Goal: Task Accomplishment & Management: Manage account settings

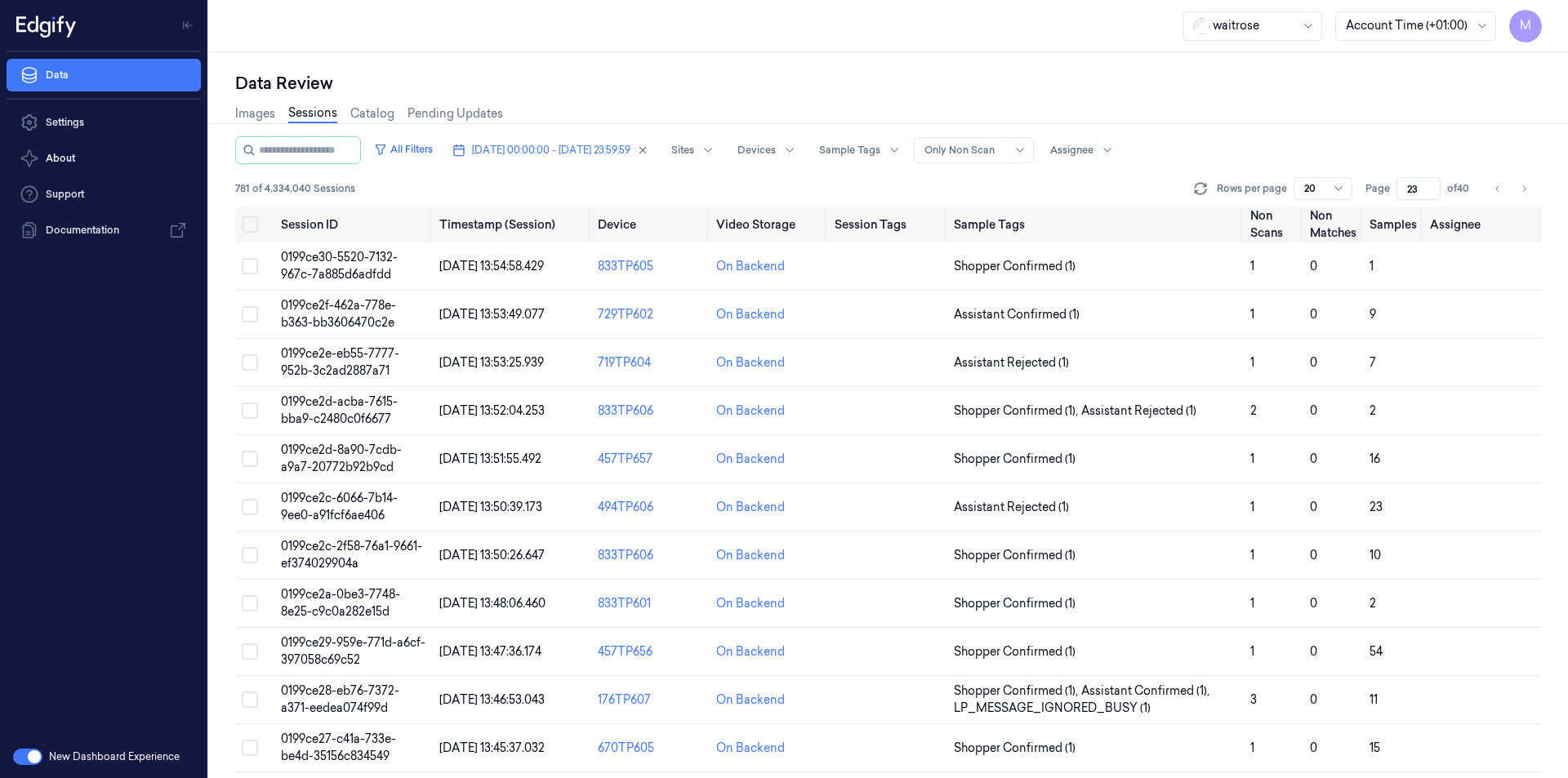
click at [758, 60] on div "Data Review Images Sessions Catalog Pending Updates All Filters [DATE] 00:00:00…" at bounding box center [888, 415] width 1359 height 726
click at [248, 223] on button "Select all" at bounding box center [249, 224] width 16 height 16
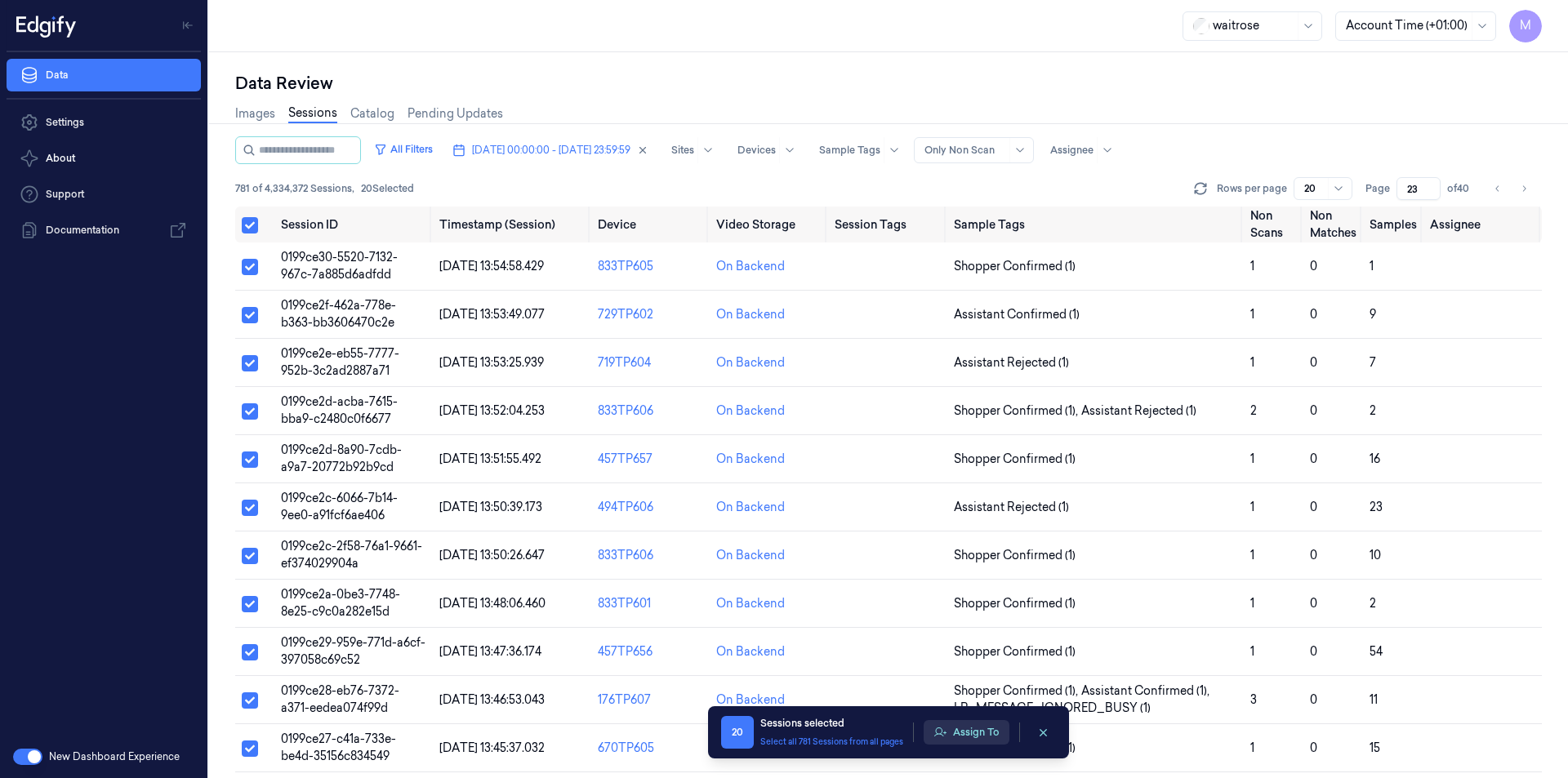
click at [984, 731] on button "Assign To" at bounding box center [966, 732] width 85 height 25
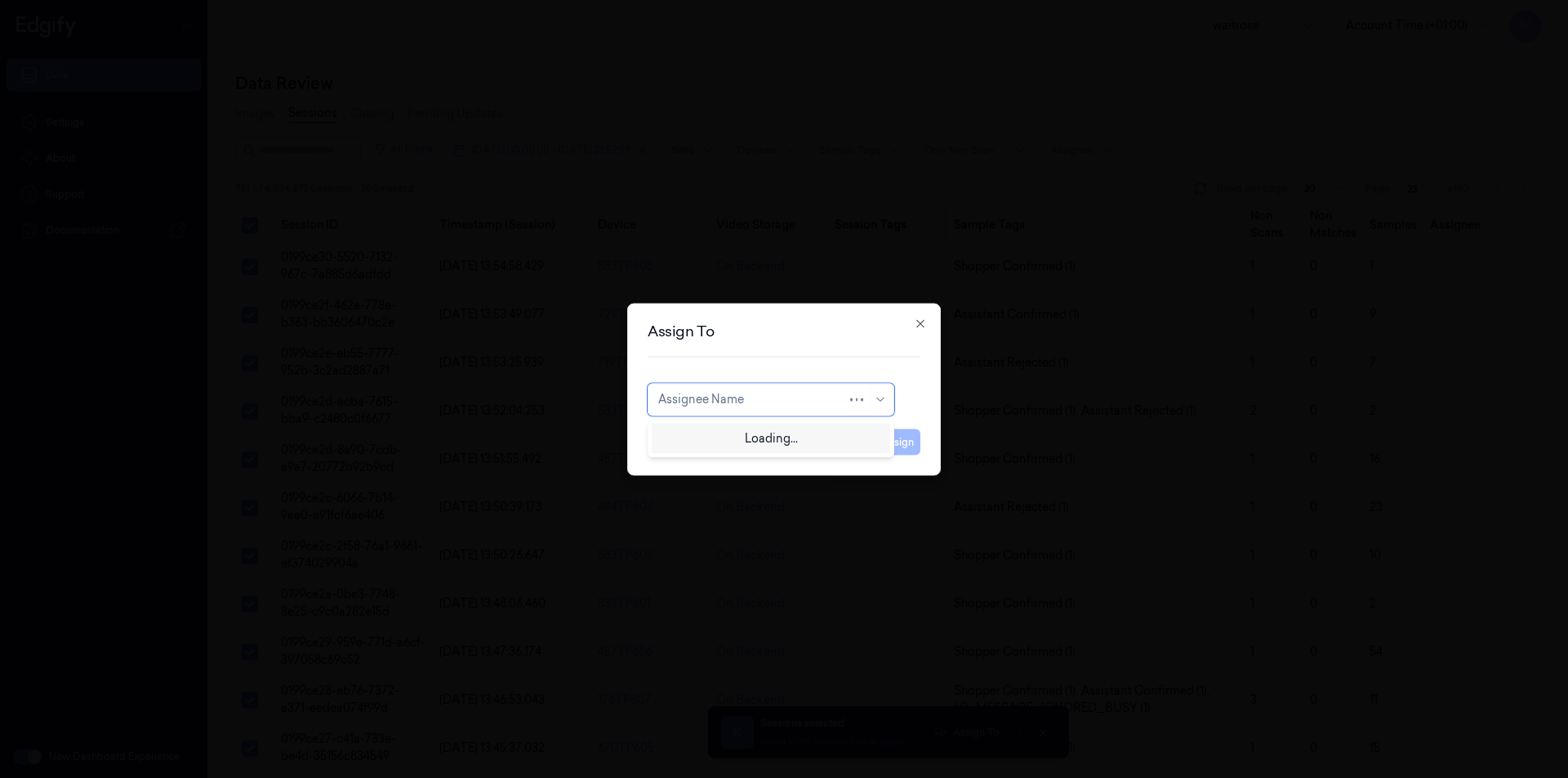
click at [718, 405] on div at bounding box center [752, 399] width 189 height 17
type input "VEN"
click at [713, 439] on div "ven kataiah" at bounding box center [688, 437] width 62 height 17
click at [905, 443] on button "Assign" at bounding box center [897, 441] width 45 height 26
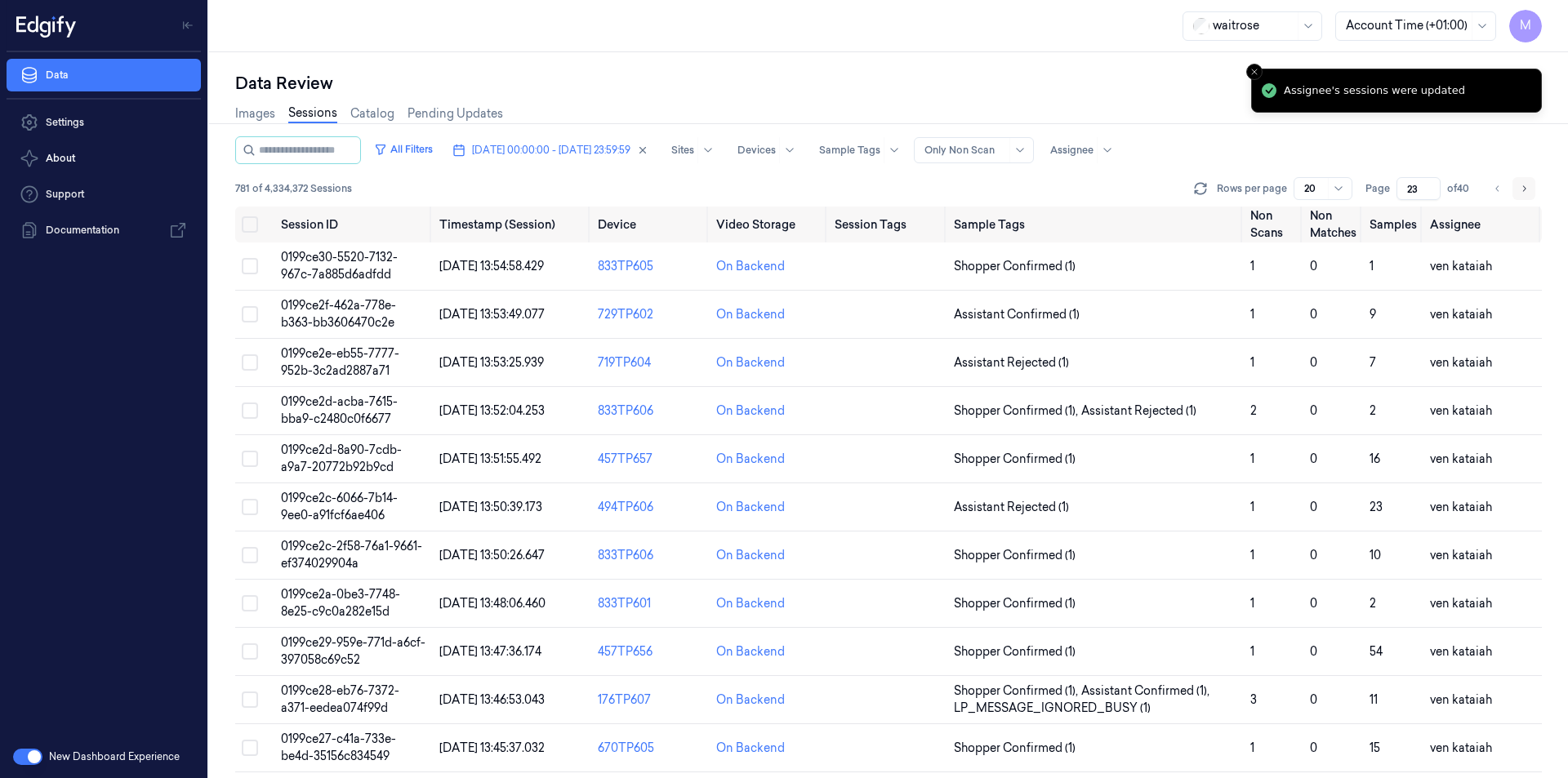
click at [1524, 192] on icon "Go to next page" at bounding box center [1523, 188] width 9 height 13
type input "24"
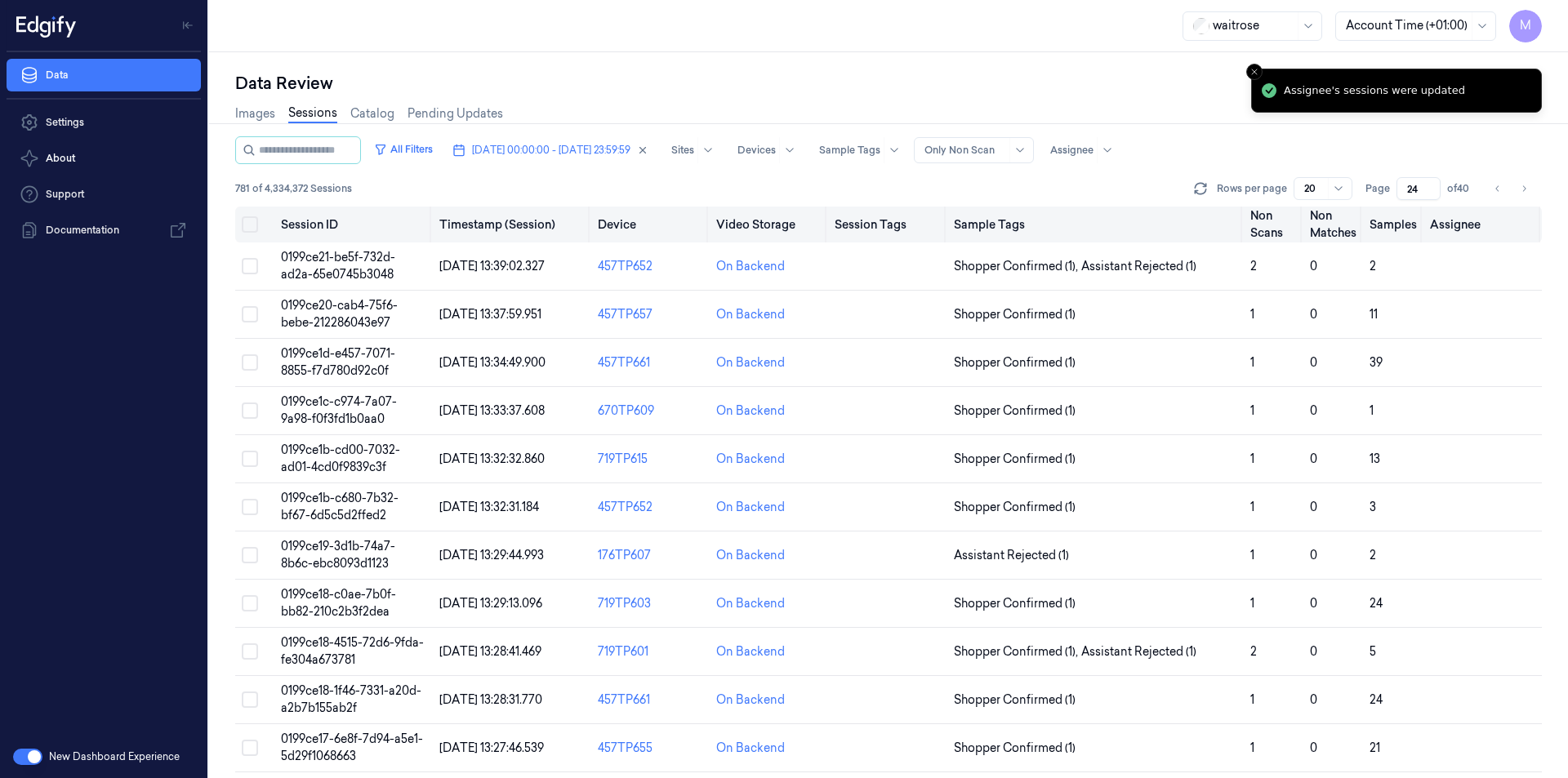
click at [248, 219] on button "Select all" at bounding box center [249, 224] width 16 height 16
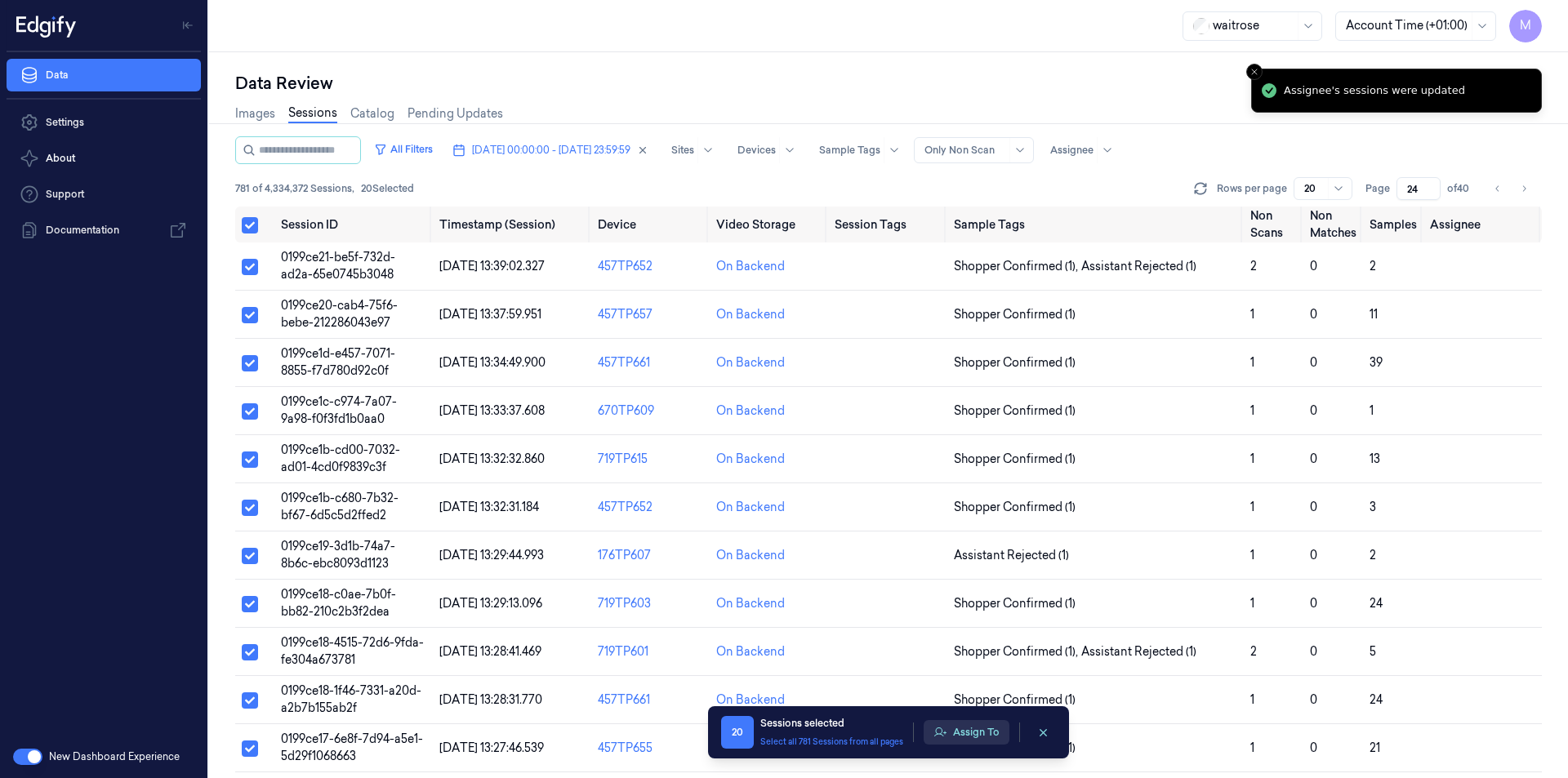
click at [985, 729] on button "Assign To" at bounding box center [966, 732] width 85 height 25
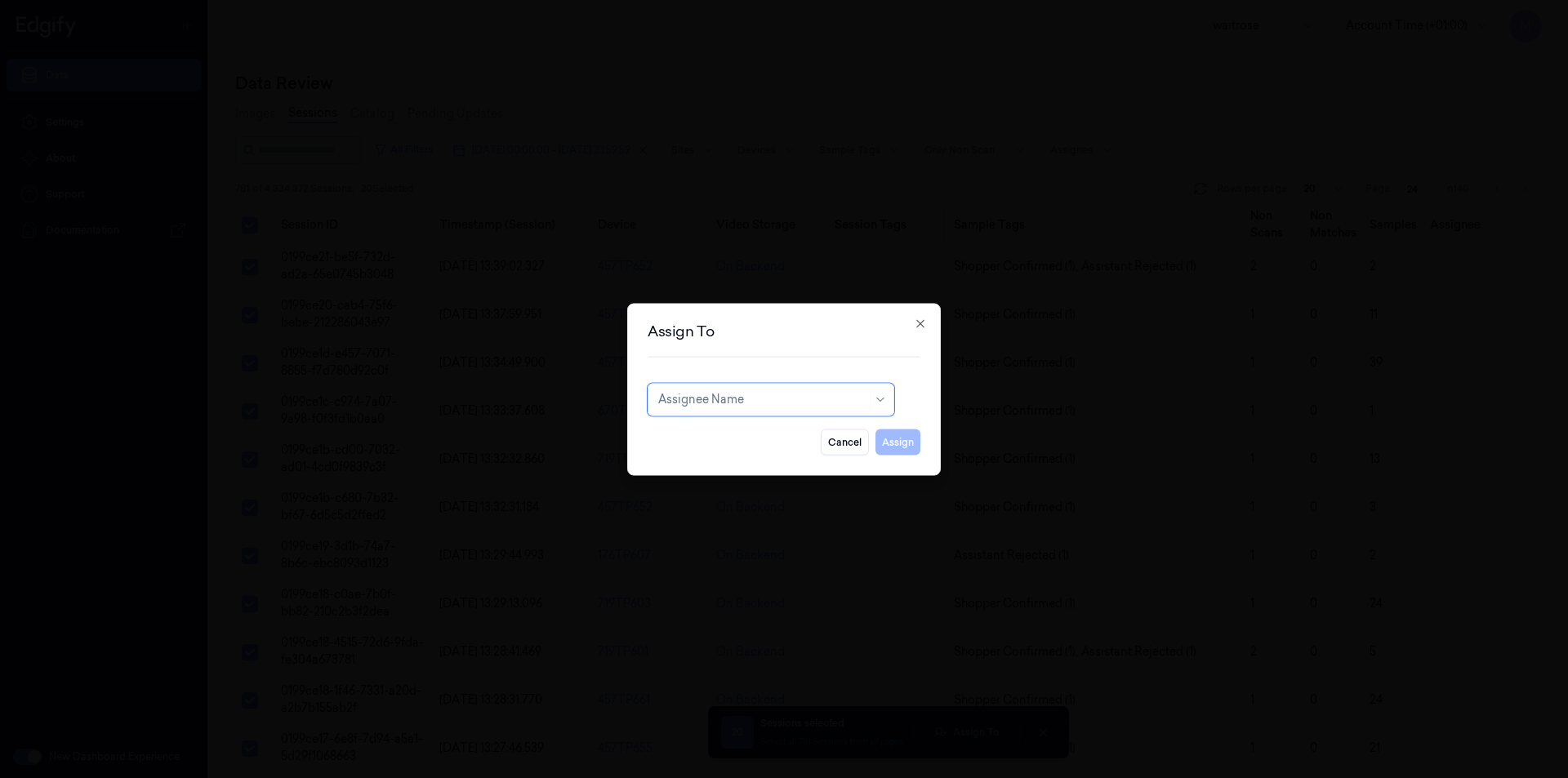
click at [717, 402] on div at bounding box center [762, 399] width 208 height 17
type input "CH"
click at [706, 466] on div "[PERSON_NAME] a" at bounding box center [711, 463] width 107 height 17
drag, startPoint x: 904, startPoint y: 446, endPoint x: 885, endPoint y: 449, distance: 19.2
click at [904, 446] on button "Assign" at bounding box center [897, 441] width 45 height 26
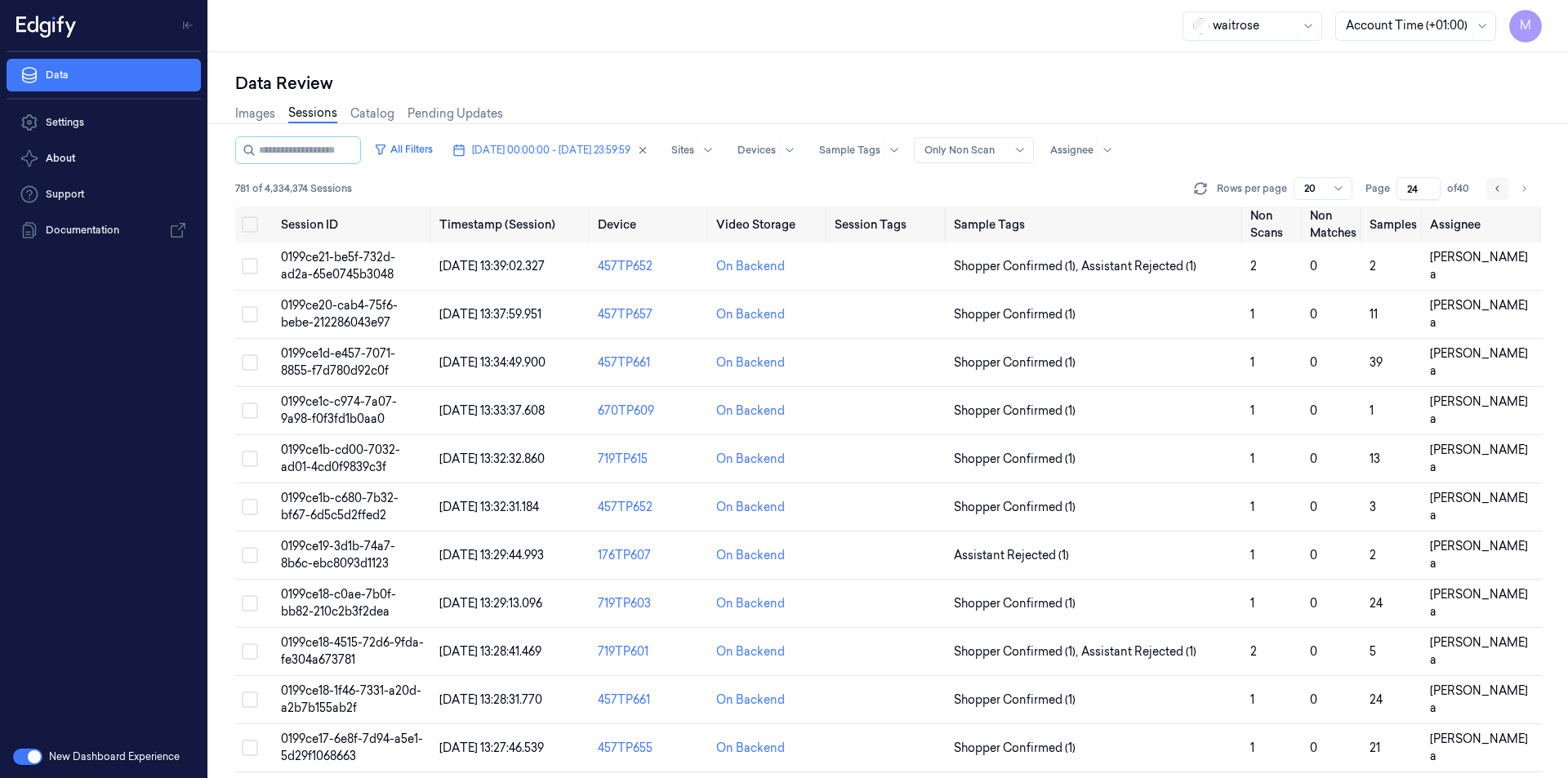
drag, startPoint x: 1529, startPoint y: 188, endPoint x: 1491, endPoint y: 189, distance: 38.0
click at [1529, 188] on button "Go to next page" at bounding box center [1524, 189] width 23 height 23
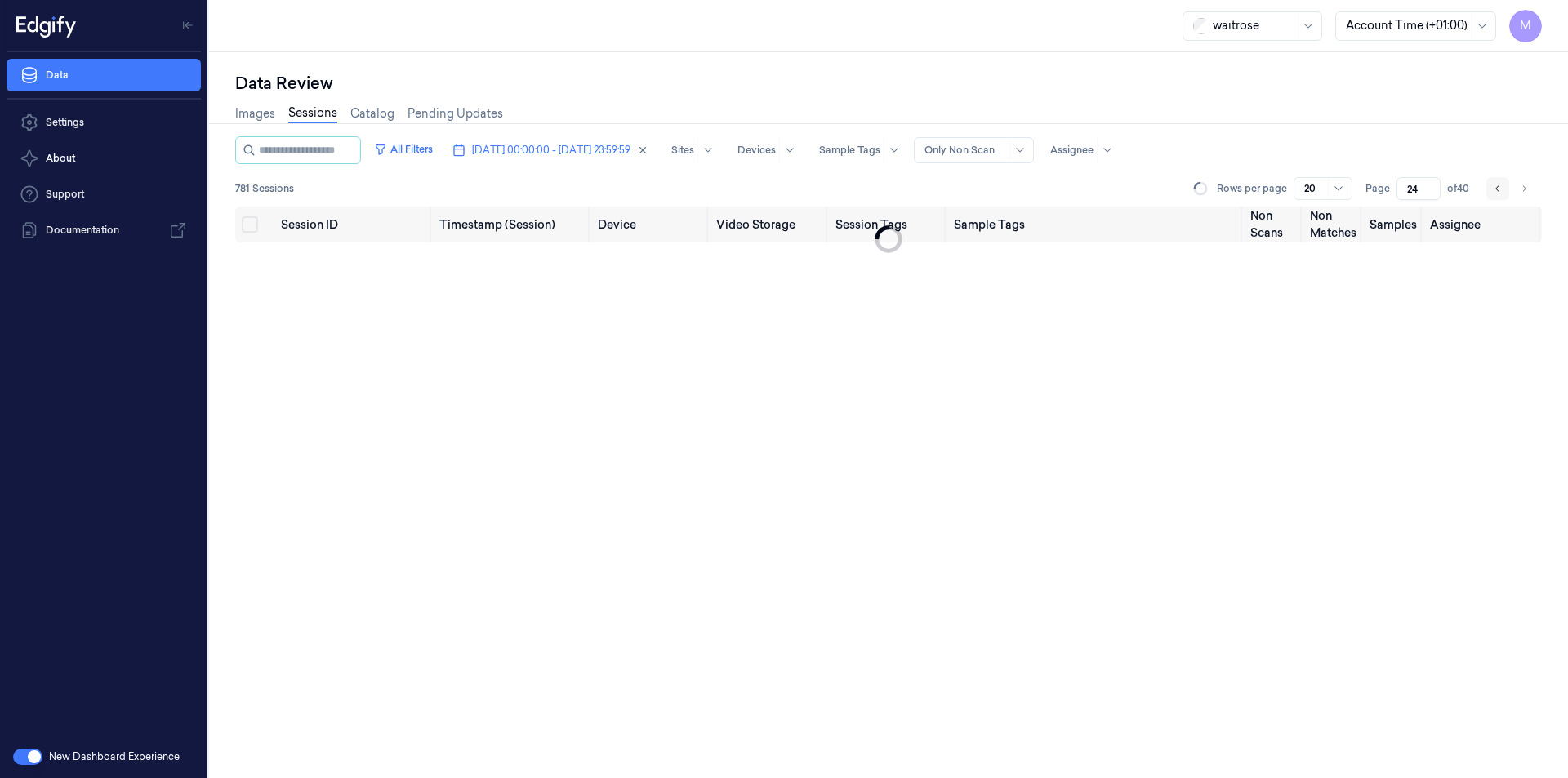
type input "25"
click at [1101, 90] on div "Data Review" at bounding box center [888, 83] width 1306 height 23
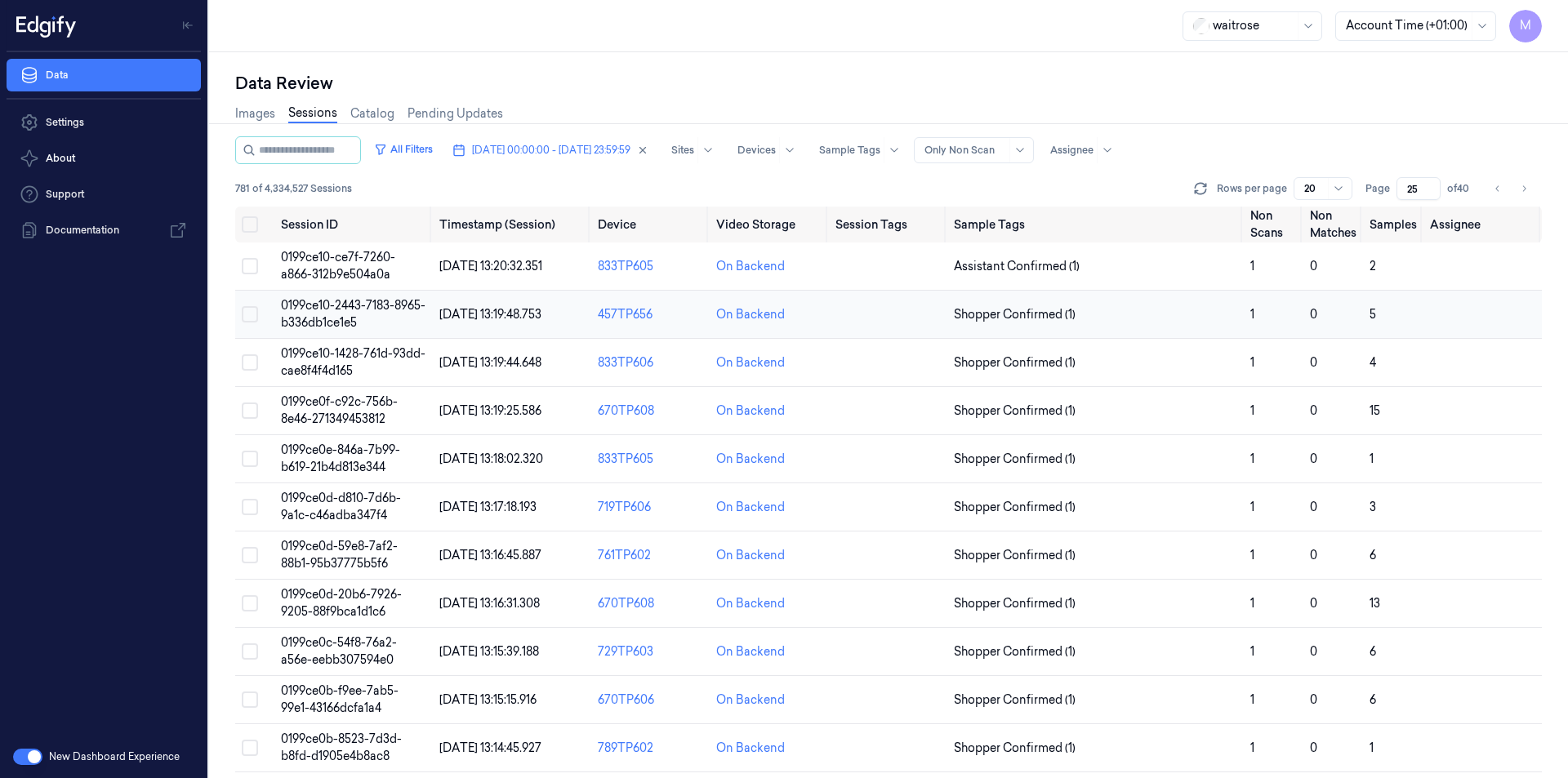
drag, startPoint x: 250, startPoint y: 224, endPoint x: 348, endPoint y: 291, distance: 118.7
click at [250, 224] on button "Select all" at bounding box center [249, 224] width 16 height 16
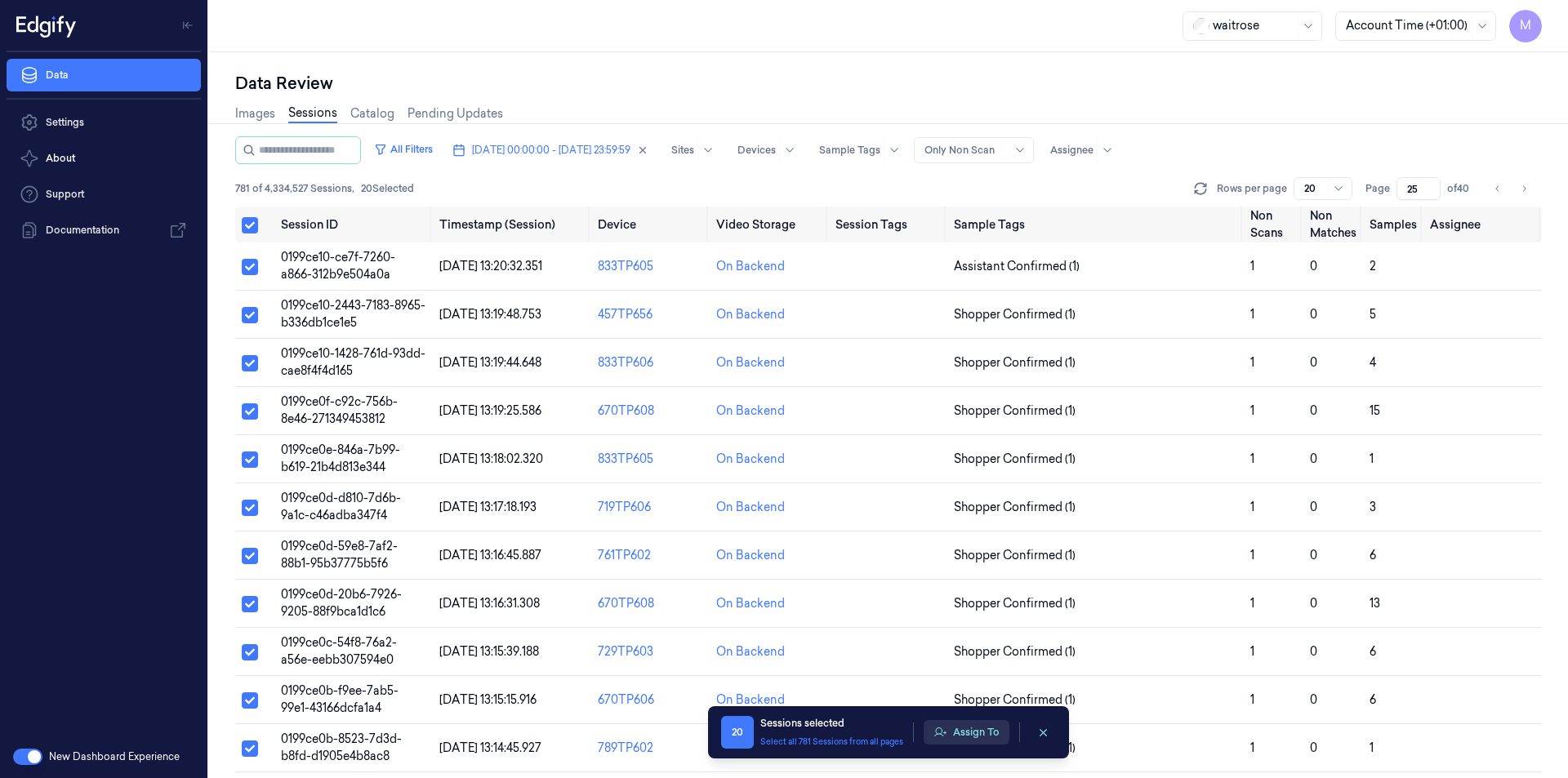
click at [974, 732] on button "Assign To" at bounding box center [966, 732] width 85 height 25
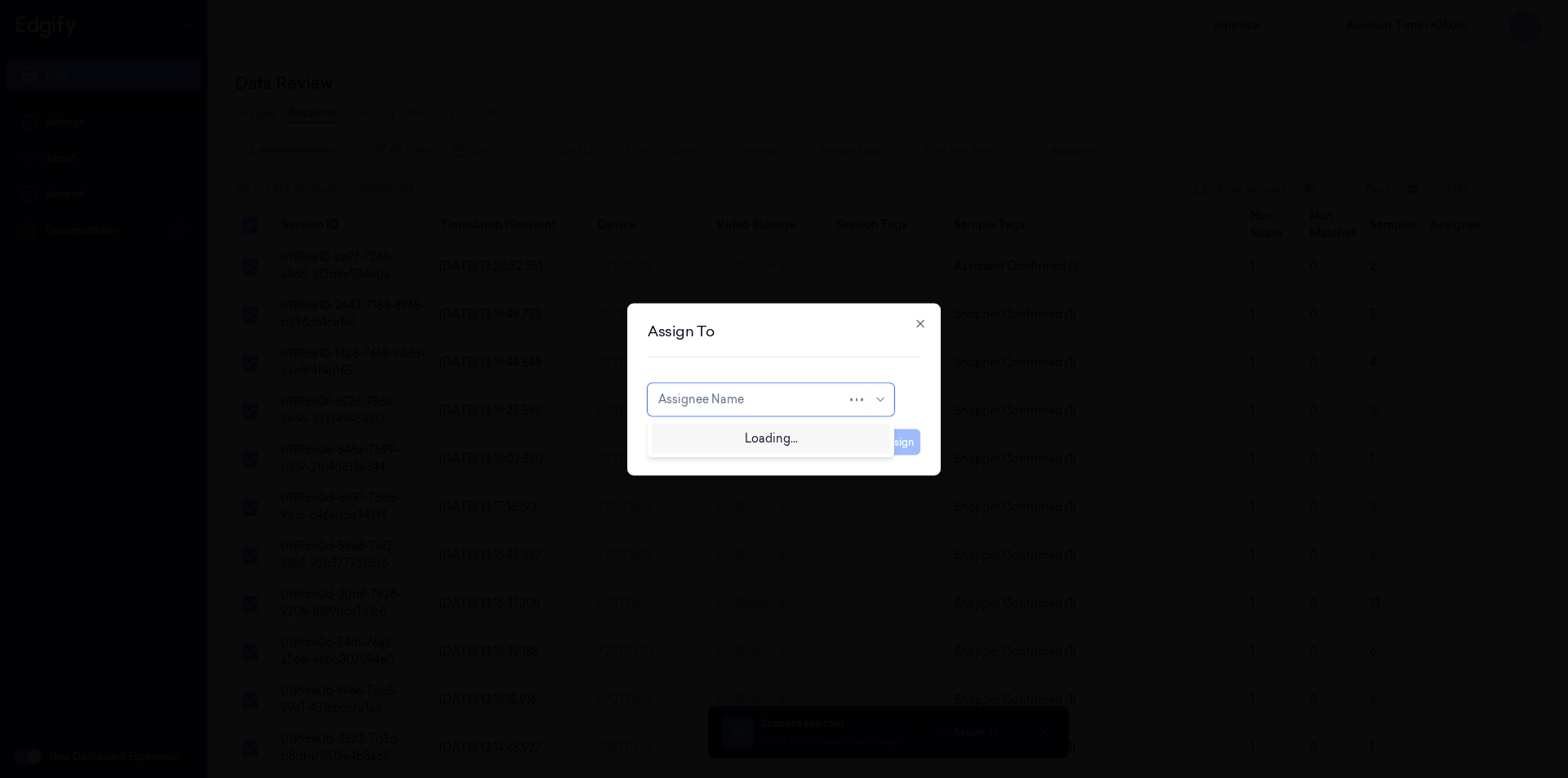
click at [782, 409] on div "Assignee Name" at bounding box center [752, 399] width 189 height 23
type input "var"
click at [770, 443] on div "[PERSON_NAME]" at bounding box center [770, 437] width 225 height 17
click at [905, 438] on button "Assign" at bounding box center [897, 441] width 45 height 26
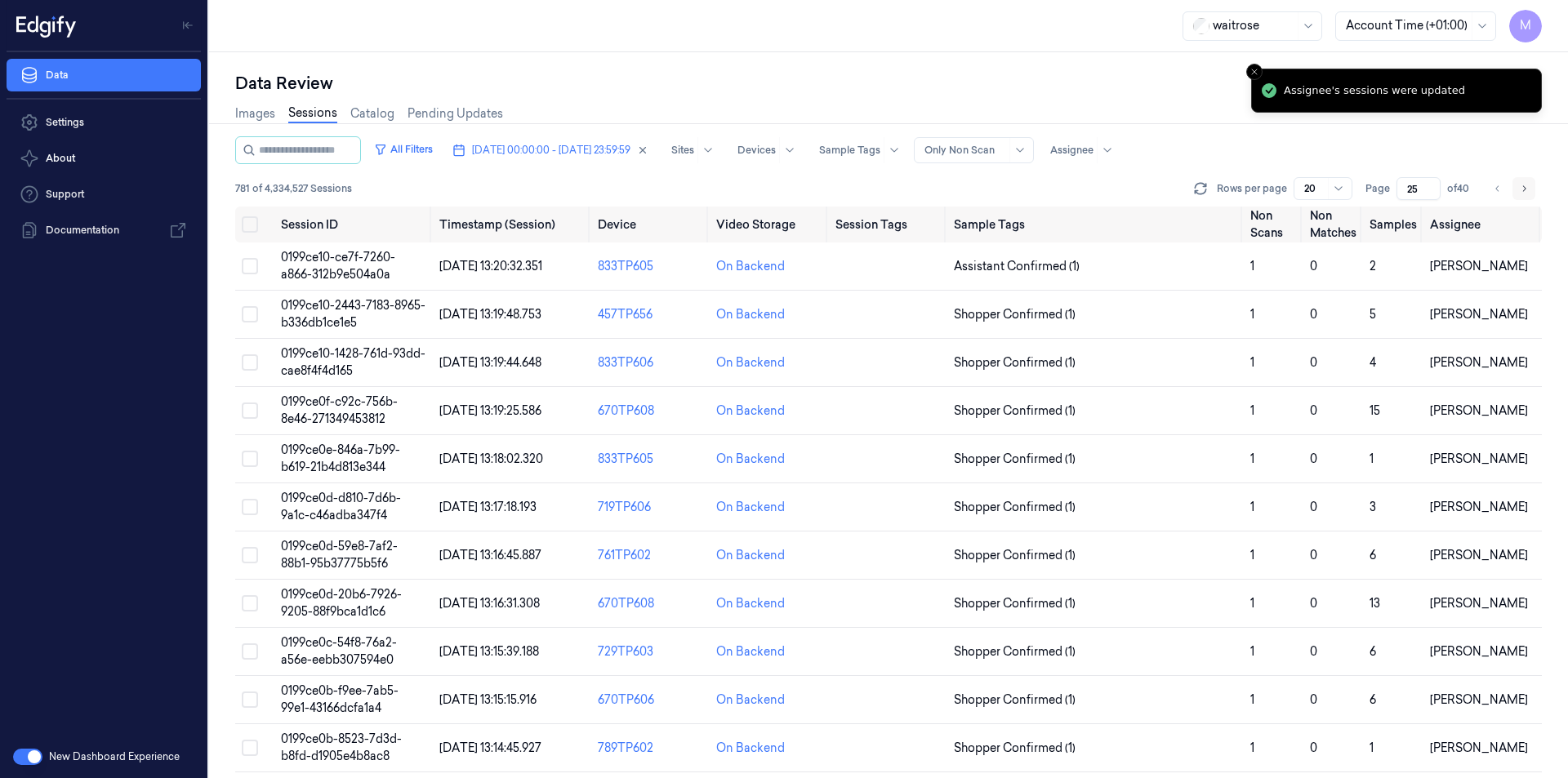
click at [1520, 190] on icon "Go to next page" at bounding box center [1523, 188] width 9 height 13
type input "26"
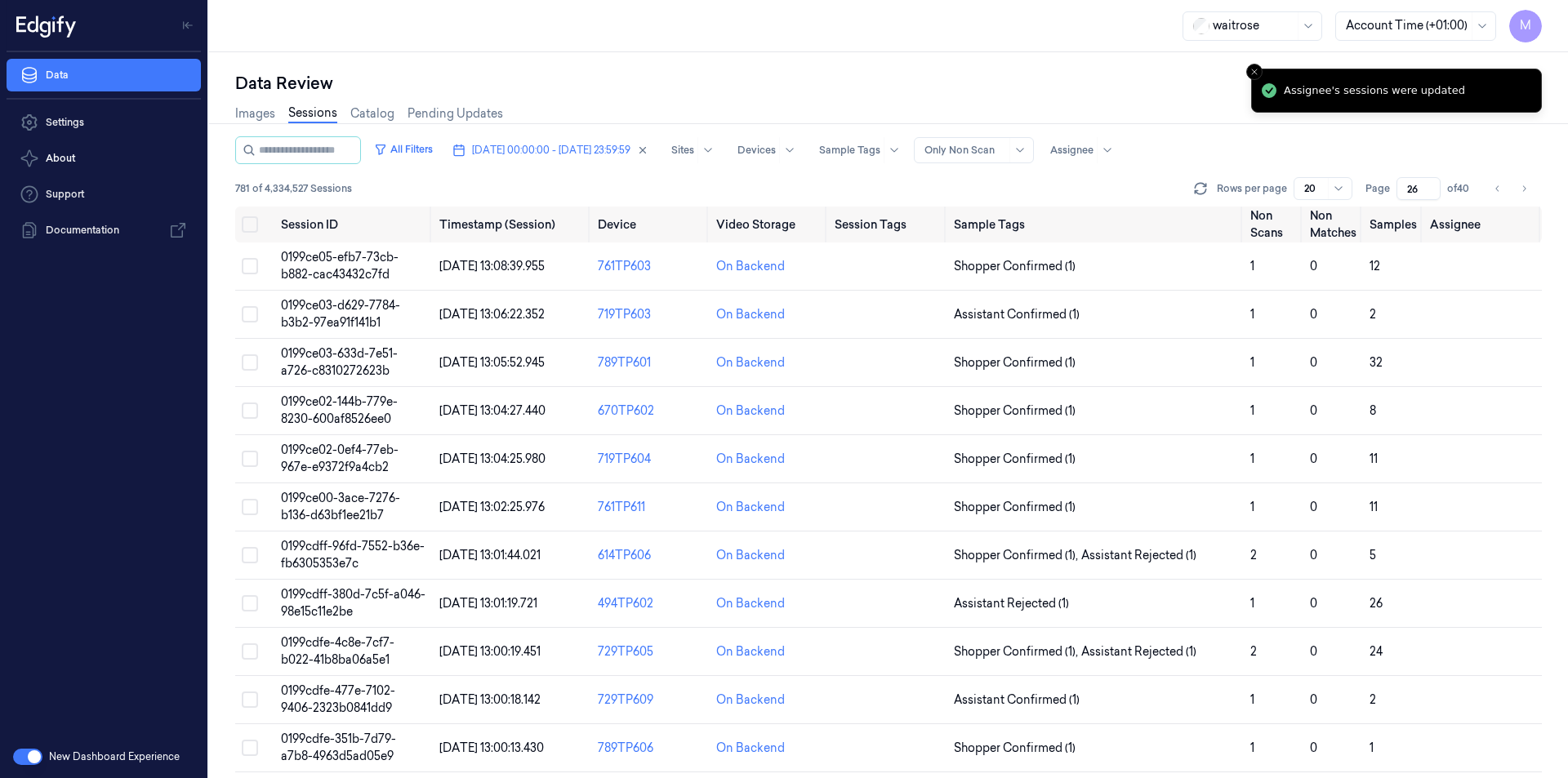
click at [773, 92] on div "Data Review" at bounding box center [888, 83] width 1306 height 23
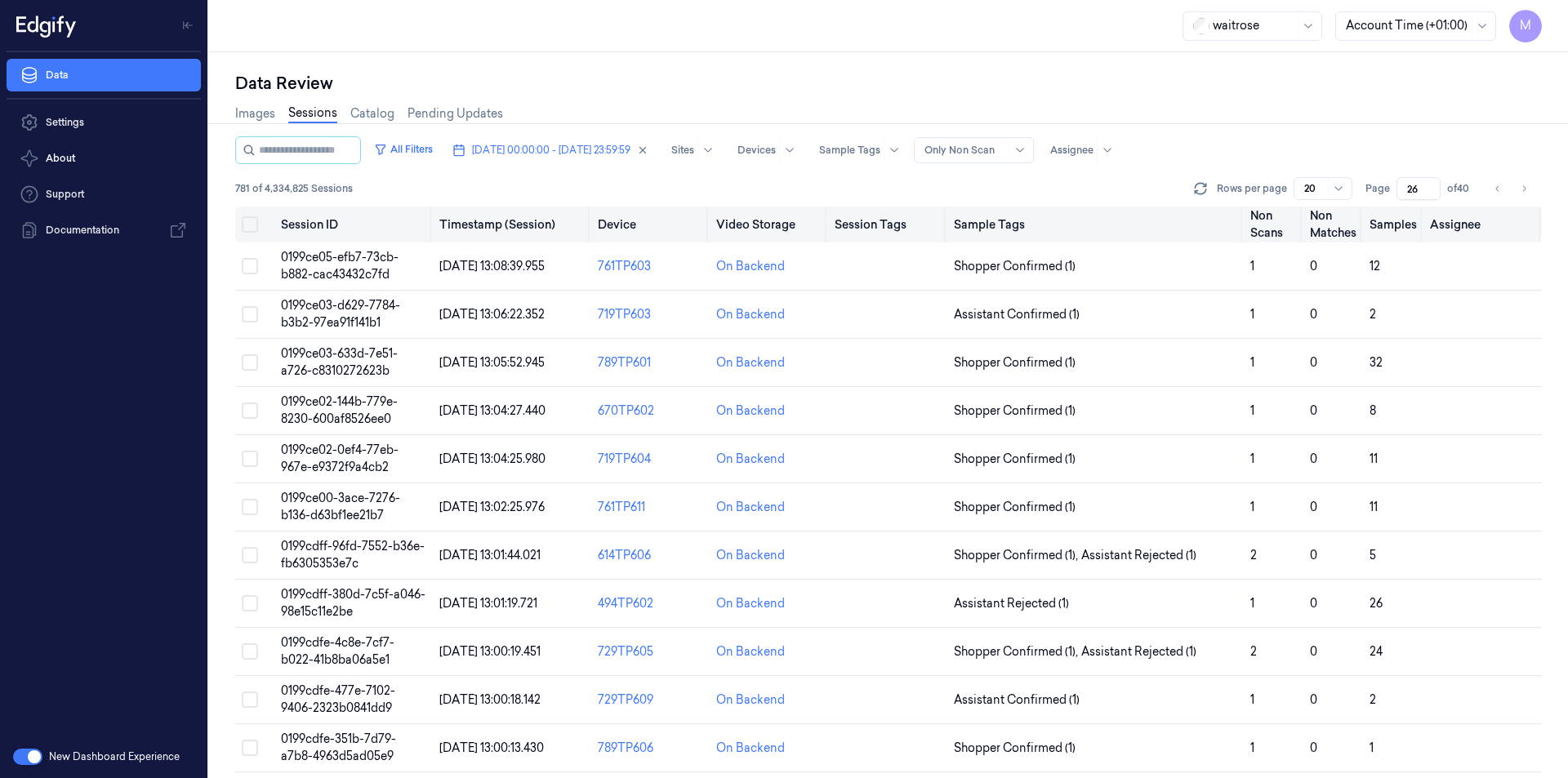
click at [247, 224] on button "Select all" at bounding box center [249, 224] width 16 height 16
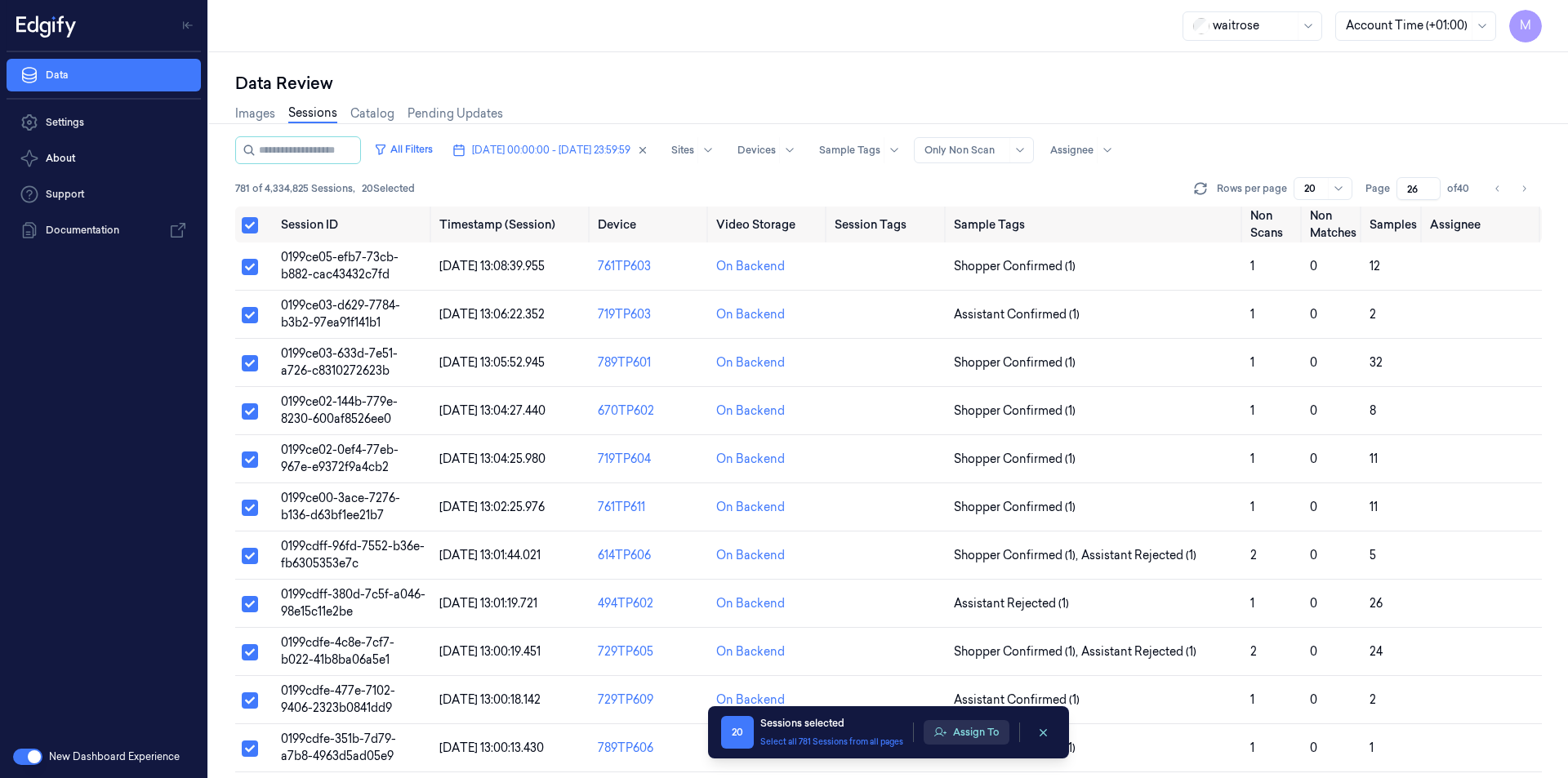
click at [970, 729] on button "Assign To" at bounding box center [966, 732] width 85 height 25
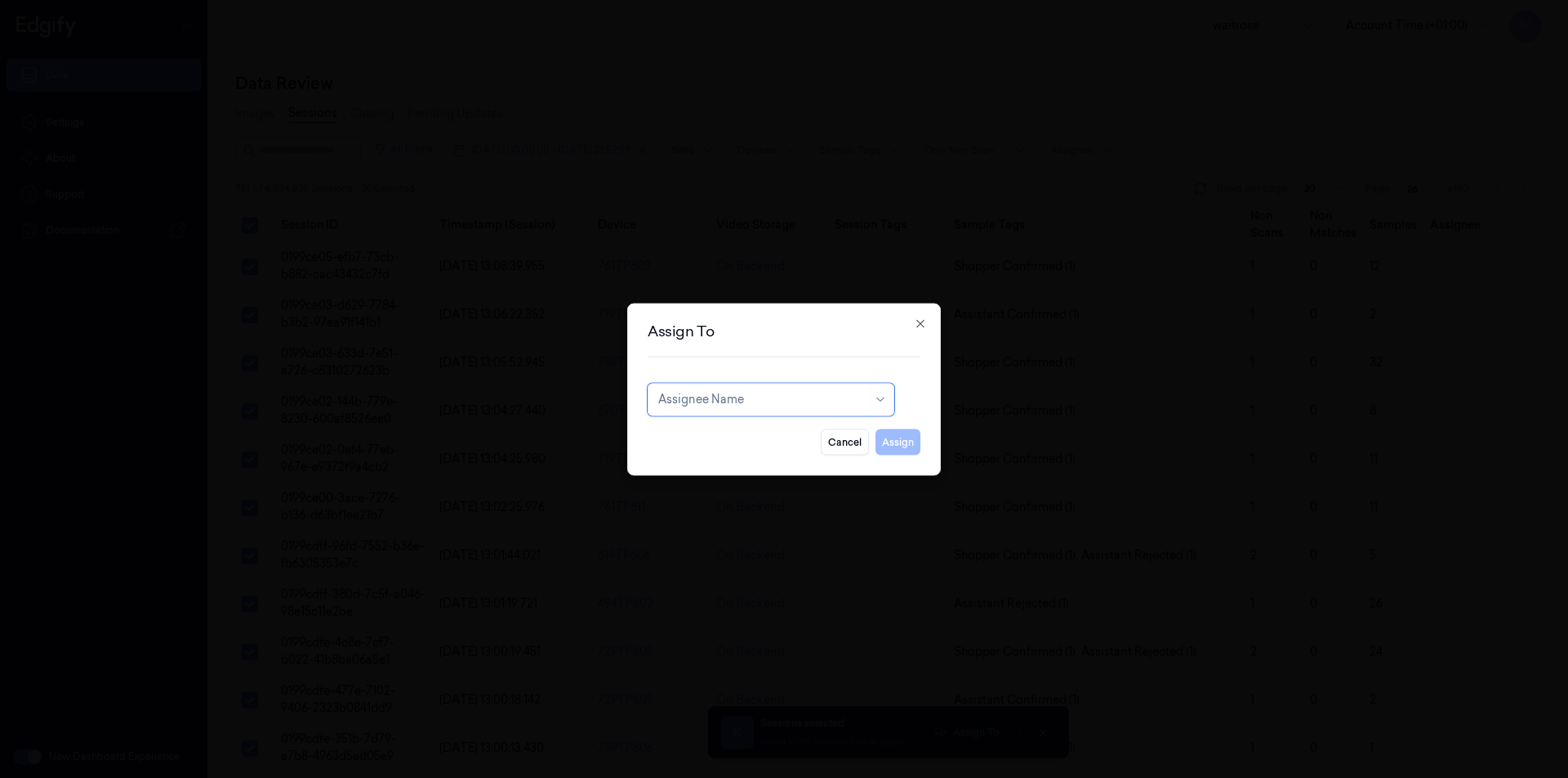
click at [677, 409] on div "Assignee Name" at bounding box center [762, 399] width 208 height 23
type input "ven"
click at [715, 436] on div "ven kataiah" at bounding box center [688, 437] width 62 height 17
click at [894, 438] on button "Assign" at bounding box center [897, 441] width 45 height 26
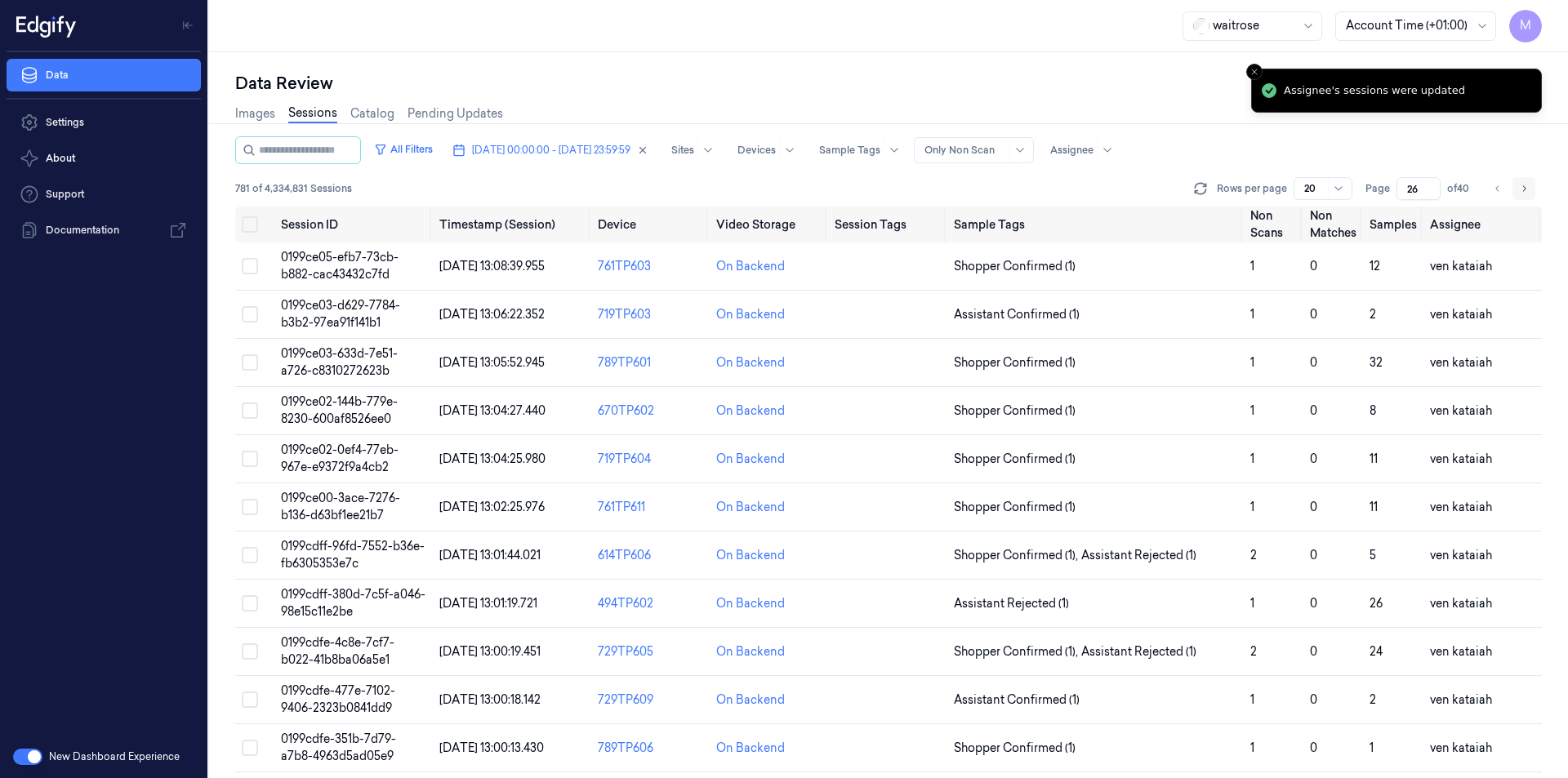
click at [1524, 191] on icon "Go to next page" at bounding box center [1523, 188] width 9 height 13
type input "27"
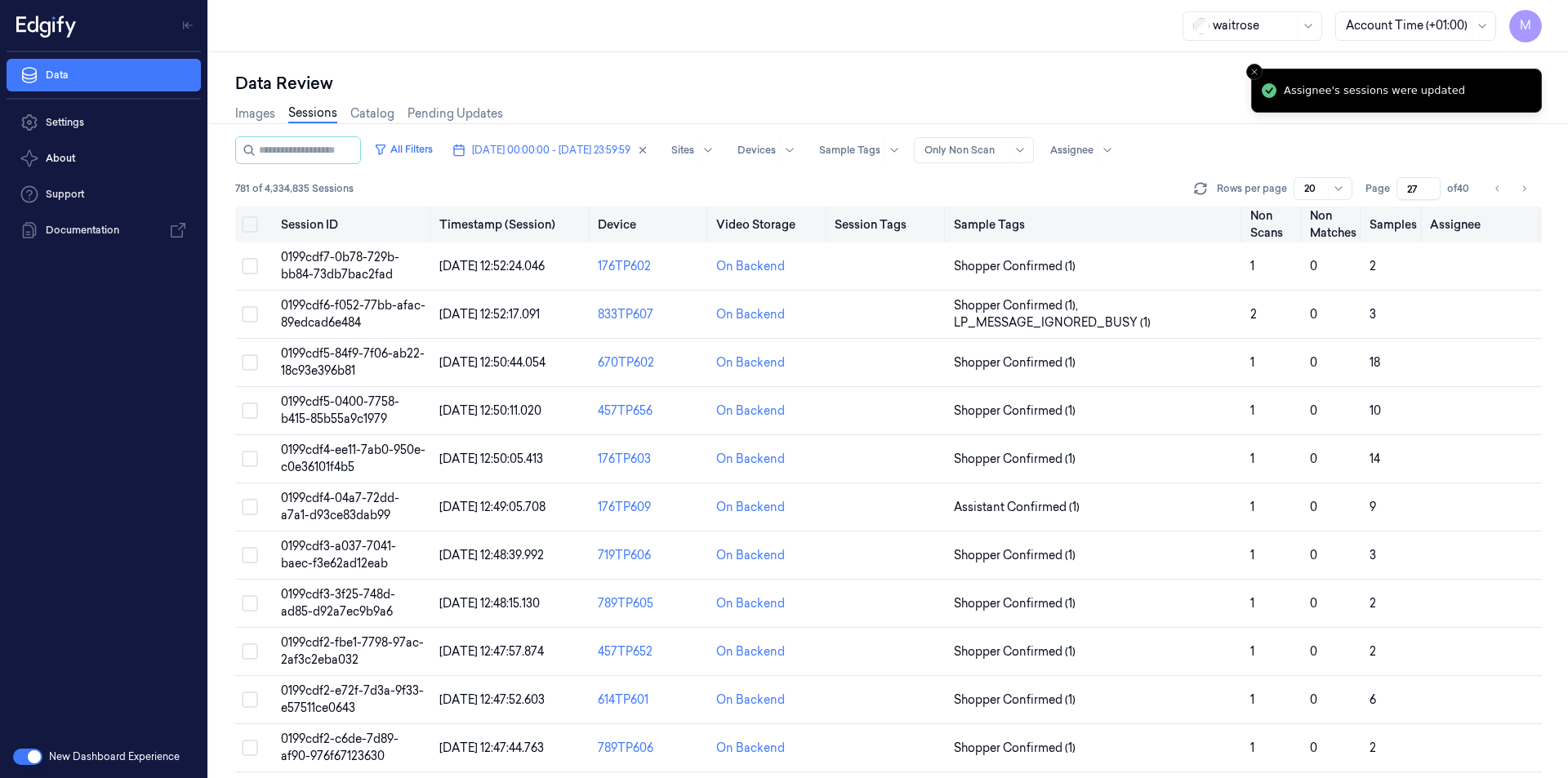
click at [246, 219] on button "Select all" at bounding box center [249, 224] width 16 height 16
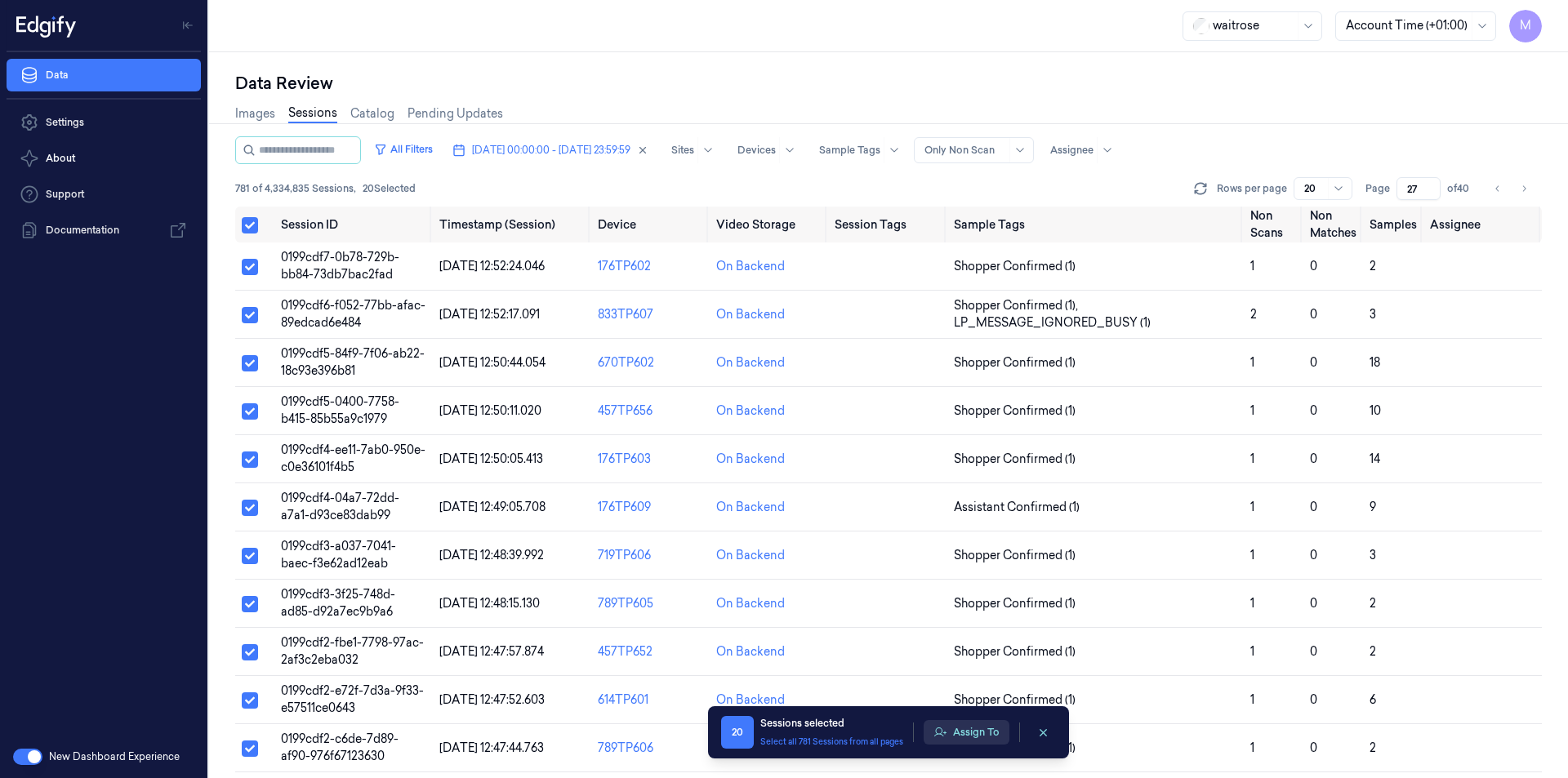
click at [979, 733] on button "Assign To" at bounding box center [966, 732] width 85 height 25
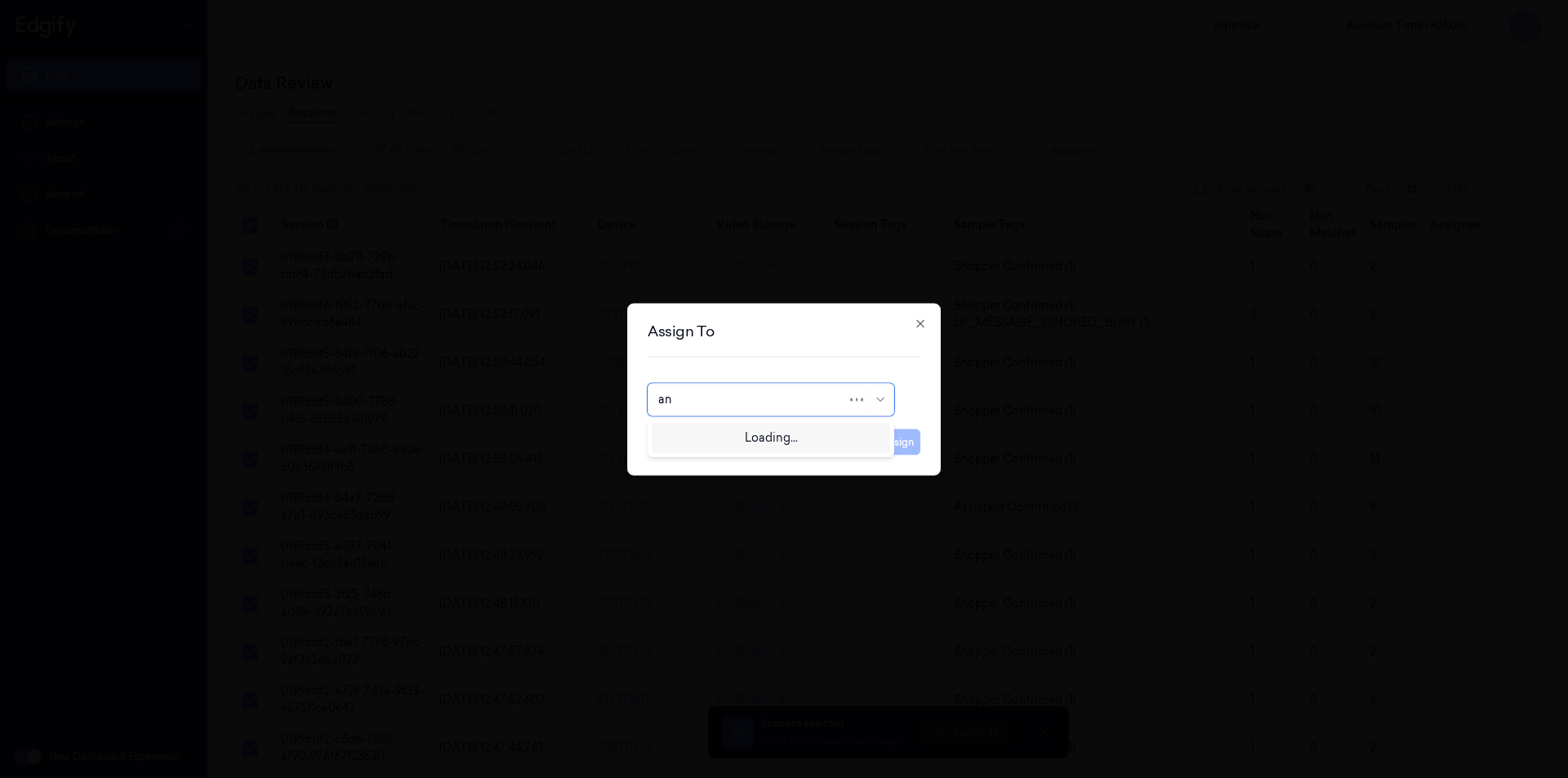
type input "ank"
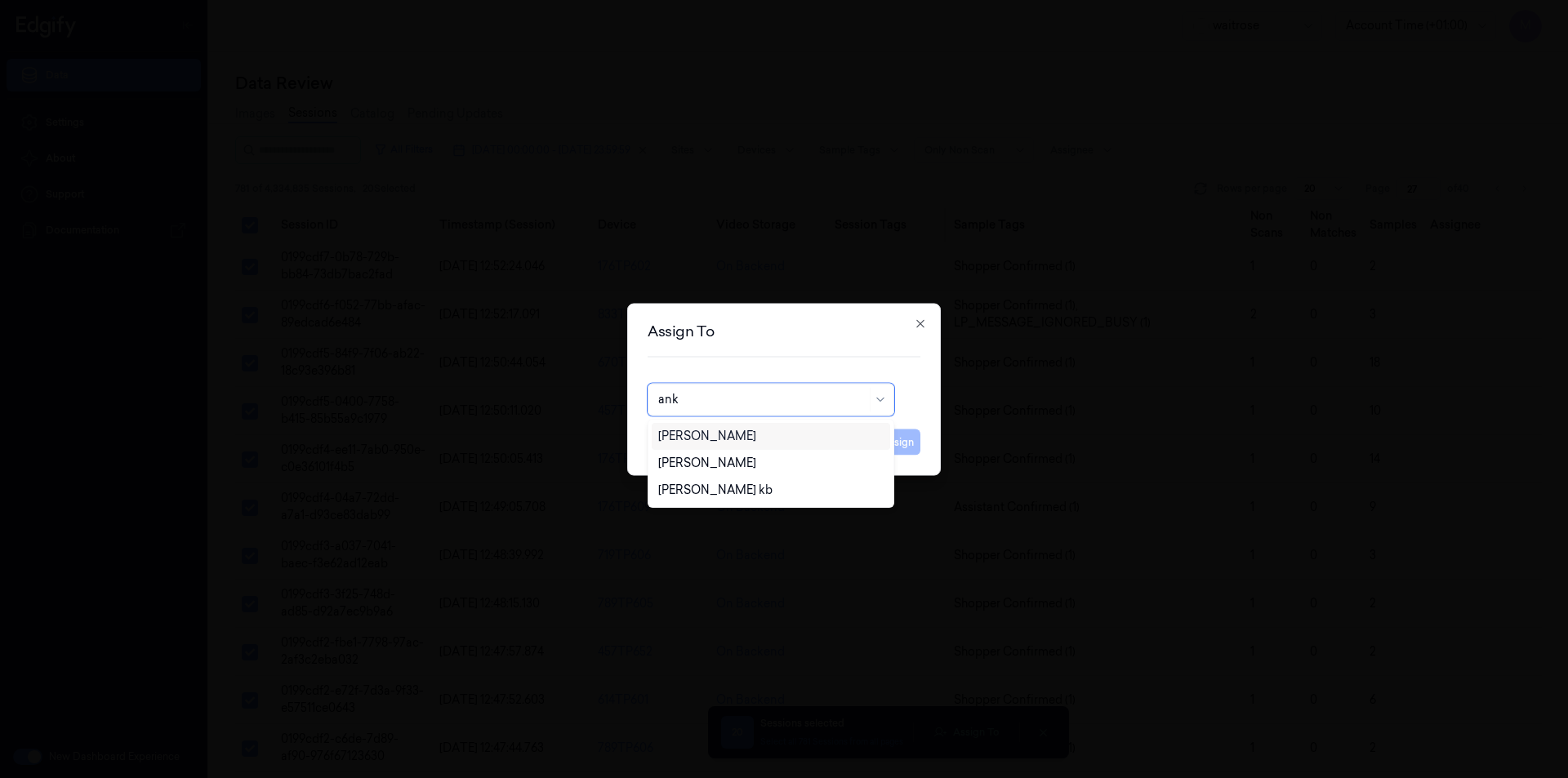
click at [715, 434] on div "[PERSON_NAME]" at bounding box center [706, 437] width 98 height 17
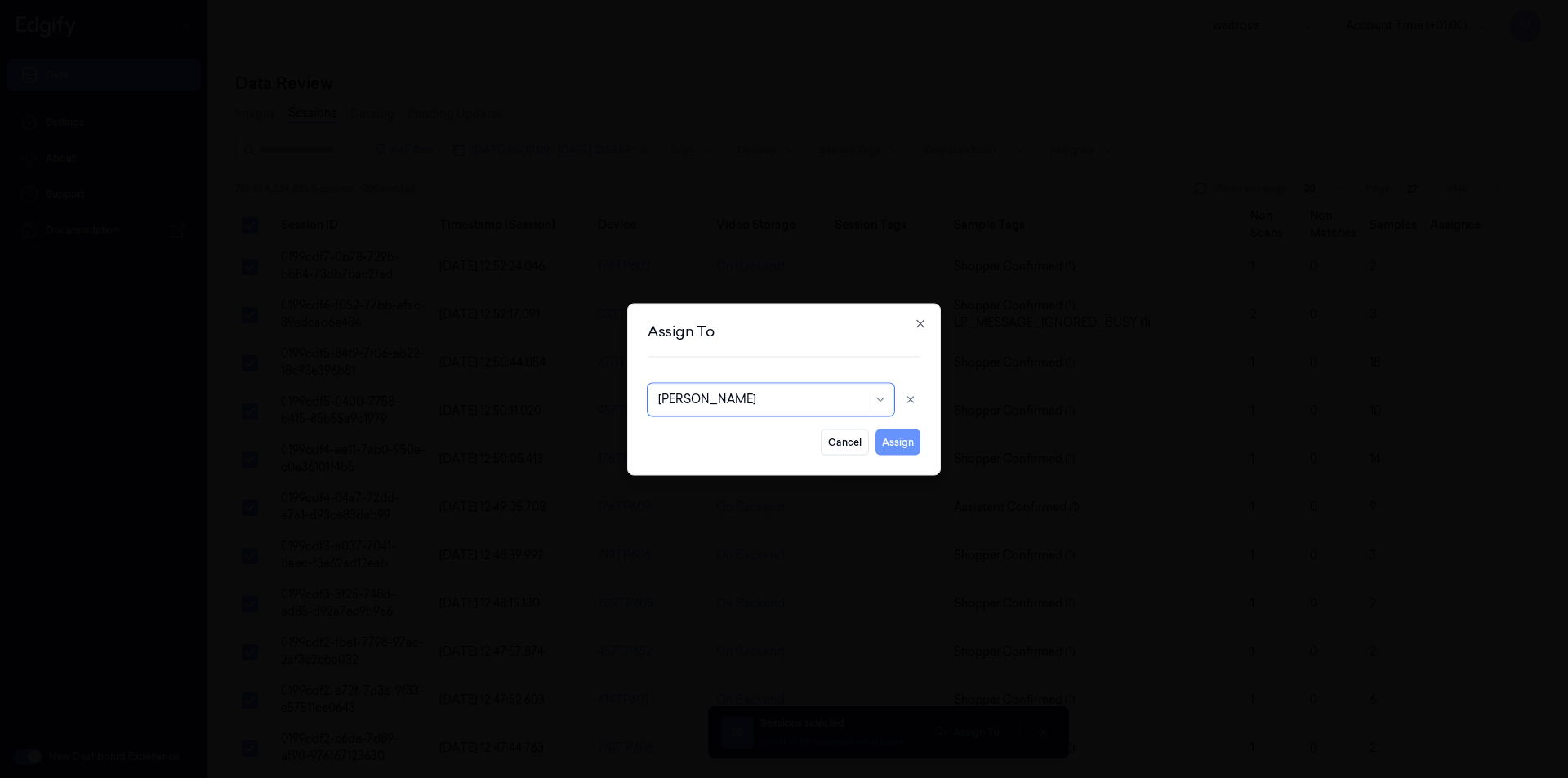
click at [915, 443] on button "Assign" at bounding box center [897, 441] width 45 height 26
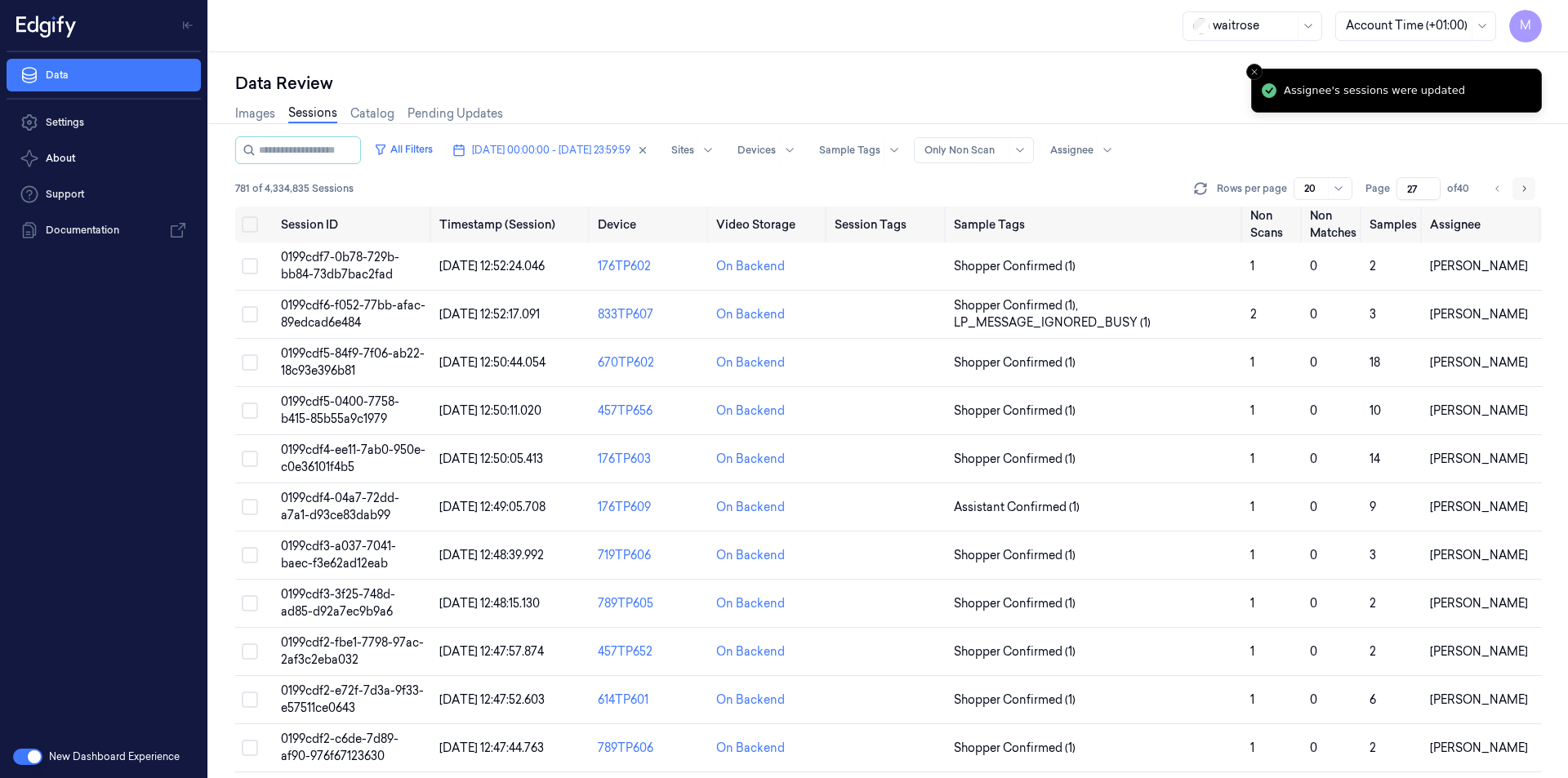
click at [1525, 192] on icon "Go to next page" at bounding box center [1523, 188] width 9 height 13
type input "28"
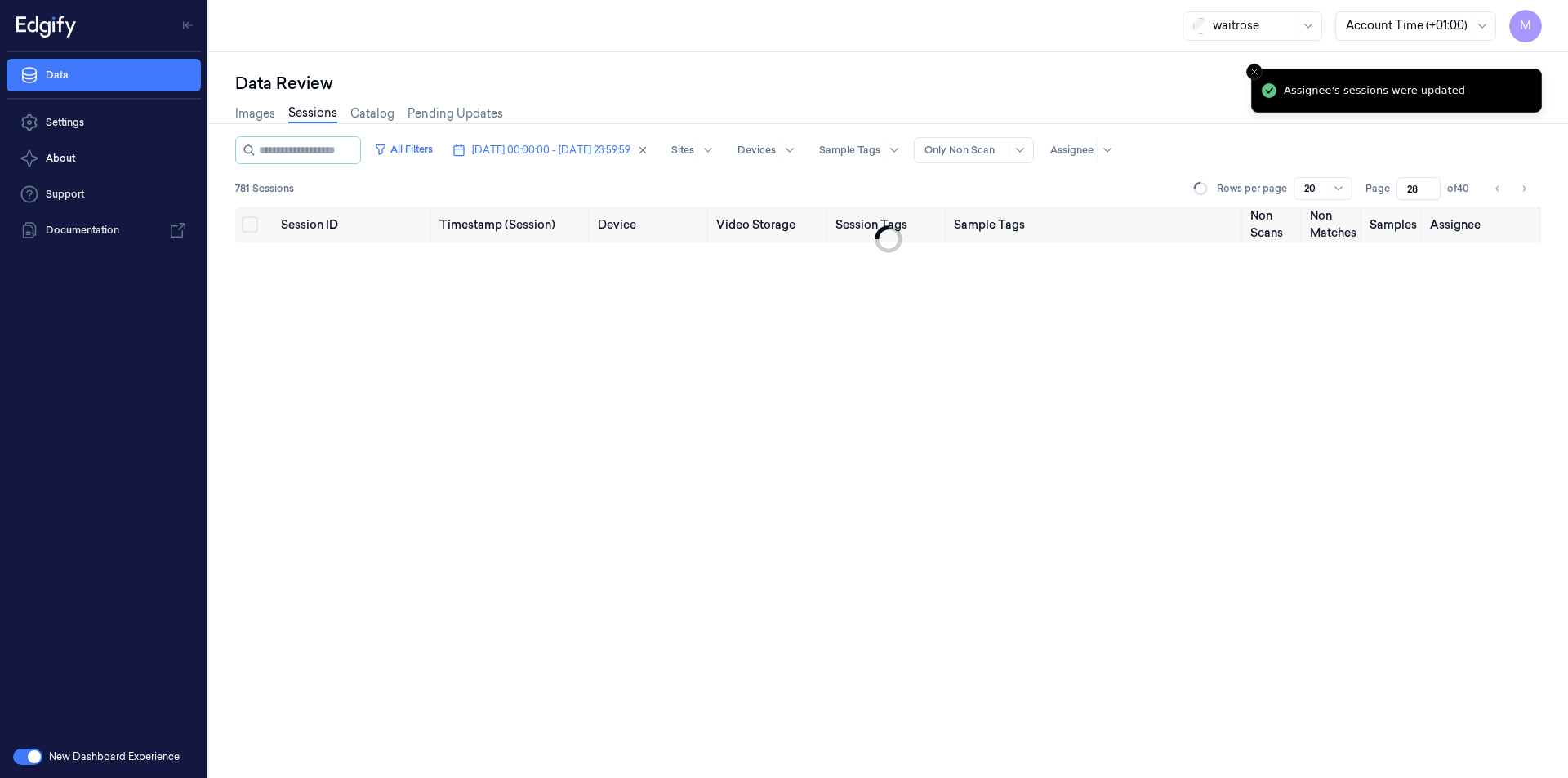
click at [854, 103] on div "Images Sessions Catalog Pending Updates" at bounding box center [888, 115] width 1306 height 42
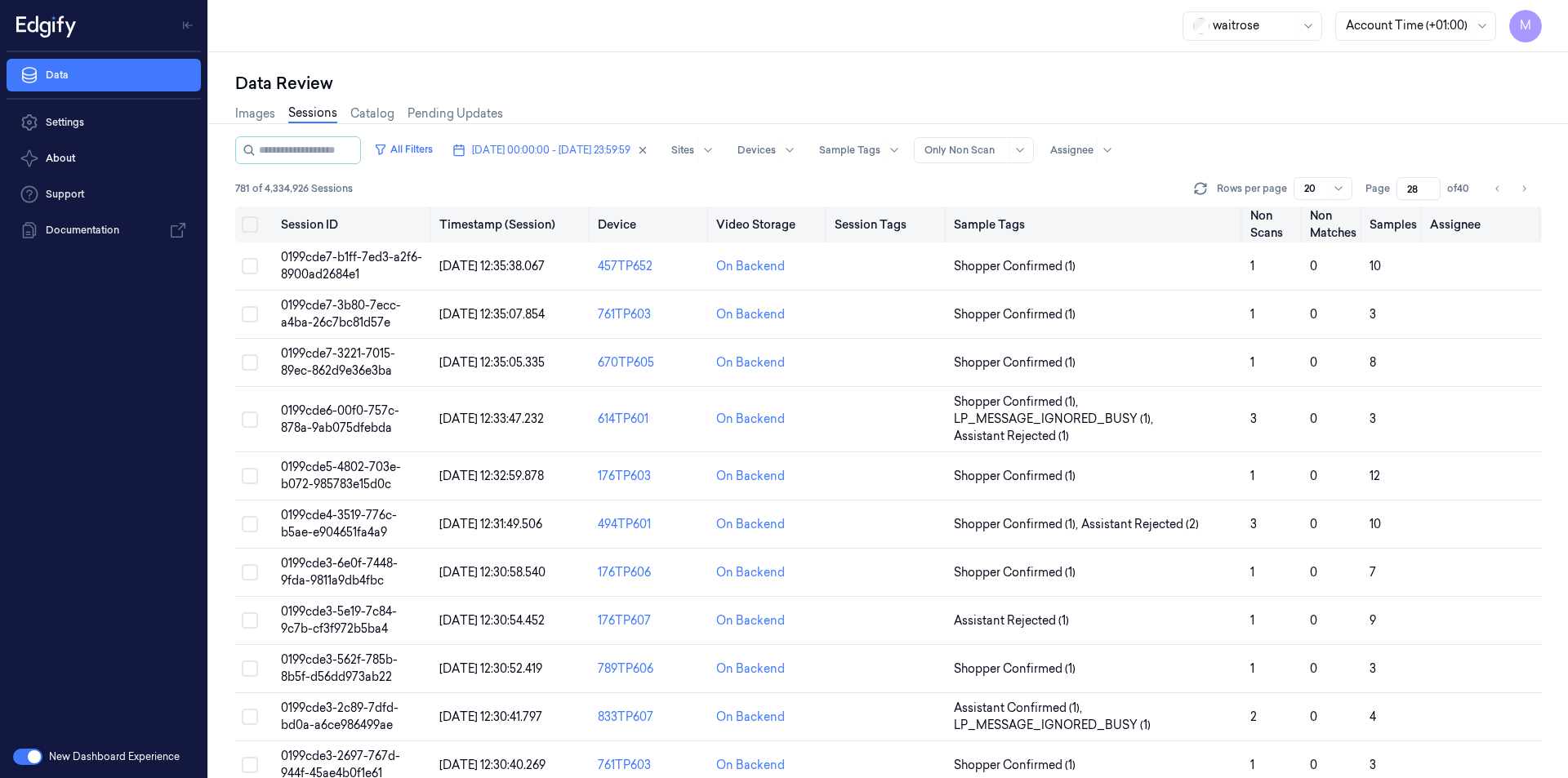
click at [243, 219] on button "Select all" at bounding box center [249, 224] width 16 height 16
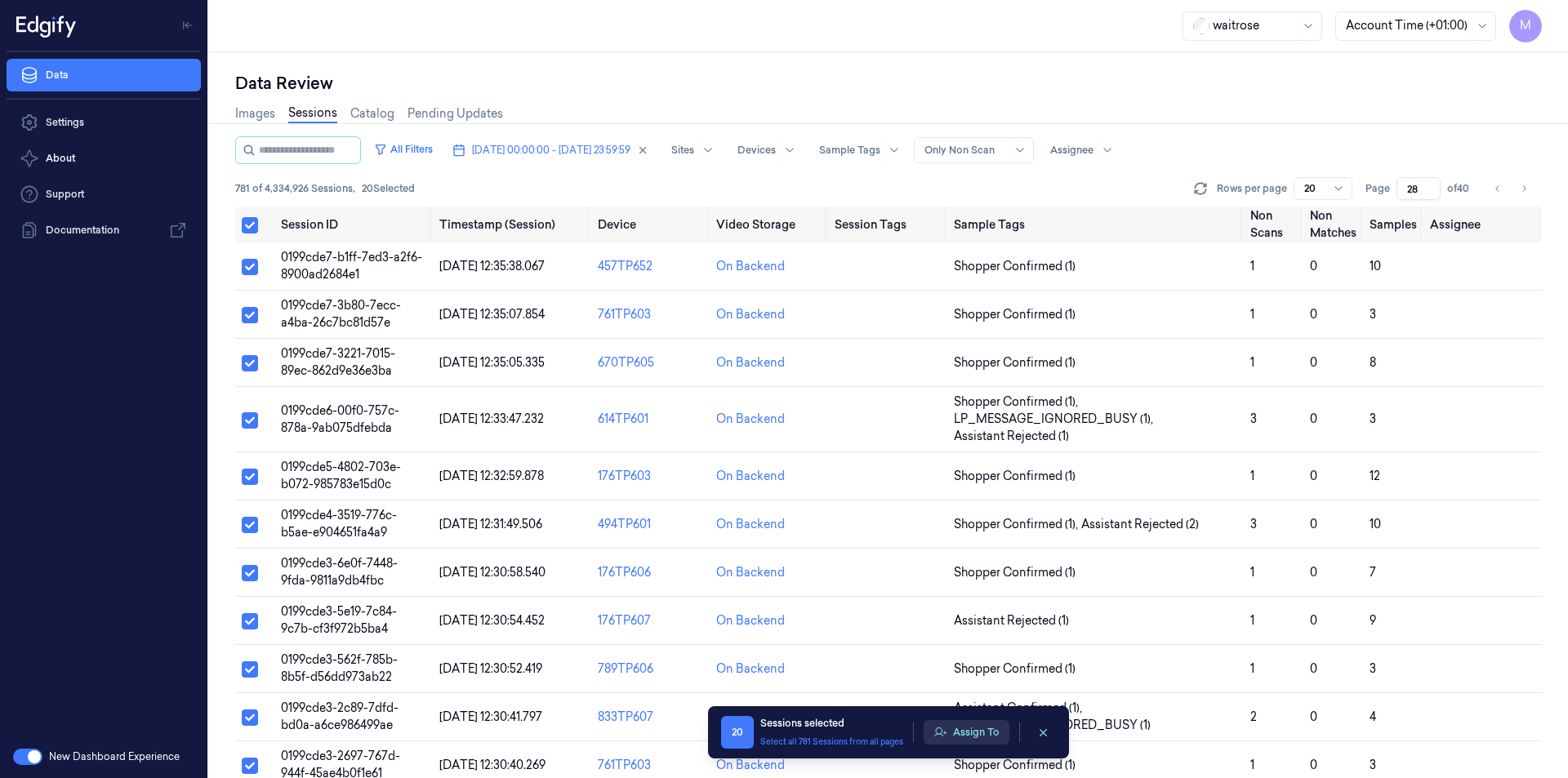
click at [973, 729] on button "Assign To" at bounding box center [966, 732] width 85 height 25
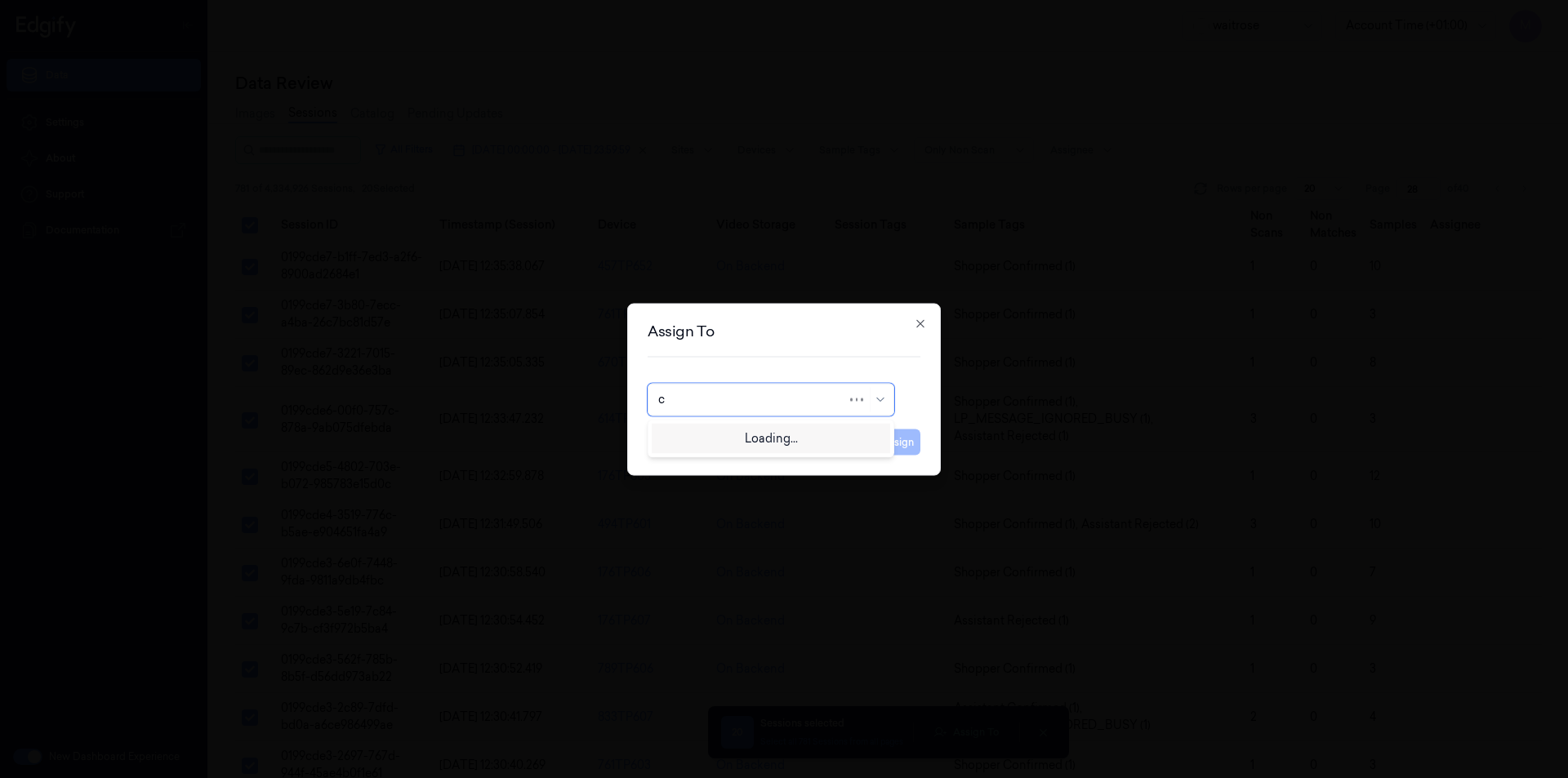
type input "ch"
click at [707, 462] on div "[PERSON_NAME] a" at bounding box center [711, 463] width 107 height 17
click at [886, 441] on button "Assign" at bounding box center [897, 441] width 45 height 26
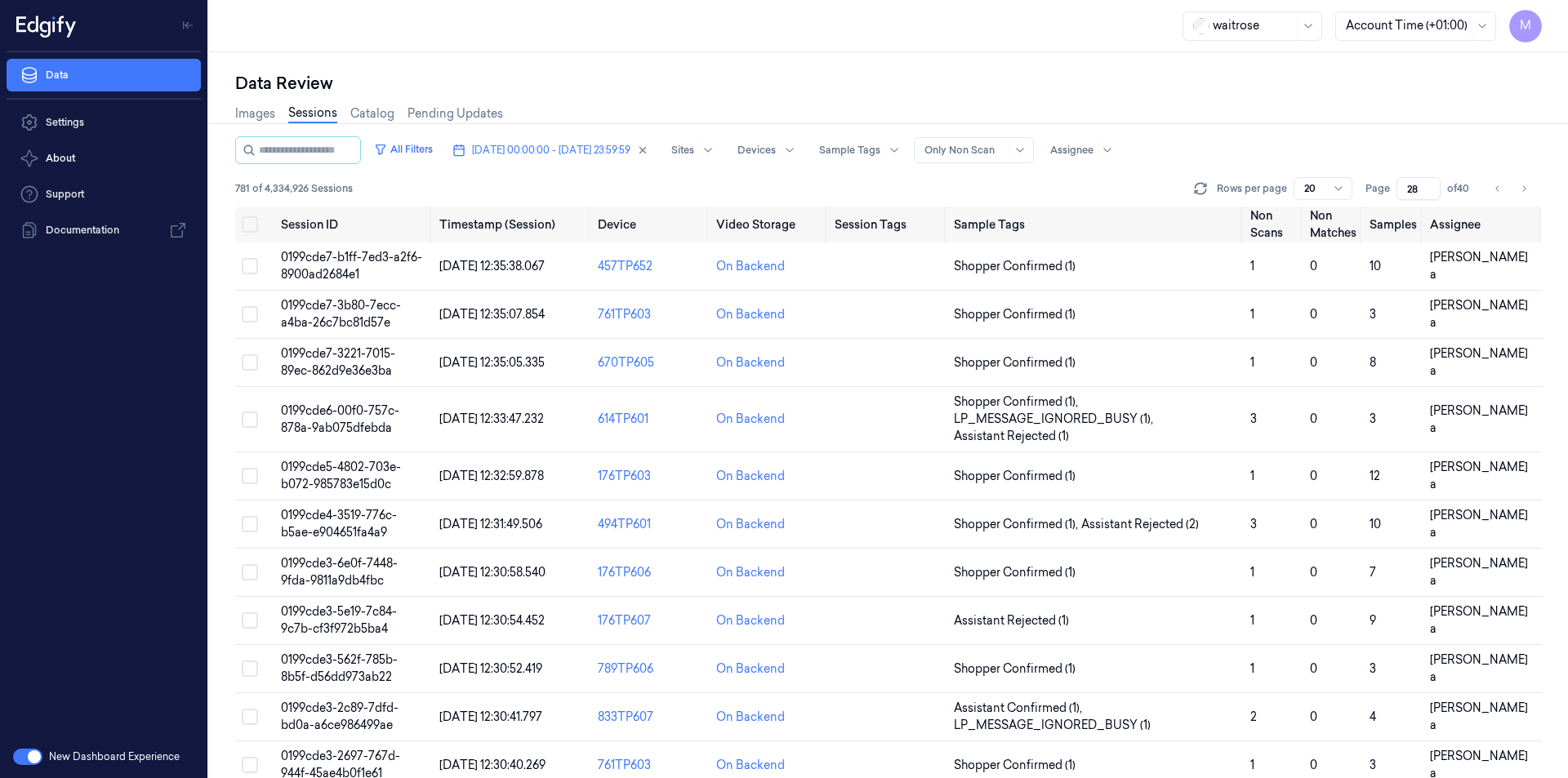
click at [769, 73] on div "Data Review" at bounding box center [888, 83] width 1306 height 23
click at [1523, 192] on icon "Go to next page" at bounding box center [1523, 188] width 9 height 13
type input "29"
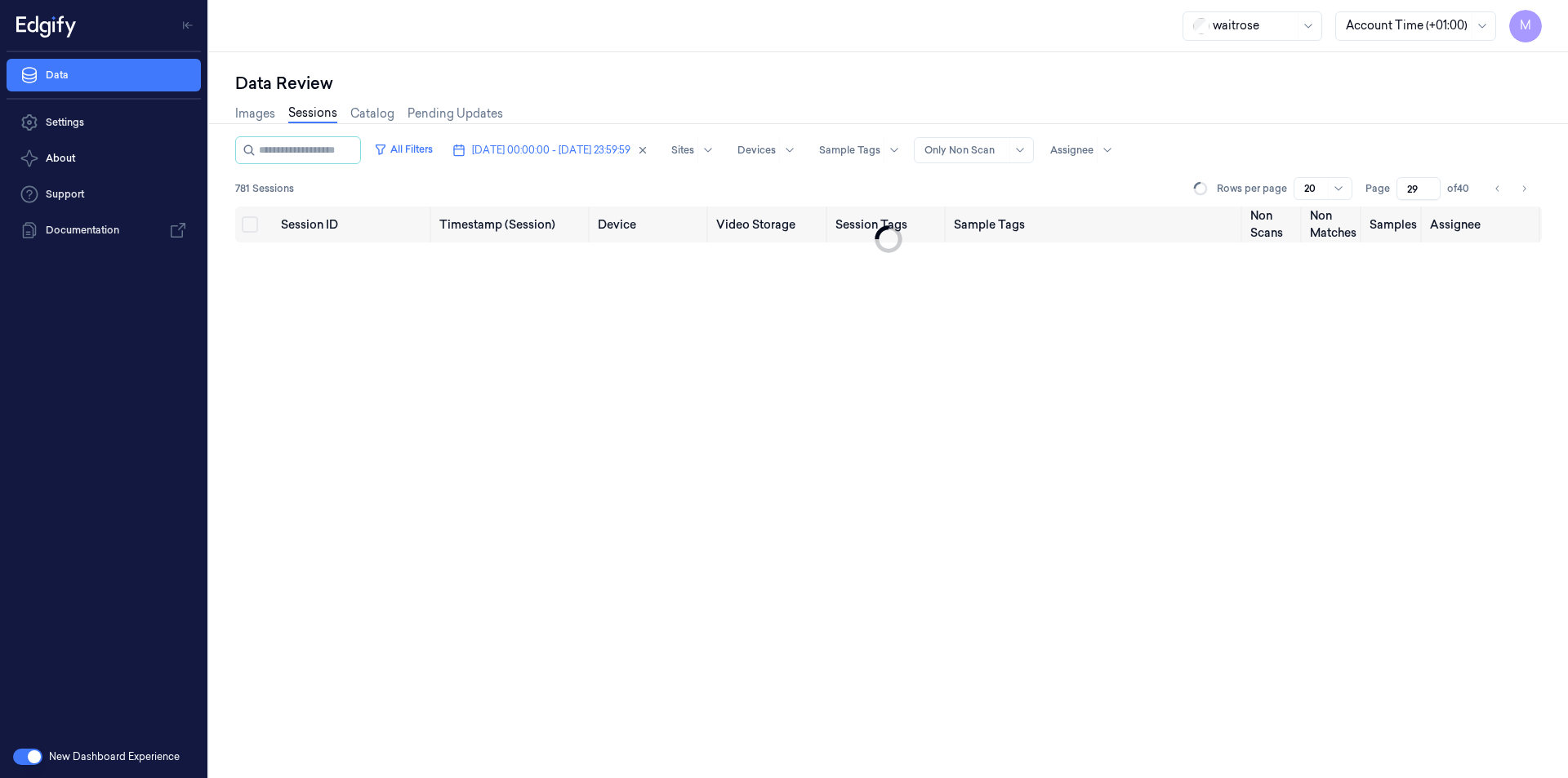
click at [1261, 108] on div "Images Sessions Catalog Pending Updates" at bounding box center [888, 115] width 1306 height 42
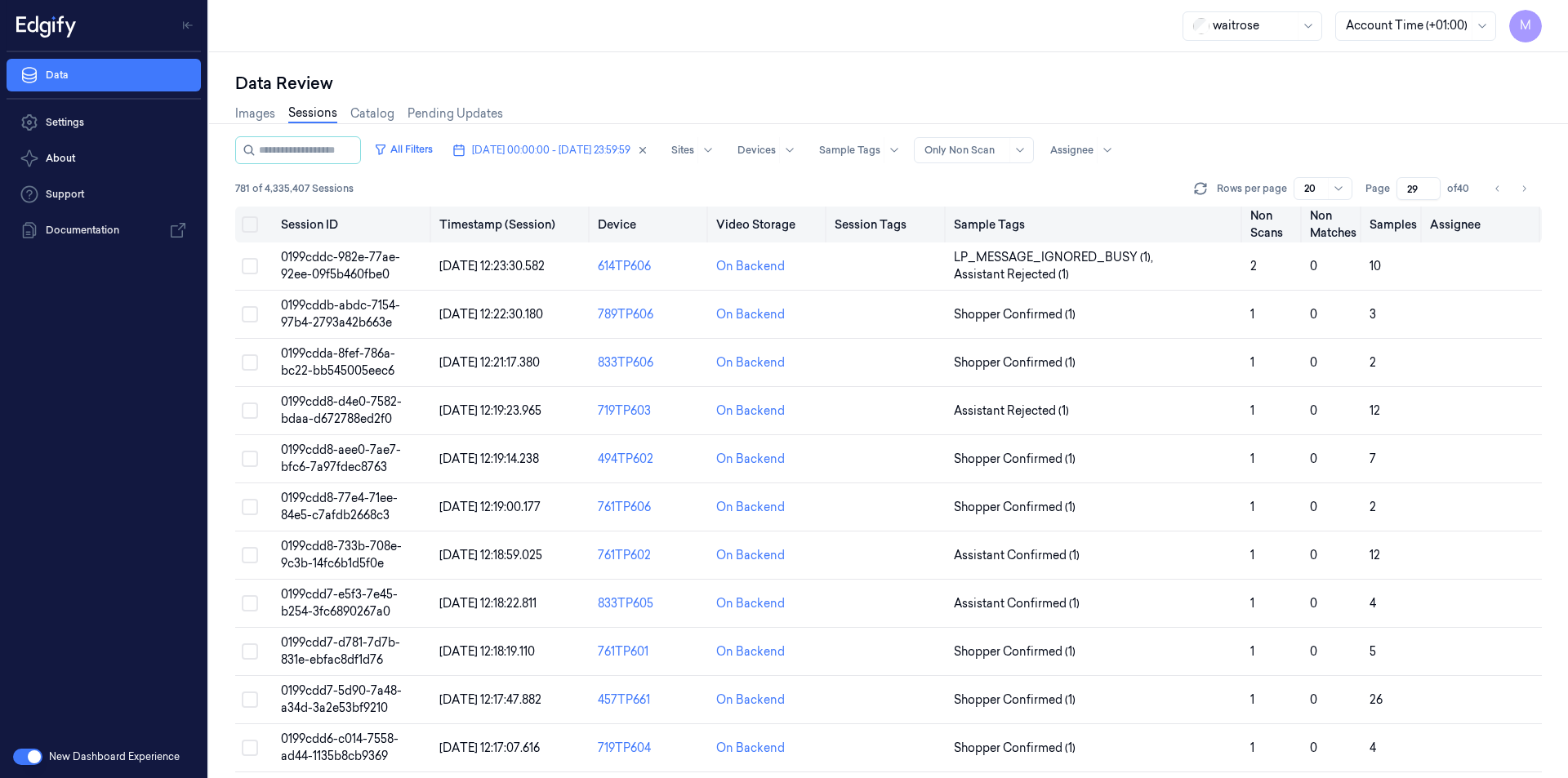
click at [249, 225] on button "Select all" at bounding box center [249, 224] width 16 height 16
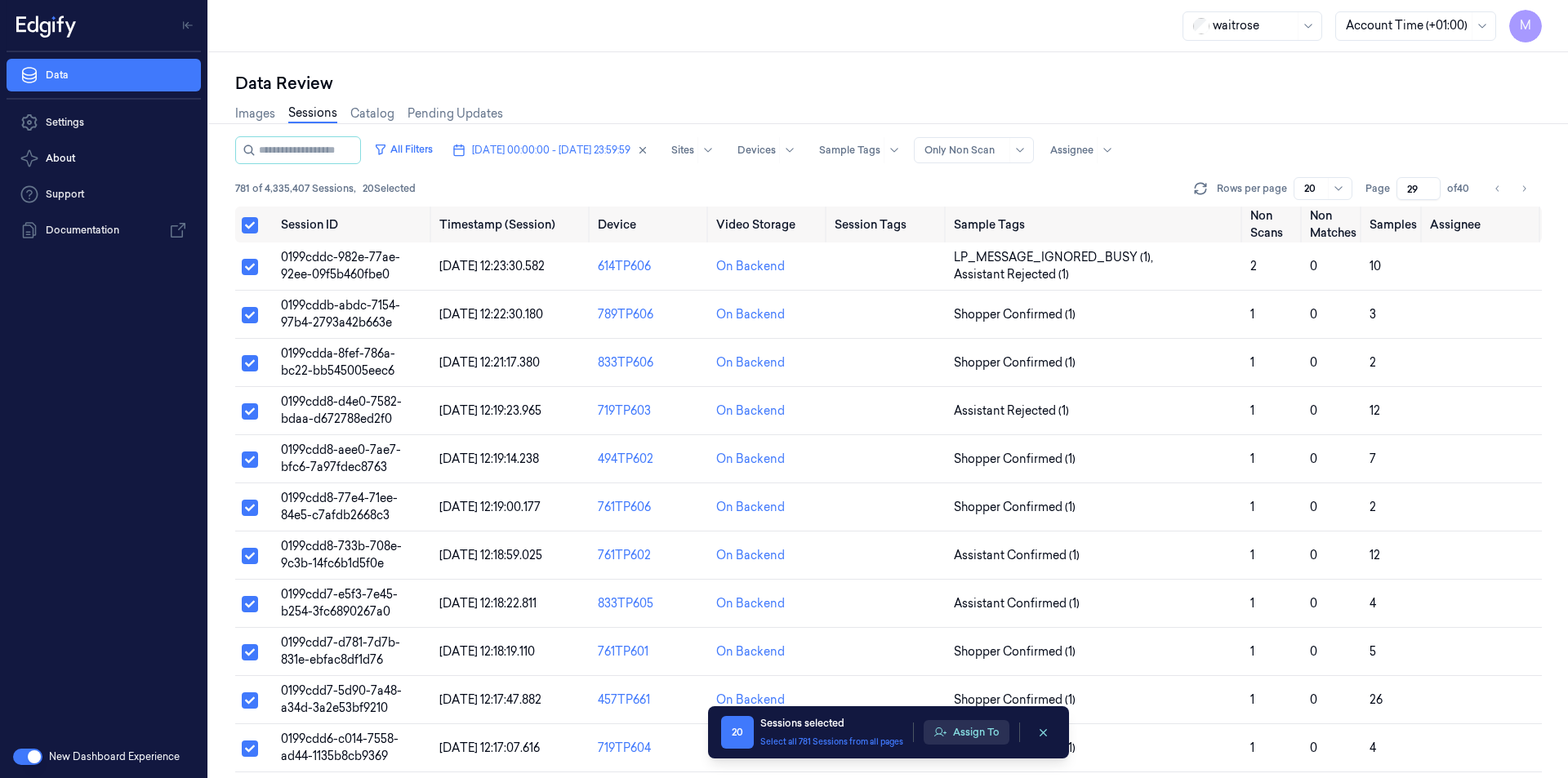
click at [979, 733] on button "Assign To" at bounding box center [966, 732] width 85 height 25
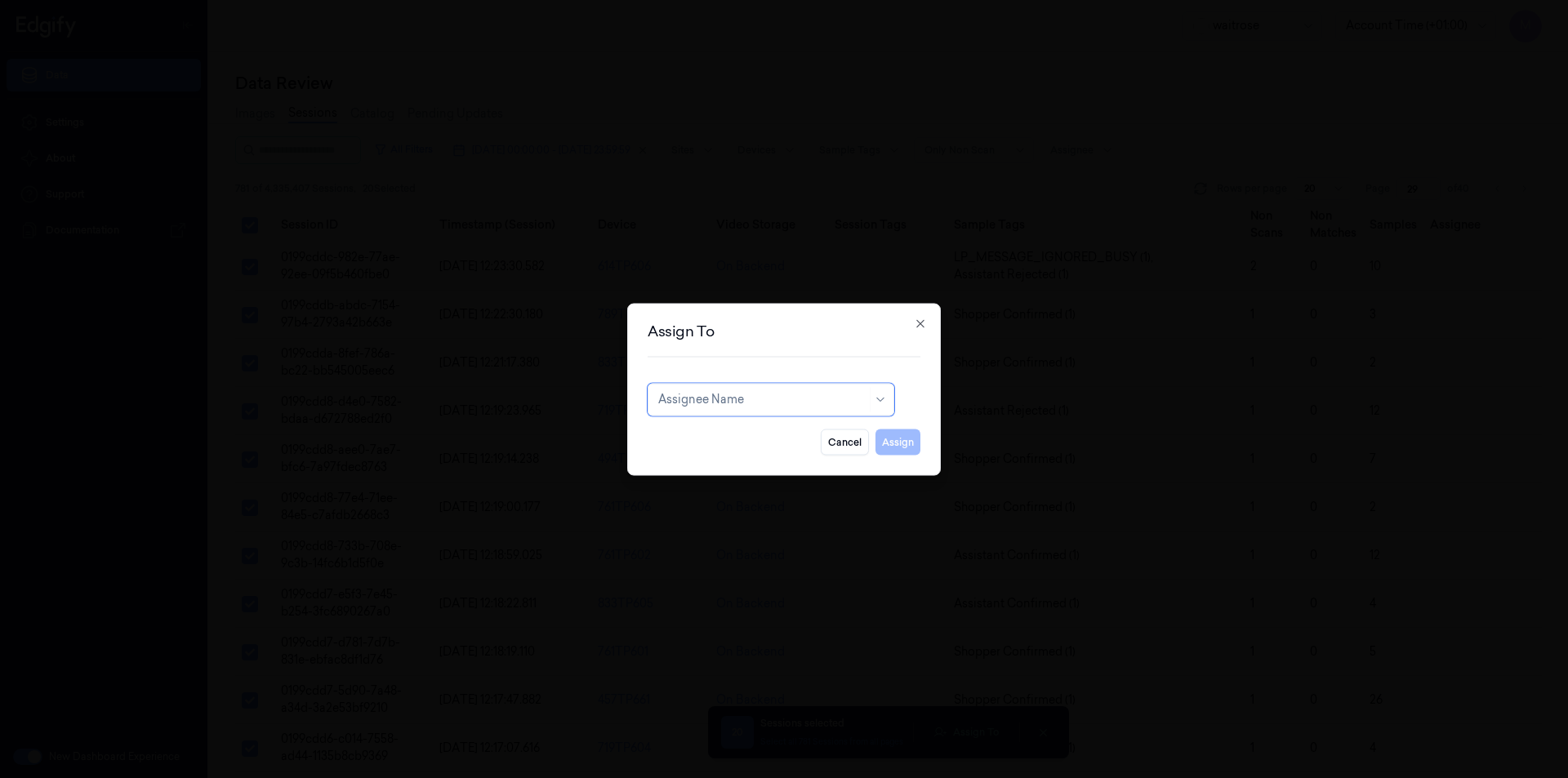
click at [793, 405] on div at bounding box center [762, 399] width 208 height 17
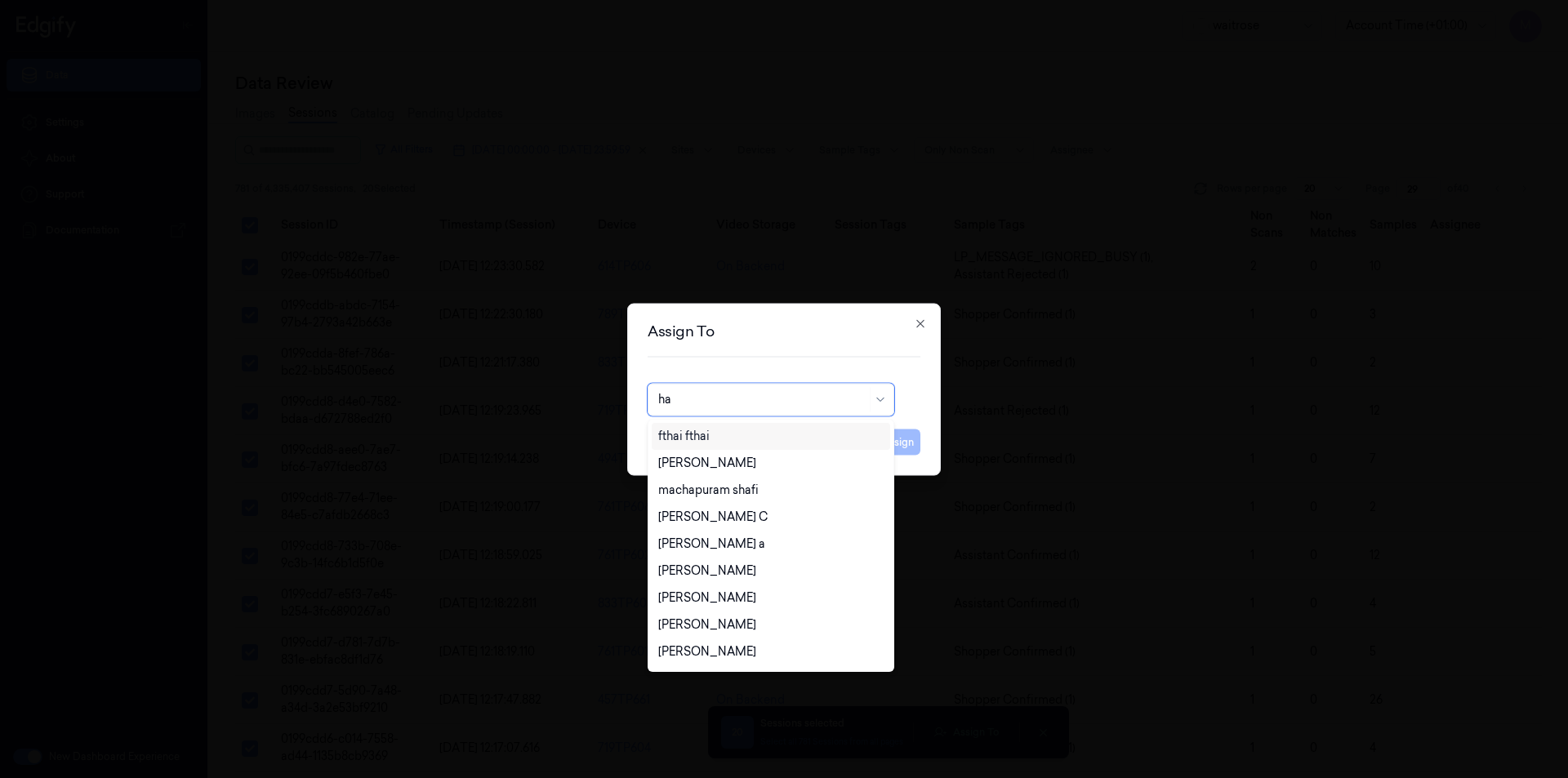
type input "h"
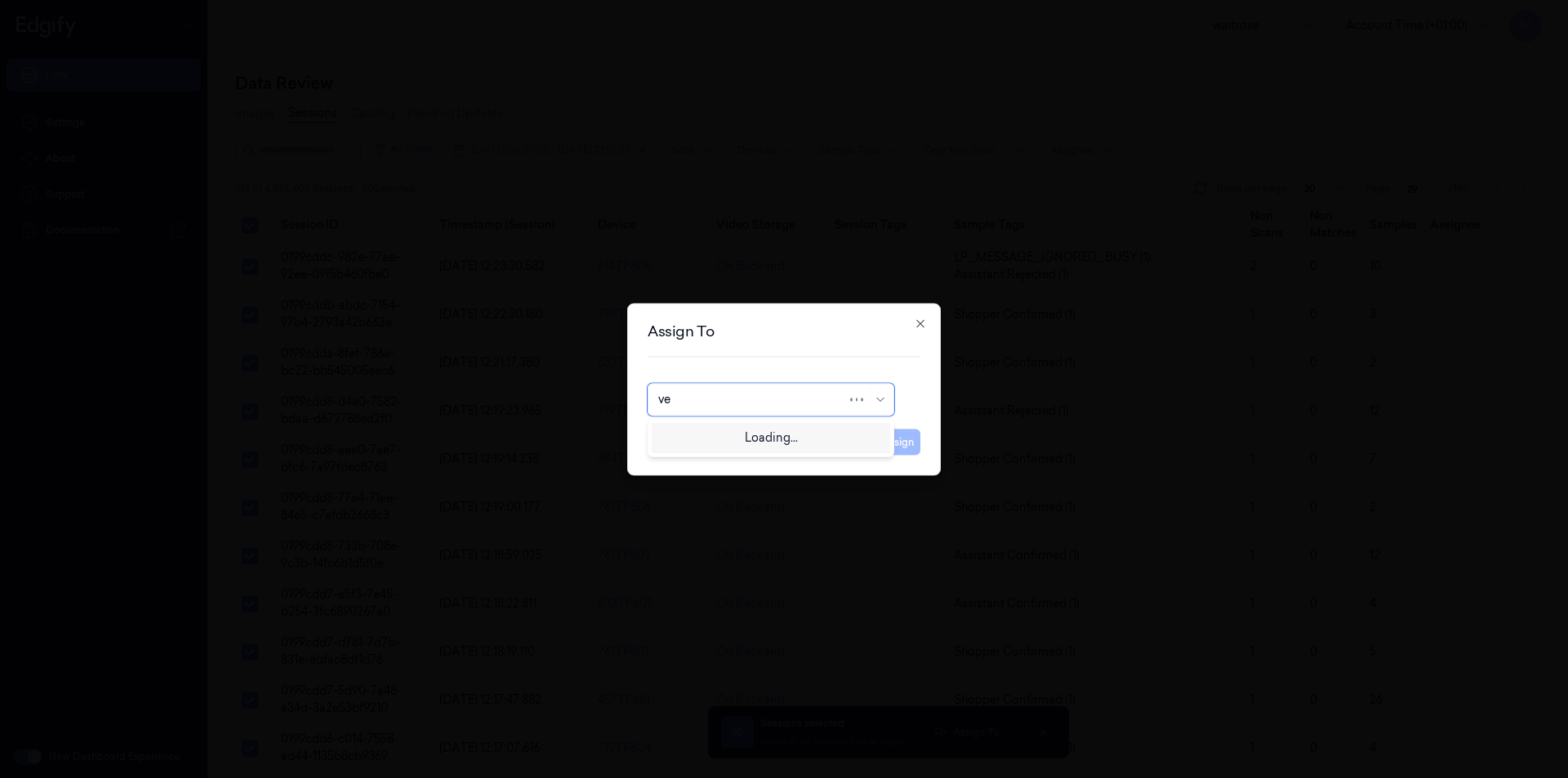
type input "ven"
click at [722, 447] on div "ven kataiah" at bounding box center [770, 437] width 238 height 27
drag, startPoint x: 903, startPoint y: 435, endPoint x: 878, endPoint y: 443, distance: 26.2
click at [903, 435] on button "Assign" at bounding box center [897, 441] width 45 height 26
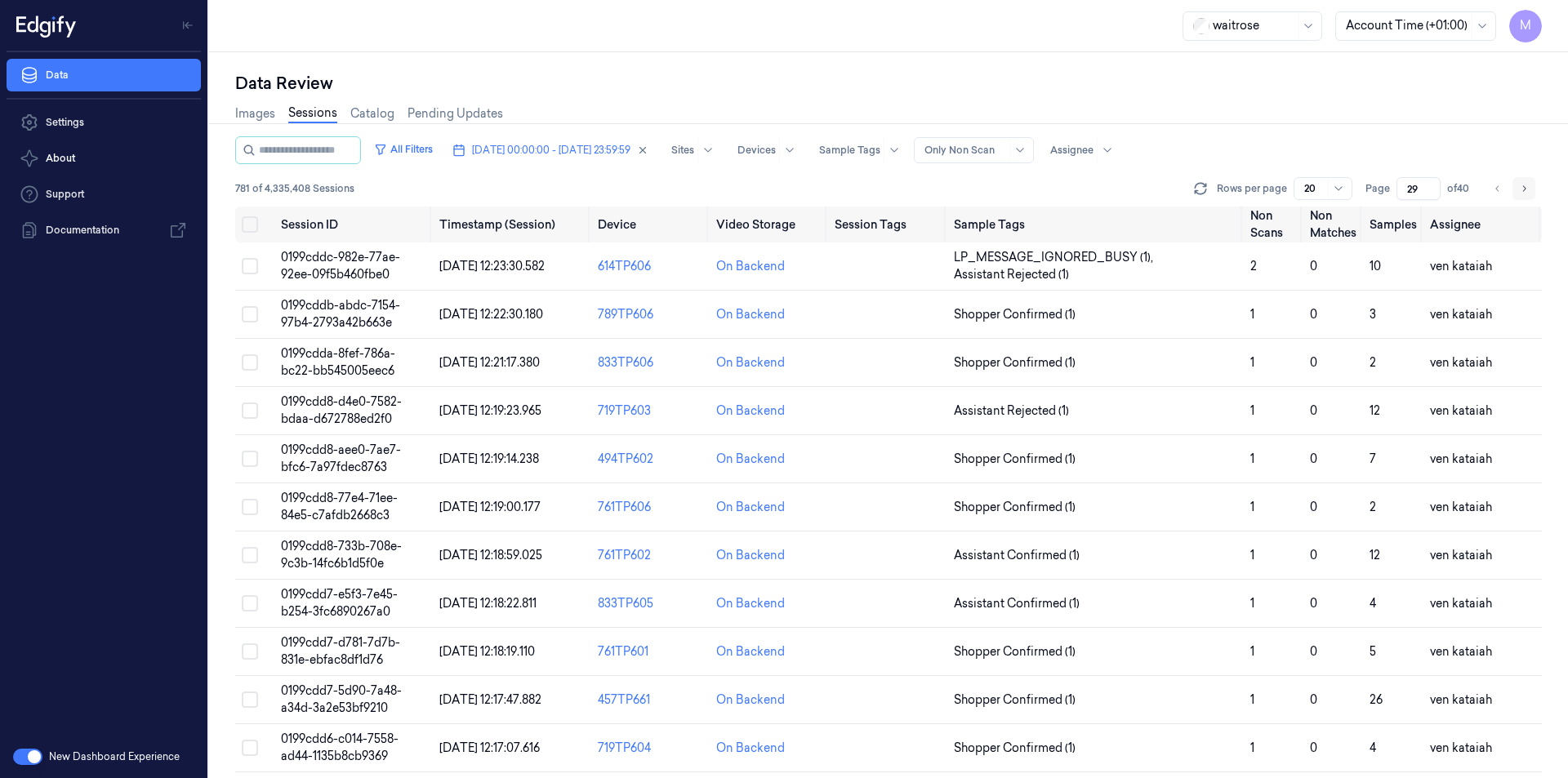
click at [1531, 191] on button "Go to next page" at bounding box center [1524, 189] width 23 height 23
type input "30"
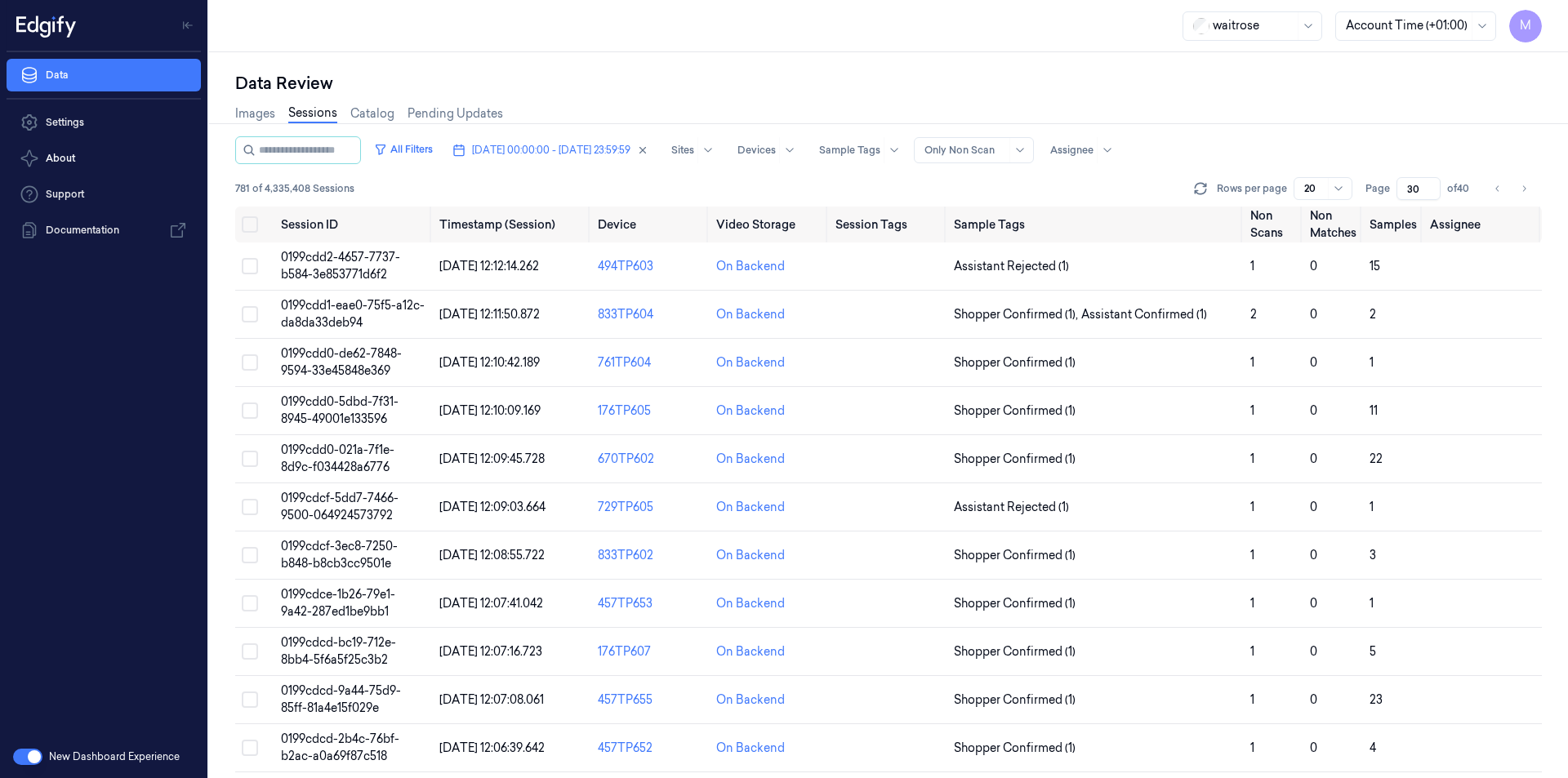
click at [918, 88] on div "Data Review" at bounding box center [888, 83] width 1306 height 23
click at [247, 223] on button "Select all" at bounding box center [249, 224] width 16 height 16
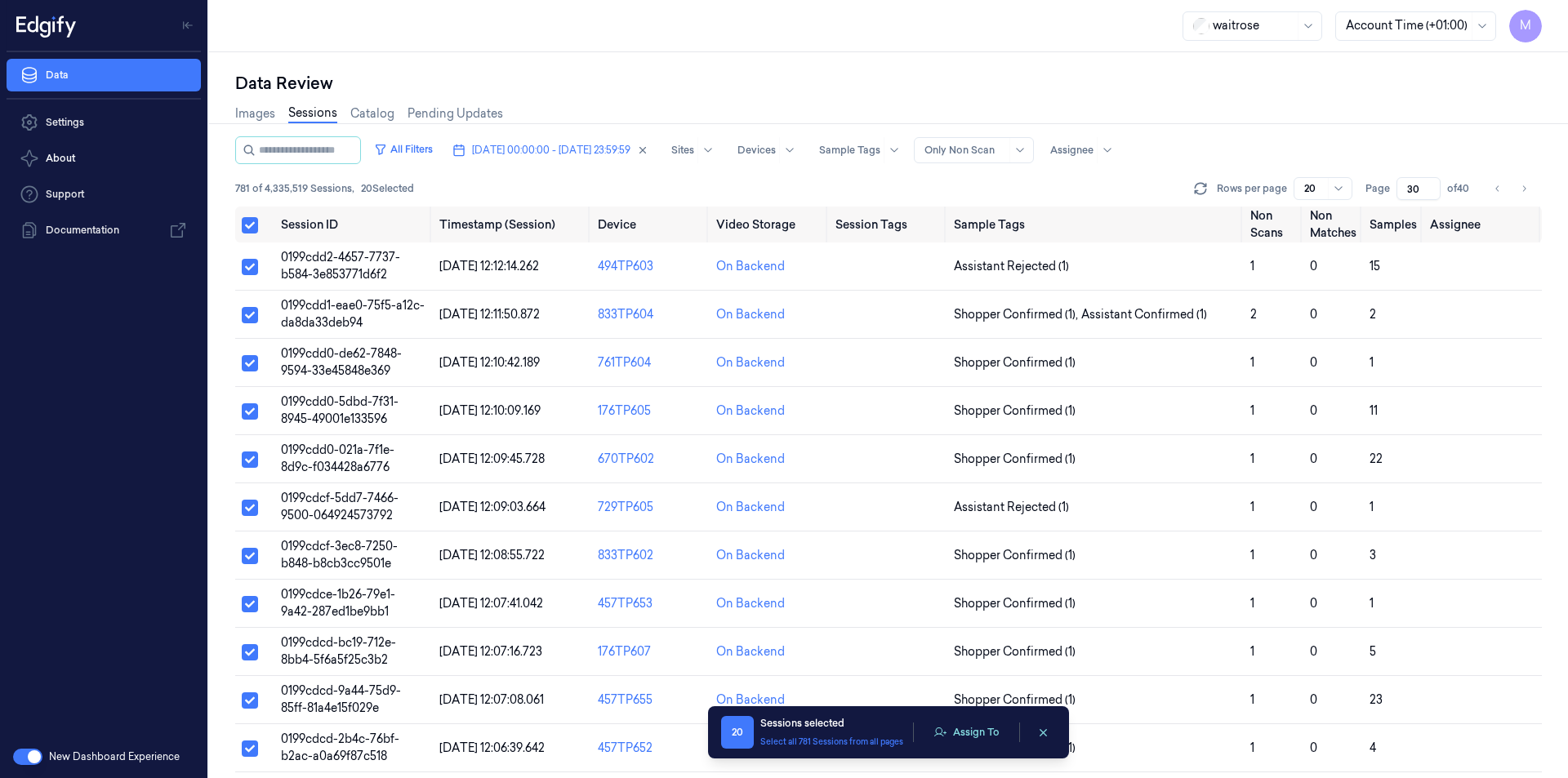
click at [998, 718] on div "20 Sessions selected Select all 781 Sessions from all pages Assign To" at bounding box center [888, 732] width 334 height 32
click at [995, 723] on button "Assign To" at bounding box center [966, 732] width 85 height 25
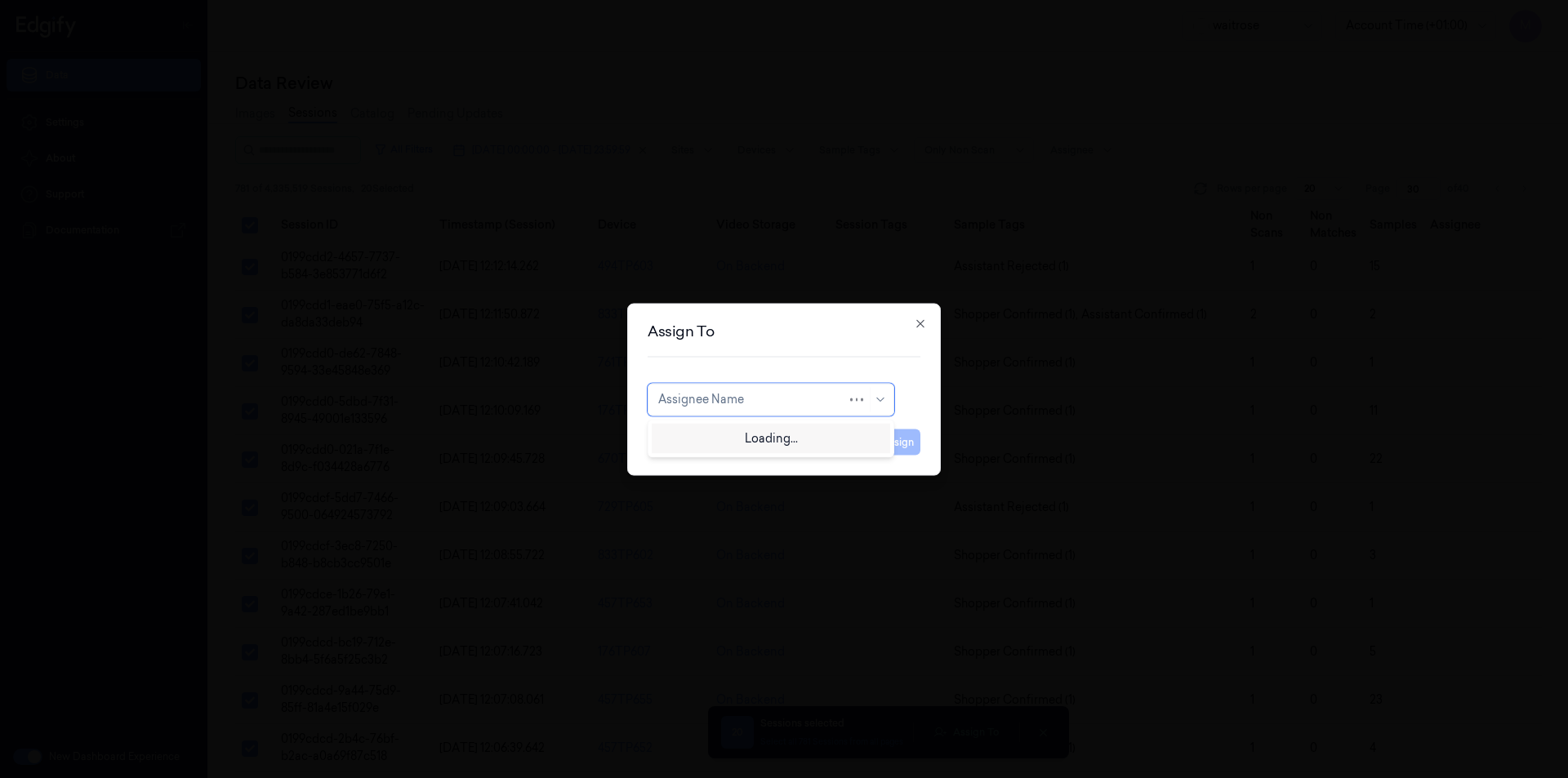
click at [812, 399] on div at bounding box center [752, 399] width 189 height 17
type input "ch"
click at [715, 473] on div "[PERSON_NAME] a" at bounding box center [770, 463] width 238 height 27
click at [893, 444] on button "Assign" at bounding box center [897, 441] width 45 height 26
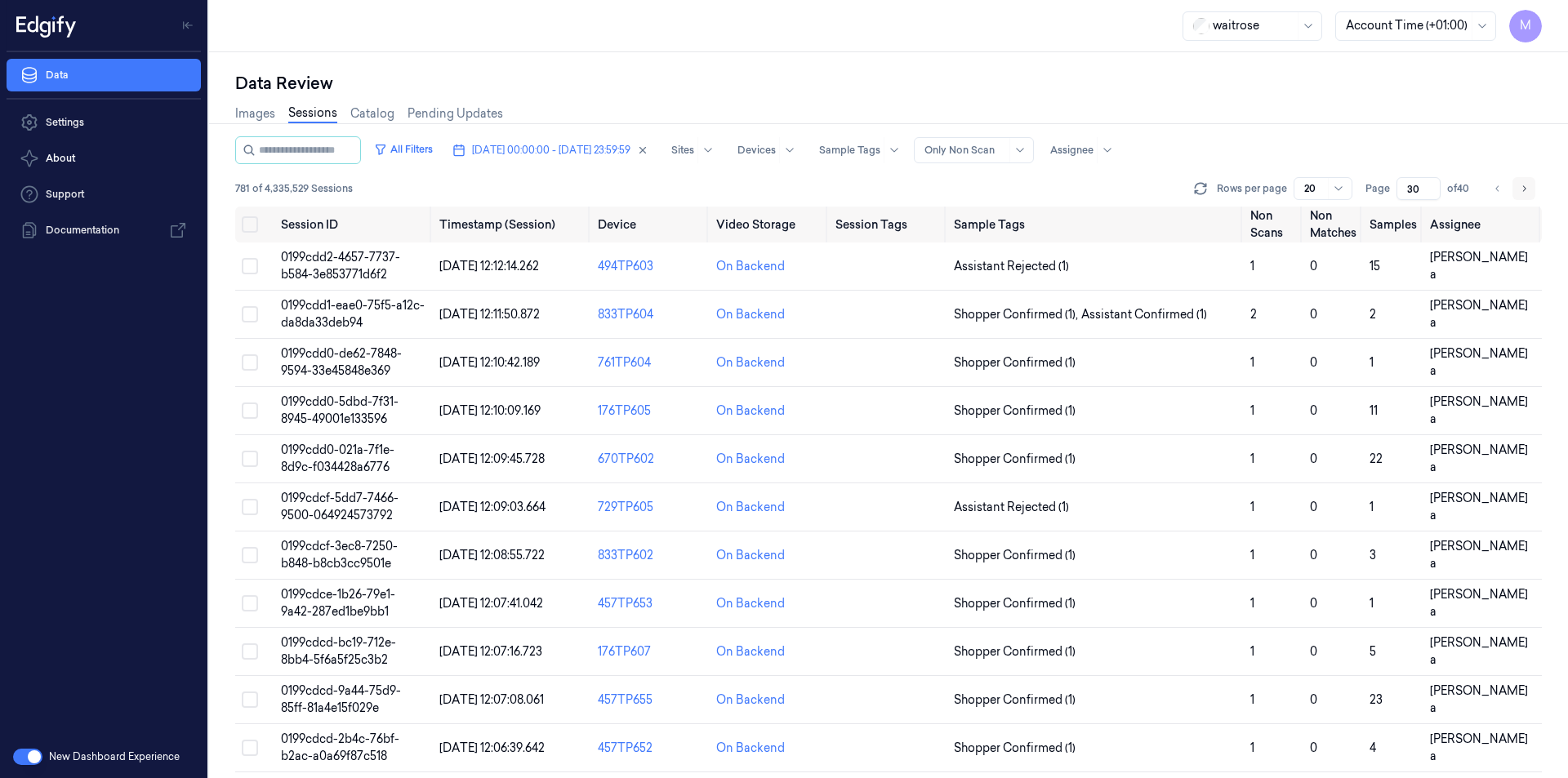
click at [1530, 191] on button "Go to next page" at bounding box center [1524, 189] width 23 height 23
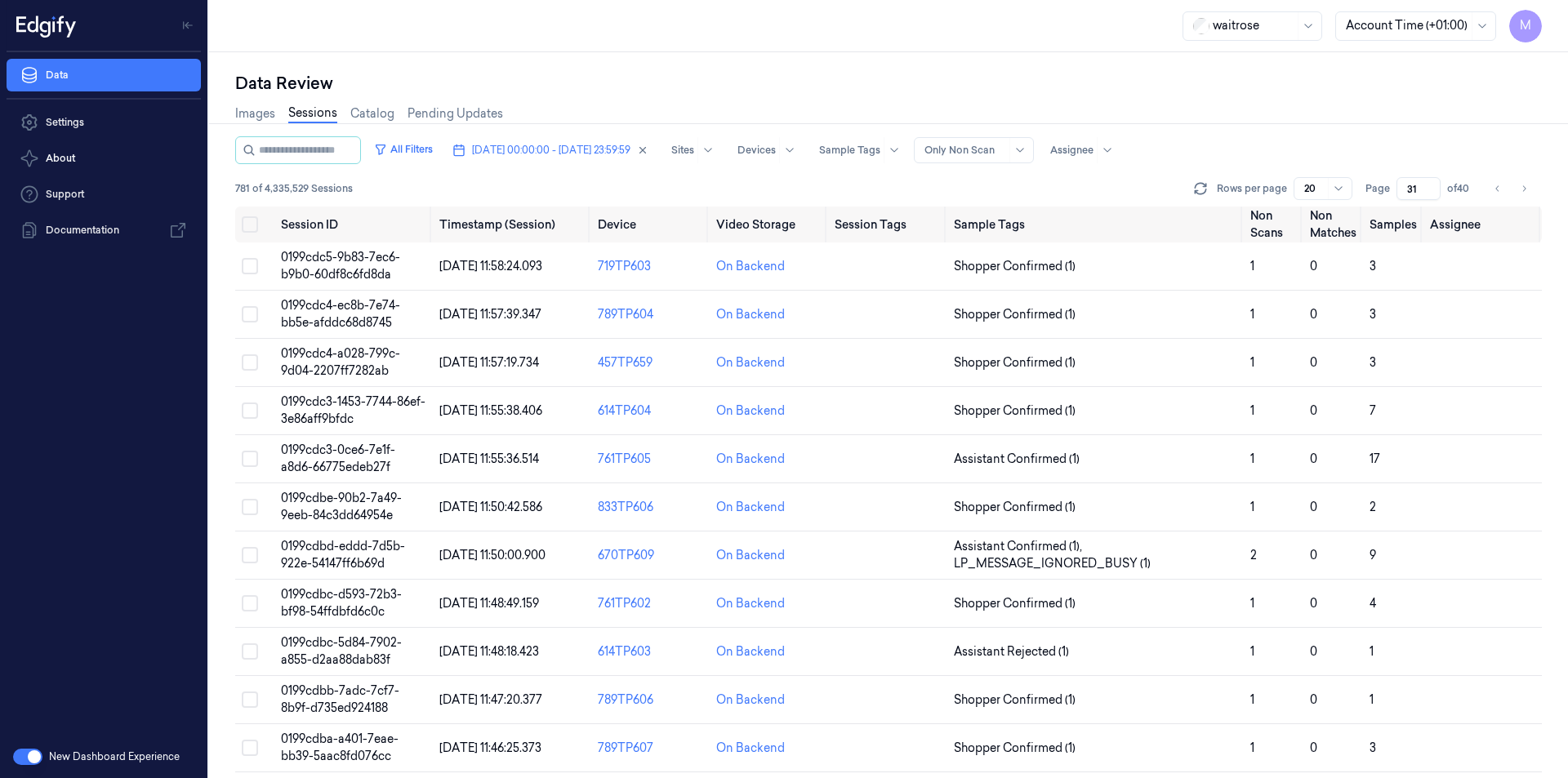
click at [1056, 100] on div "Images Sessions Catalog Pending Updates" at bounding box center [888, 115] width 1306 height 42
click at [1496, 185] on icon "Go to previous page" at bounding box center [1497, 188] width 9 height 13
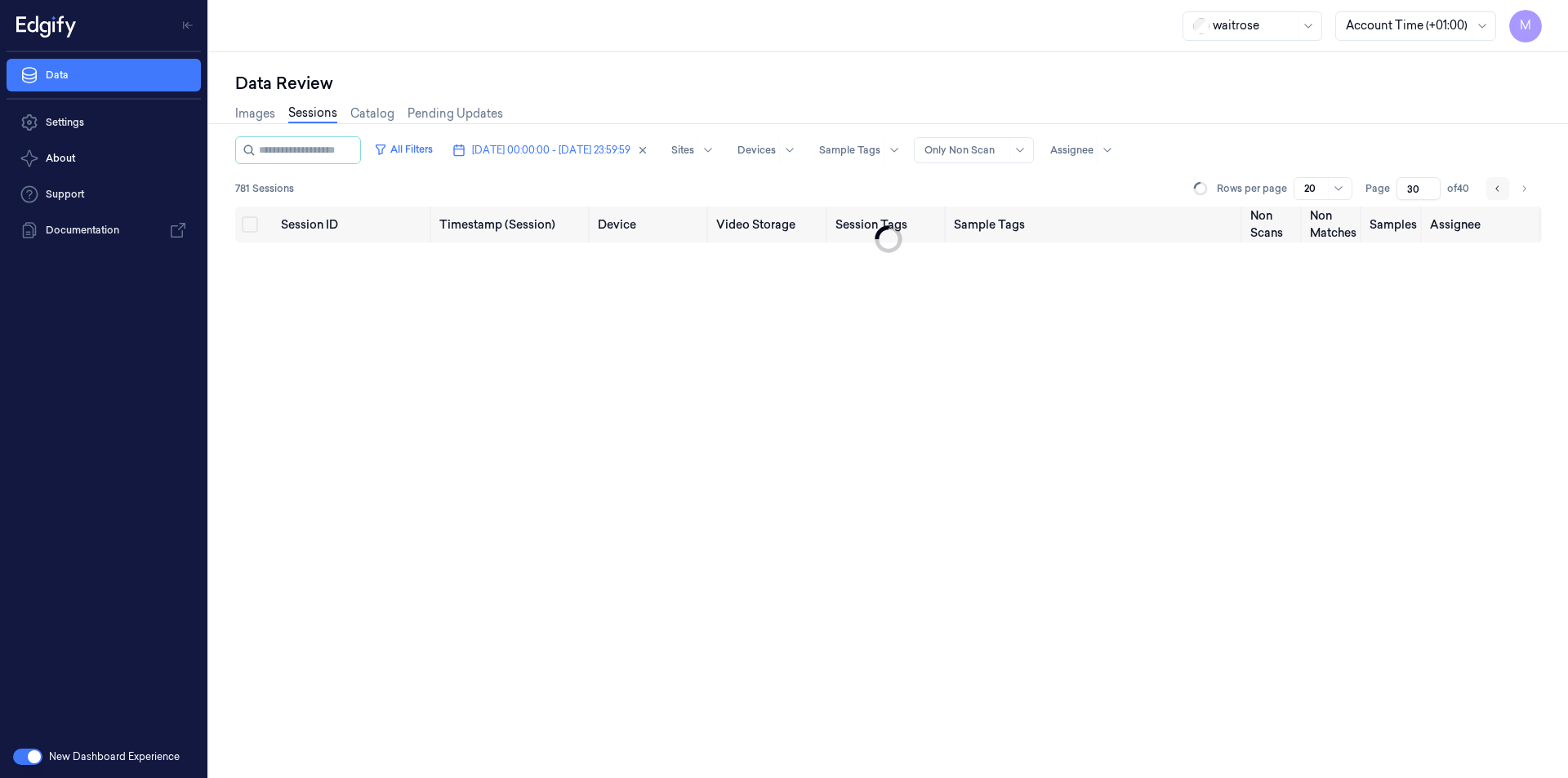
click at [1496, 185] on icon "Go to previous page" at bounding box center [1497, 188] width 9 height 13
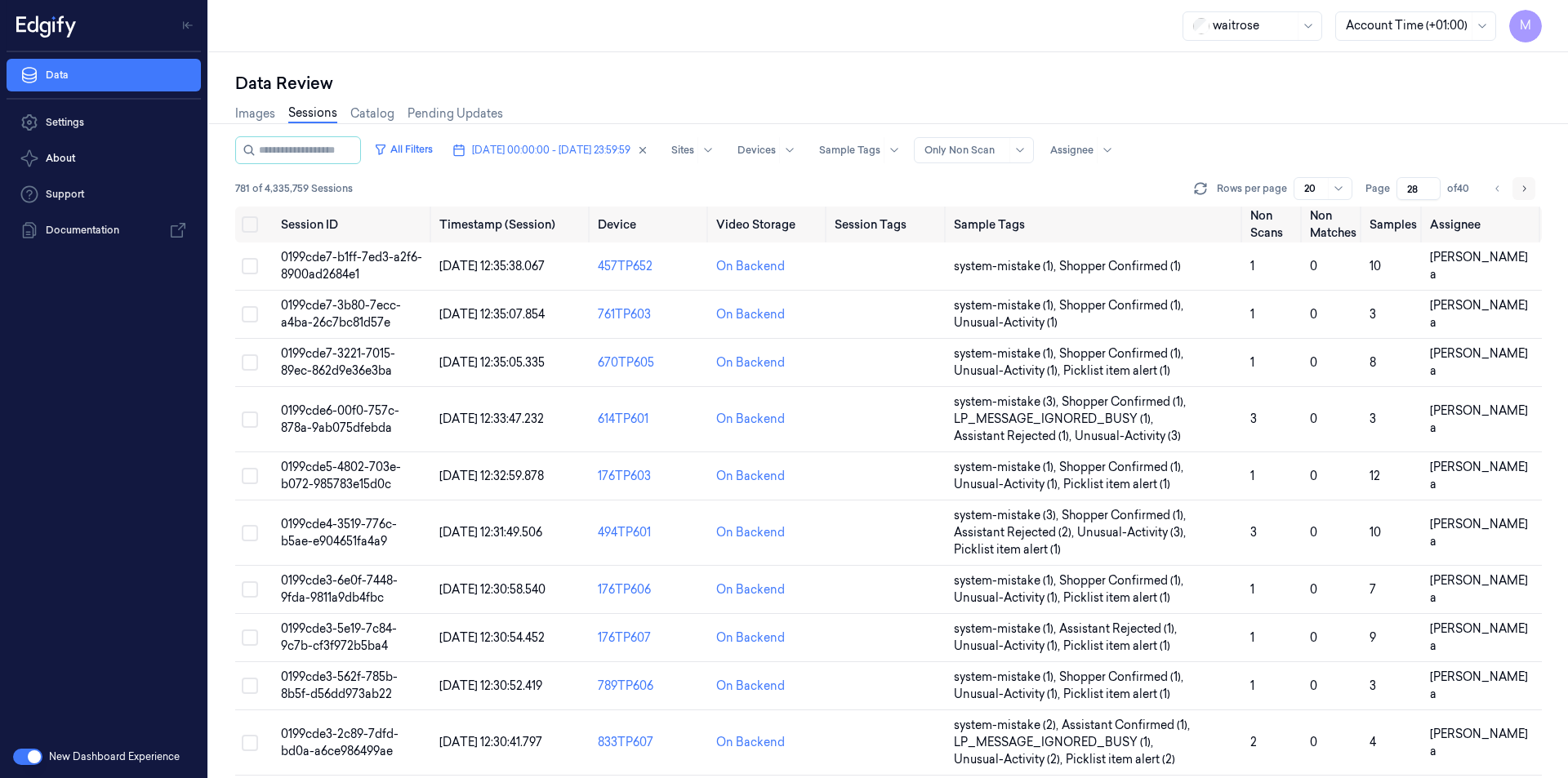
click at [1521, 188] on icon "Go to next page" at bounding box center [1523, 188] width 9 height 13
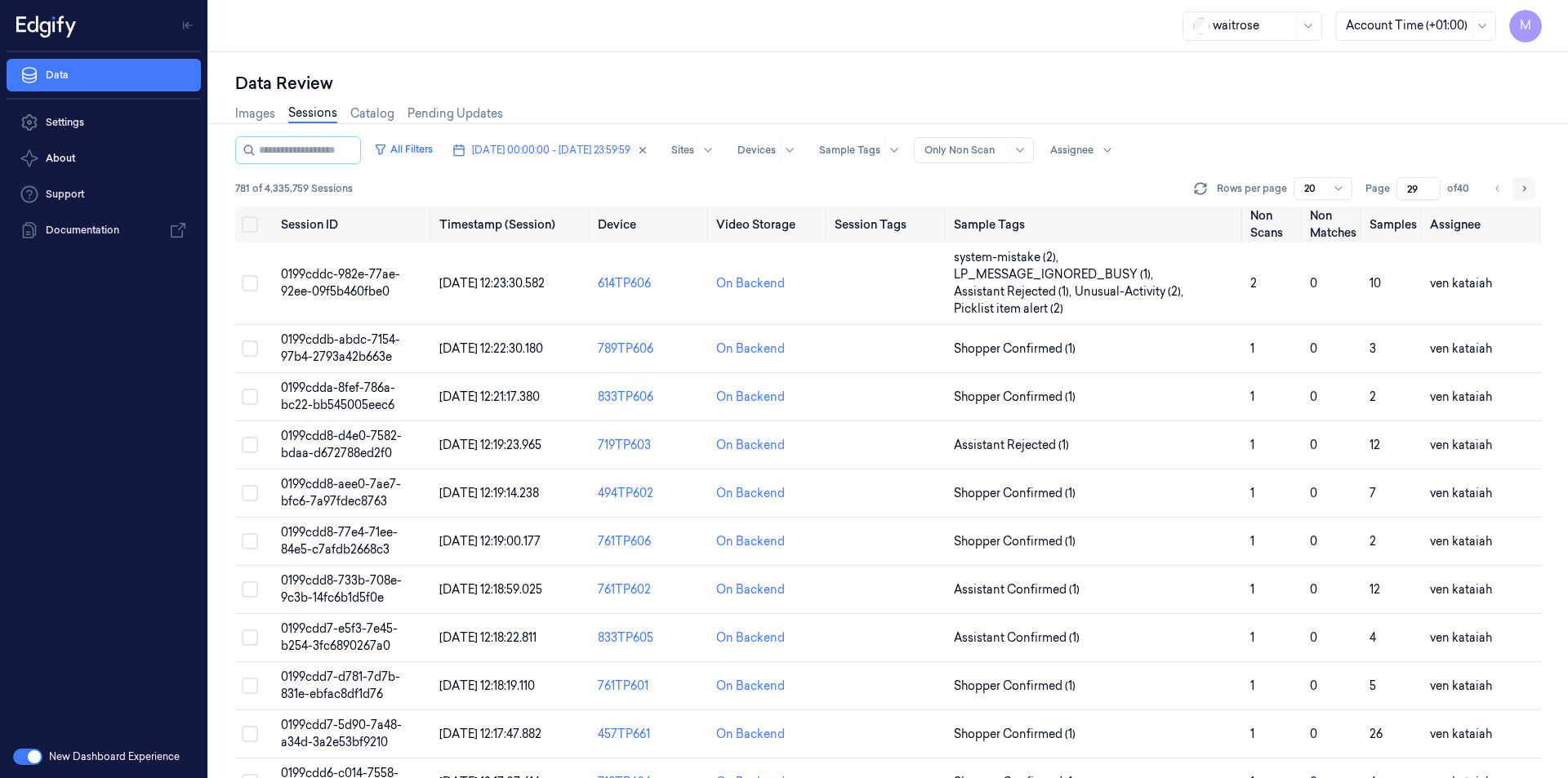
click at [1519, 189] on icon "Go to next page" at bounding box center [1523, 188] width 9 height 13
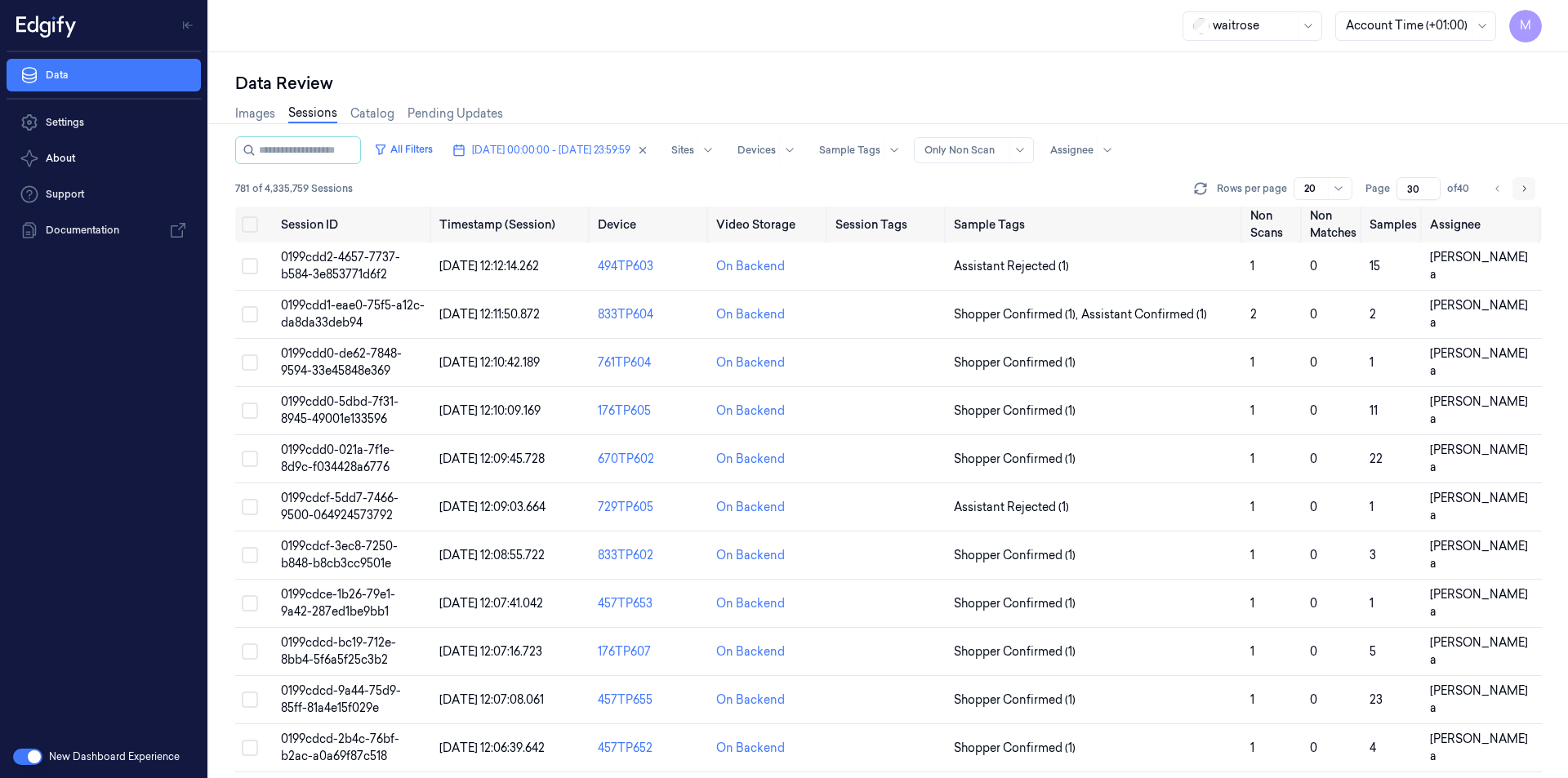
click at [1519, 189] on icon "Go to next page" at bounding box center [1523, 188] width 9 height 13
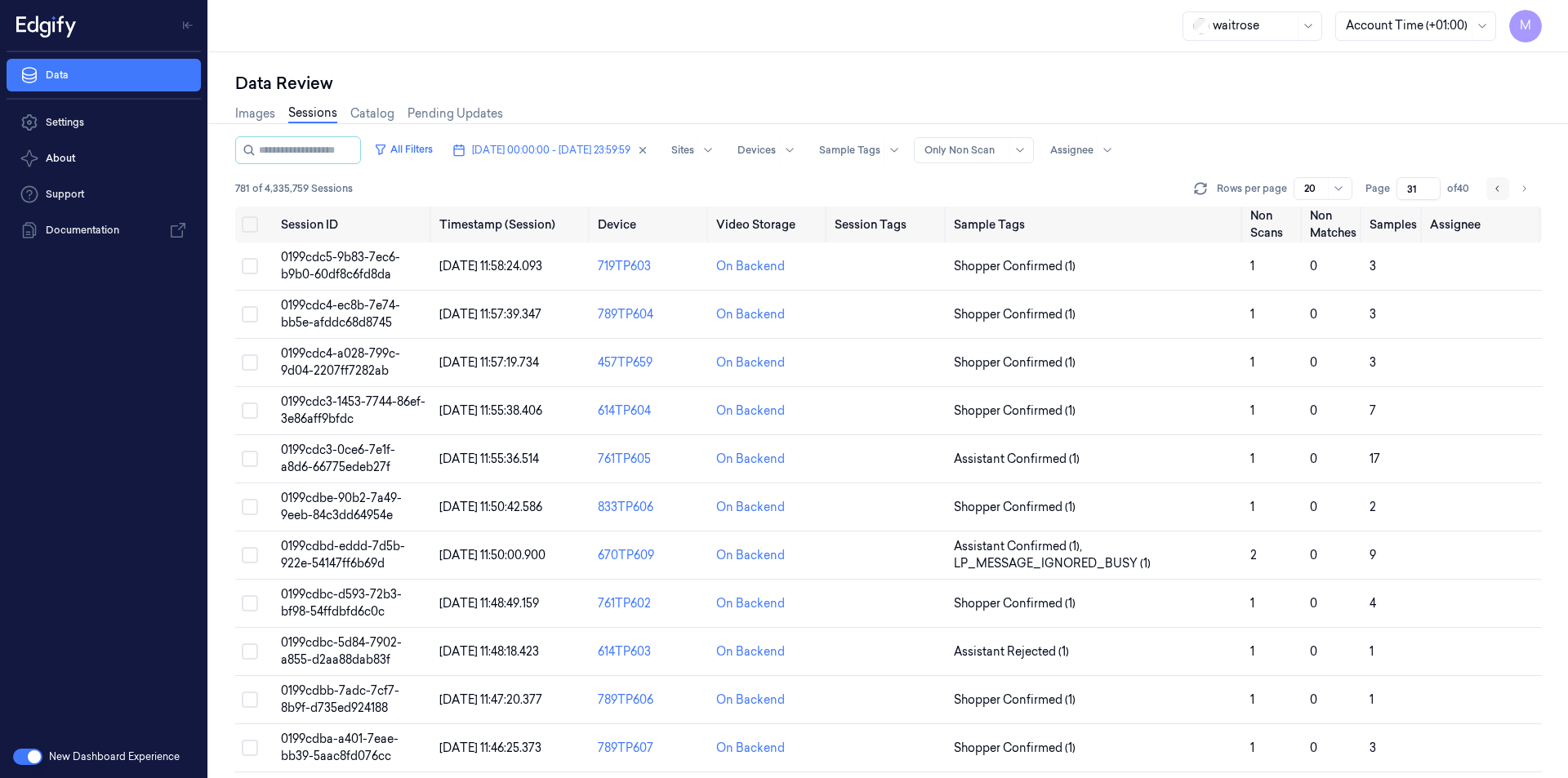
click at [1501, 185] on icon "Go to previous page" at bounding box center [1497, 188] width 9 height 13
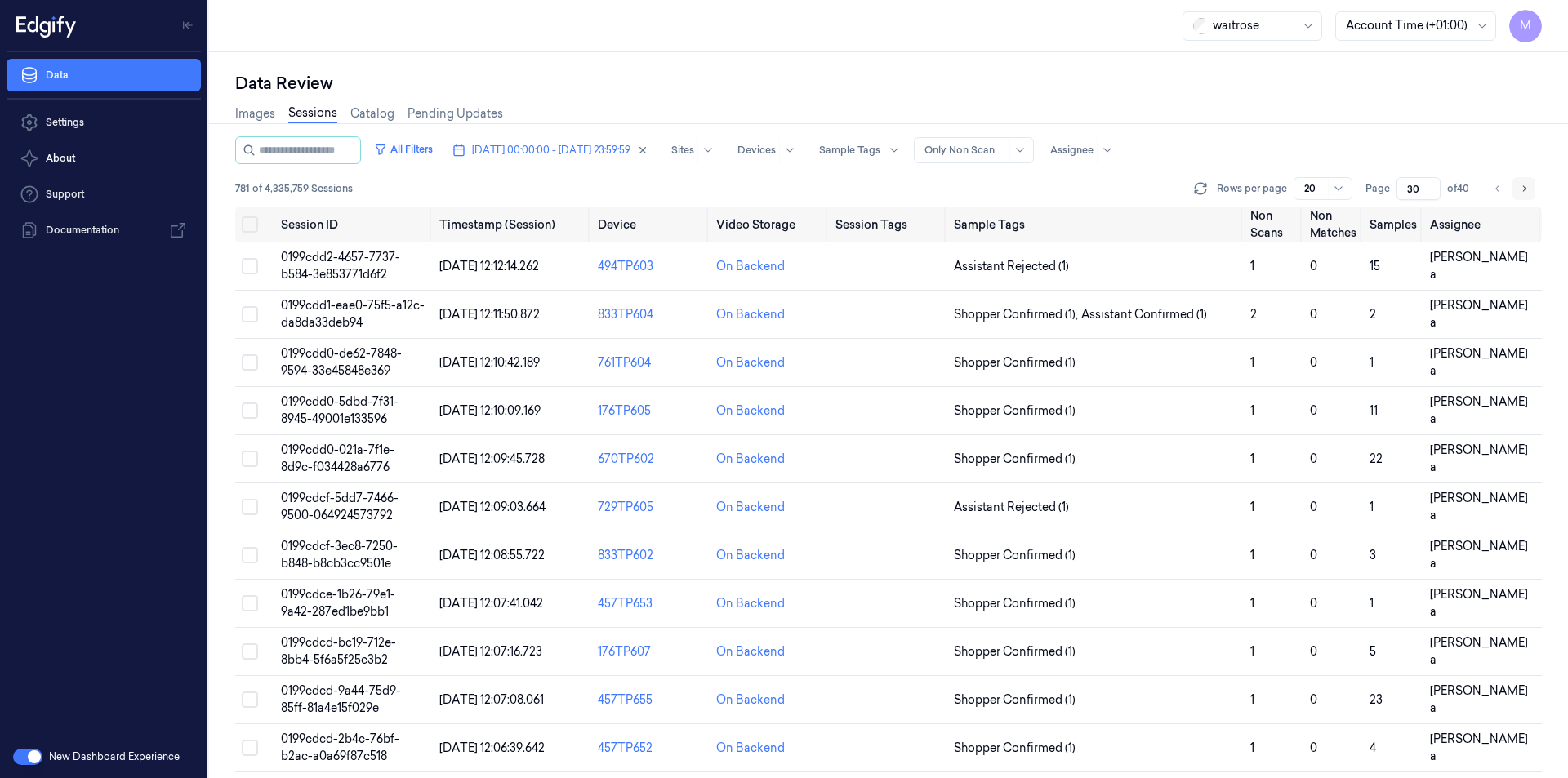
click at [1530, 191] on button "Go to next page" at bounding box center [1524, 189] width 23 height 23
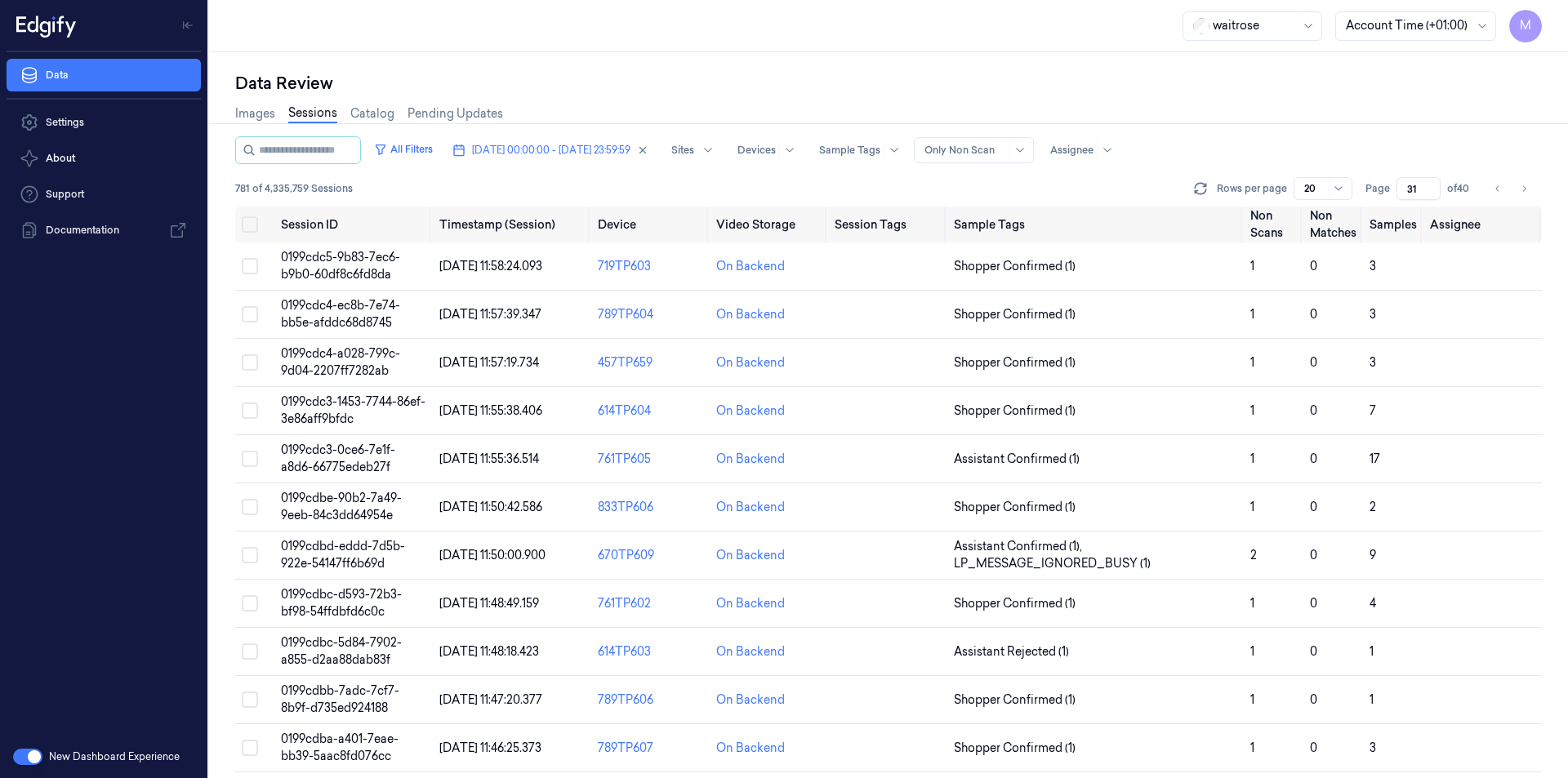
click at [1395, 111] on div "Images Sessions Catalog Pending Updates" at bounding box center [888, 115] width 1306 height 42
click at [1494, 188] on icon "Go to previous page" at bounding box center [1497, 188] width 9 height 13
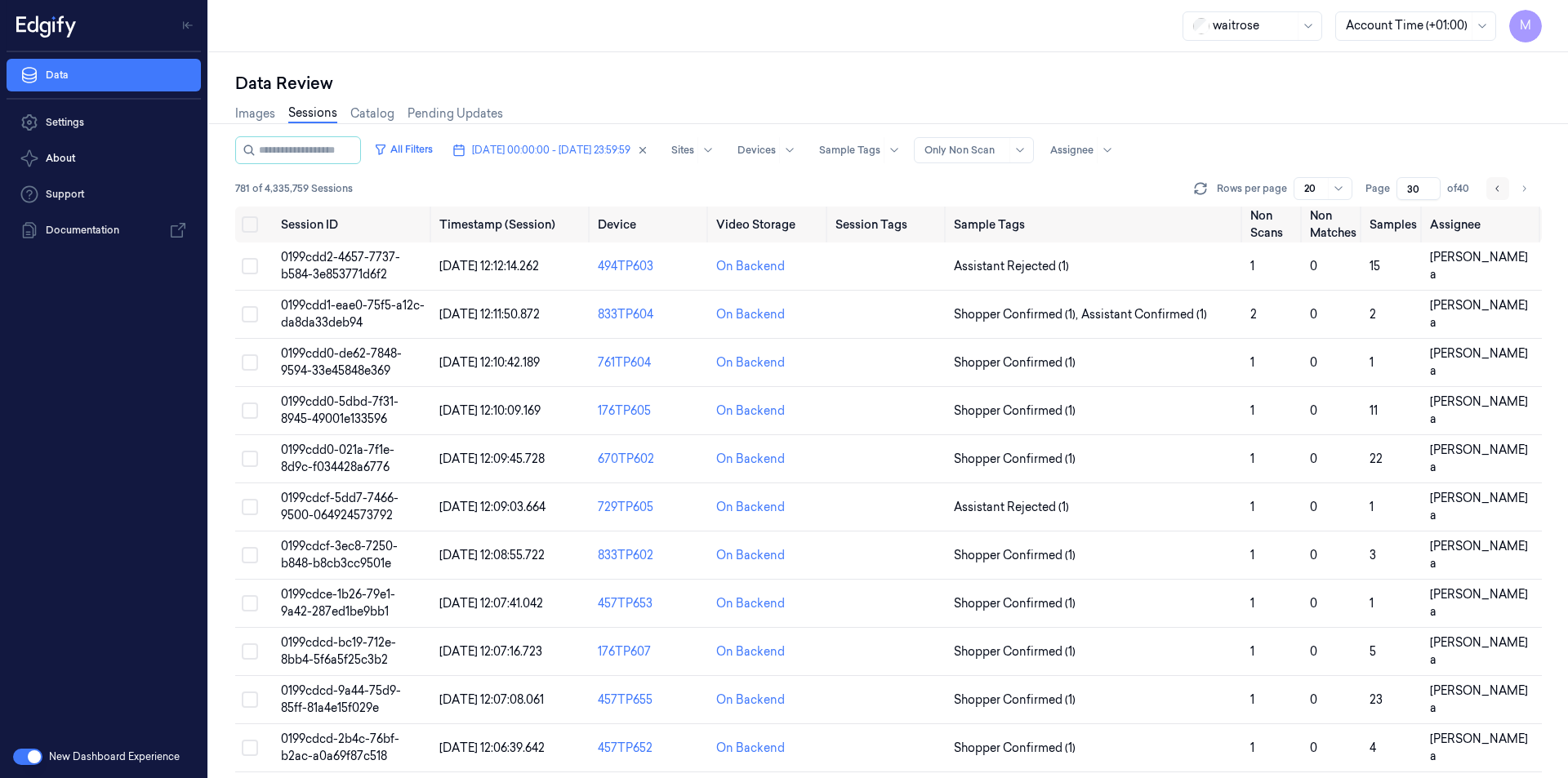
click at [1494, 188] on icon "Go to previous page" at bounding box center [1497, 188] width 9 height 13
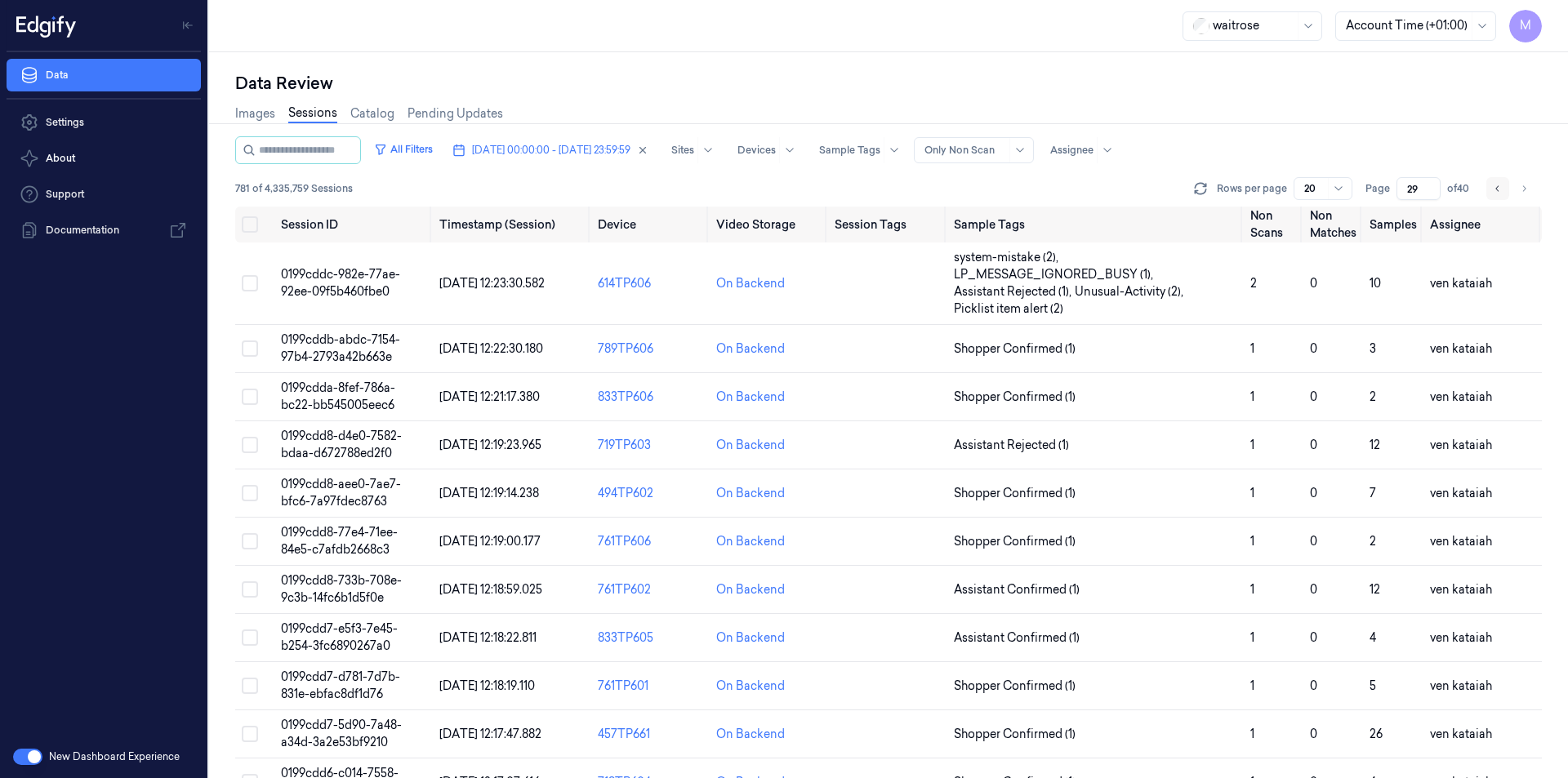
click at [1494, 188] on icon "Go to previous page" at bounding box center [1497, 188] width 9 height 13
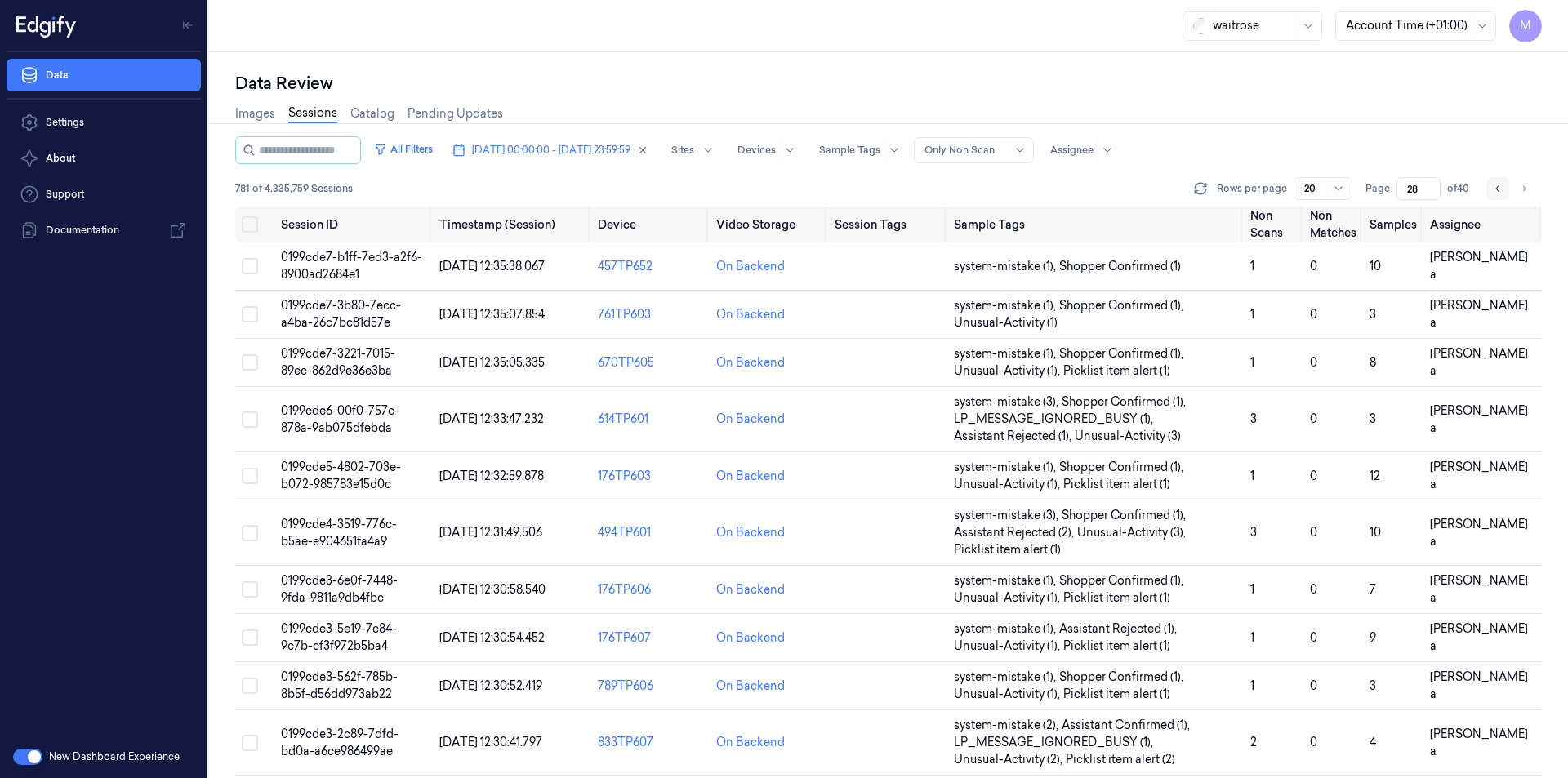
click at [1494, 188] on icon "Go to previous page" at bounding box center [1497, 188] width 9 height 13
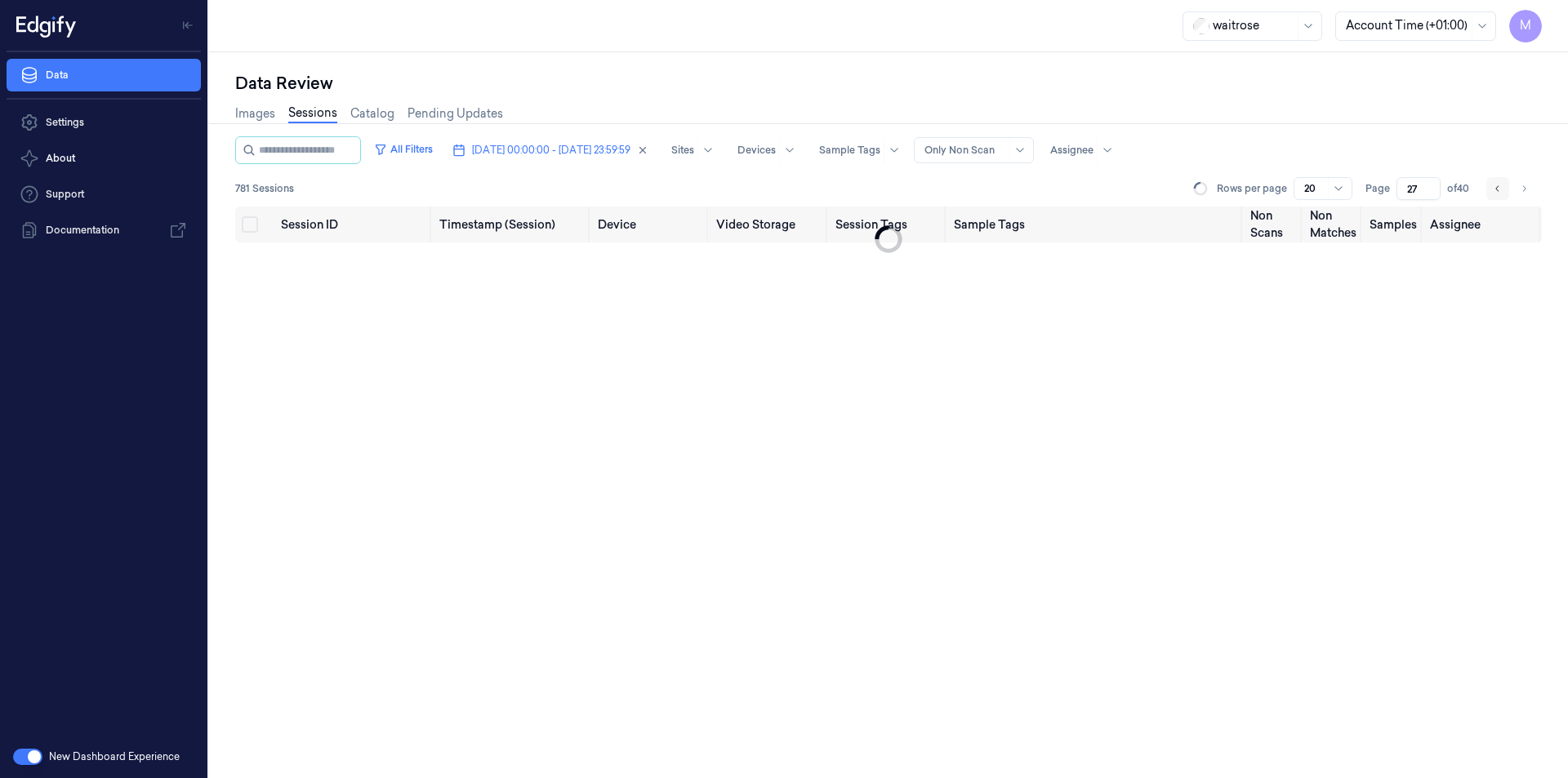
click at [1494, 188] on icon "Go to previous page" at bounding box center [1497, 188] width 9 height 13
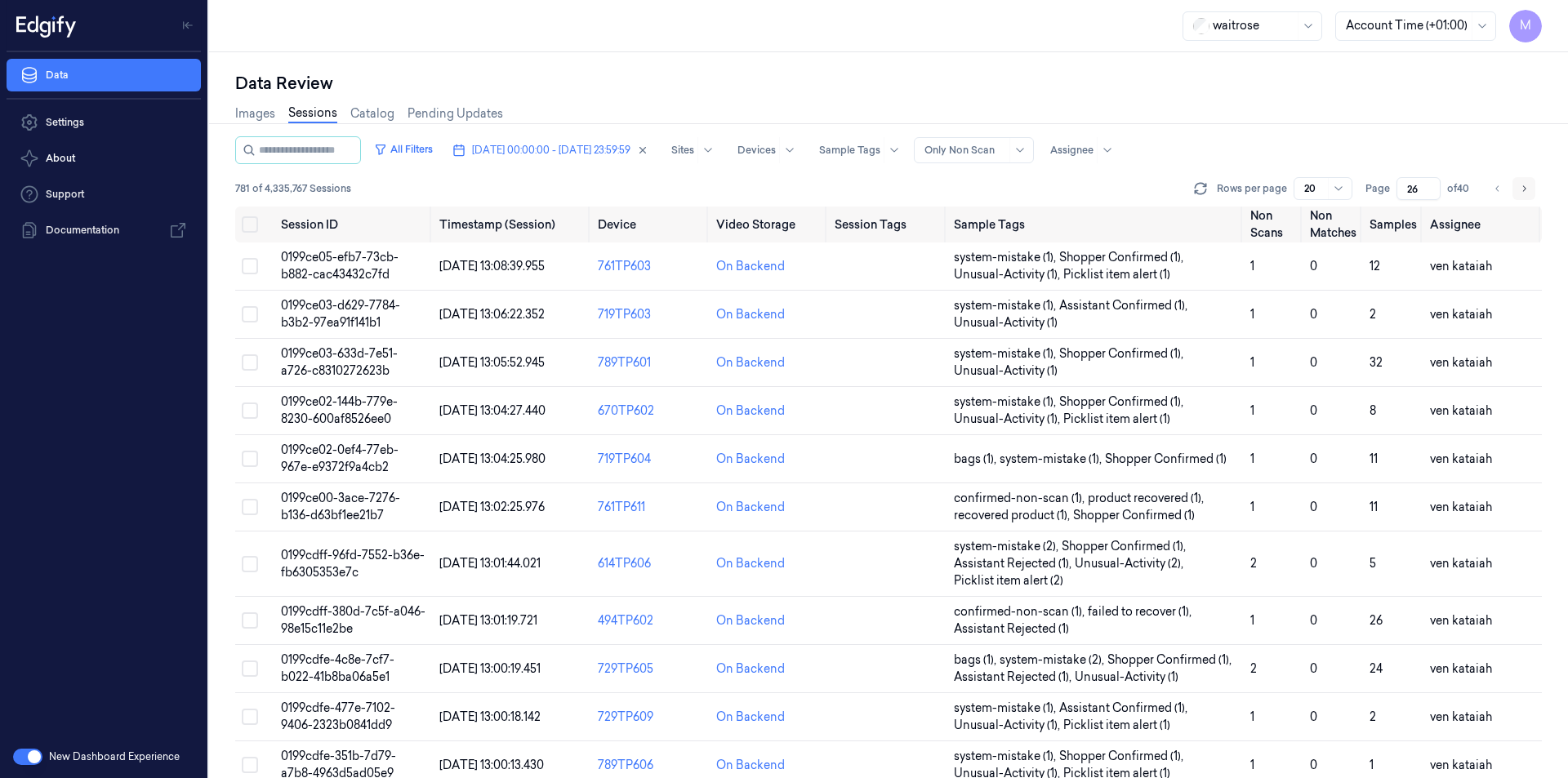
click at [1517, 184] on button "Go to next page" at bounding box center [1524, 189] width 23 height 23
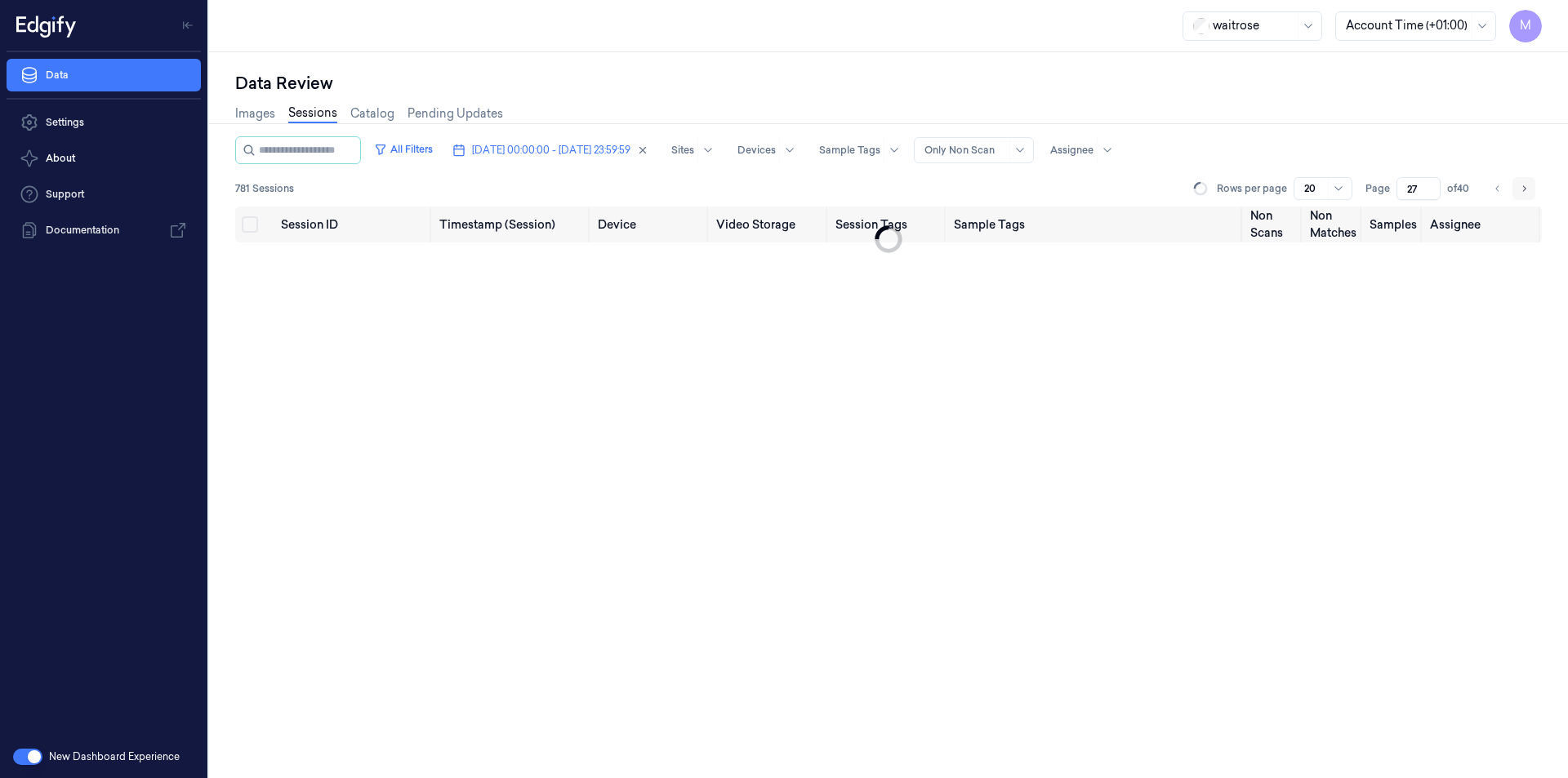
click at [1517, 184] on button "Go to next page" at bounding box center [1524, 189] width 23 height 23
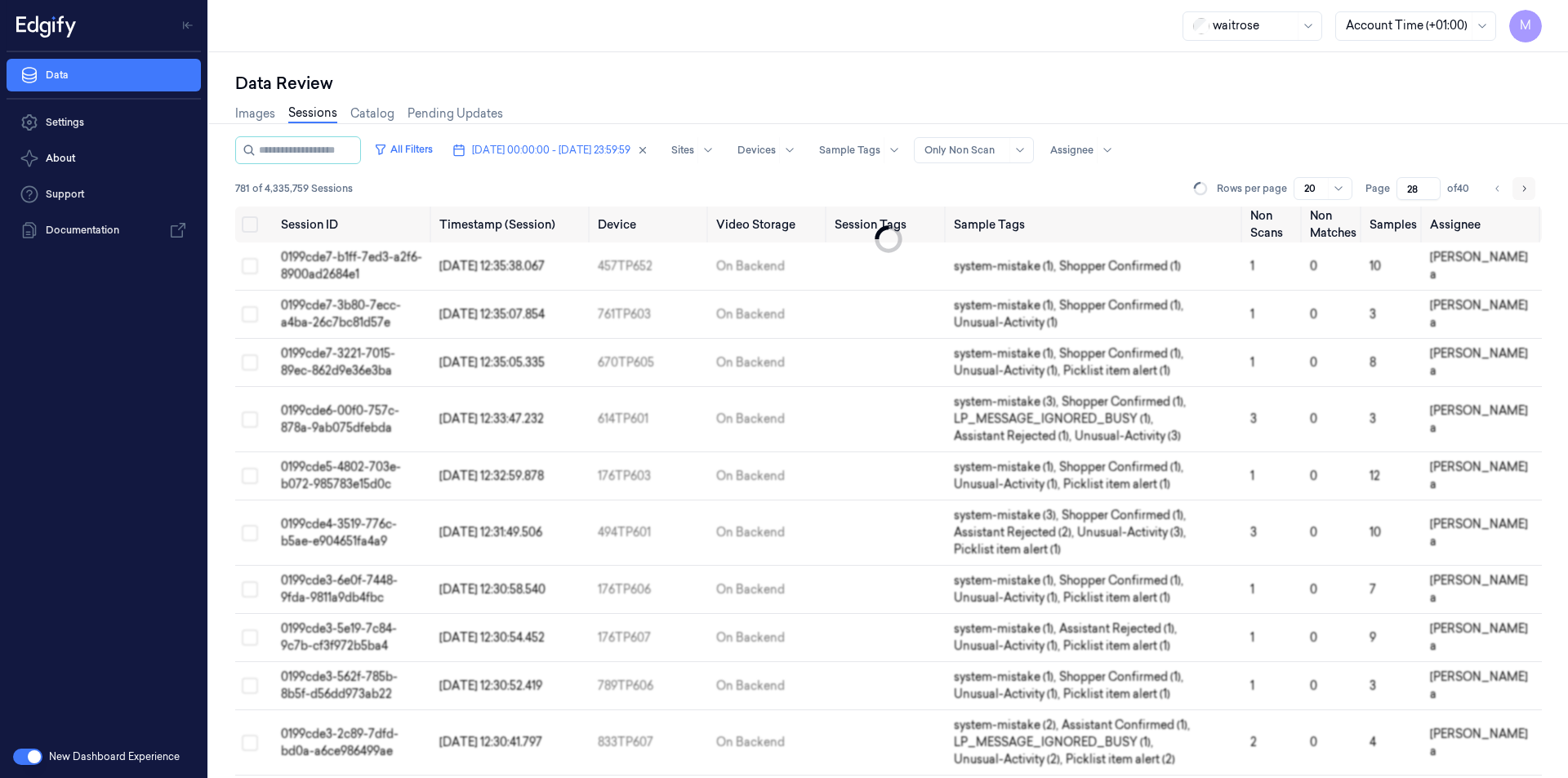
click at [1517, 184] on button "Go to next page" at bounding box center [1524, 189] width 23 height 23
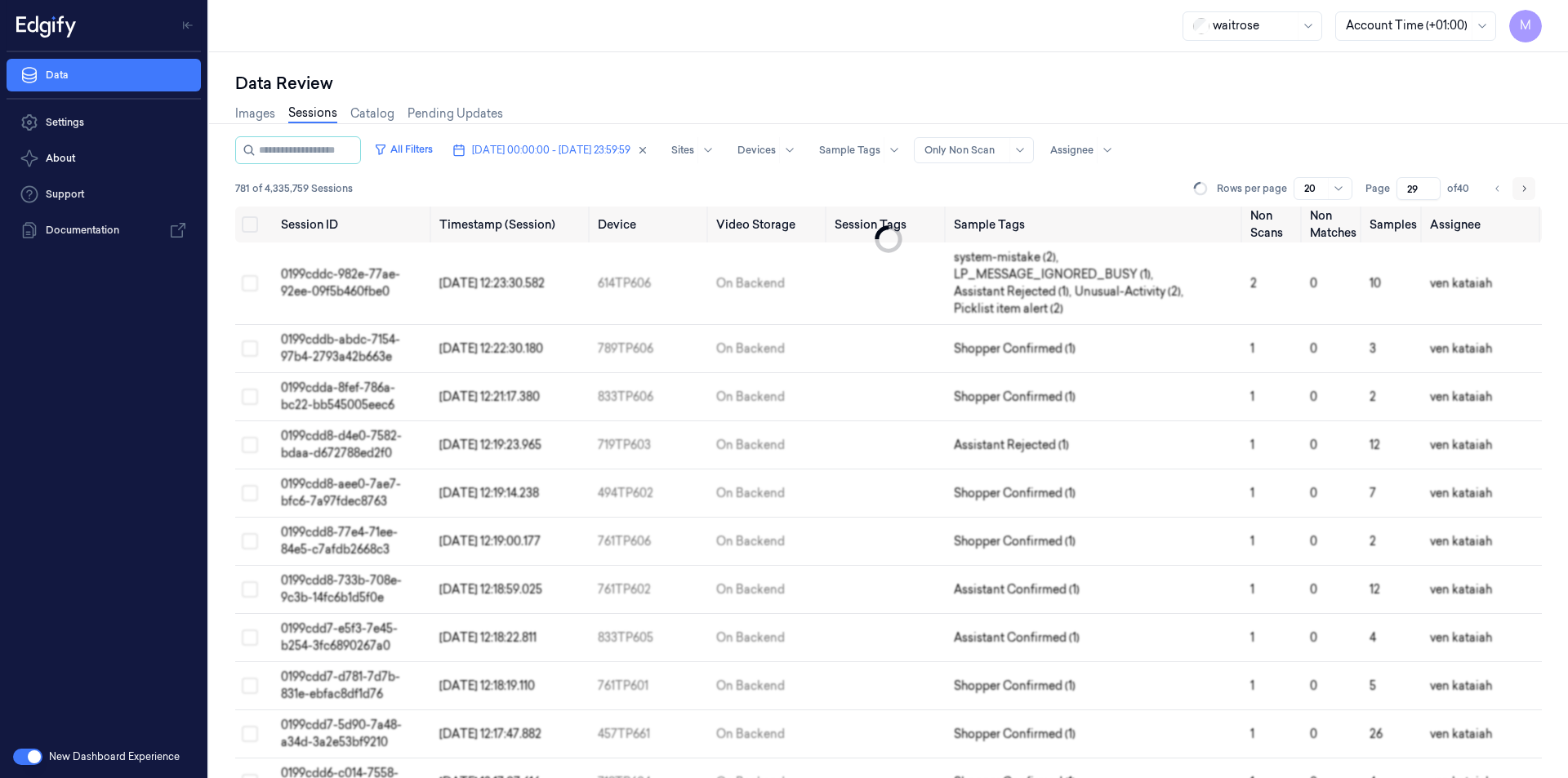
click at [1517, 184] on button "Go to next page" at bounding box center [1524, 189] width 23 height 23
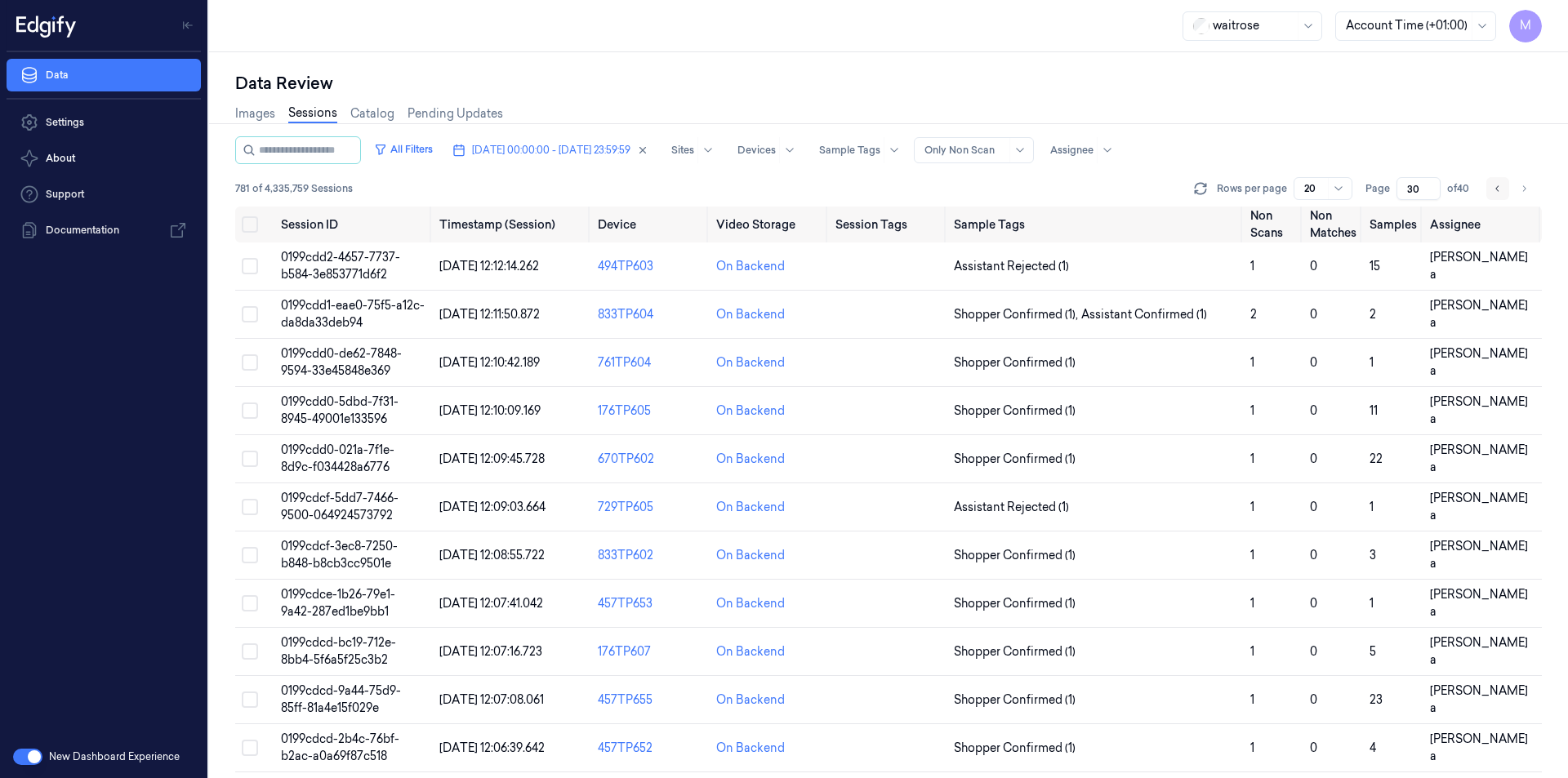
click at [1495, 191] on icon "Go to previous page" at bounding box center [1497, 188] width 9 height 13
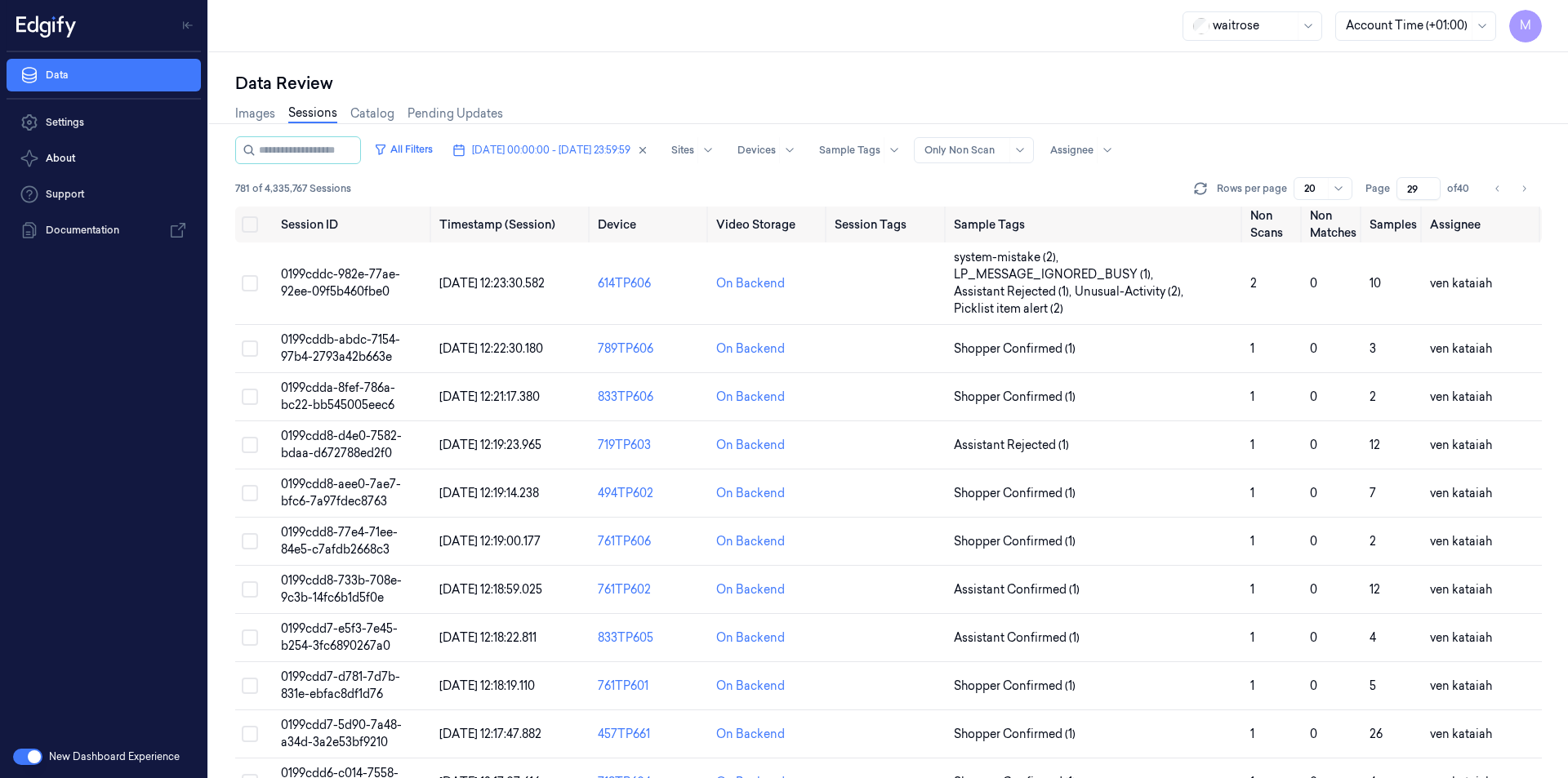
click at [1409, 141] on div "All Filters [DATE] 00:00:00 - [DATE] 23:59:59 Sites Devices Sample Tags Alert T…" at bounding box center [888, 150] width 1306 height 28
click at [1493, 191] on icon "Go to previous page" at bounding box center [1497, 188] width 9 height 13
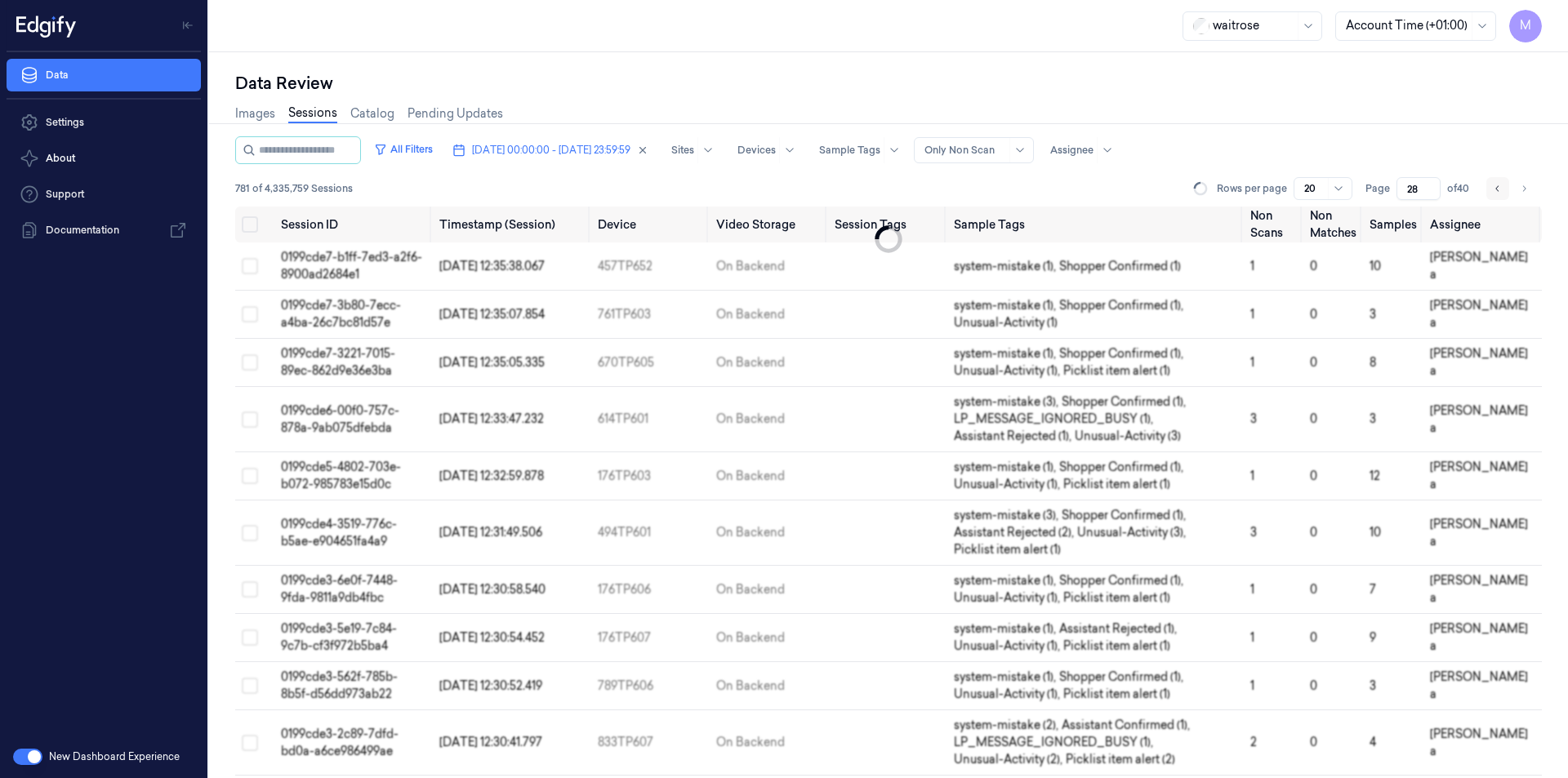
click at [1493, 191] on icon "Go to previous page" at bounding box center [1497, 188] width 9 height 13
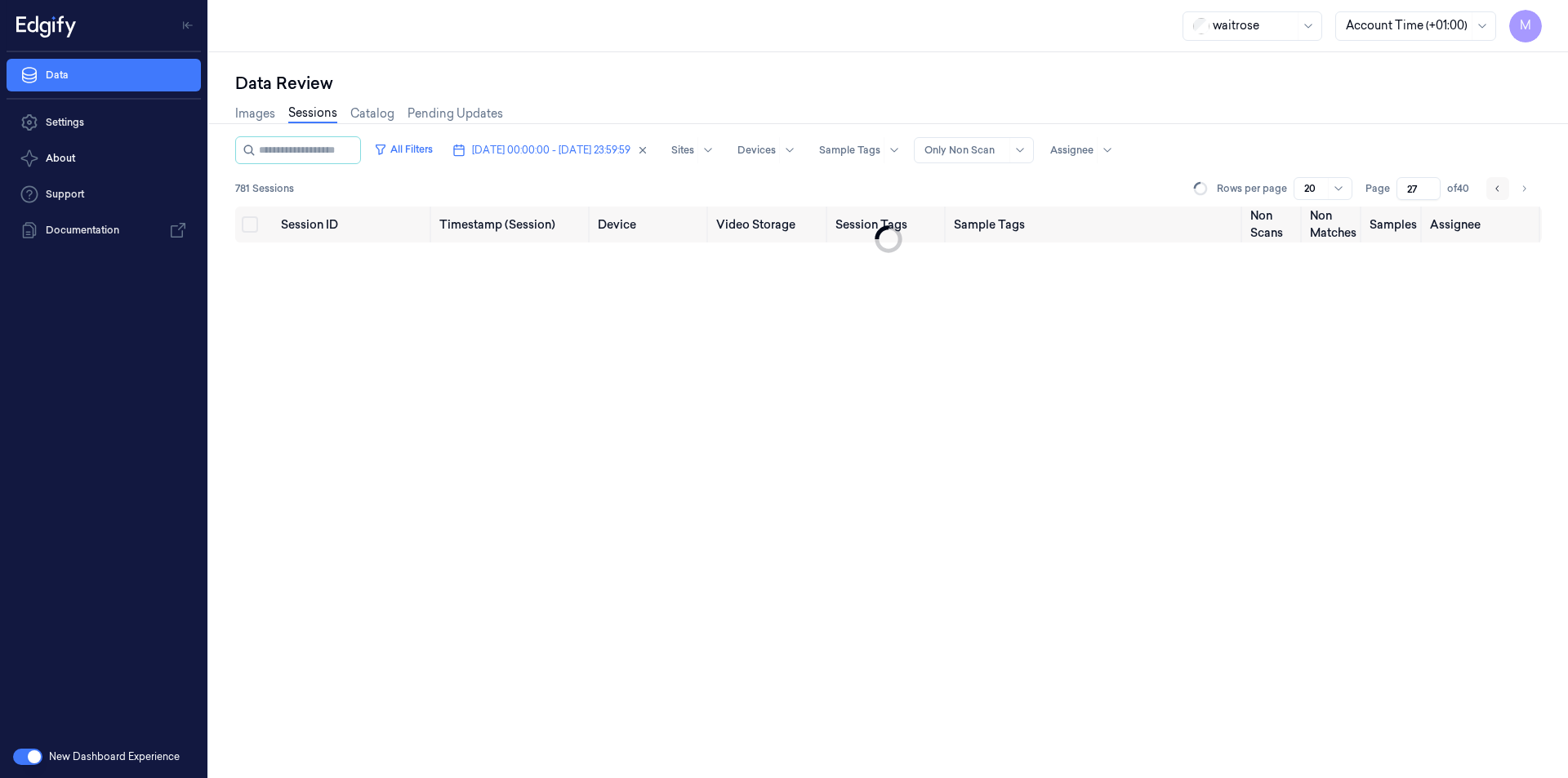
click at [1493, 191] on icon "Go to previous page" at bounding box center [1497, 188] width 9 height 13
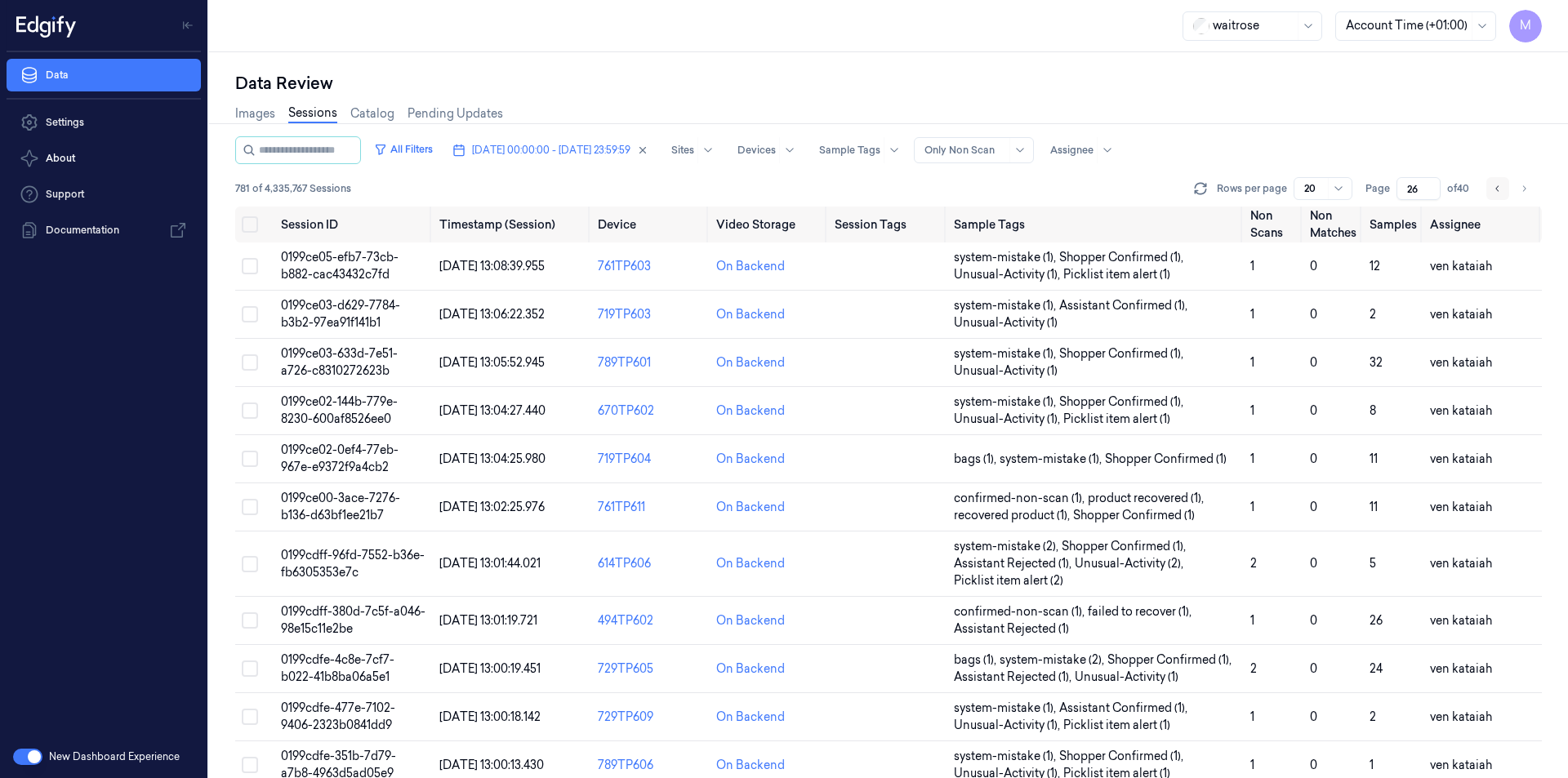
click at [1493, 191] on icon "Go to previous page" at bounding box center [1497, 188] width 9 height 13
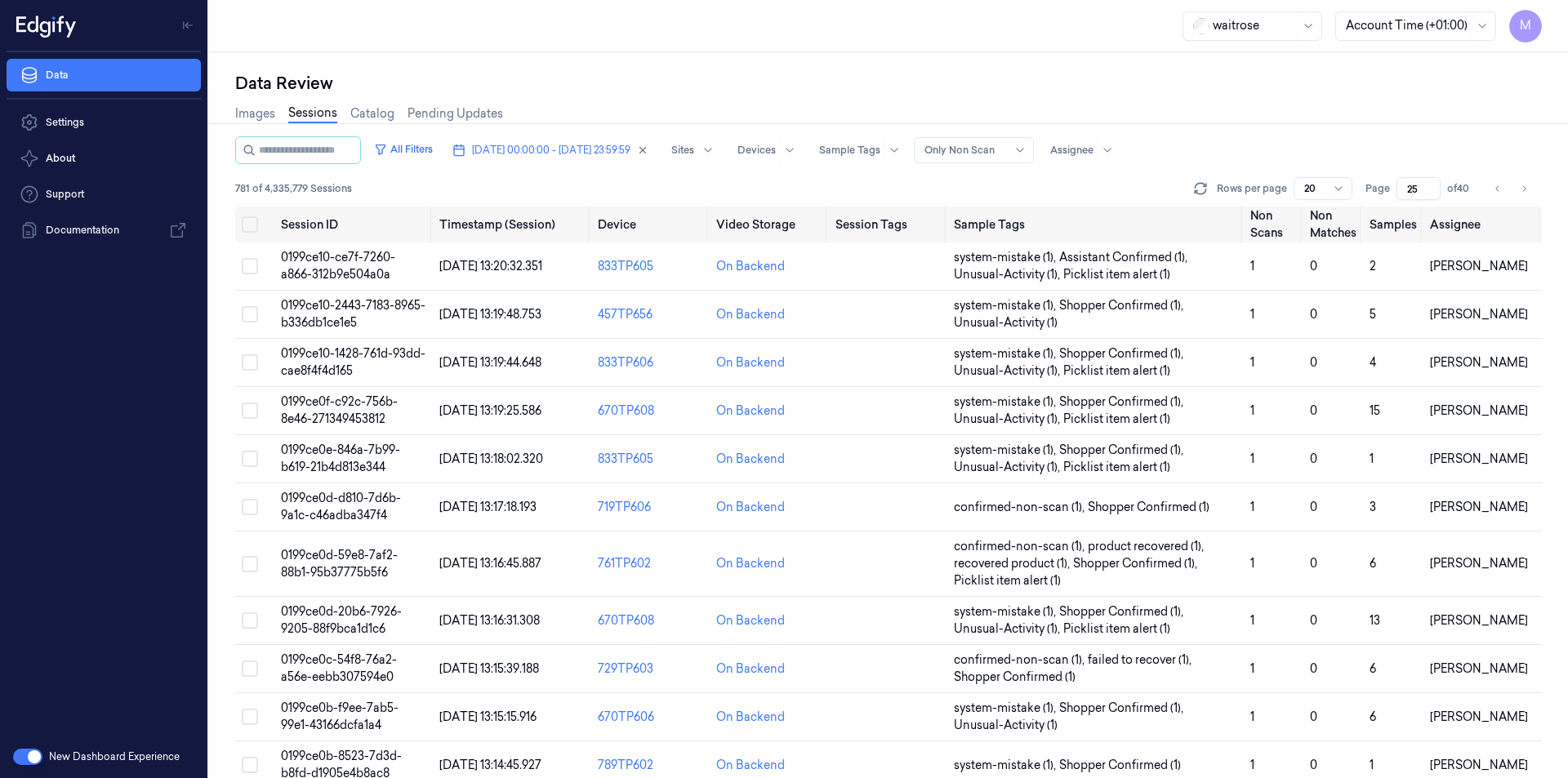
click at [1191, 100] on div "Images Sessions Catalog Pending Updates" at bounding box center [888, 115] width 1306 height 42
click at [1529, 191] on button "Go to next page" at bounding box center [1524, 189] width 23 height 23
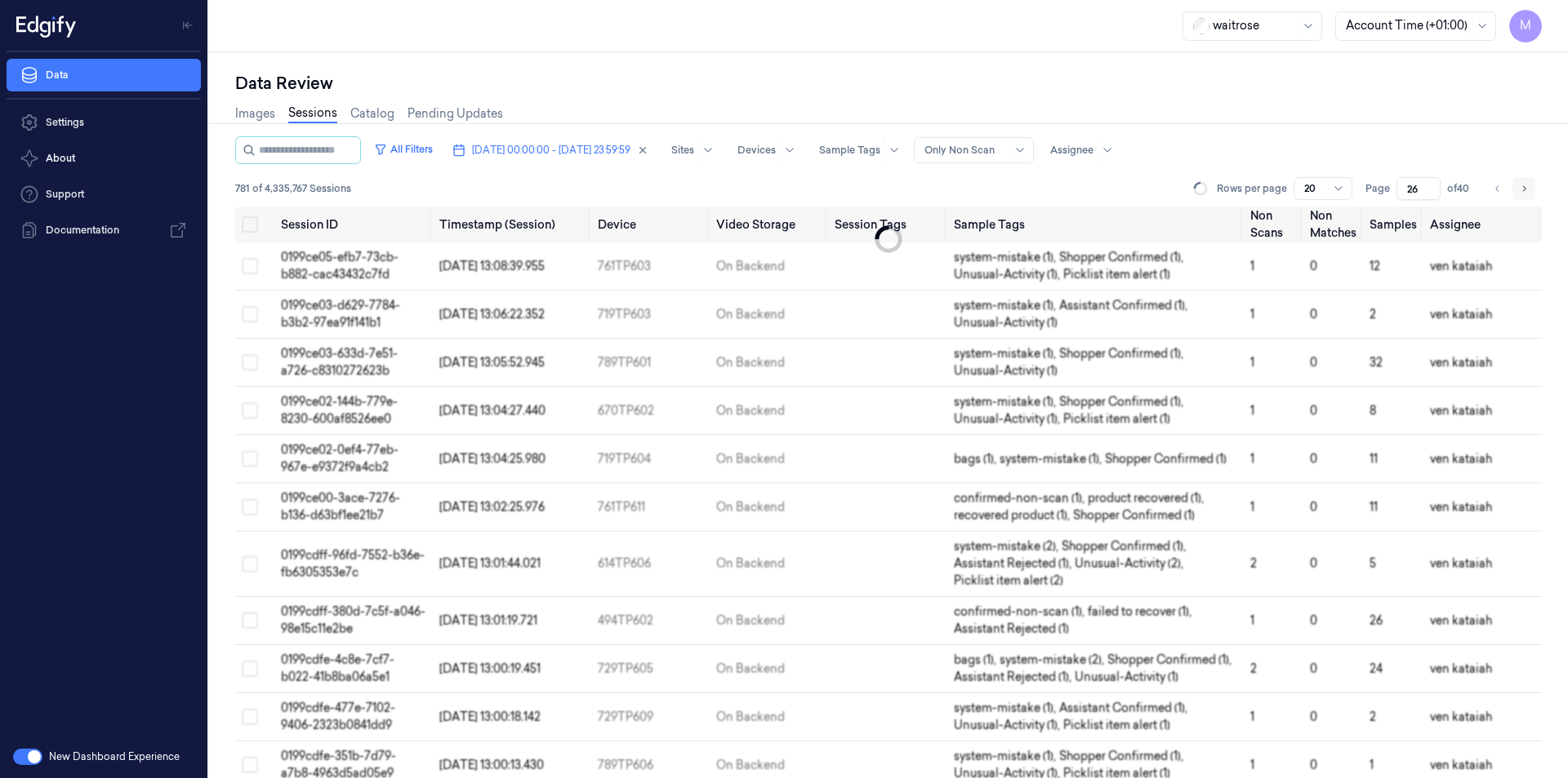
click at [1529, 191] on button "Go to next page" at bounding box center [1524, 189] width 23 height 23
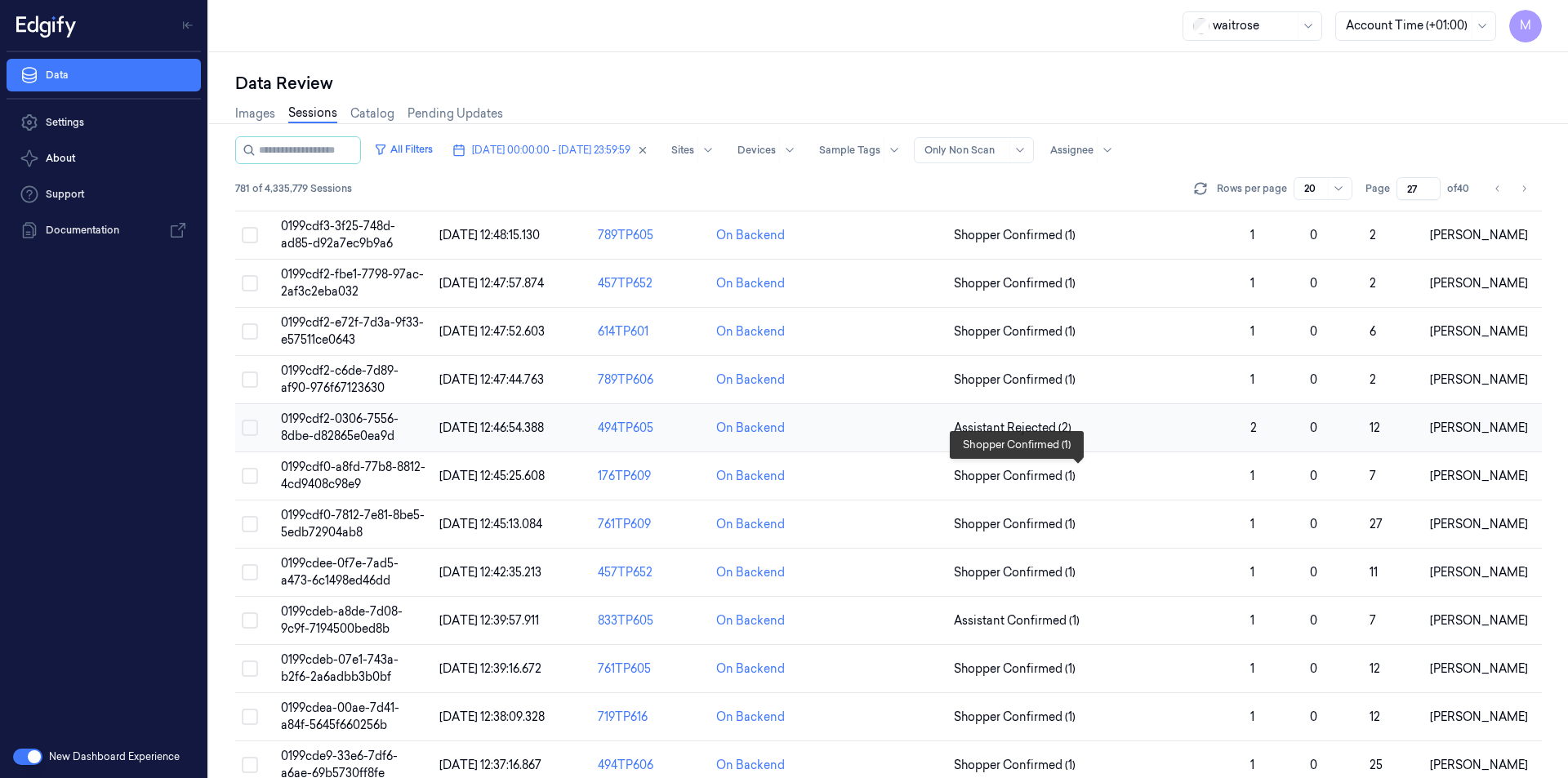
scroll to position [440, 0]
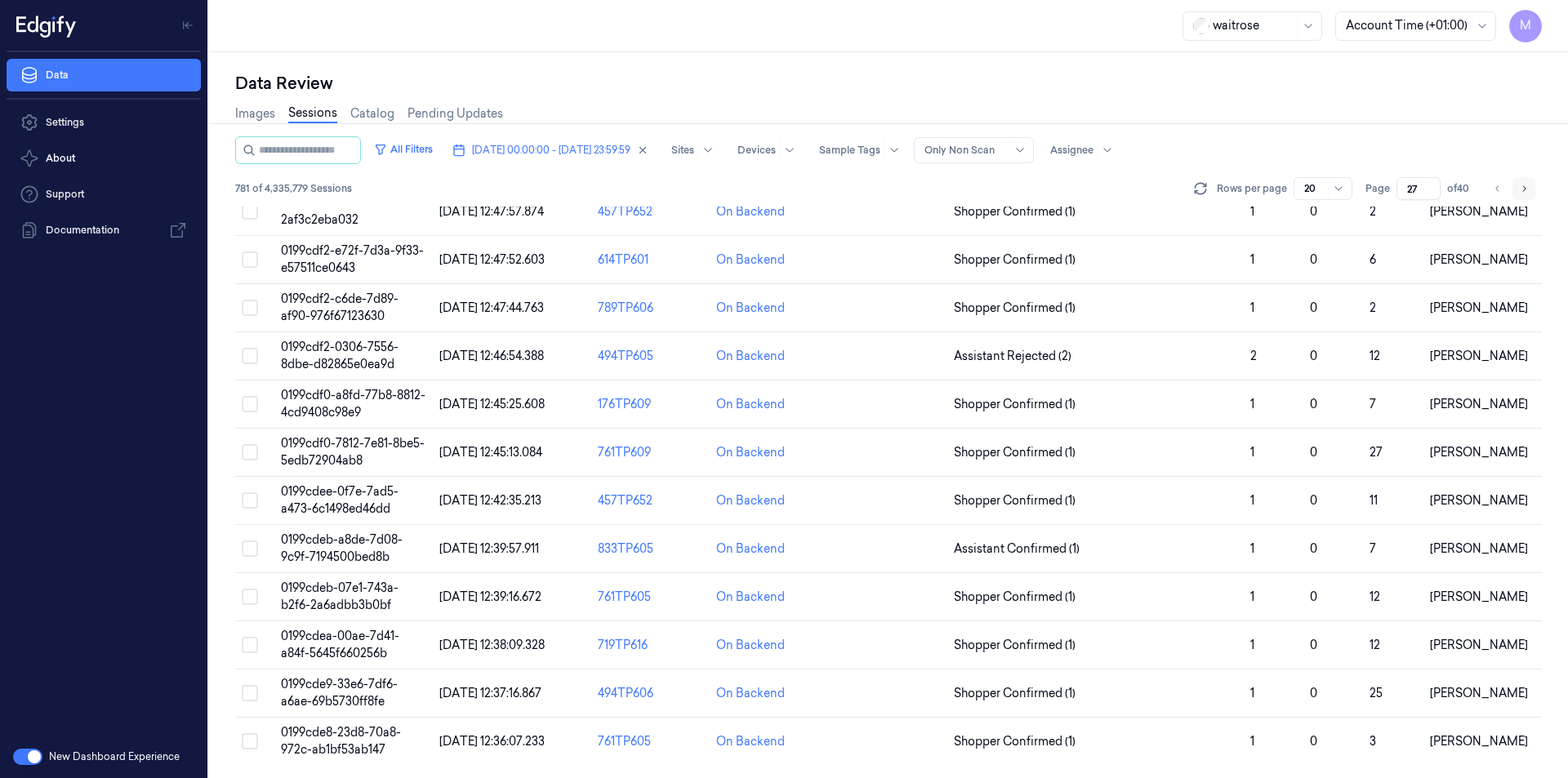
click at [1520, 190] on icon "Go to next page" at bounding box center [1523, 188] width 9 height 13
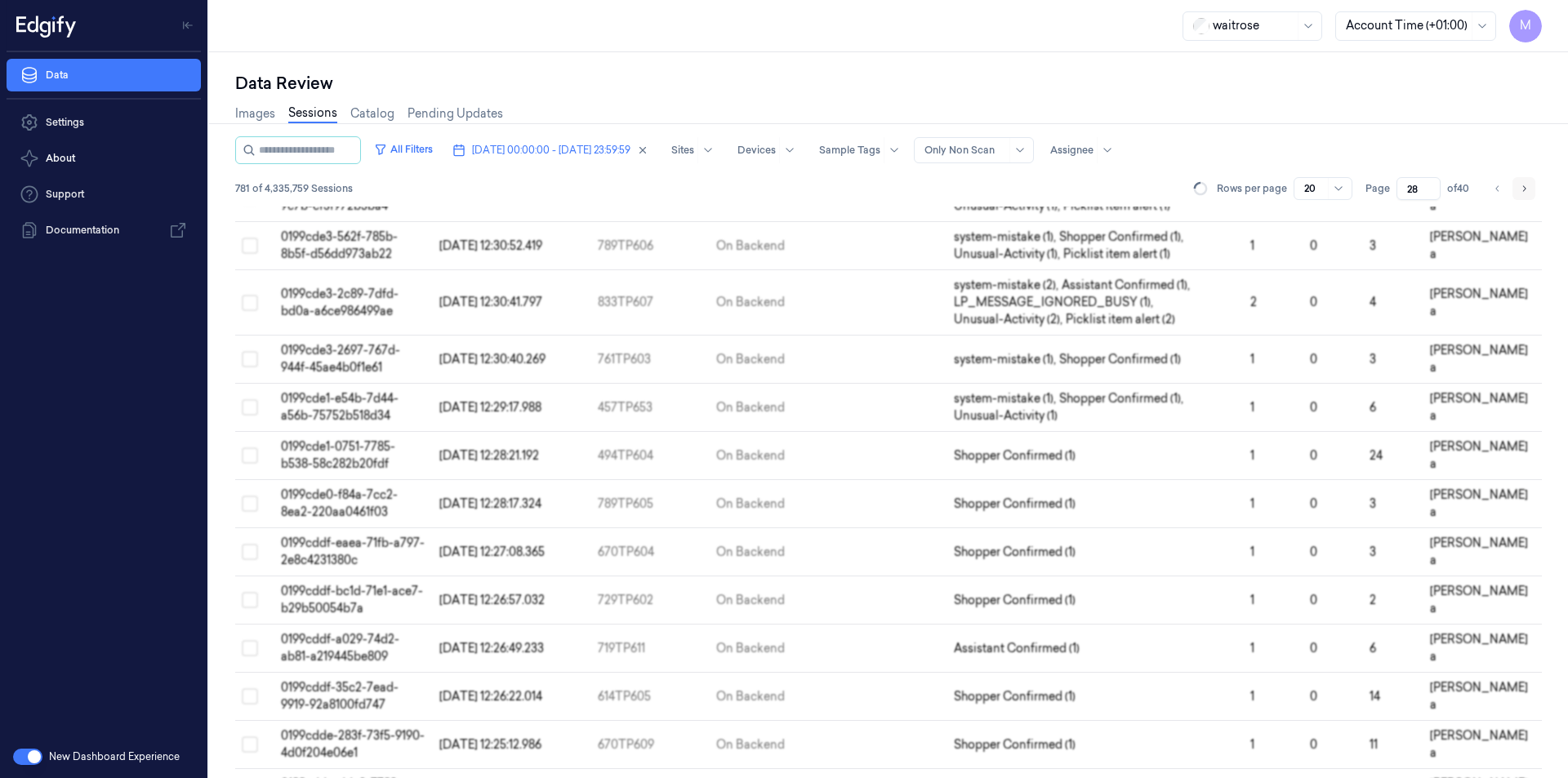
click at [1520, 190] on icon "Go to next page" at bounding box center [1523, 188] width 9 height 13
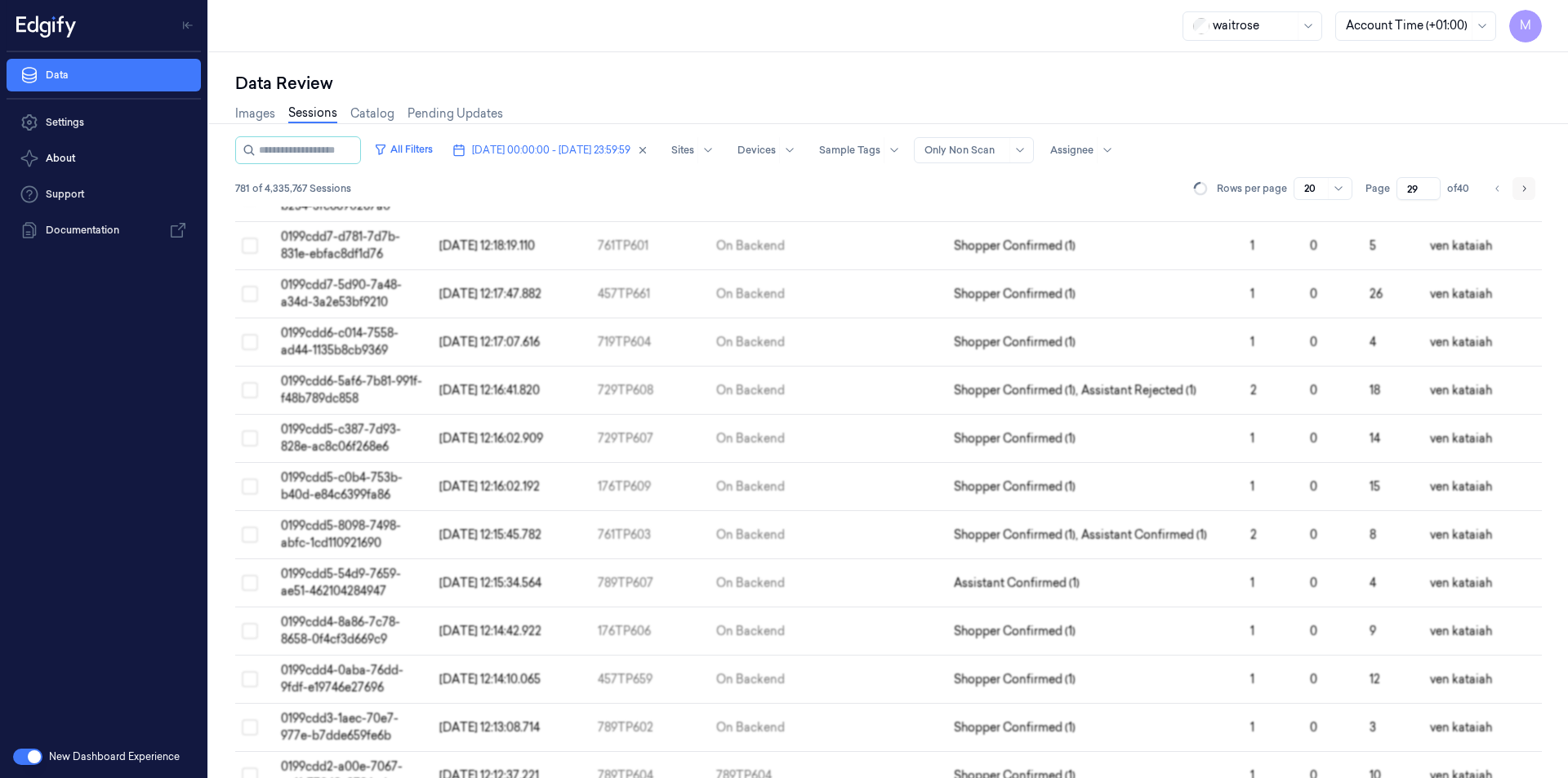
click at [1520, 190] on icon "Go to next page" at bounding box center [1523, 188] width 9 height 13
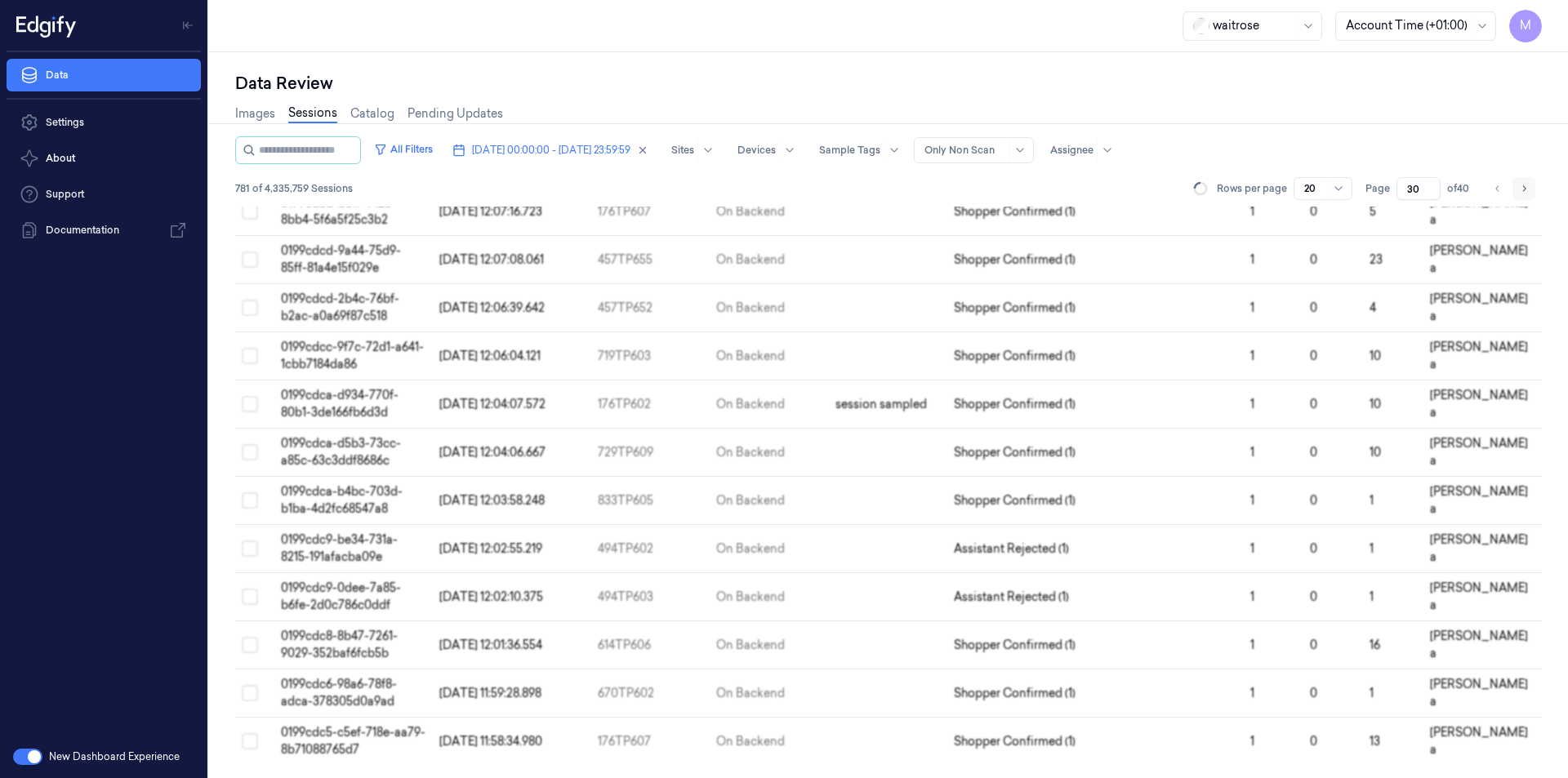
click at [1520, 190] on icon "Go to next page" at bounding box center [1523, 188] width 9 height 13
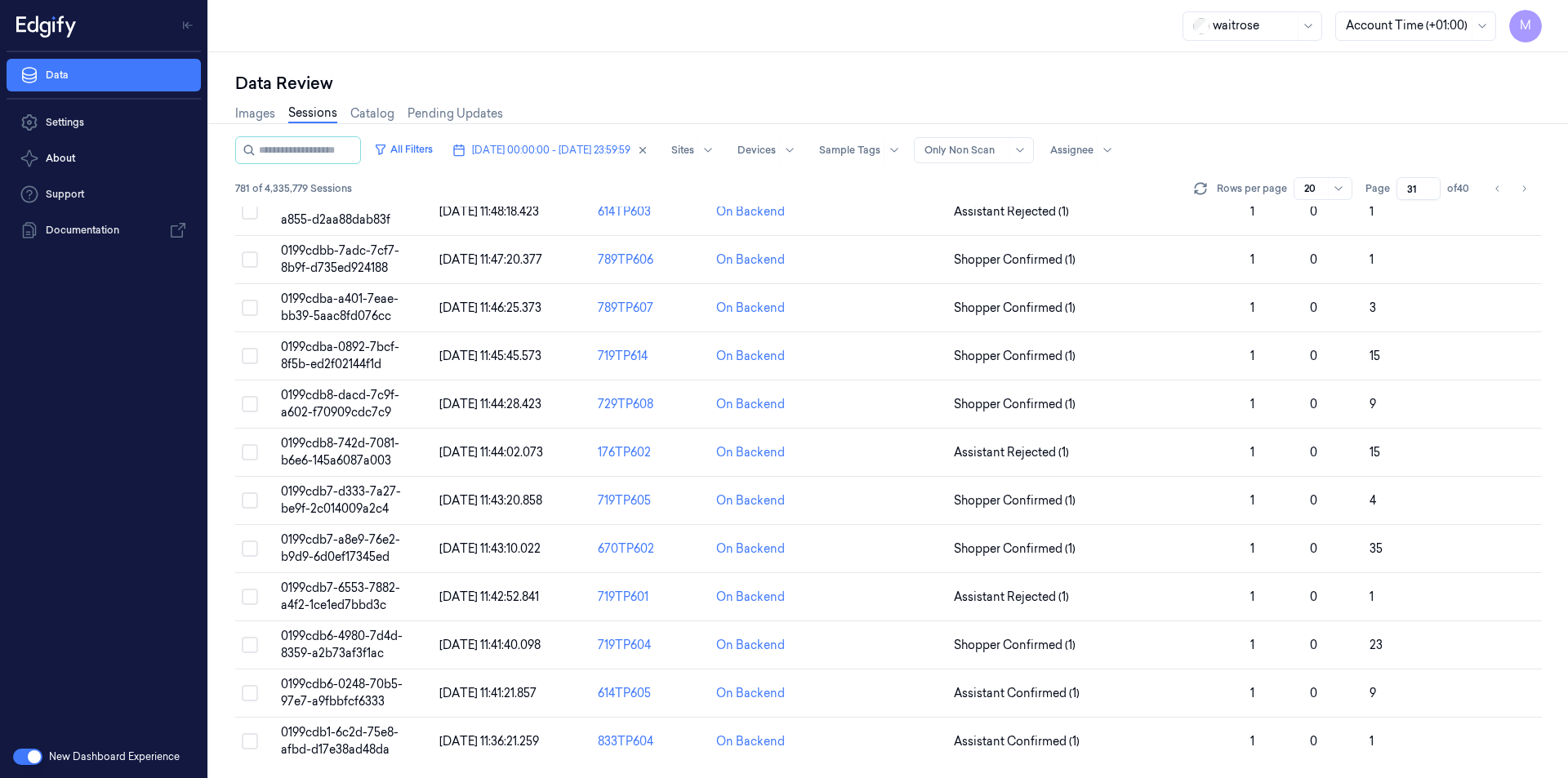
click at [1292, 113] on div "Images Sessions Catalog Pending Updates" at bounding box center [888, 115] width 1306 height 42
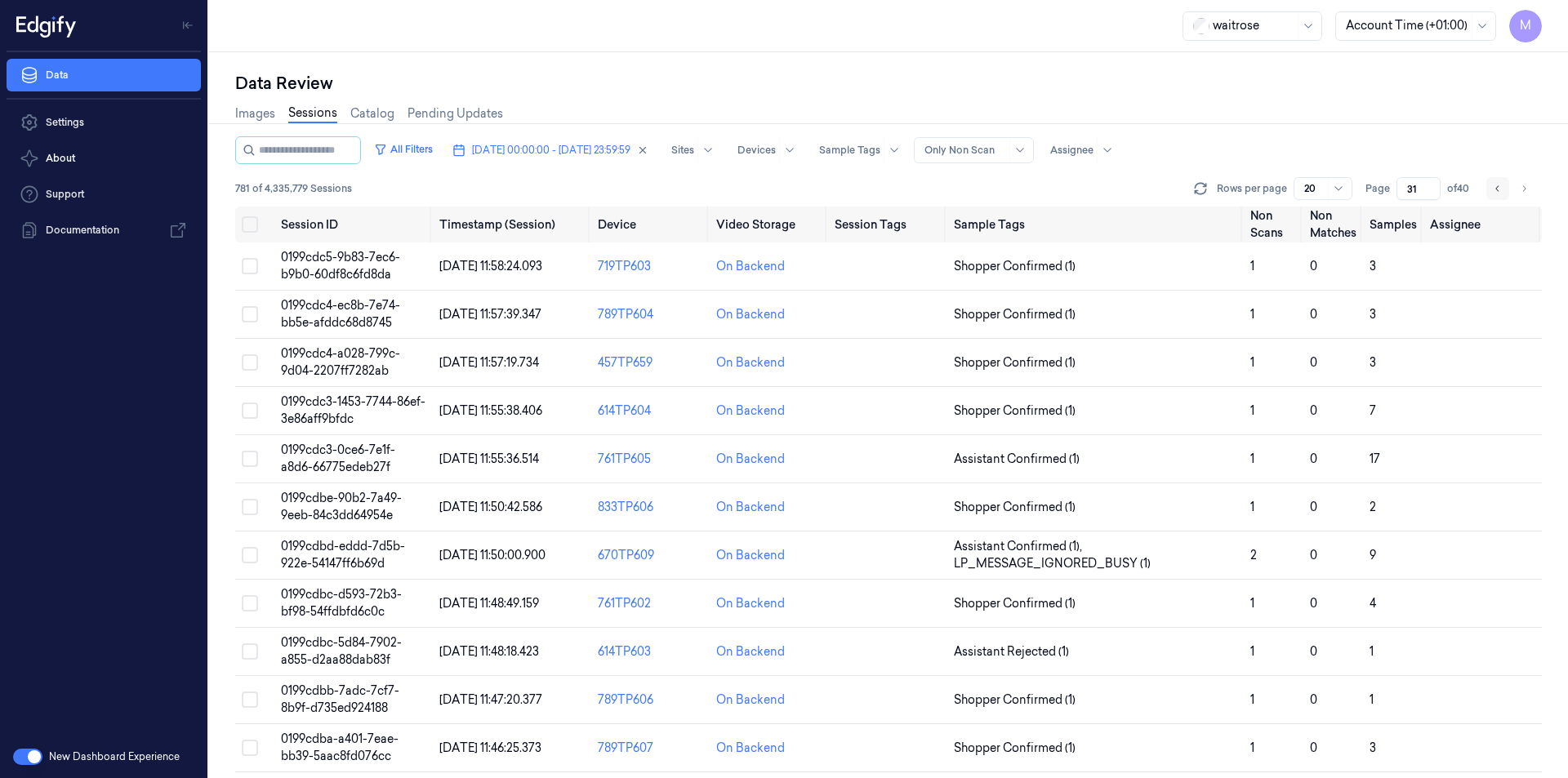
click at [1495, 192] on icon "Go to previous page" at bounding box center [1497, 188] width 9 height 13
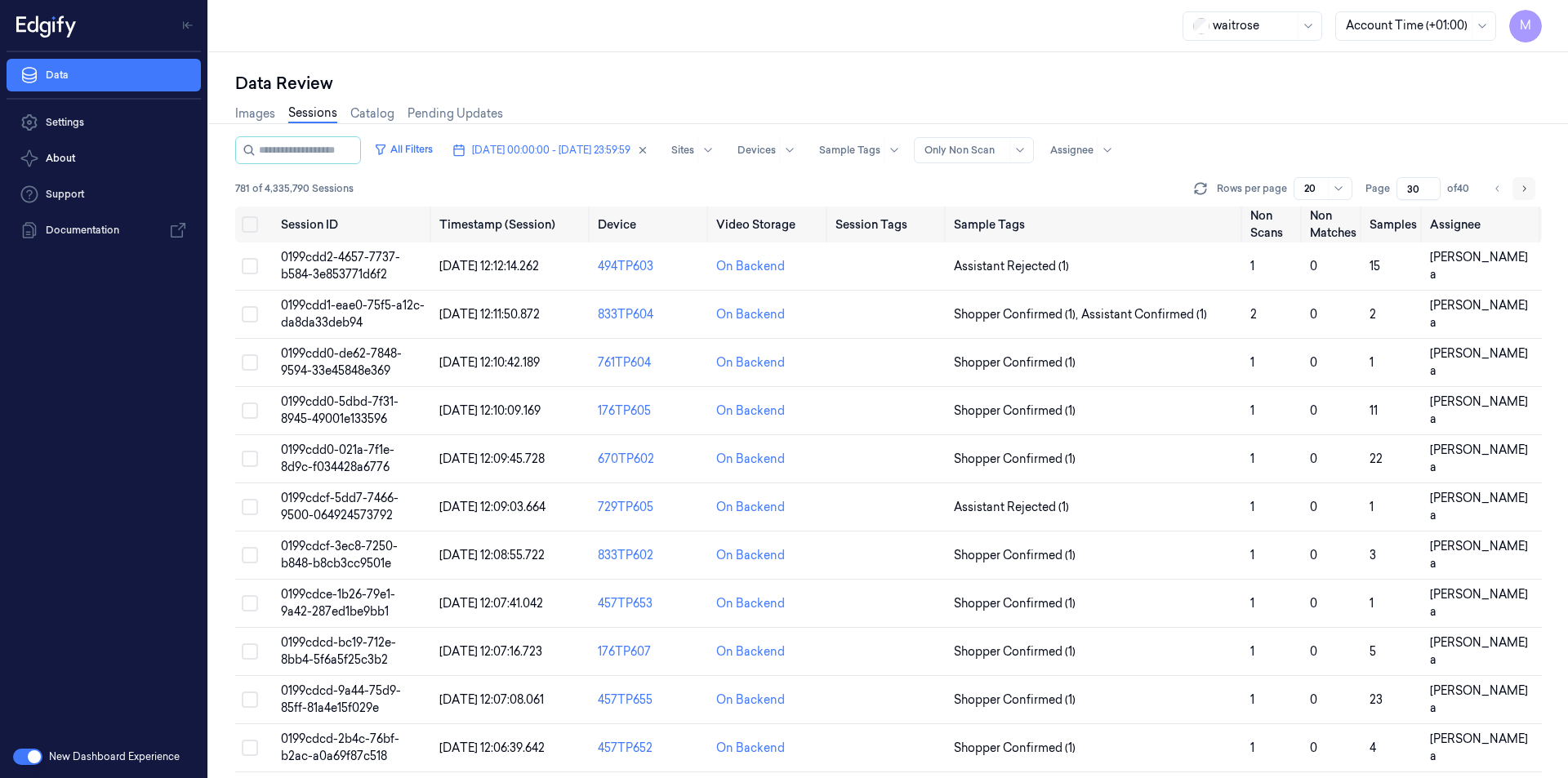
click at [1523, 183] on icon "Go to next page" at bounding box center [1523, 188] width 9 height 13
type input "31"
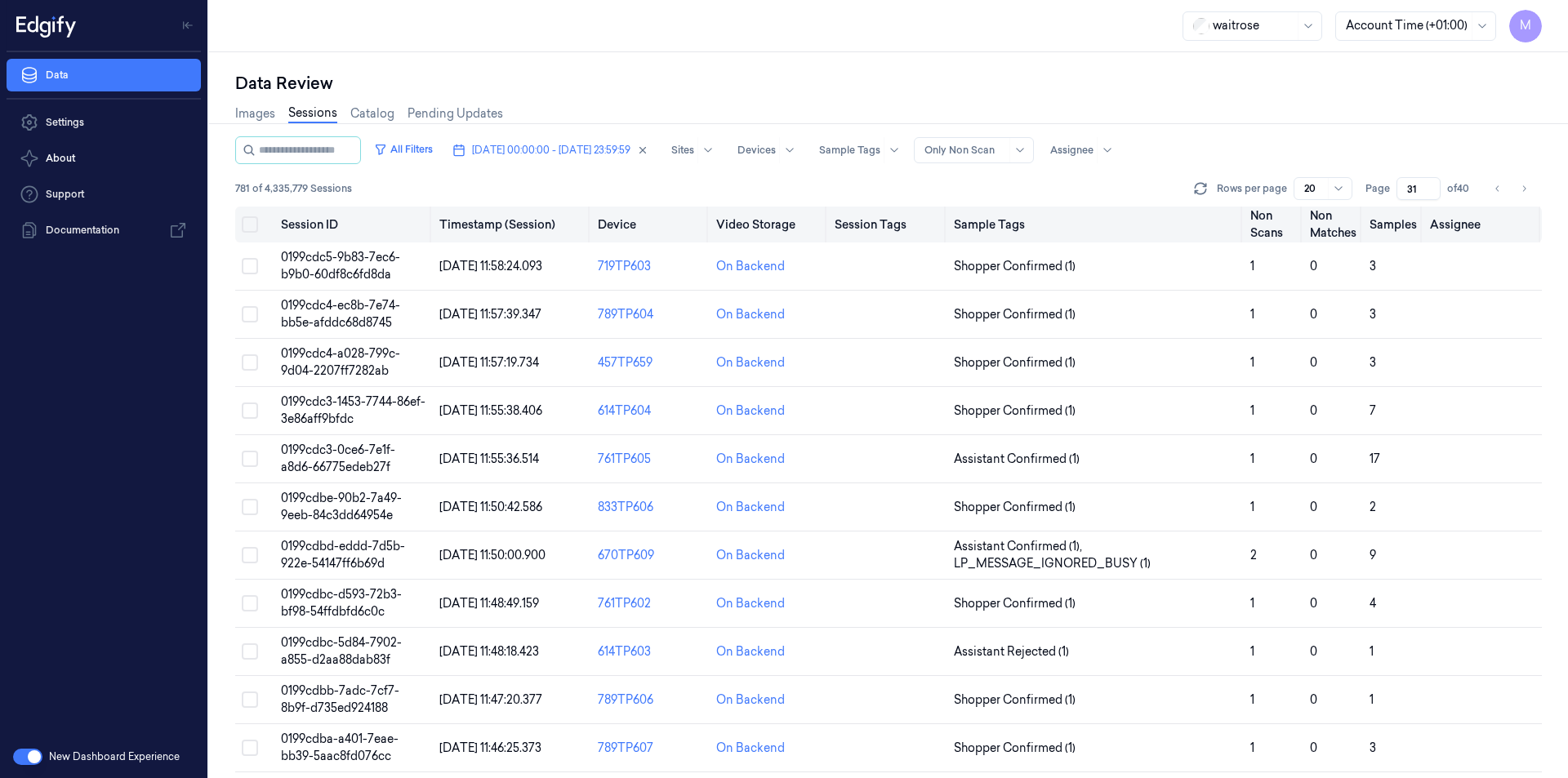
click at [257, 223] on button "Select all" at bounding box center [249, 224] width 16 height 16
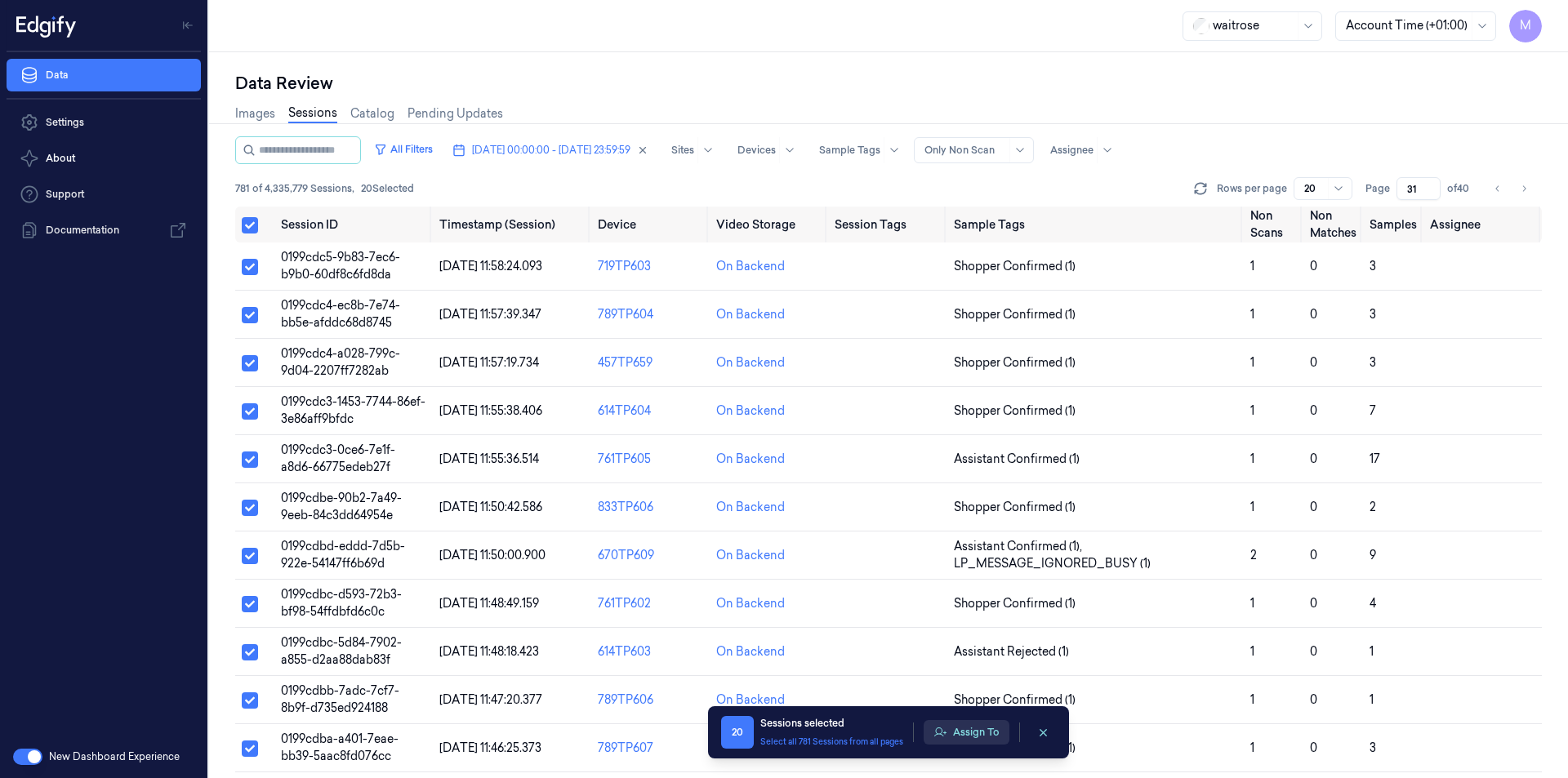
click at [979, 723] on button "Assign To" at bounding box center [966, 732] width 85 height 25
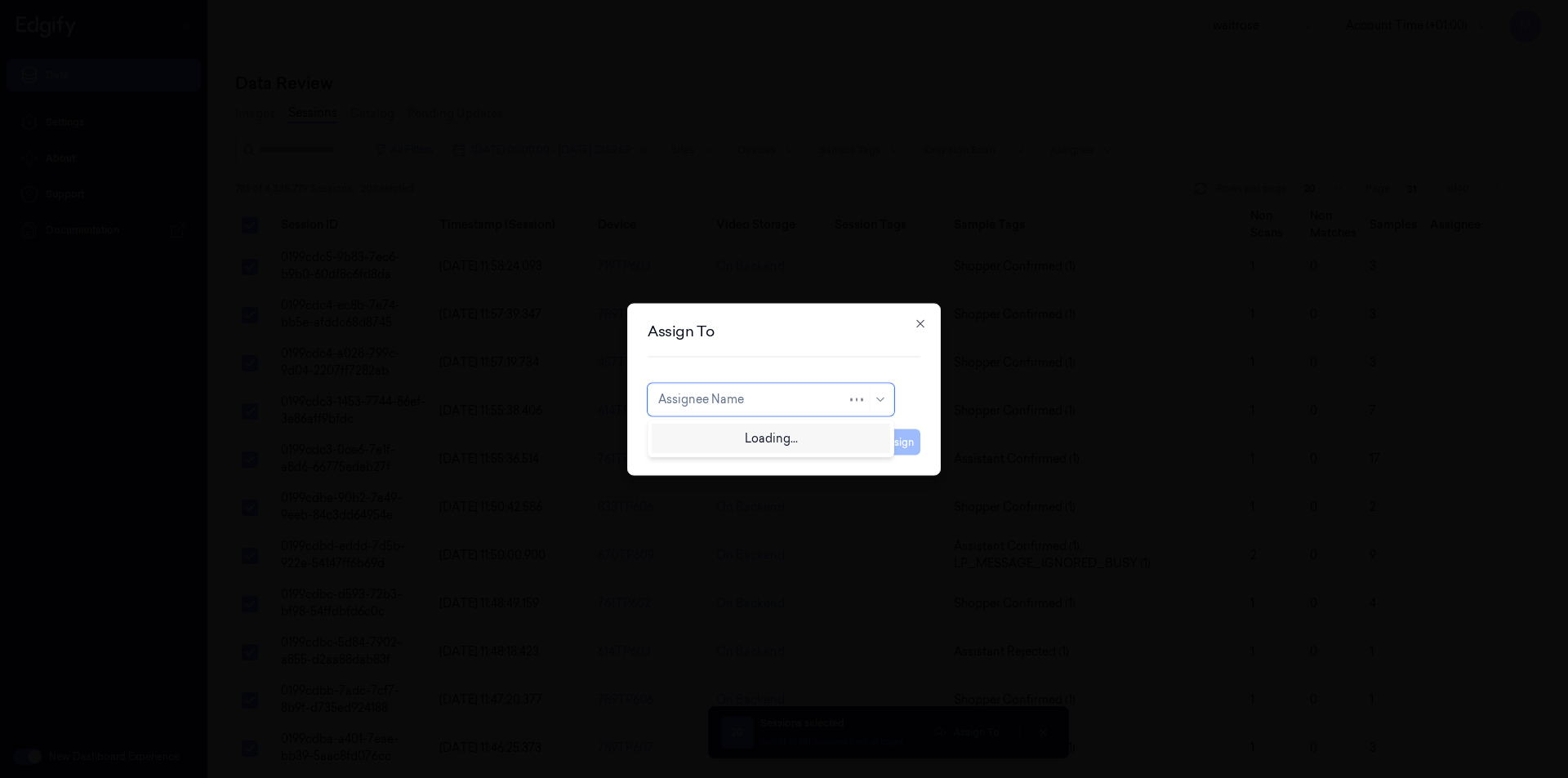
click at [773, 398] on div at bounding box center [752, 399] width 189 height 17
type input "var"
click at [731, 440] on div "[PERSON_NAME]" at bounding box center [706, 437] width 98 height 17
click at [890, 444] on button "Assign" at bounding box center [897, 441] width 45 height 26
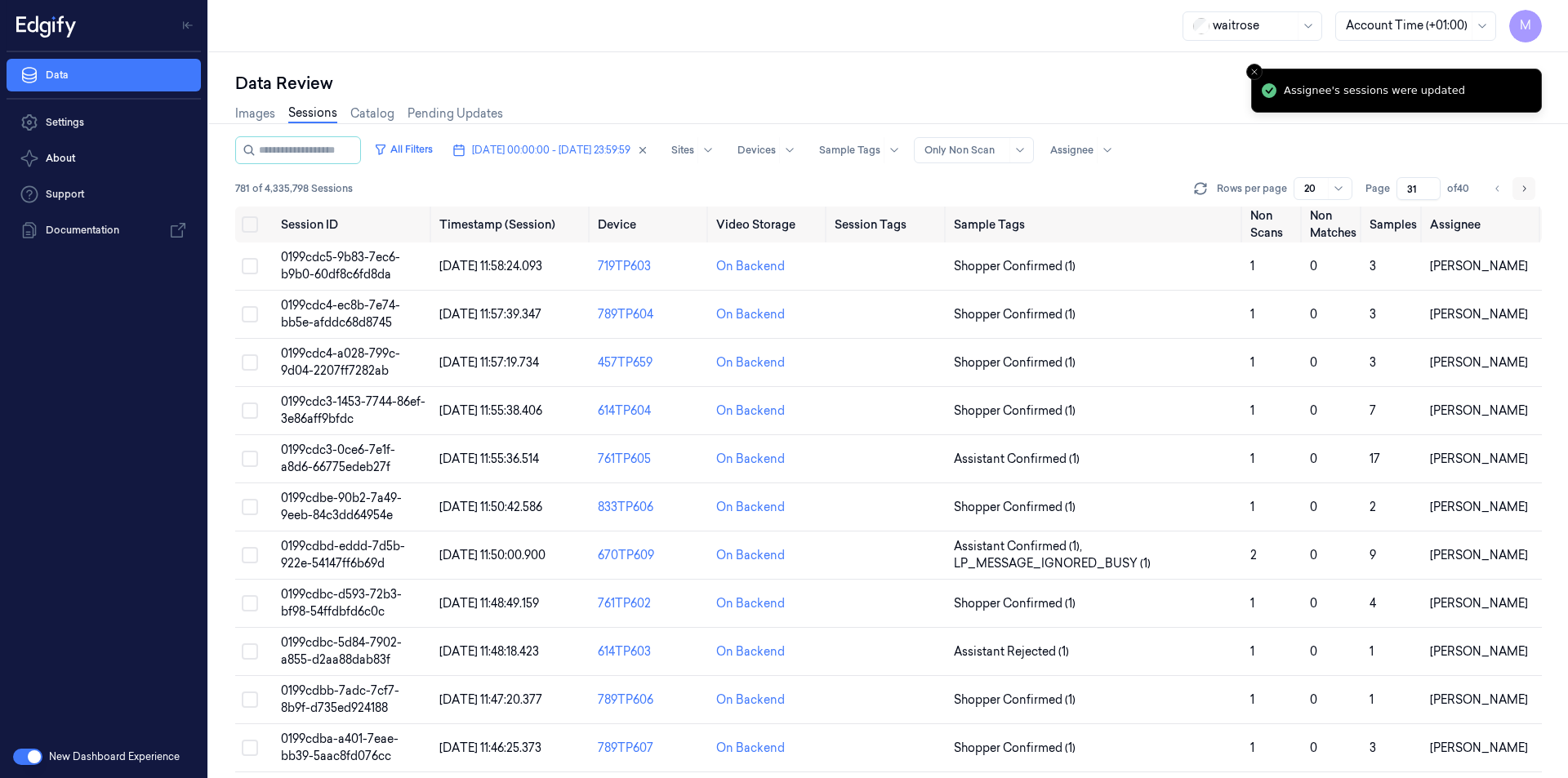
click at [1530, 185] on button "Go to next page" at bounding box center [1524, 189] width 23 height 23
type input "32"
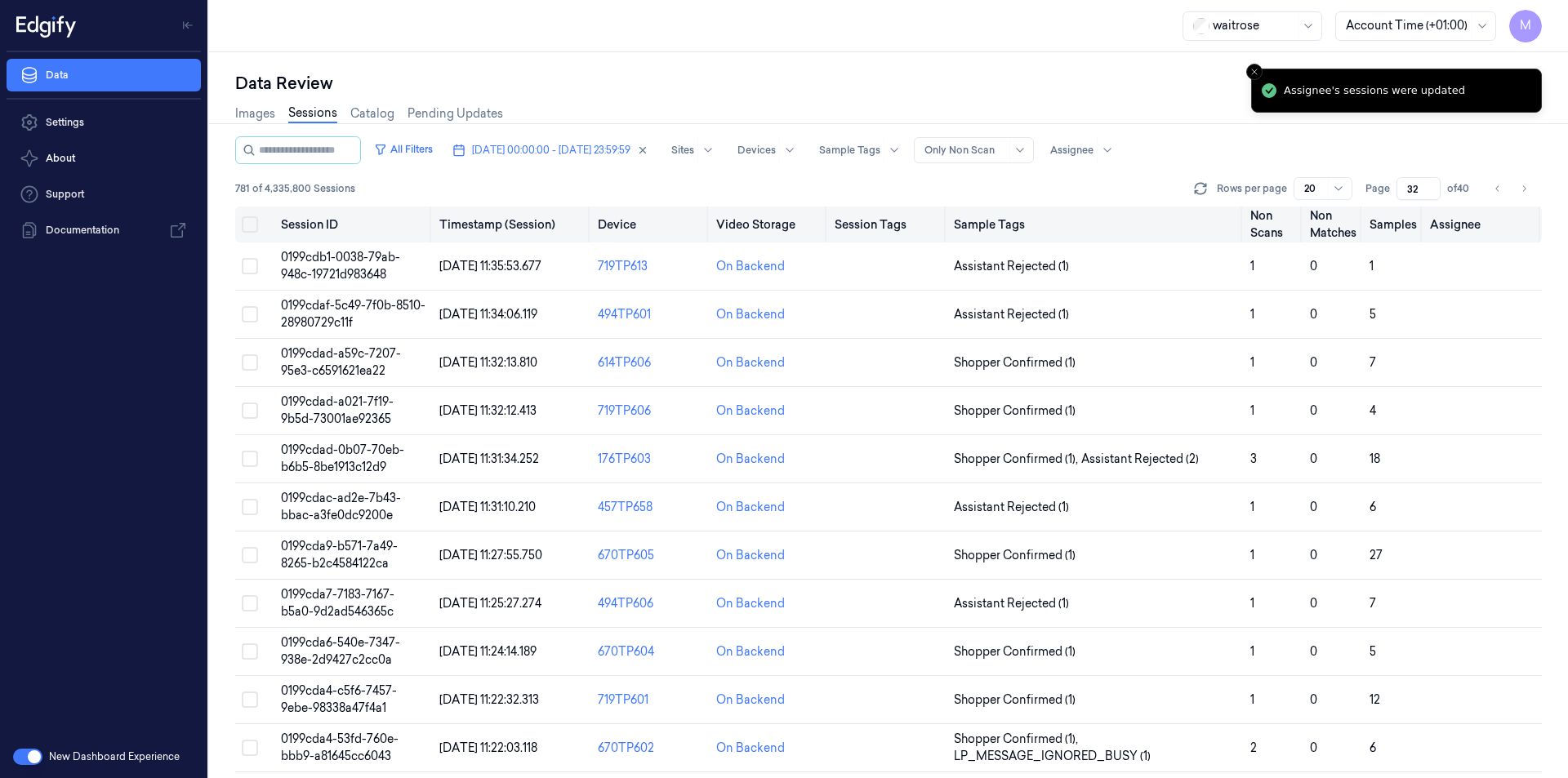
click at [251, 228] on button "Select all" at bounding box center [249, 224] width 16 height 16
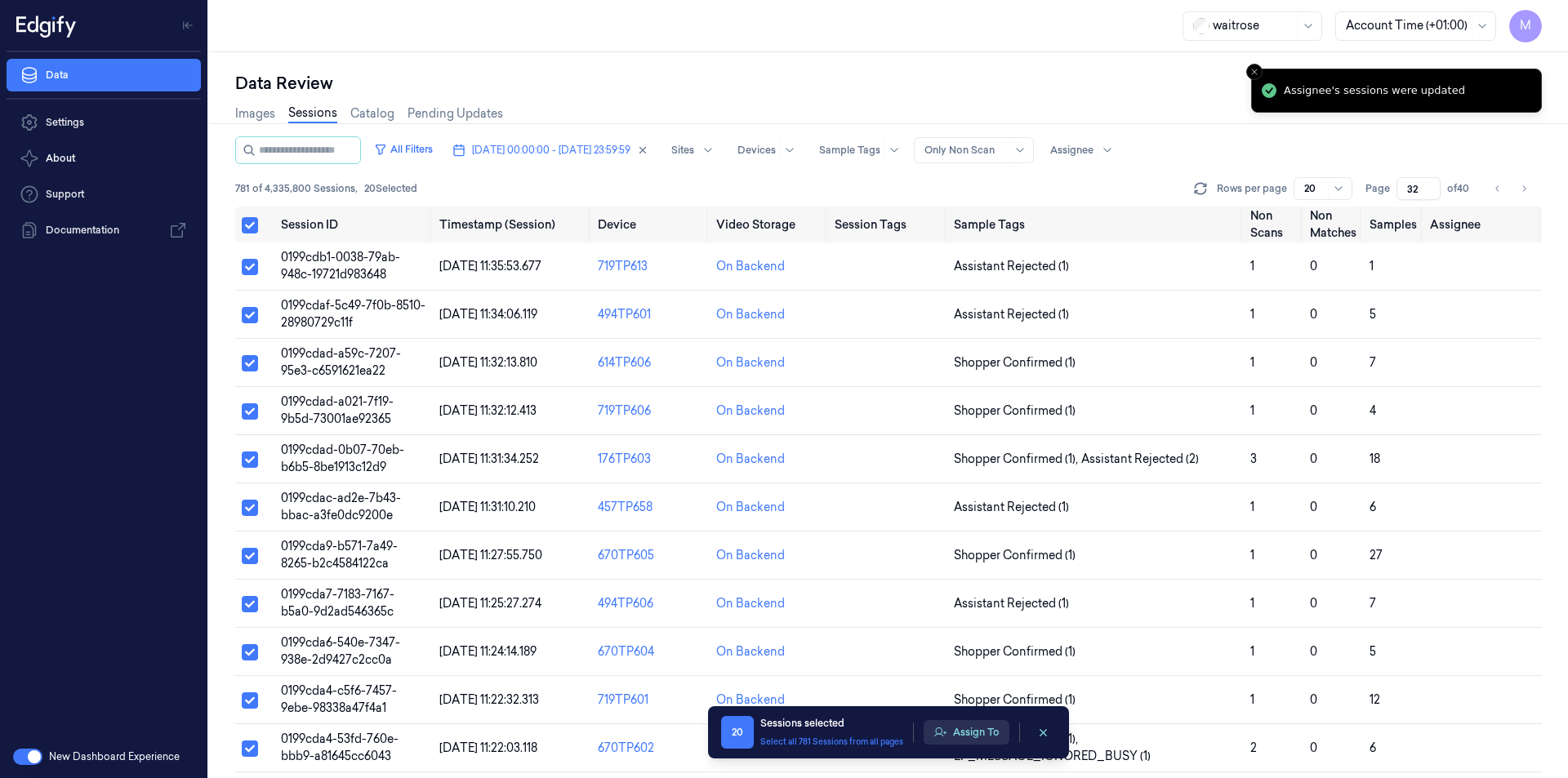
click at [950, 729] on button "Assign To" at bounding box center [966, 732] width 85 height 25
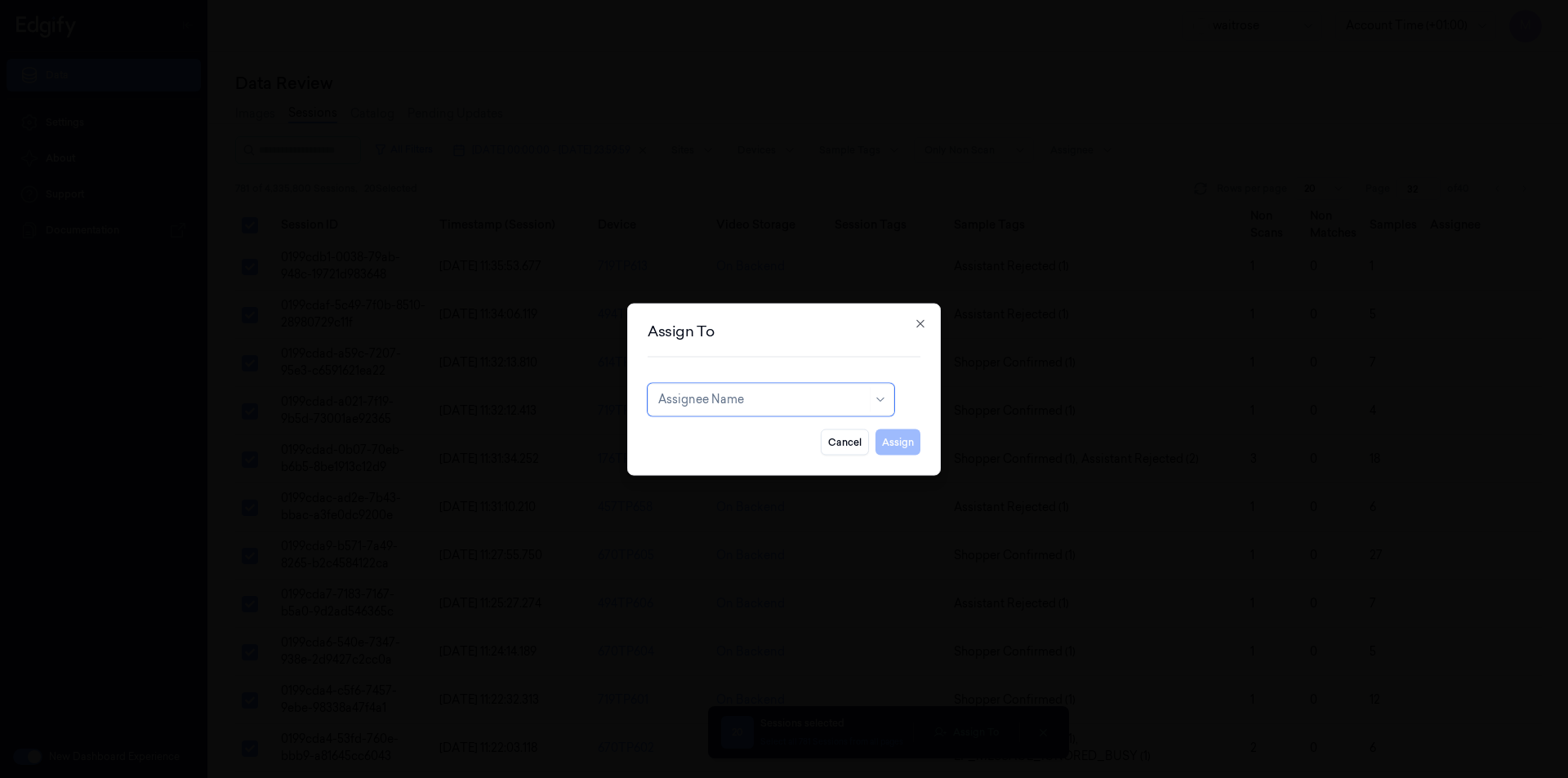
click at [748, 391] on div at bounding box center [762, 399] width 208 height 17
type input "ank"
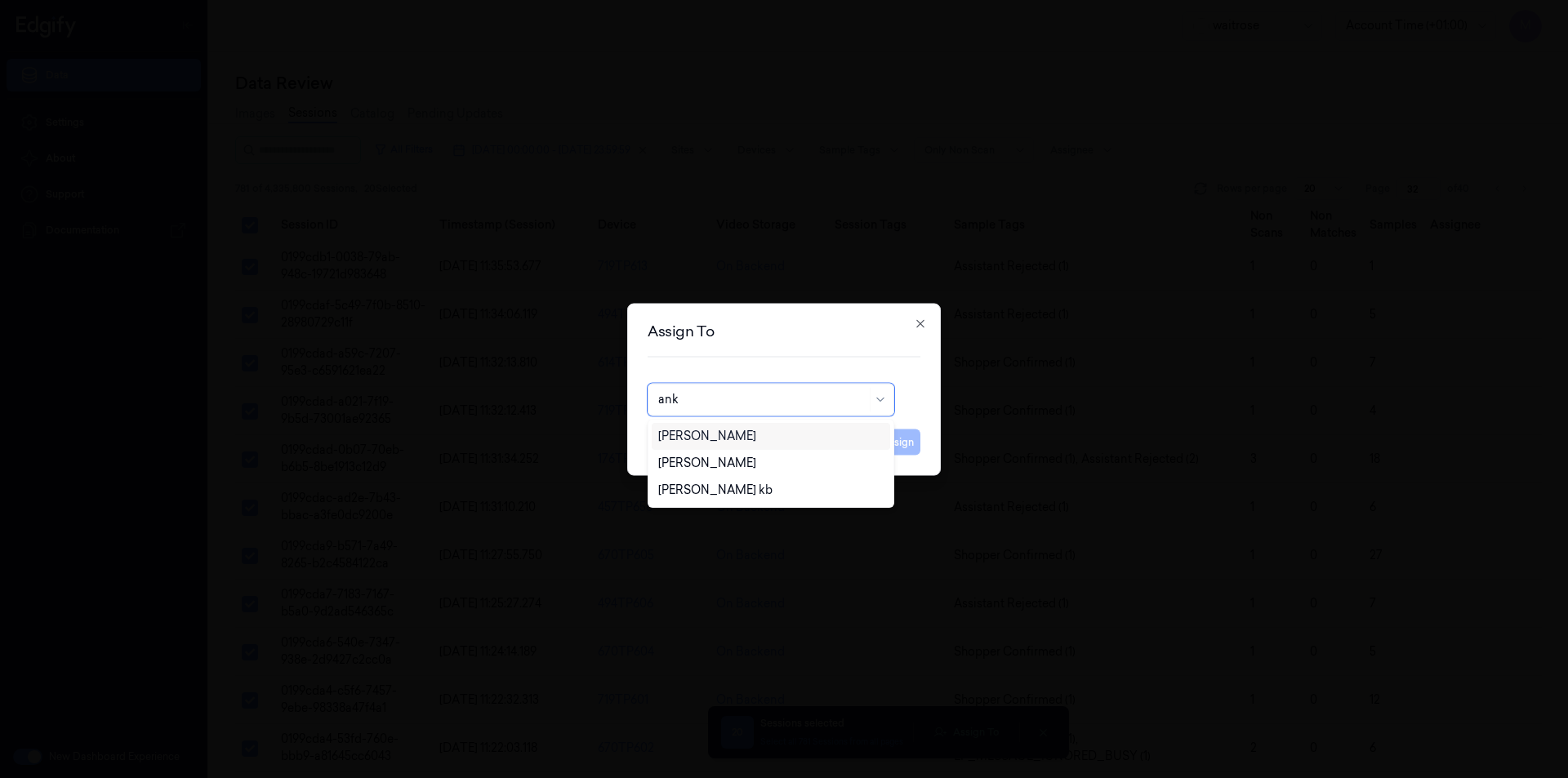
click at [730, 436] on div "[PERSON_NAME]" at bounding box center [770, 437] width 225 height 17
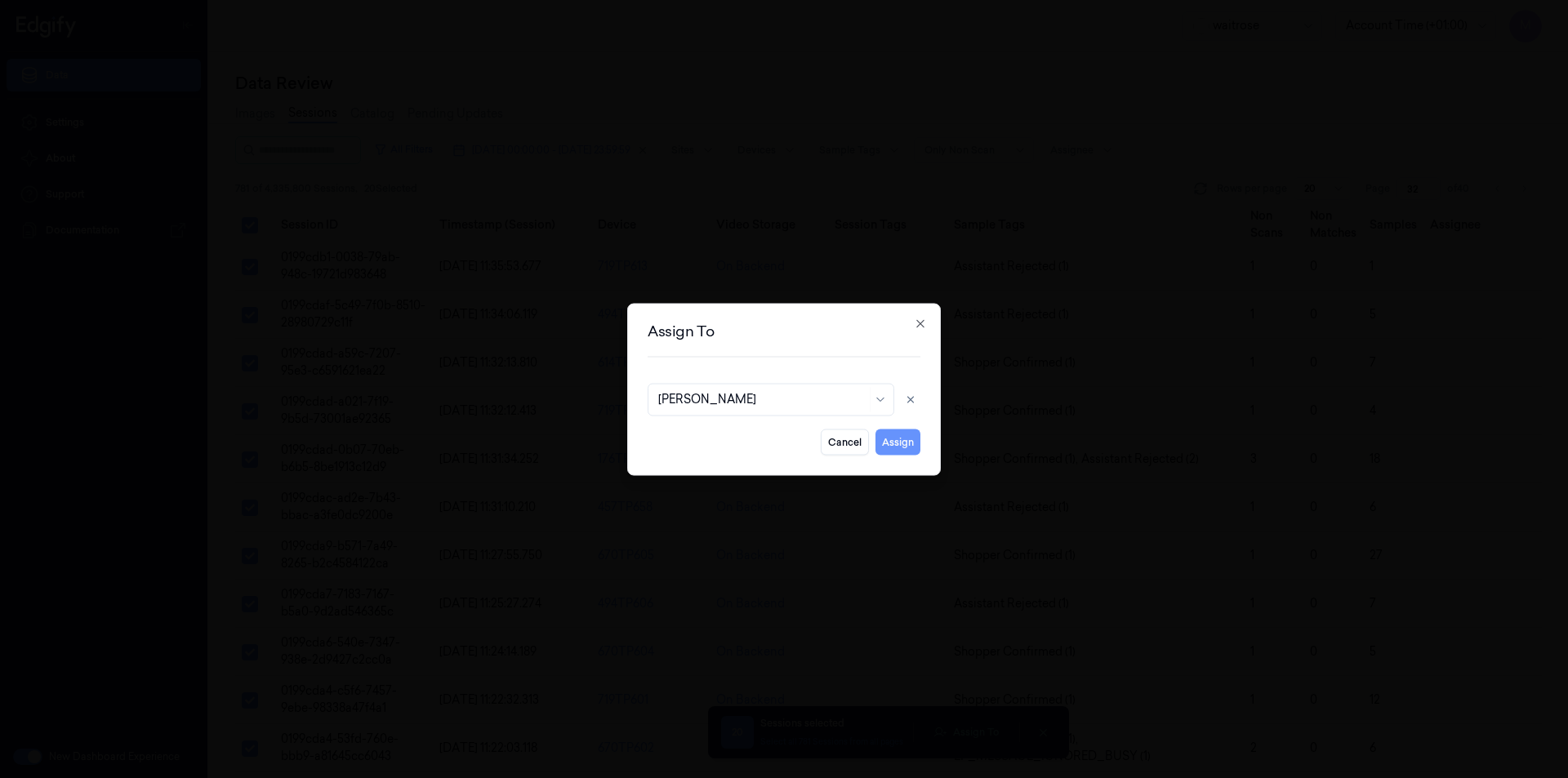
click at [888, 436] on button "Assign" at bounding box center [897, 441] width 45 height 26
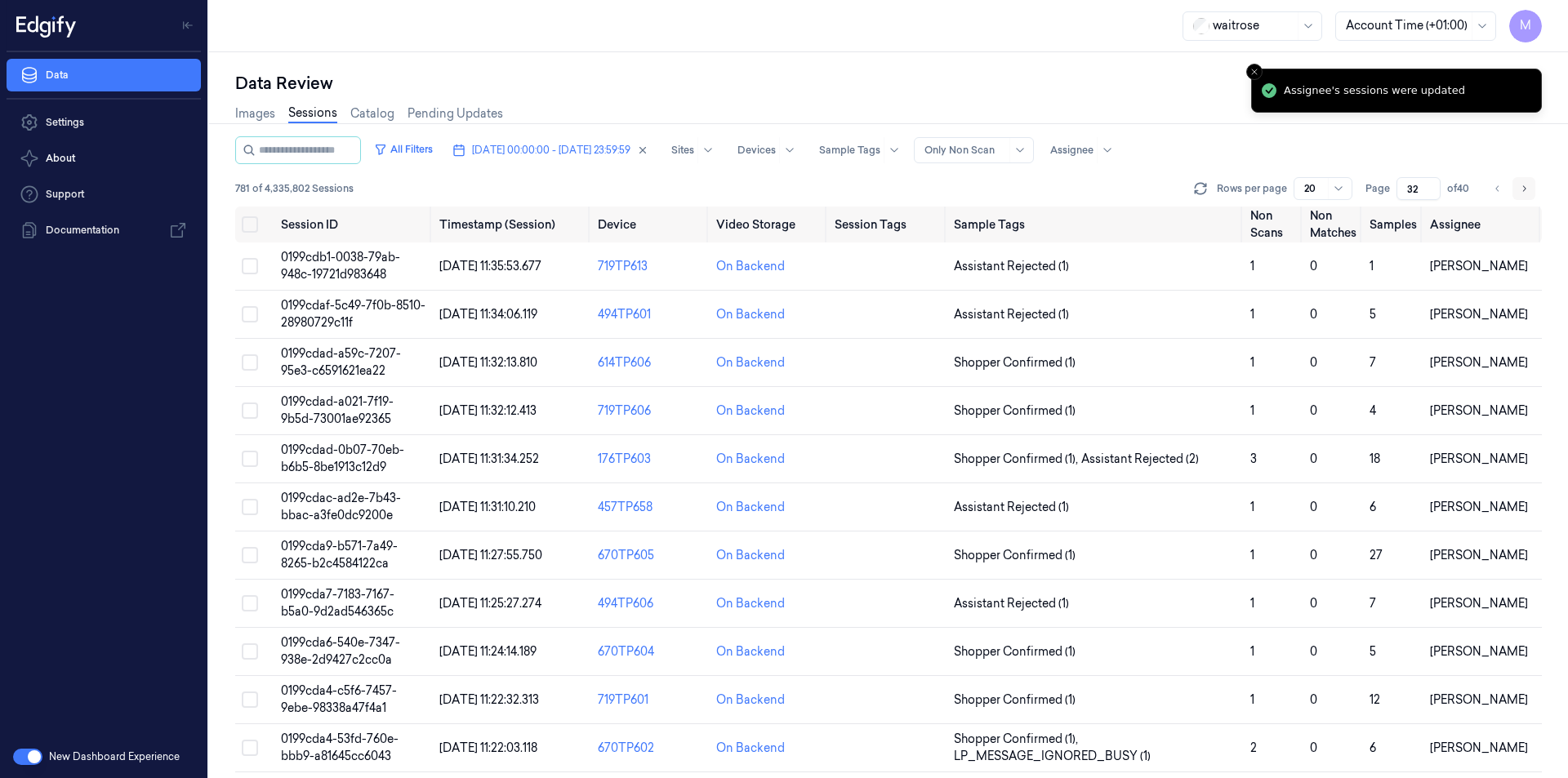
click at [1521, 192] on icon "Go to next page" at bounding box center [1523, 188] width 9 height 13
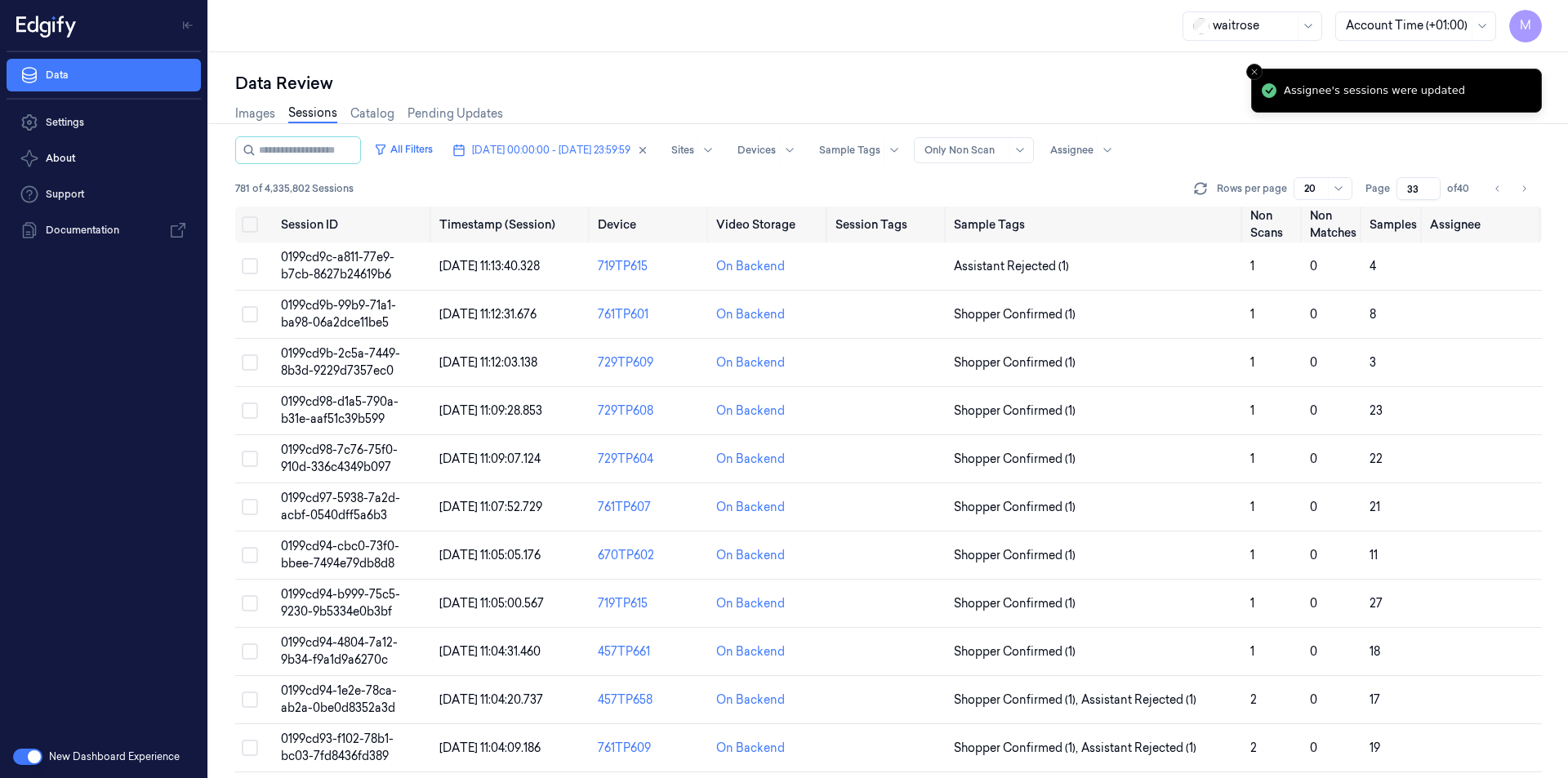
click at [935, 109] on div "Images Sessions Catalog Pending Updates" at bounding box center [888, 115] width 1306 height 42
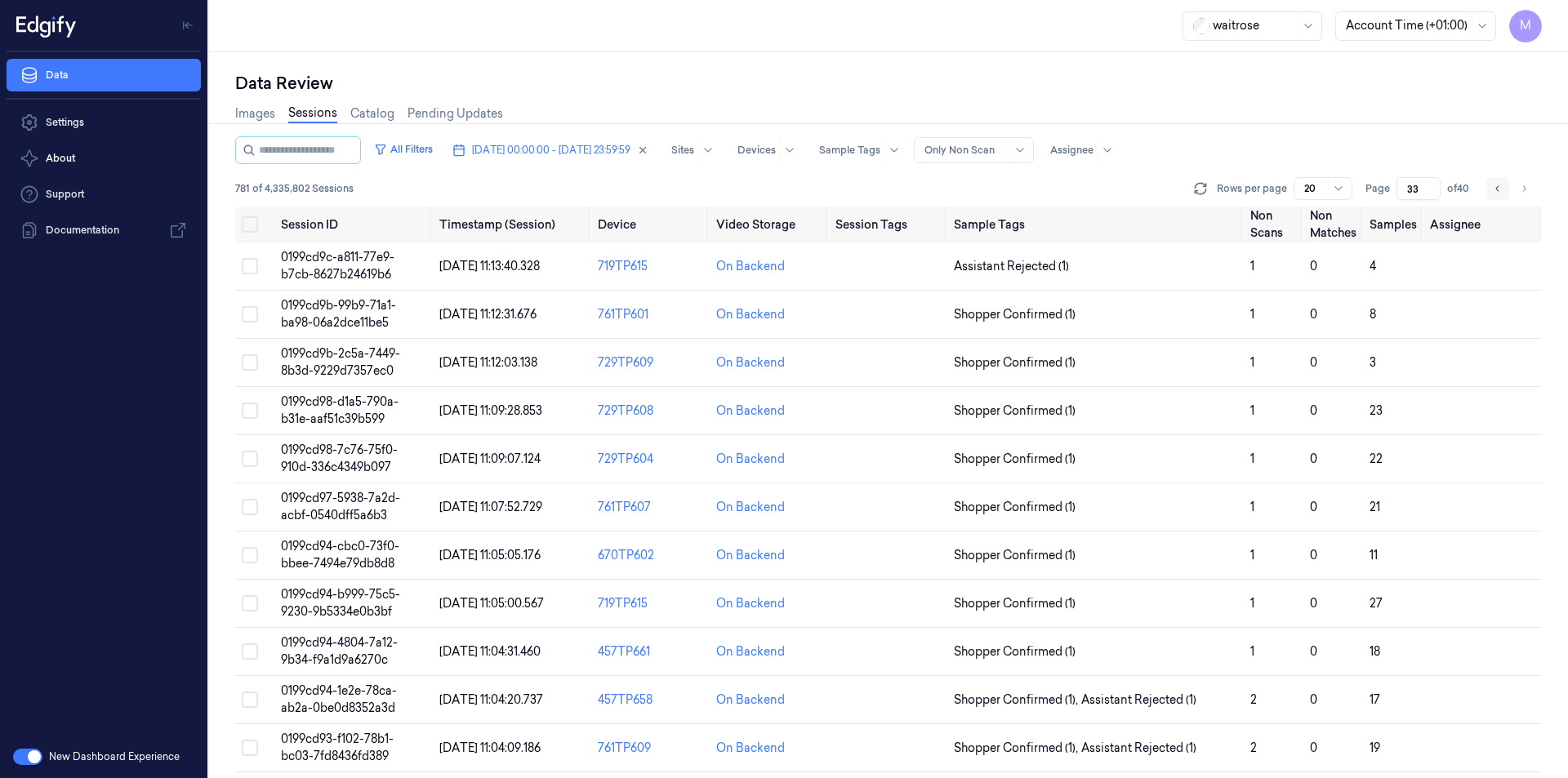
click at [1494, 189] on icon "Go to previous page" at bounding box center [1497, 188] width 9 height 13
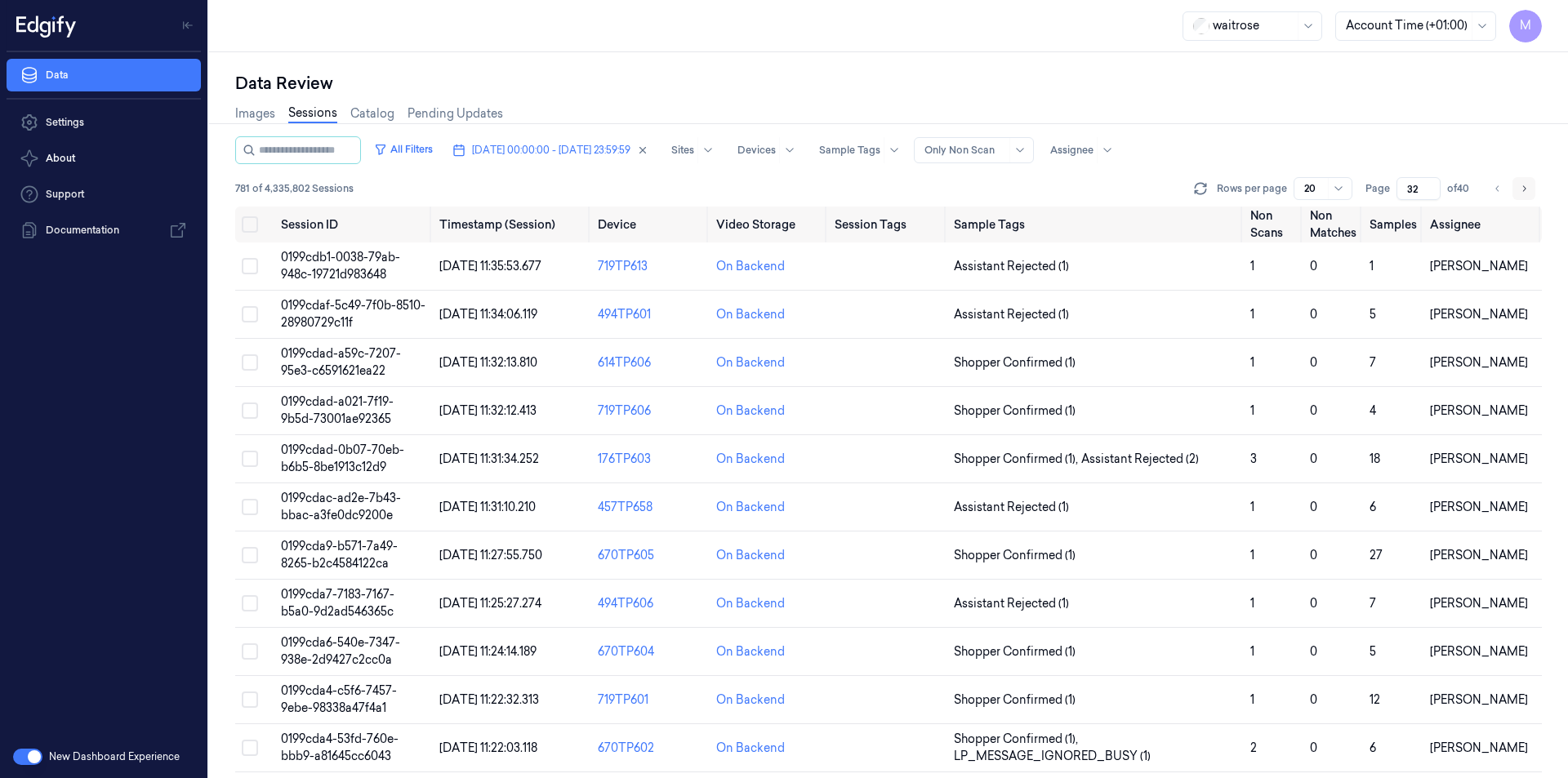
click at [1528, 191] on icon "Go to next page" at bounding box center [1523, 188] width 9 height 13
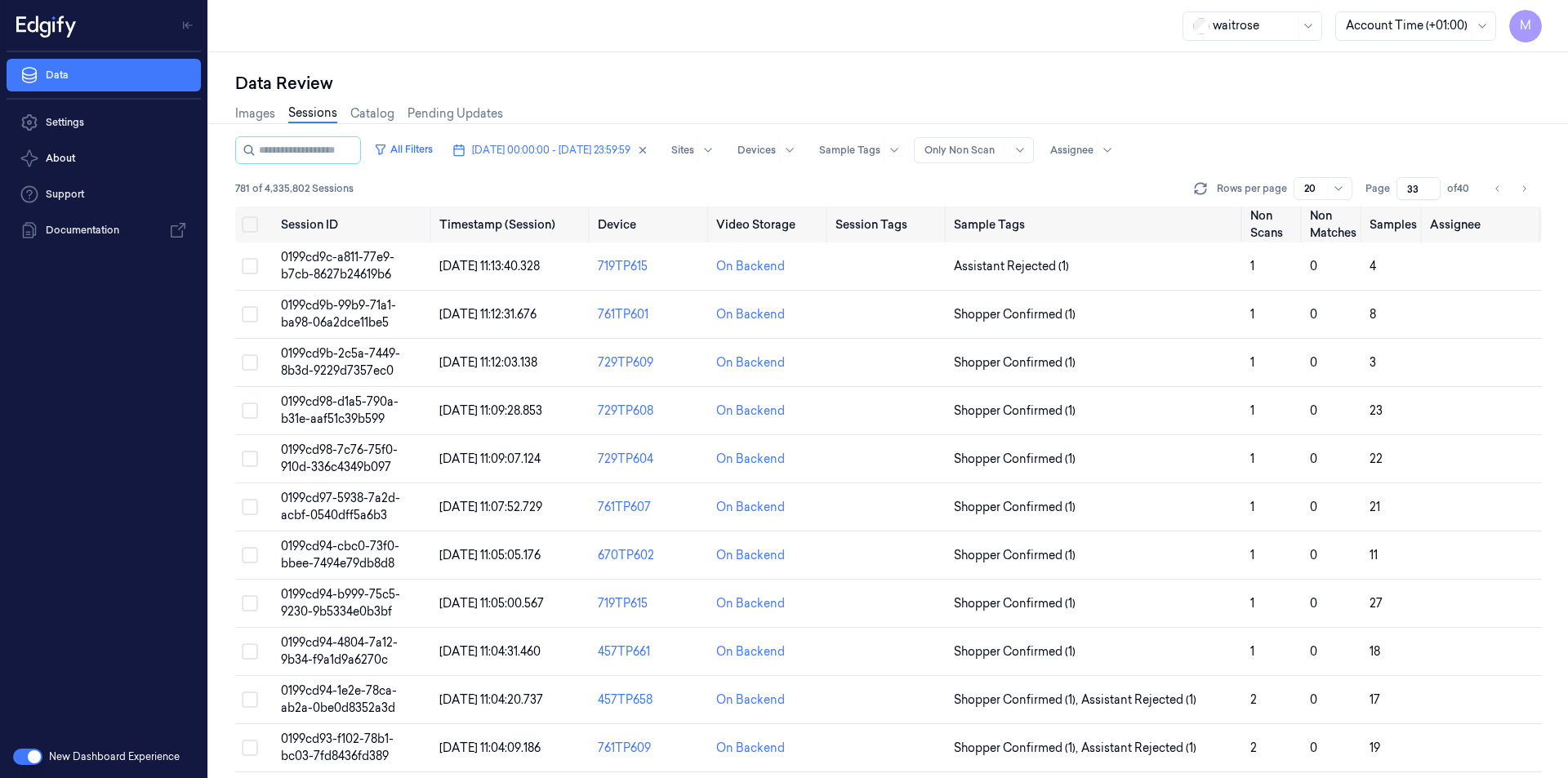
click at [1413, 147] on div "All Filters [DATE] 00:00:00 - [DATE] 23:59:59 Sites Devices Sample Tags Alert T…" at bounding box center [888, 150] width 1306 height 28
click at [1498, 191] on icon "Go to previous page" at bounding box center [1496, 188] width 3 height 6
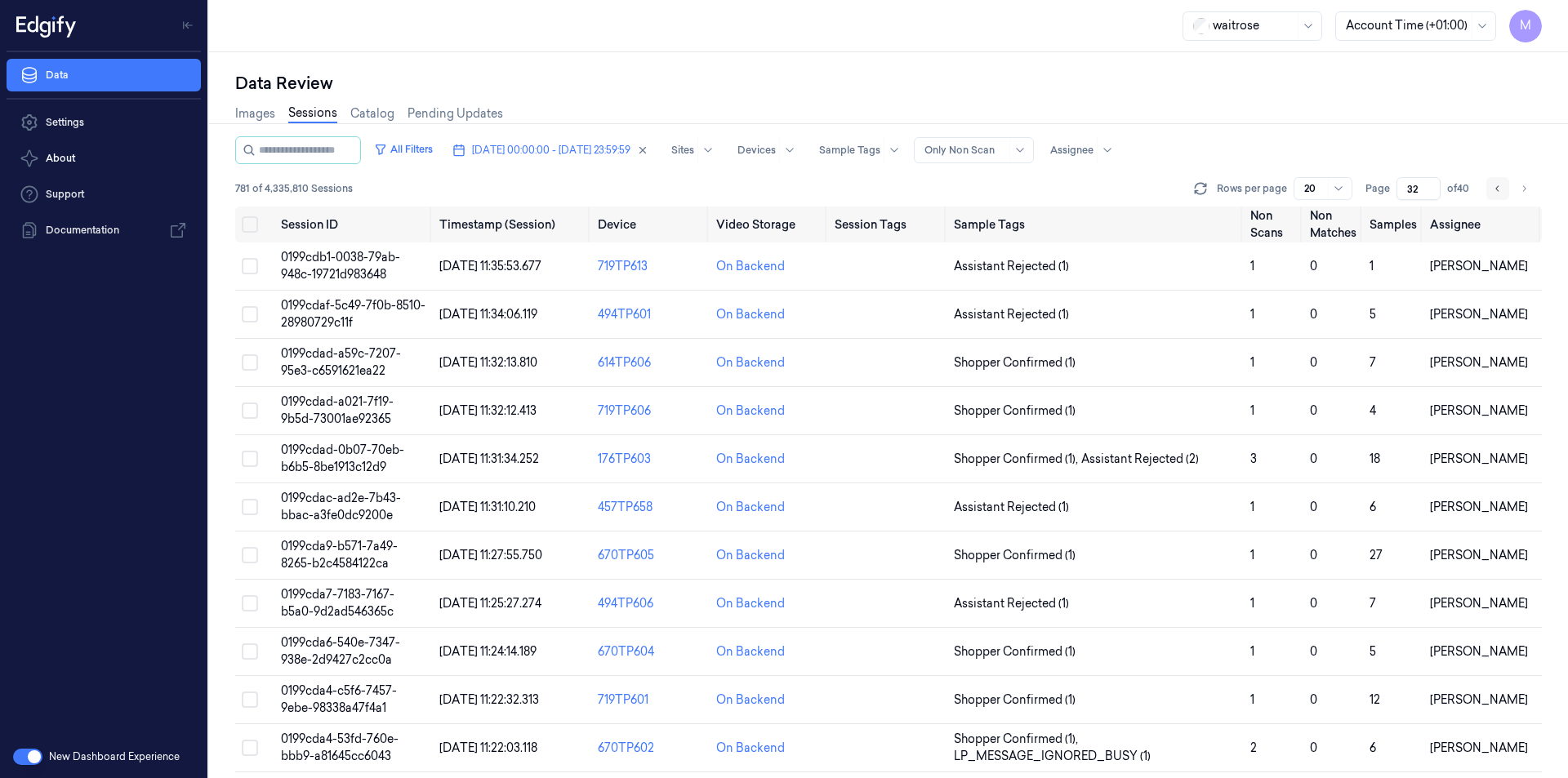
click at [1498, 191] on icon "Go to previous page" at bounding box center [1496, 188] width 3 height 6
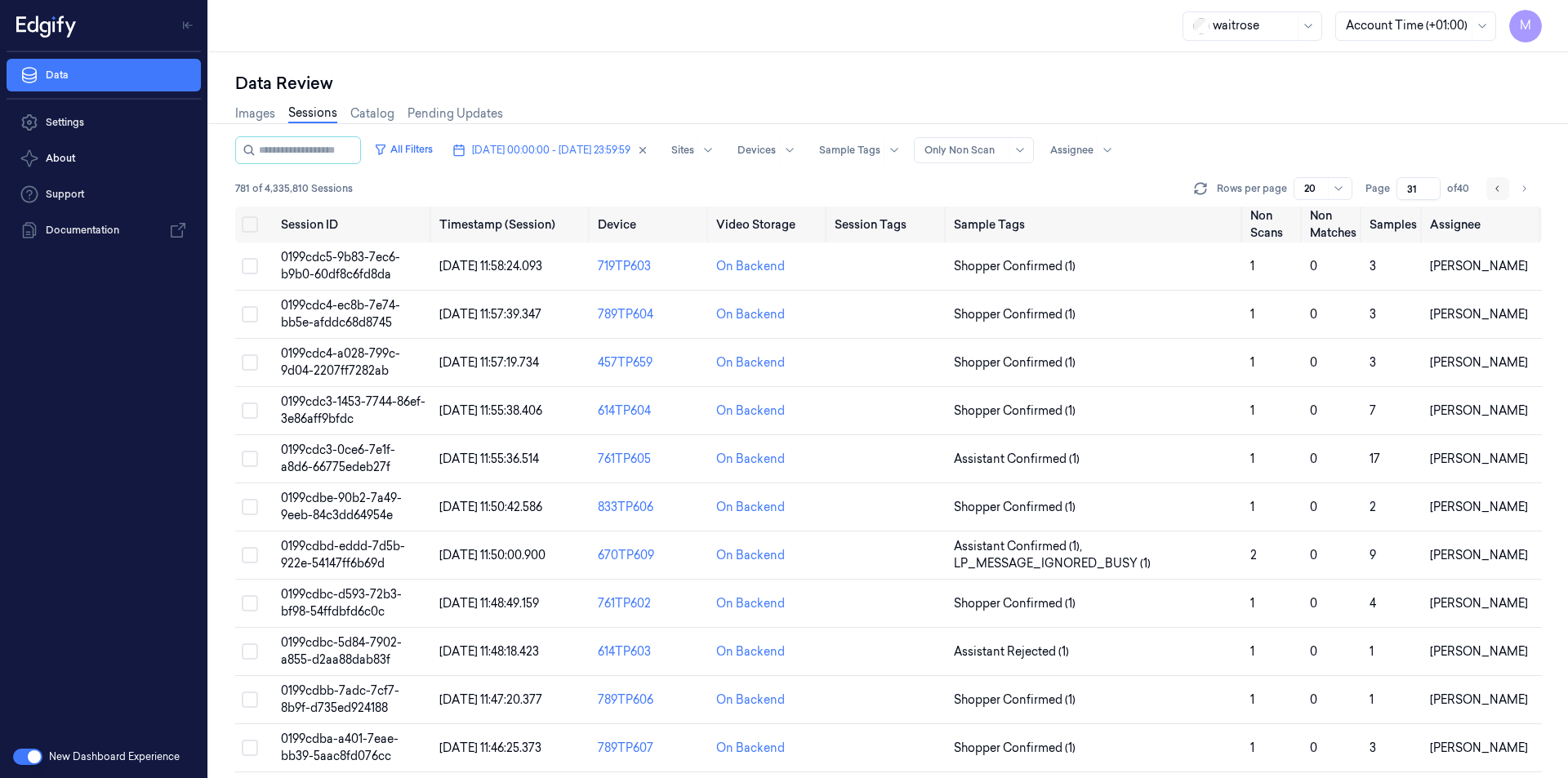
click at [1498, 191] on icon "Go to previous page" at bounding box center [1496, 188] width 3 height 6
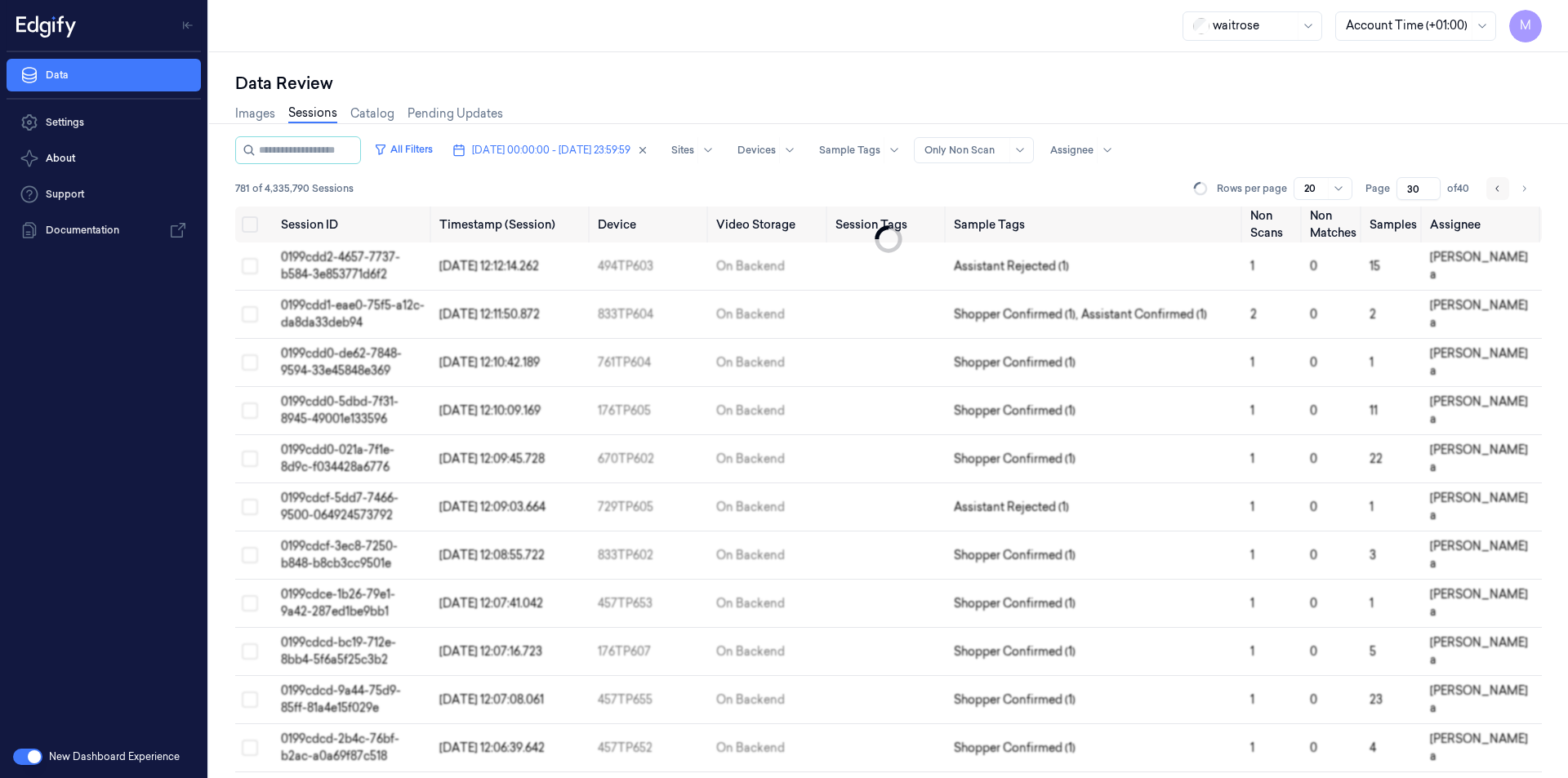
click at [1498, 191] on icon "Go to previous page" at bounding box center [1496, 188] width 3 height 6
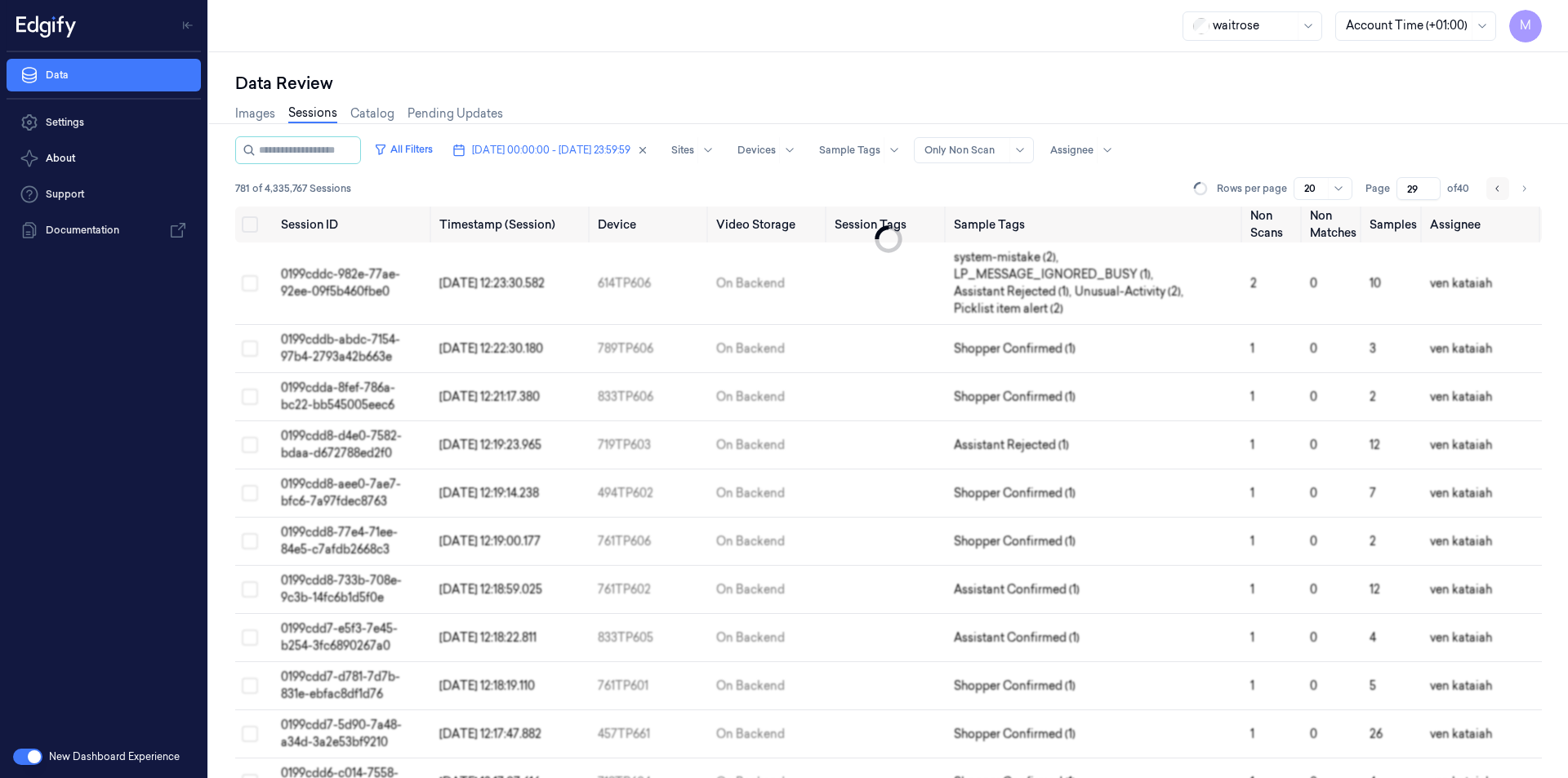
click at [1498, 191] on icon "Go to previous page" at bounding box center [1496, 188] width 3 height 6
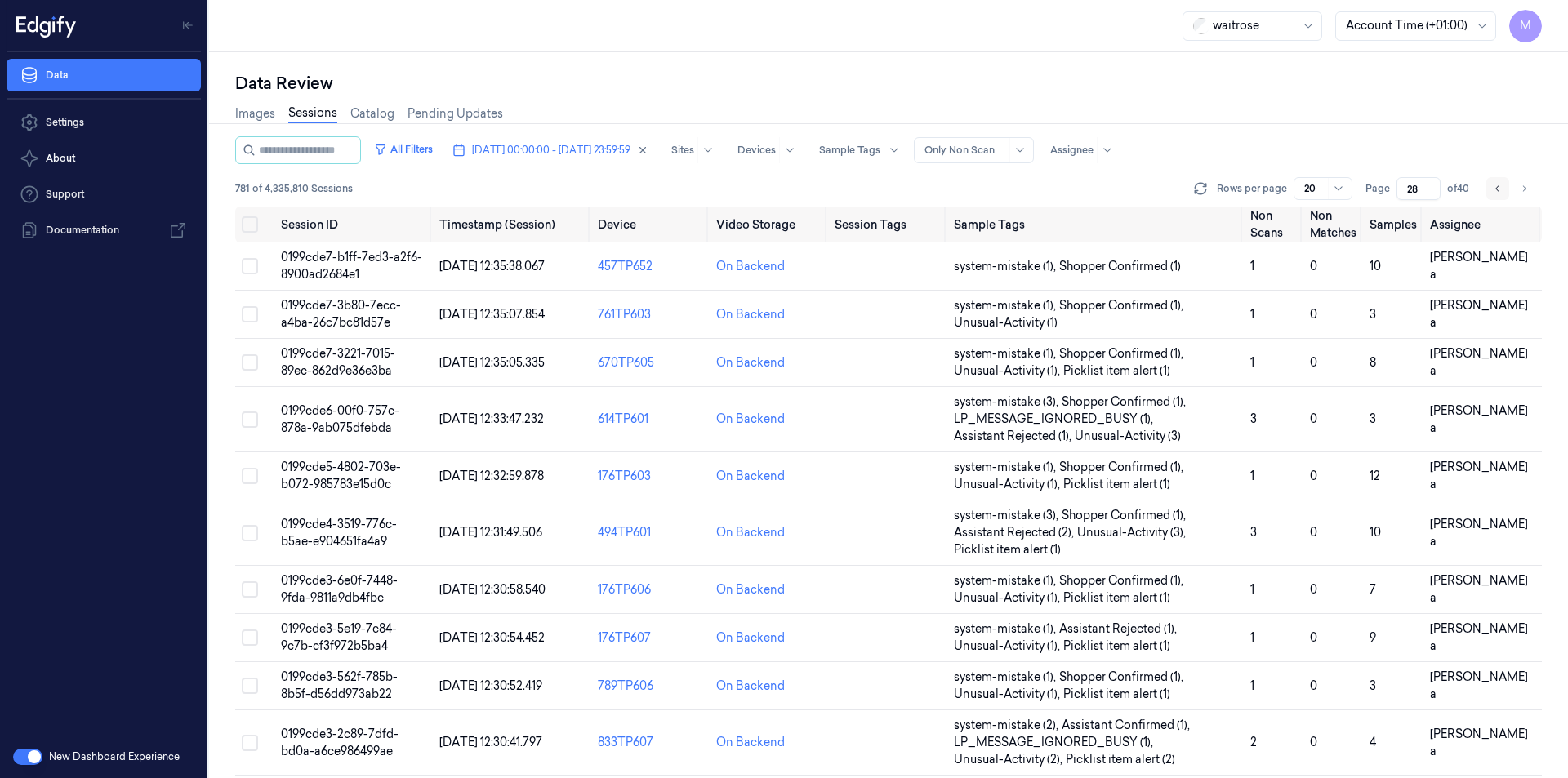
click at [1498, 191] on icon "Go to previous page" at bounding box center [1496, 188] width 3 height 6
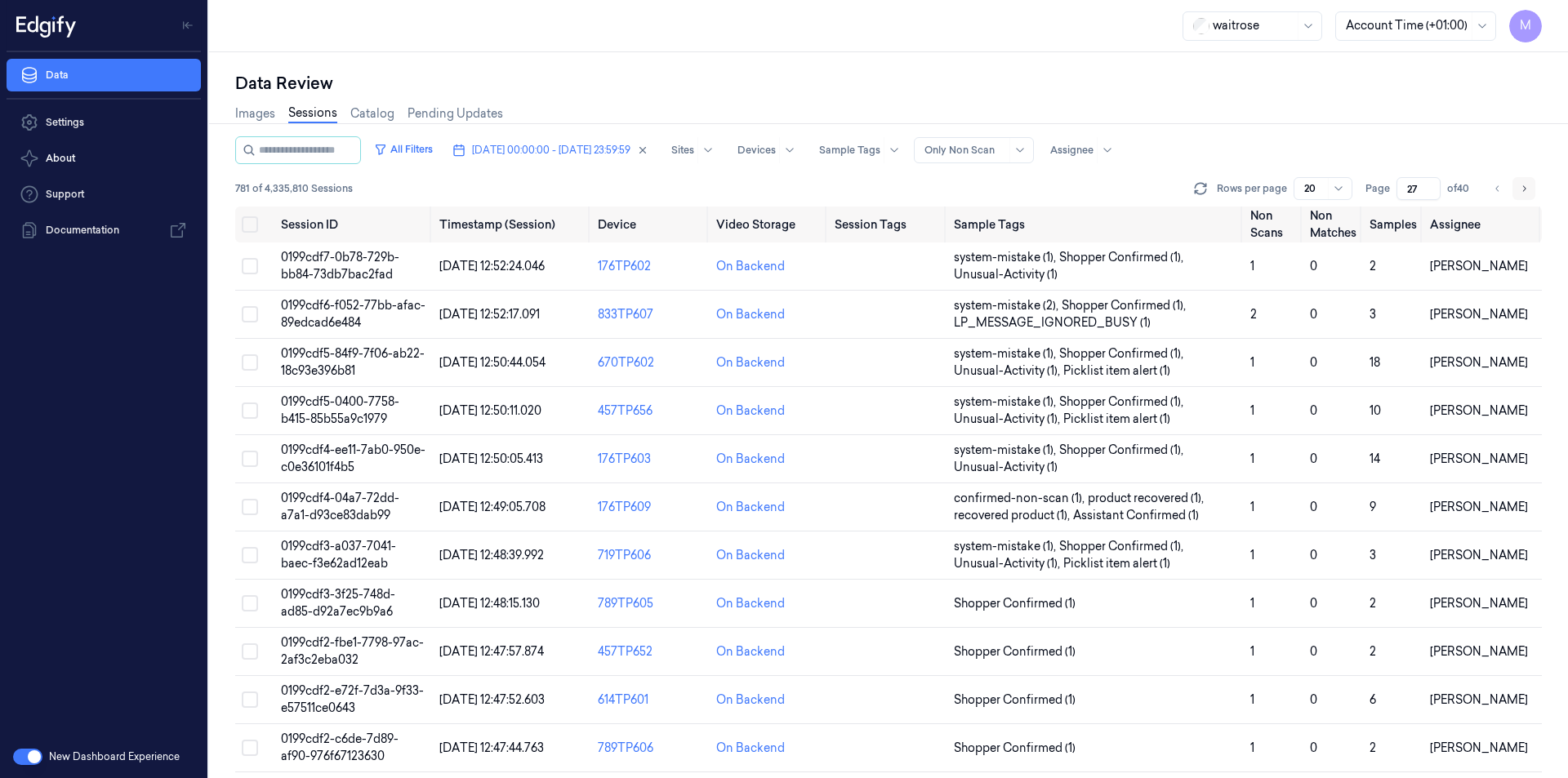
click at [1521, 185] on icon "Go to next page" at bounding box center [1523, 188] width 9 height 13
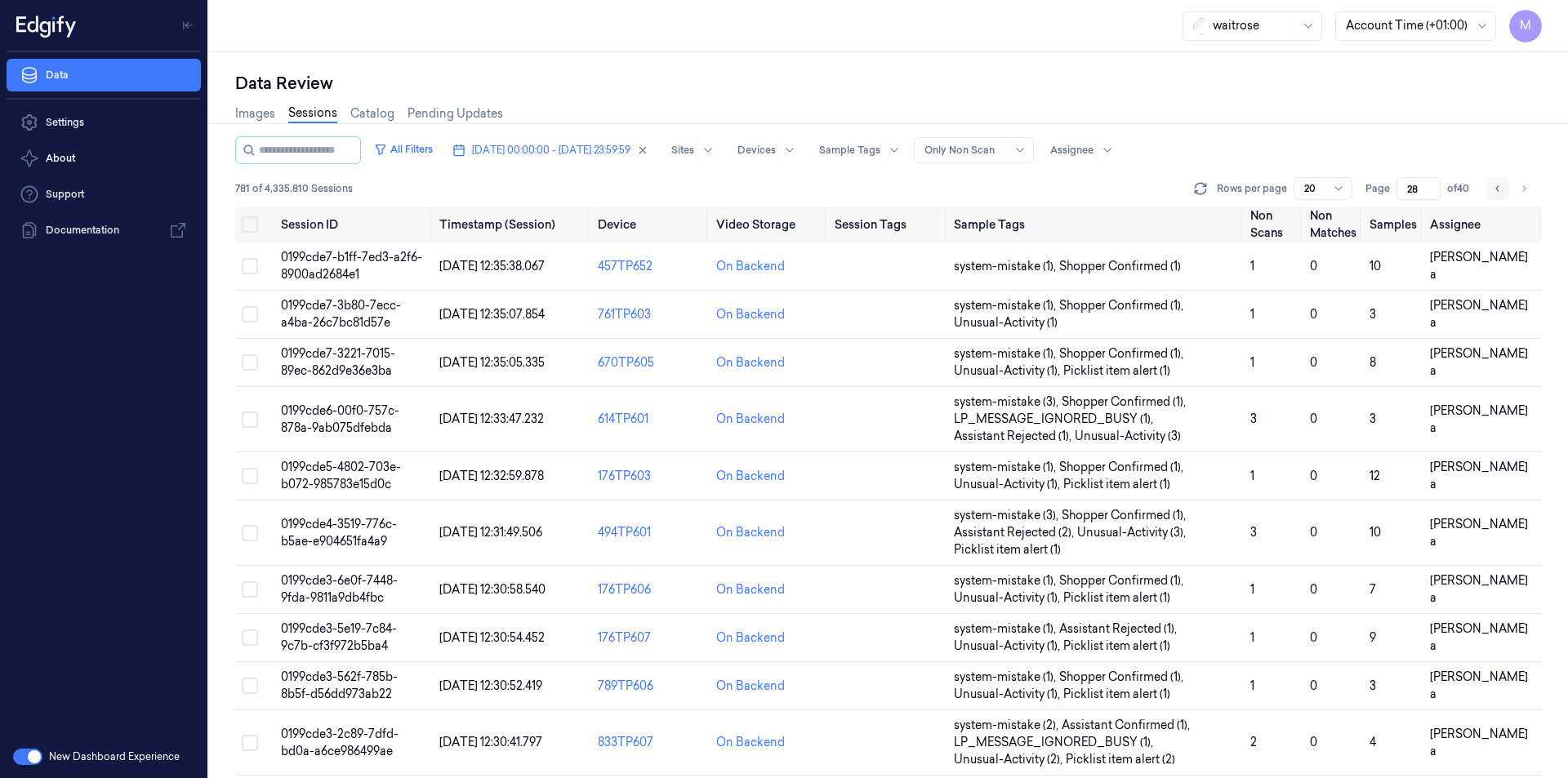
click at [1494, 184] on icon "Go to previous page" at bounding box center [1497, 188] width 9 height 13
type input "27"
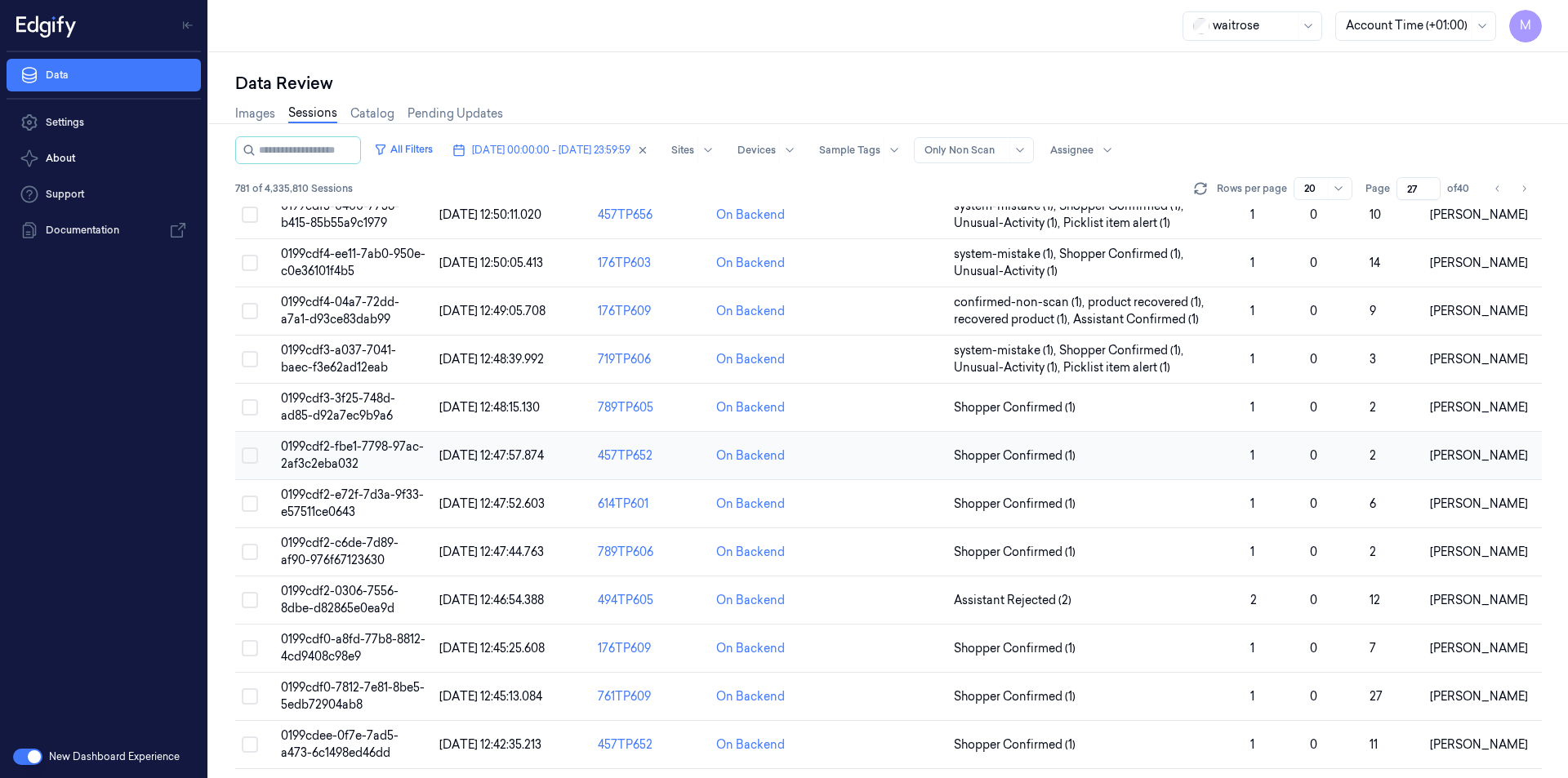
scroll to position [195, 0]
drag, startPoint x: 399, startPoint y: 372, endPoint x: 276, endPoint y: 349, distance: 125.1
click at [276, 349] on td "0199cdf3-a037-7041-baec-f3e62ad12eab" at bounding box center [354, 360] width 159 height 48
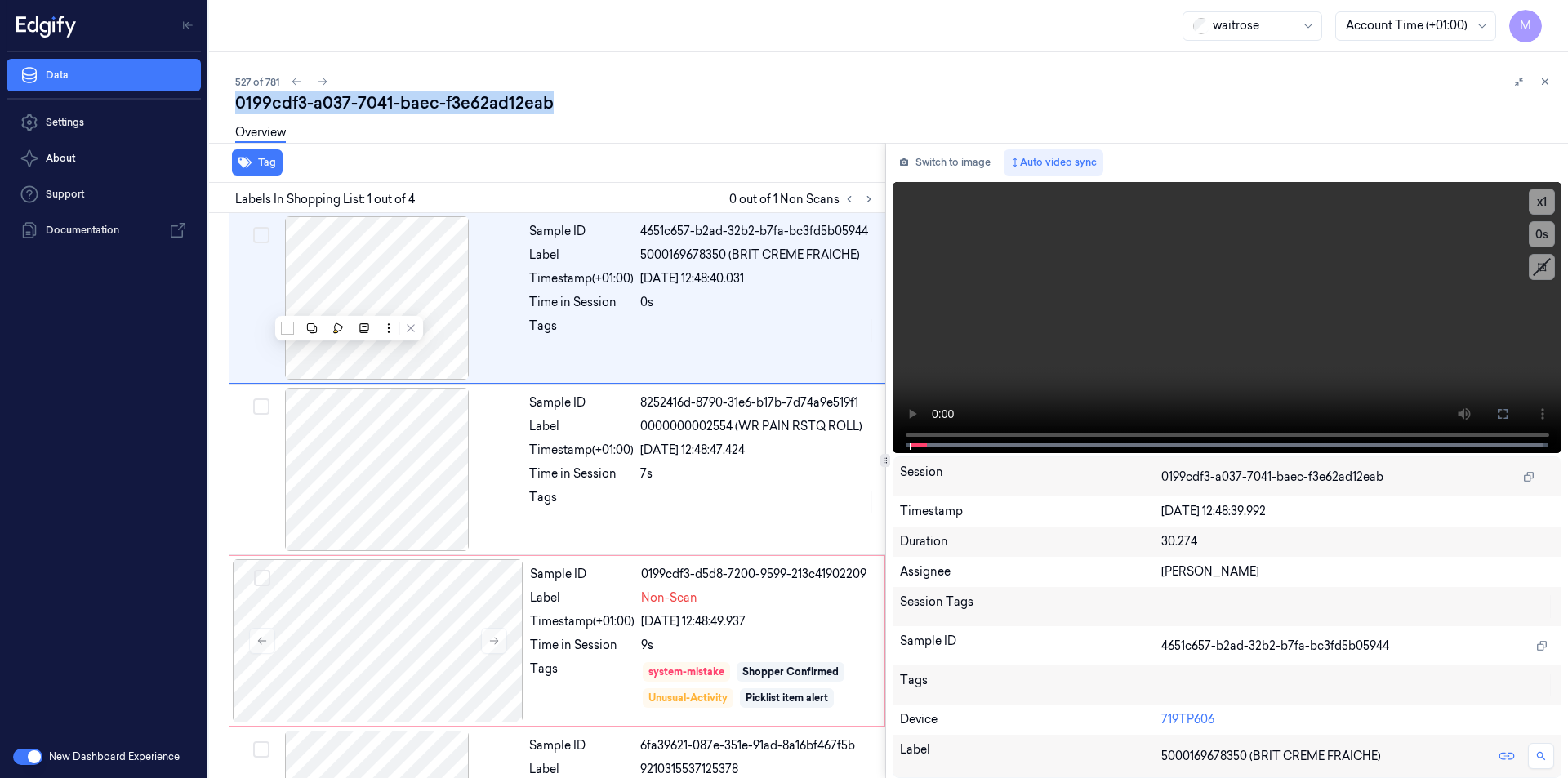
drag, startPoint x: 557, startPoint y: 106, endPoint x: 237, endPoint y: 104, distance: 320.0
click at [237, 104] on div "0199cdf3-a037-7041-baec-f3e62ad12eab" at bounding box center [895, 102] width 1320 height 23
copy div "0199cdf3-a037-7041-baec-f3e62ad12eab"
click at [1545, 84] on icon at bounding box center [1544, 81] width 11 height 11
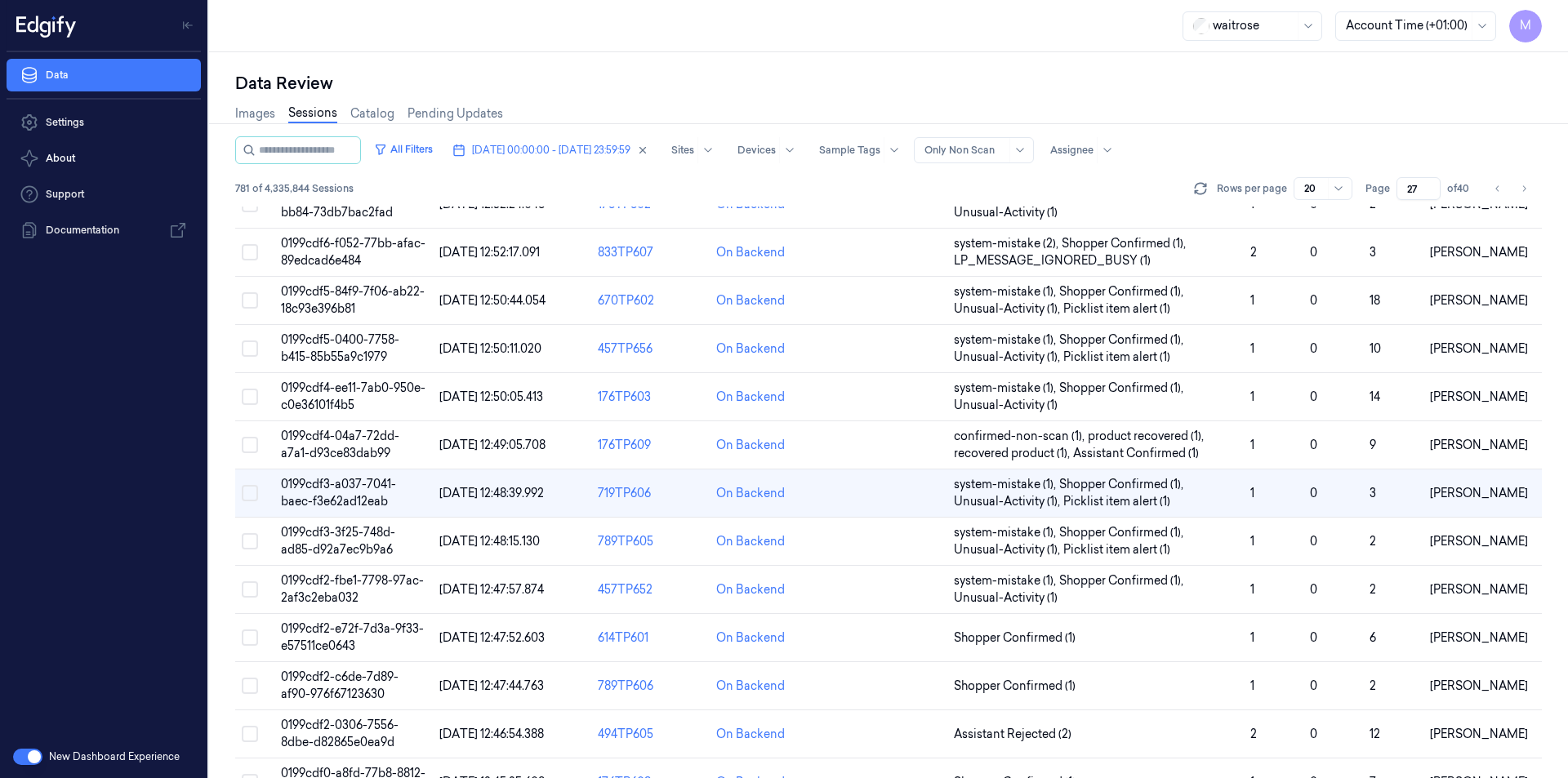
scroll to position [63, 0]
click at [1516, 195] on button "Go to next page" at bounding box center [1524, 189] width 23 height 23
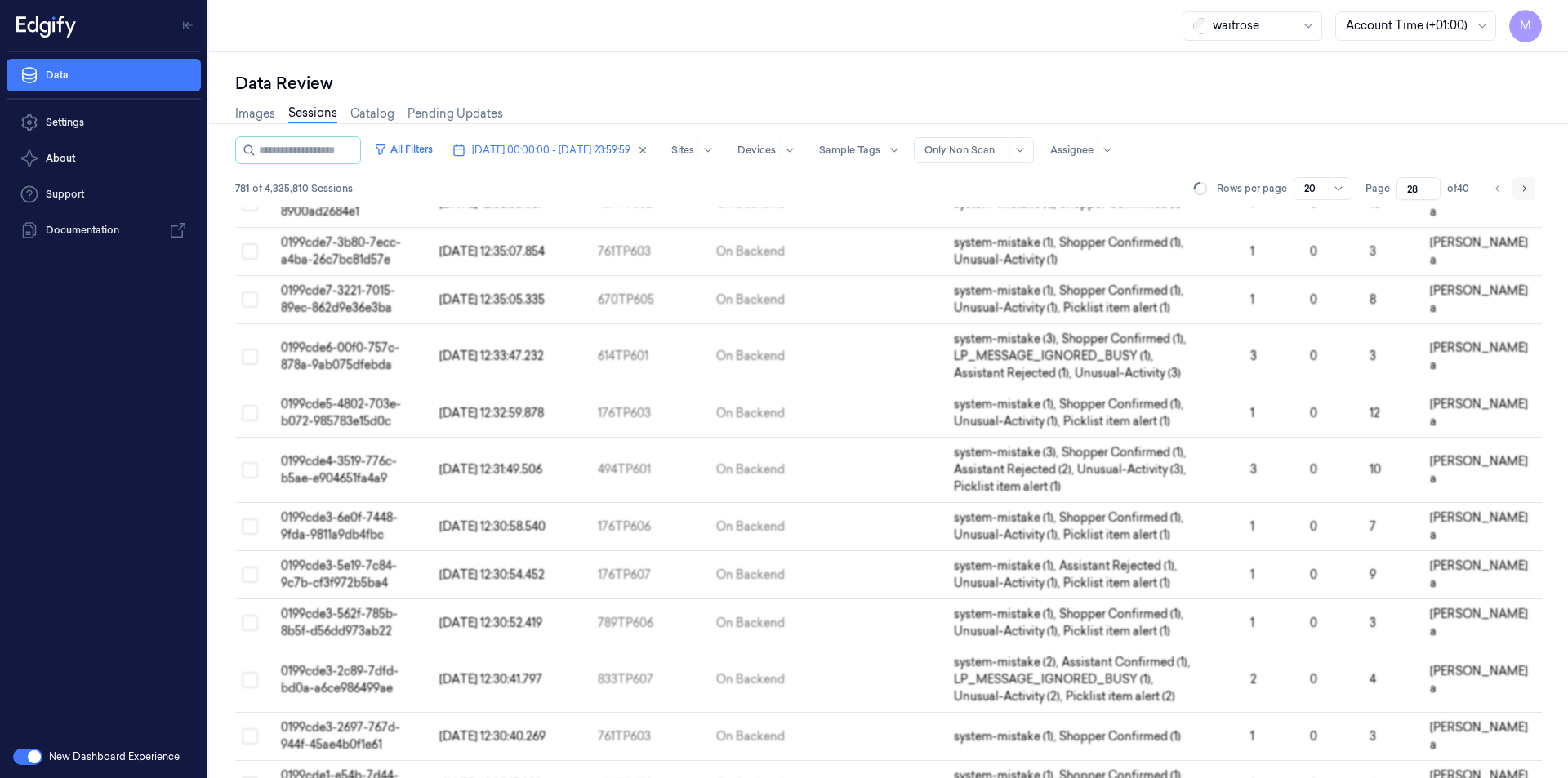
click at [1516, 195] on button "Go to next page" at bounding box center [1524, 189] width 23 height 23
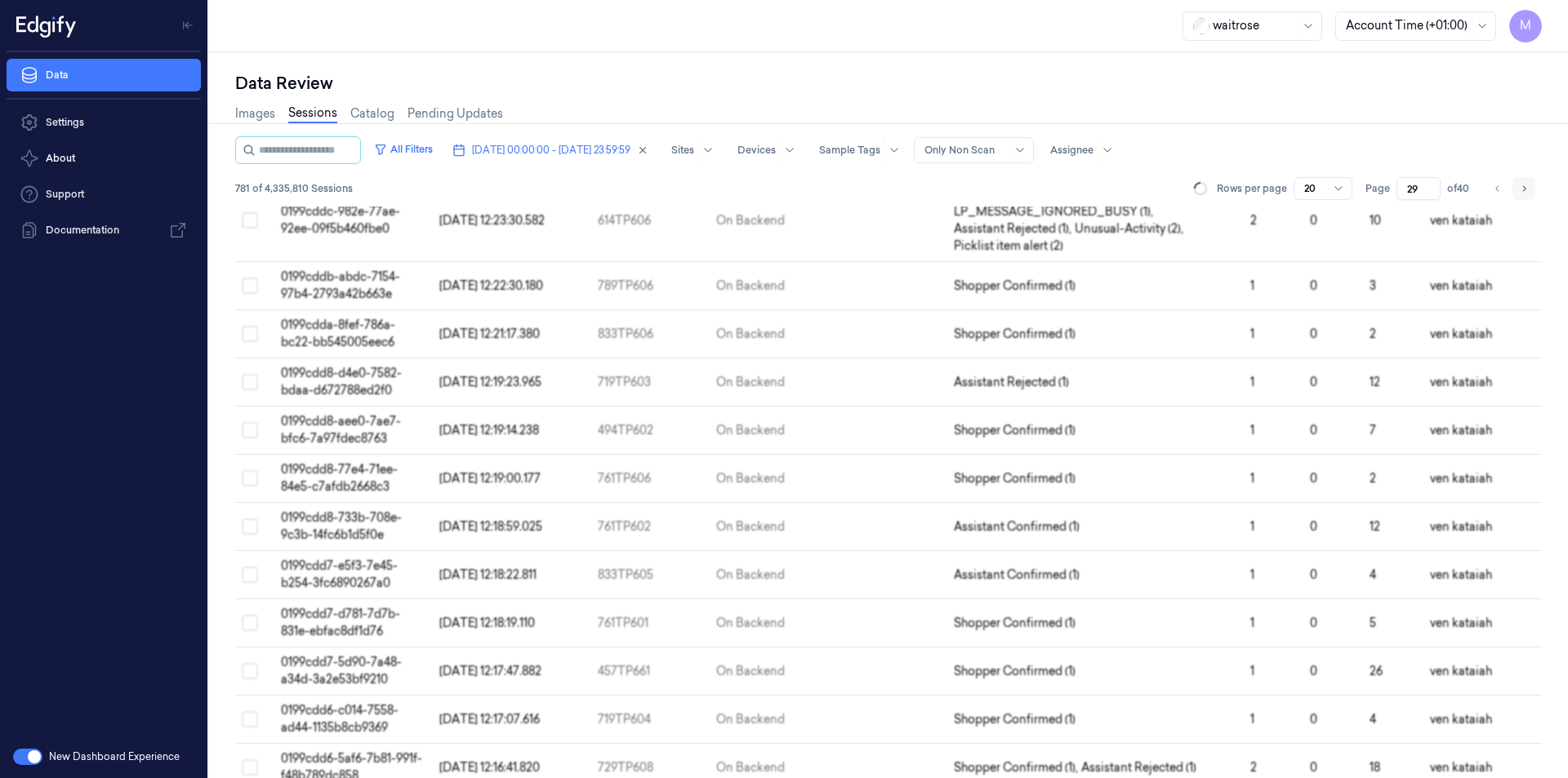
click at [1516, 195] on button "Go to next page" at bounding box center [1524, 189] width 23 height 23
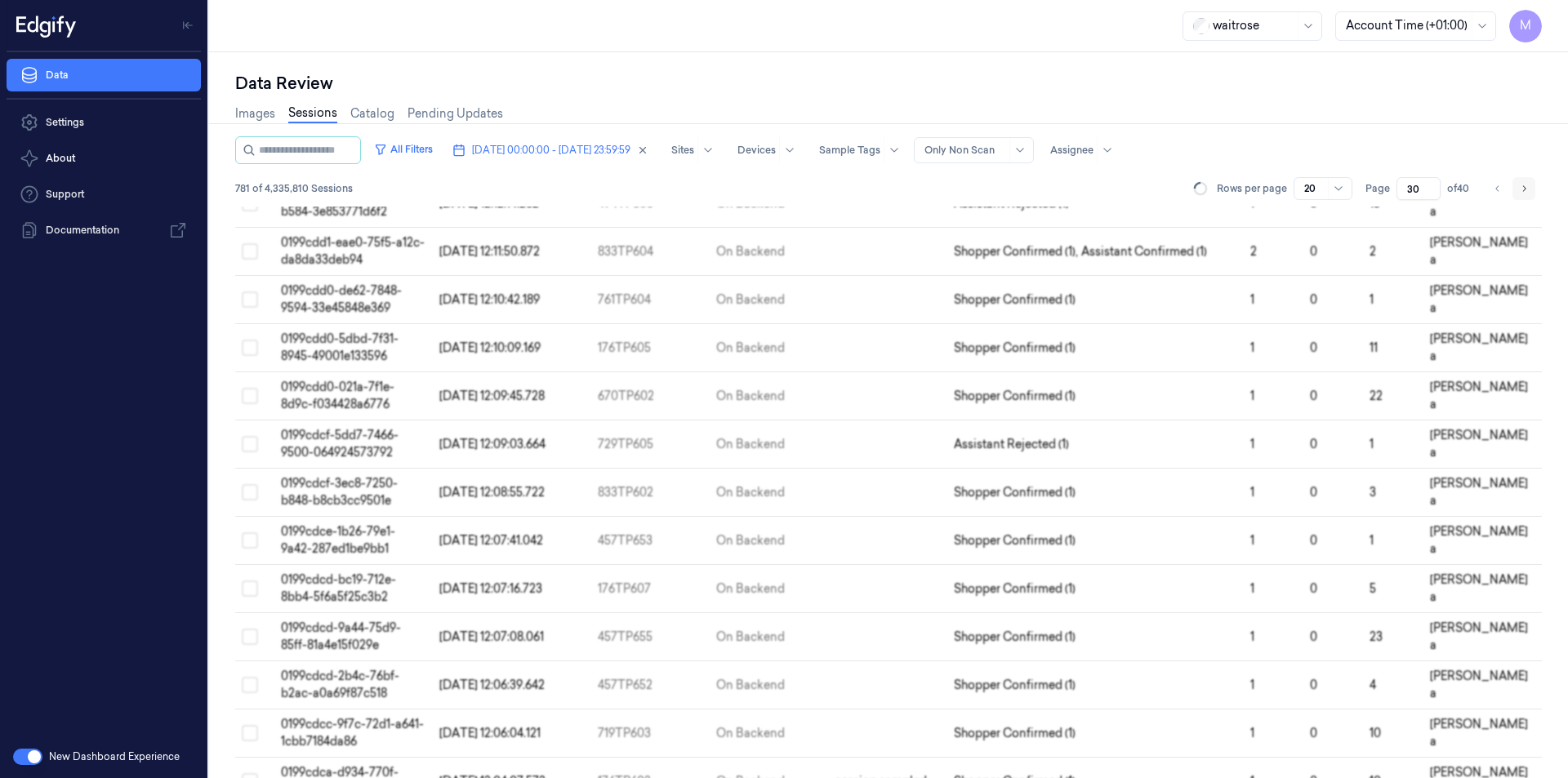
click at [1516, 195] on button "Go to next page" at bounding box center [1524, 189] width 23 height 23
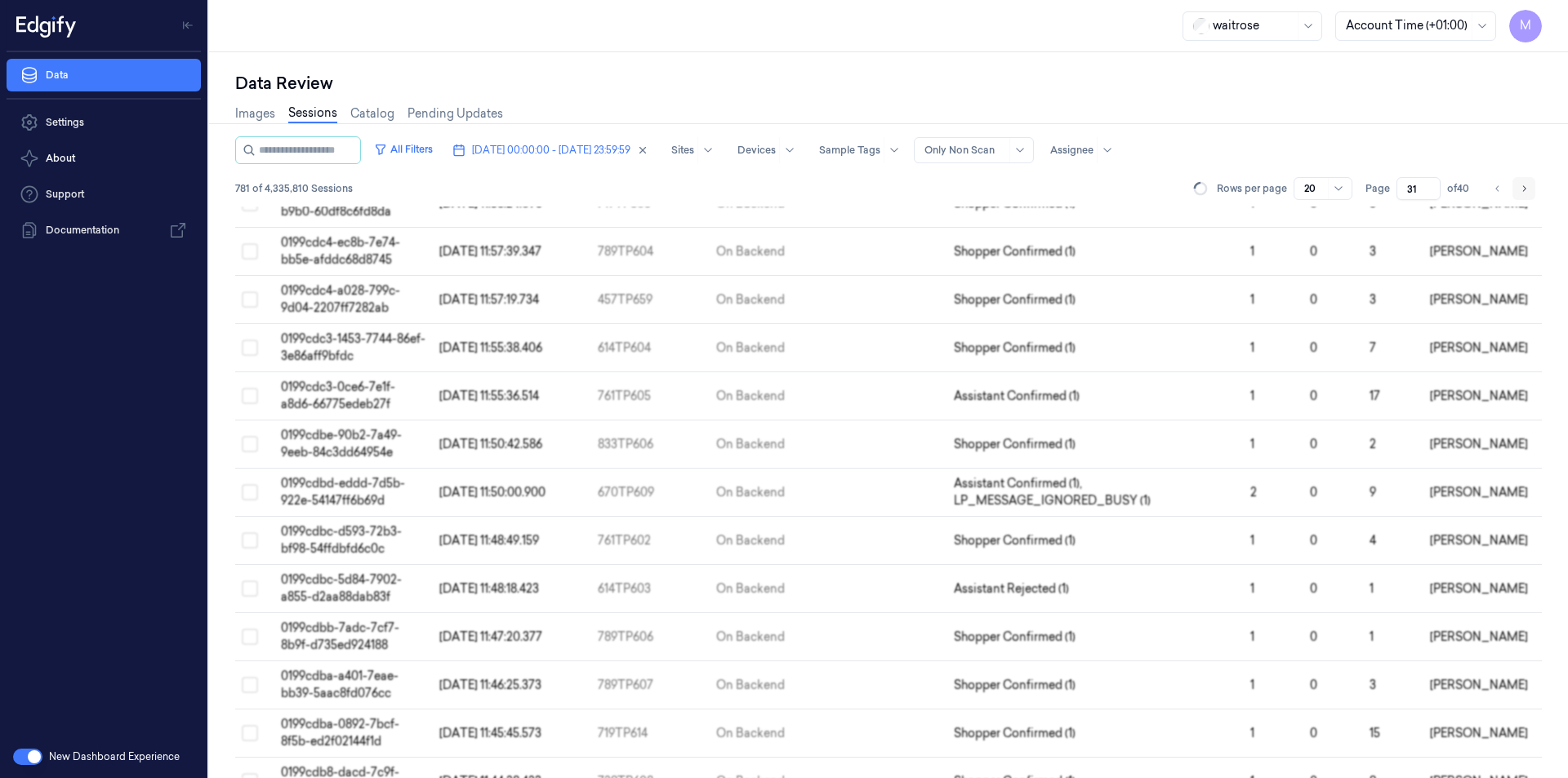
click at [1516, 195] on button "Go to next page" at bounding box center [1524, 189] width 23 height 23
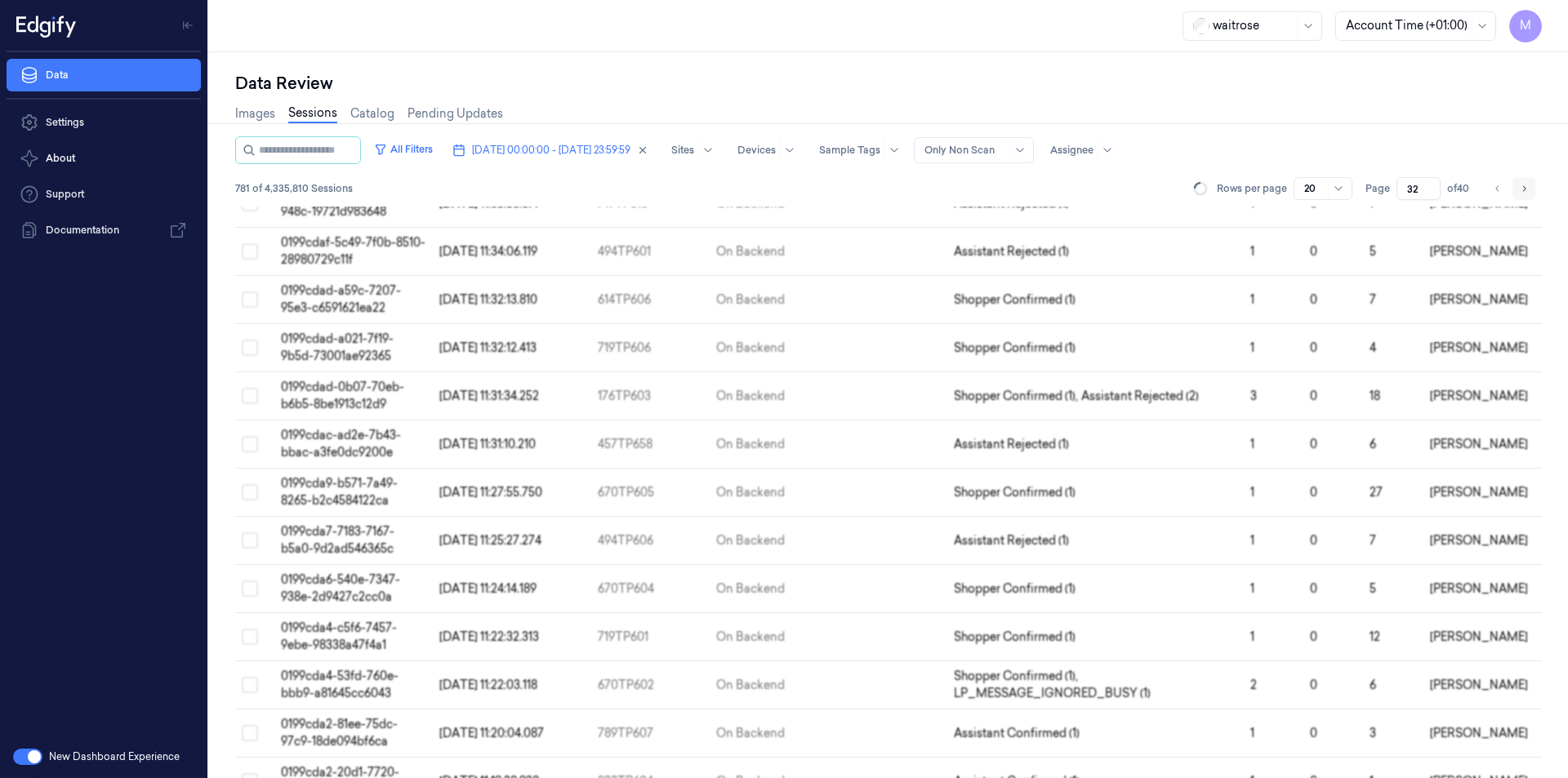
click at [1516, 195] on button "Go to next page" at bounding box center [1524, 189] width 23 height 23
type input "33"
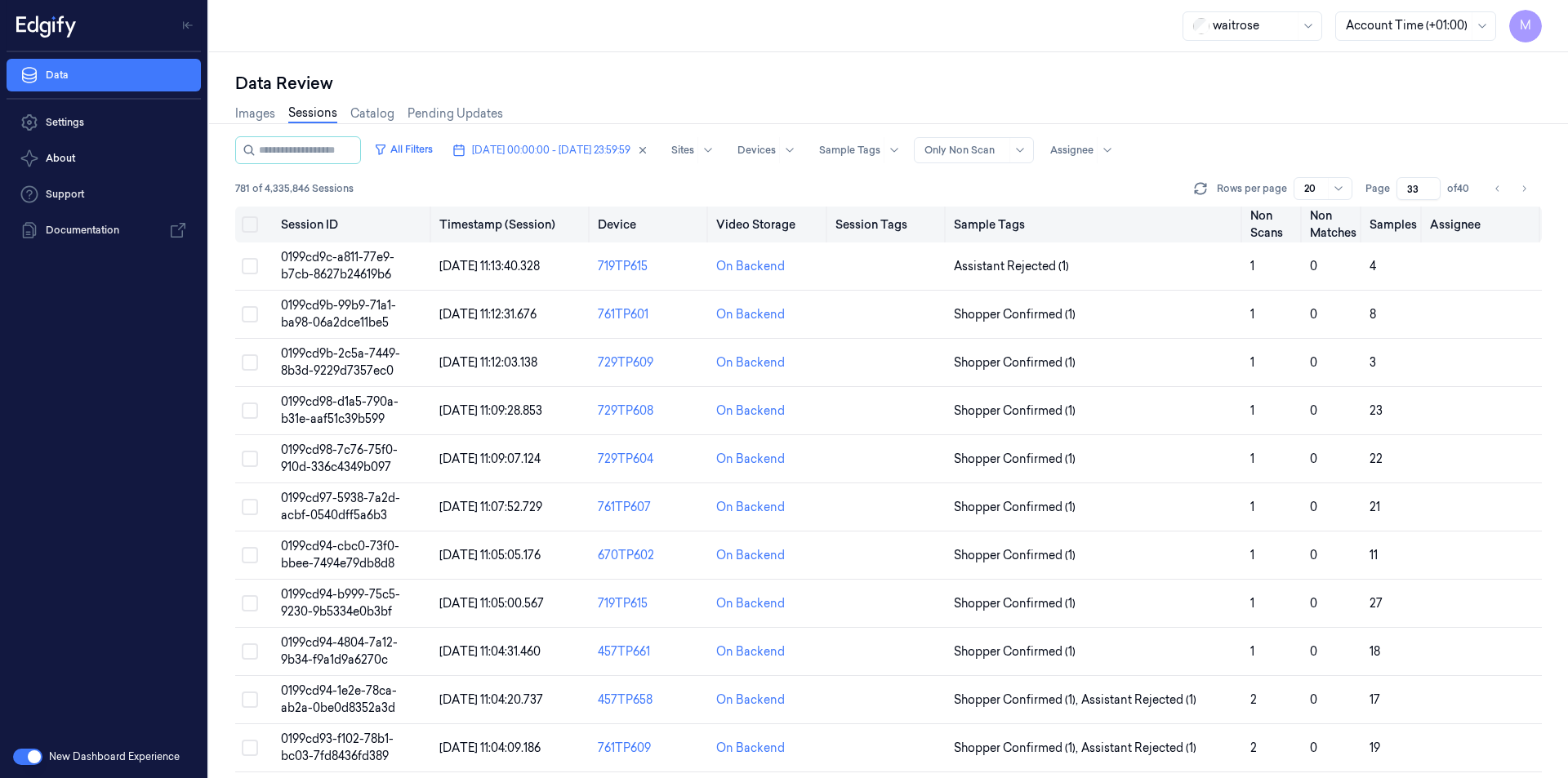
click at [250, 229] on button "Select all" at bounding box center [249, 224] width 16 height 16
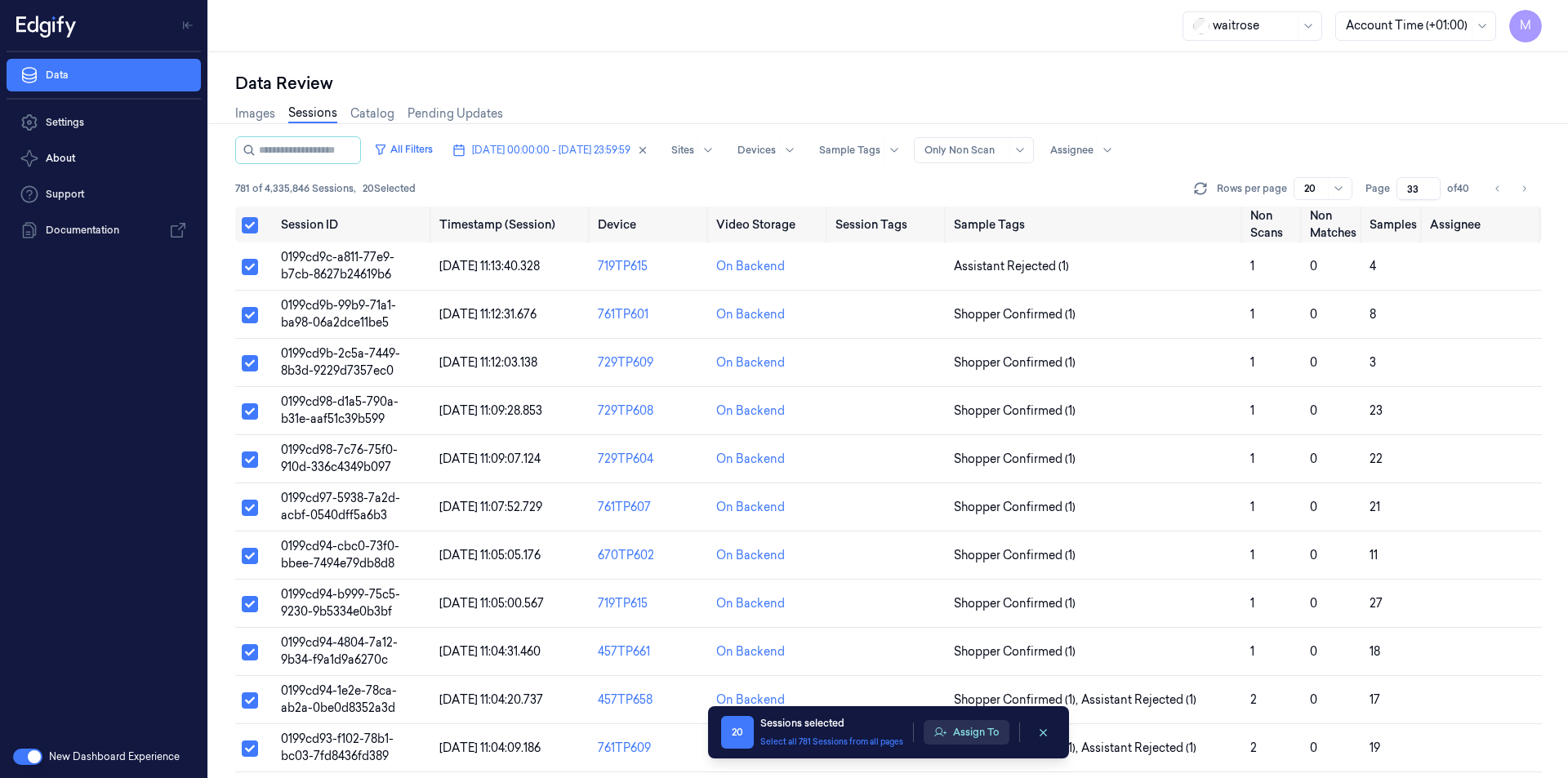
click at [967, 734] on button "Assign To" at bounding box center [966, 732] width 85 height 25
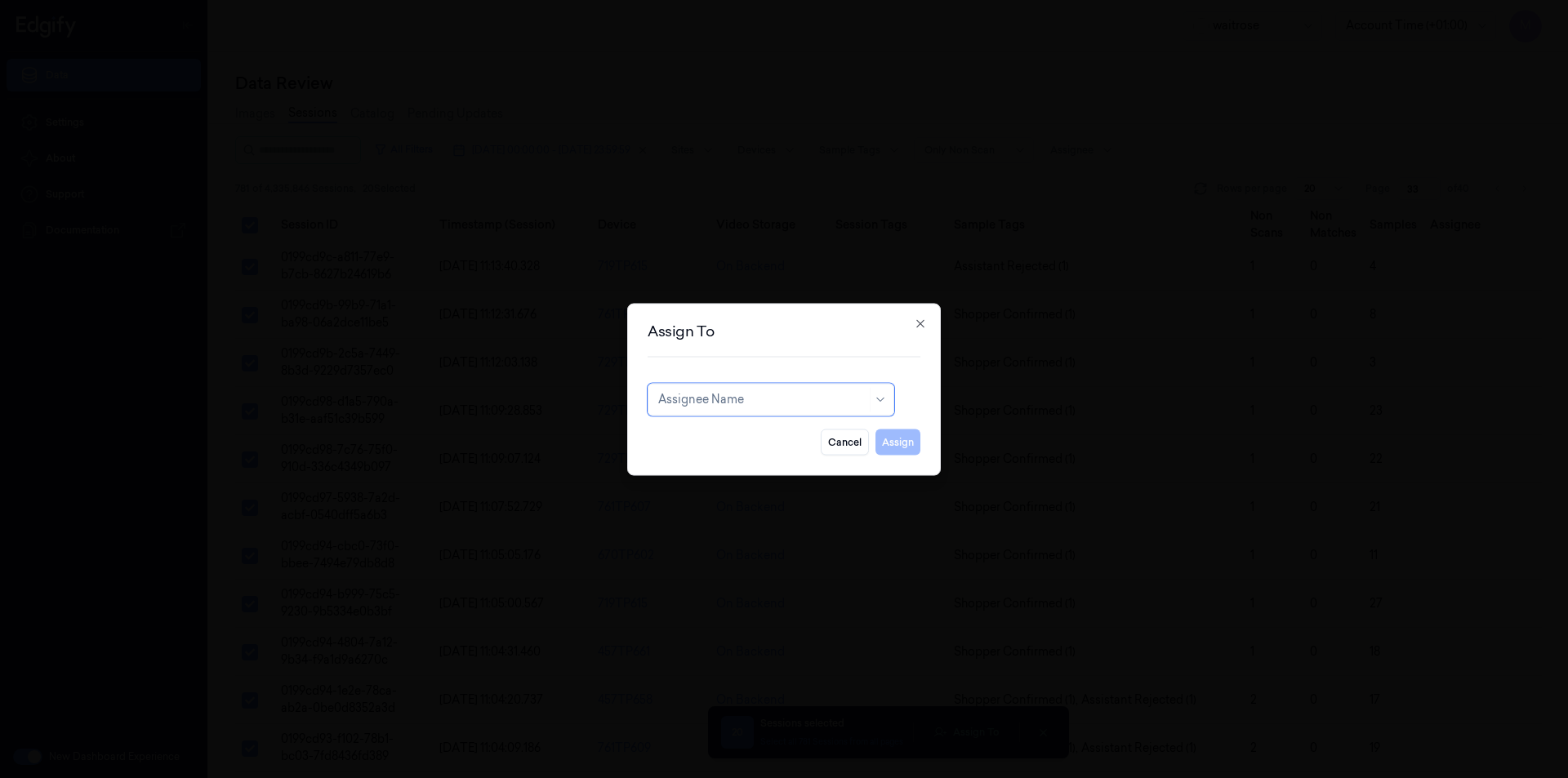
click at [757, 402] on div at bounding box center [762, 399] width 208 height 17
type input "ru"
click at [733, 436] on div "rupa a" at bounding box center [770, 437] width 225 height 17
click at [897, 444] on button "Assign" at bounding box center [897, 441] width 45 height 26
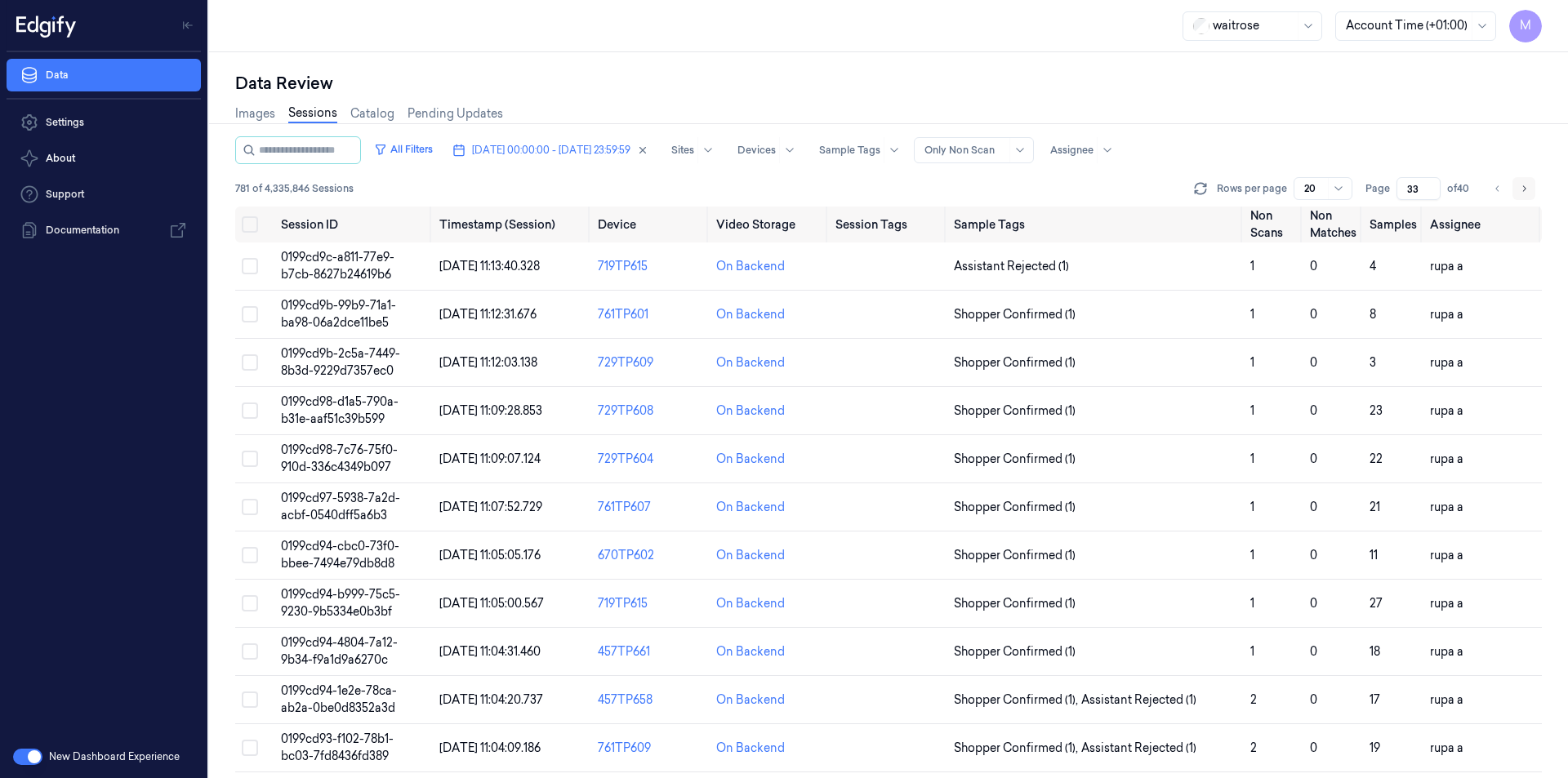
click at [1522, 192] on icon "Go to next page" at bounding box center [1523, 188] width 9 height 13
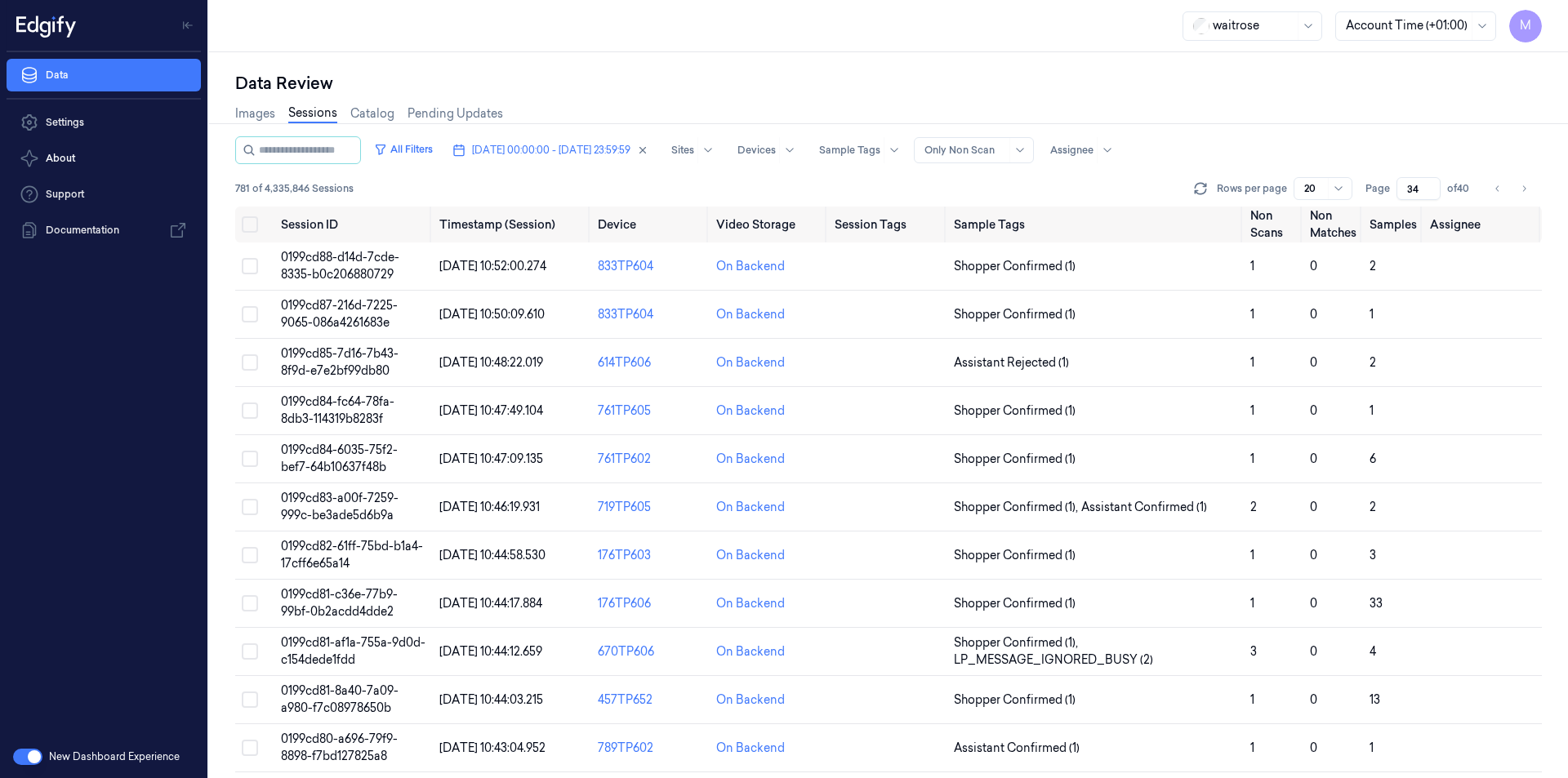
click at [1107, 97] on div "Images Sessions Catalog Pending Updates" at bounding box center [888, 115] width 1306 height 42
click at [1494, 189] on icon "Go to previous page" at bounding box center [1497, 188] width 9 height 13
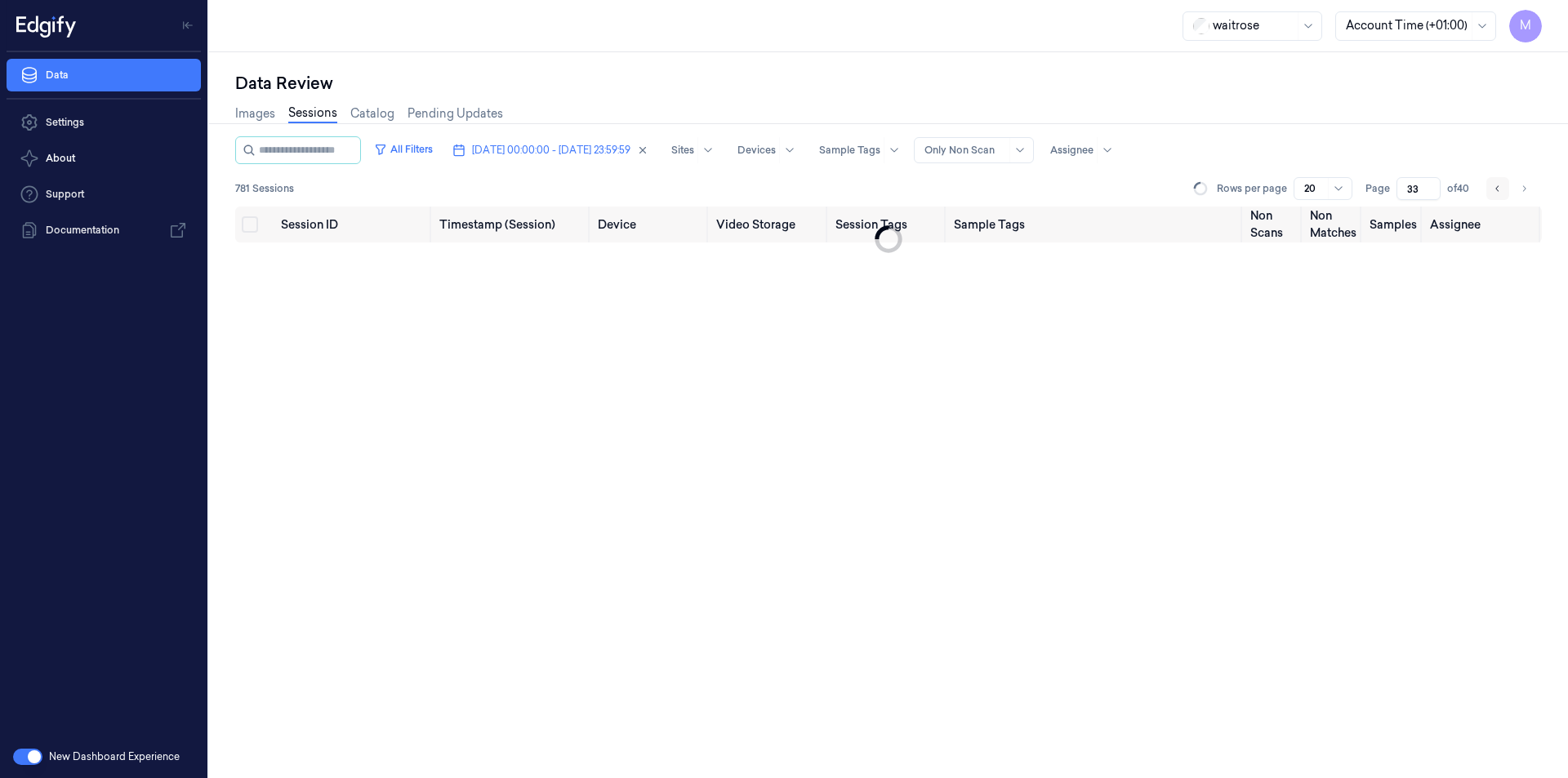
click at [1494, 189] on icon "Go to previous page" at bounding box center [1497, 188] width 9 height 13
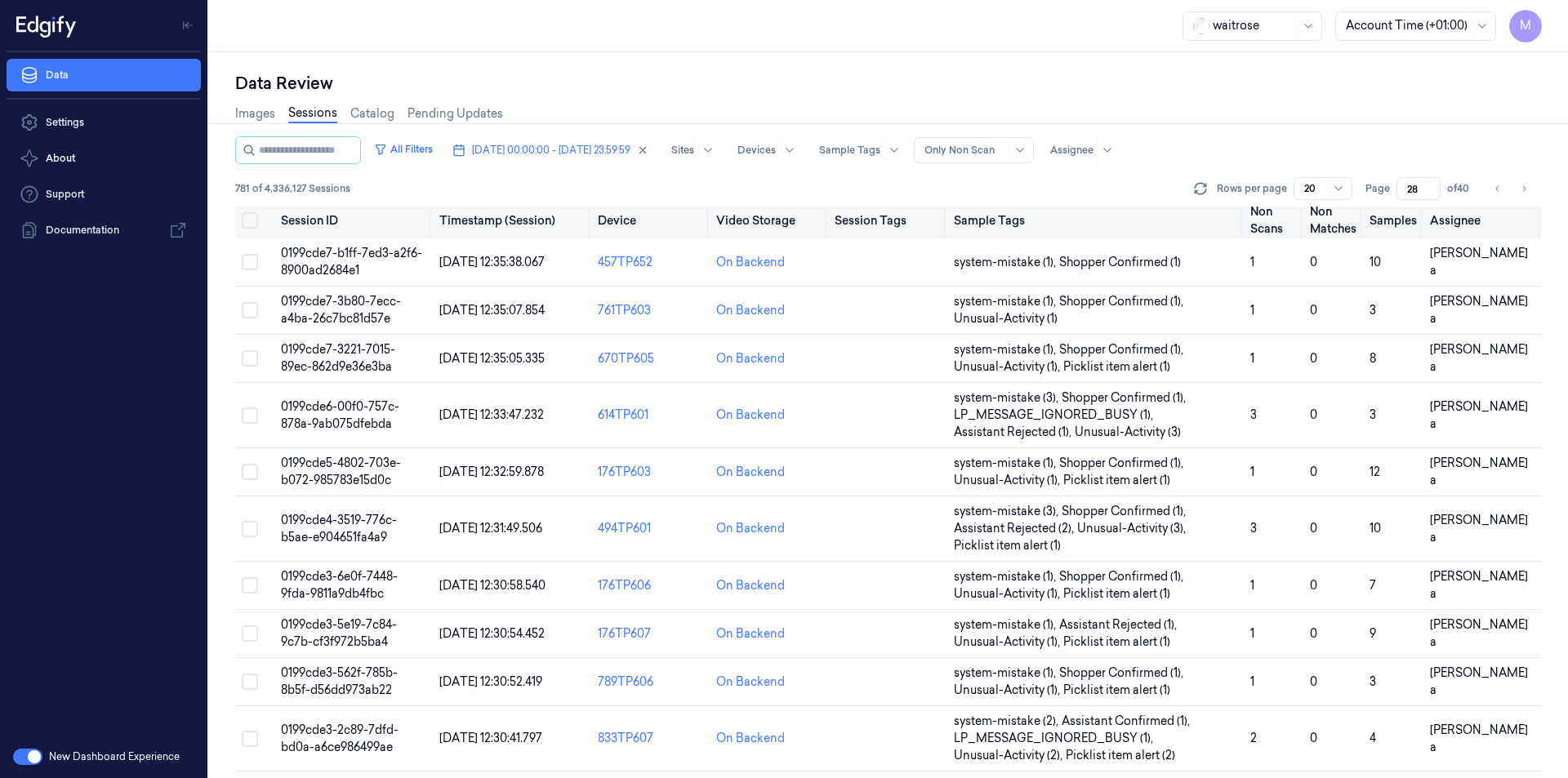
scroll to position [2, 0]
click at [1228, 85] on div "Data Review" at bounding box center [888, 83] width 1306 height 23
click at [1519, 191] on icon "Go to next page" at bounding box center [1523, 188] width 9 height 13
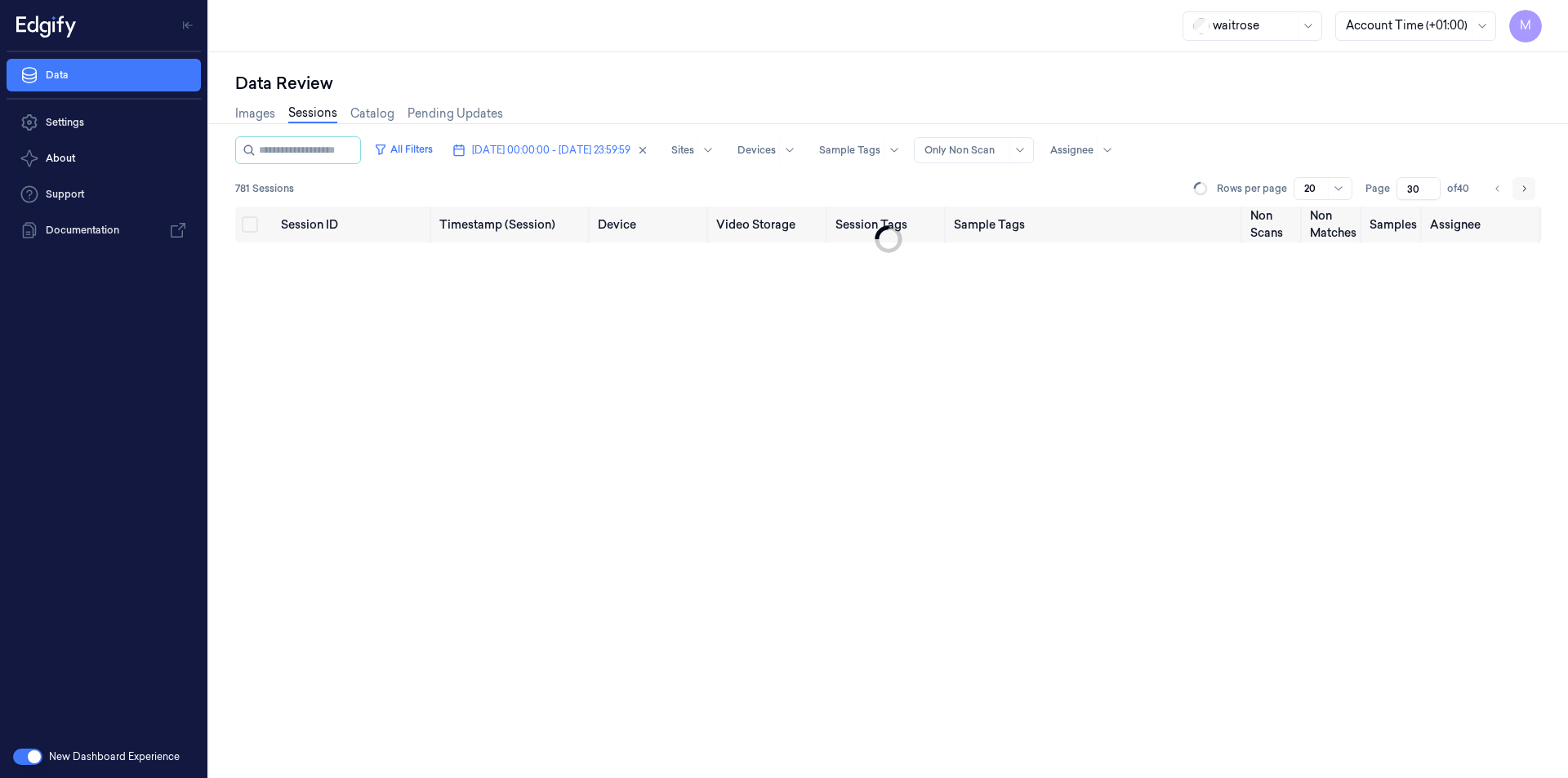
click at [1519, 191] on icon "Go to next page" at bounding box center [1523, 188] width 9 height 13
click at [1519, 190] on icon "Go to next page" at bounding box center [1523, 188] width 9 height 13
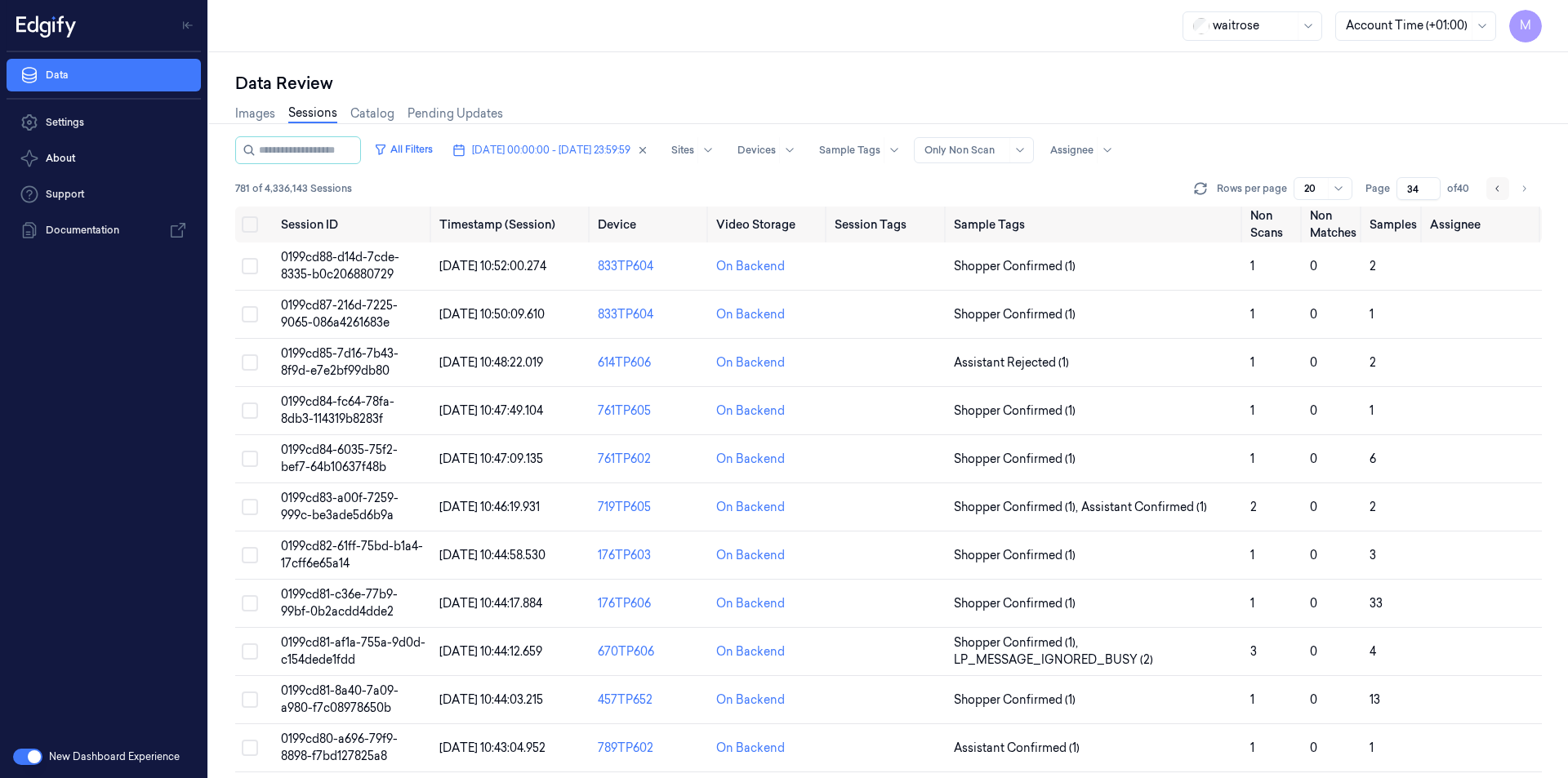
click at [1497, 194] on icon "Go to previous page" at bounding box center [1497, 188] width 9 height 13
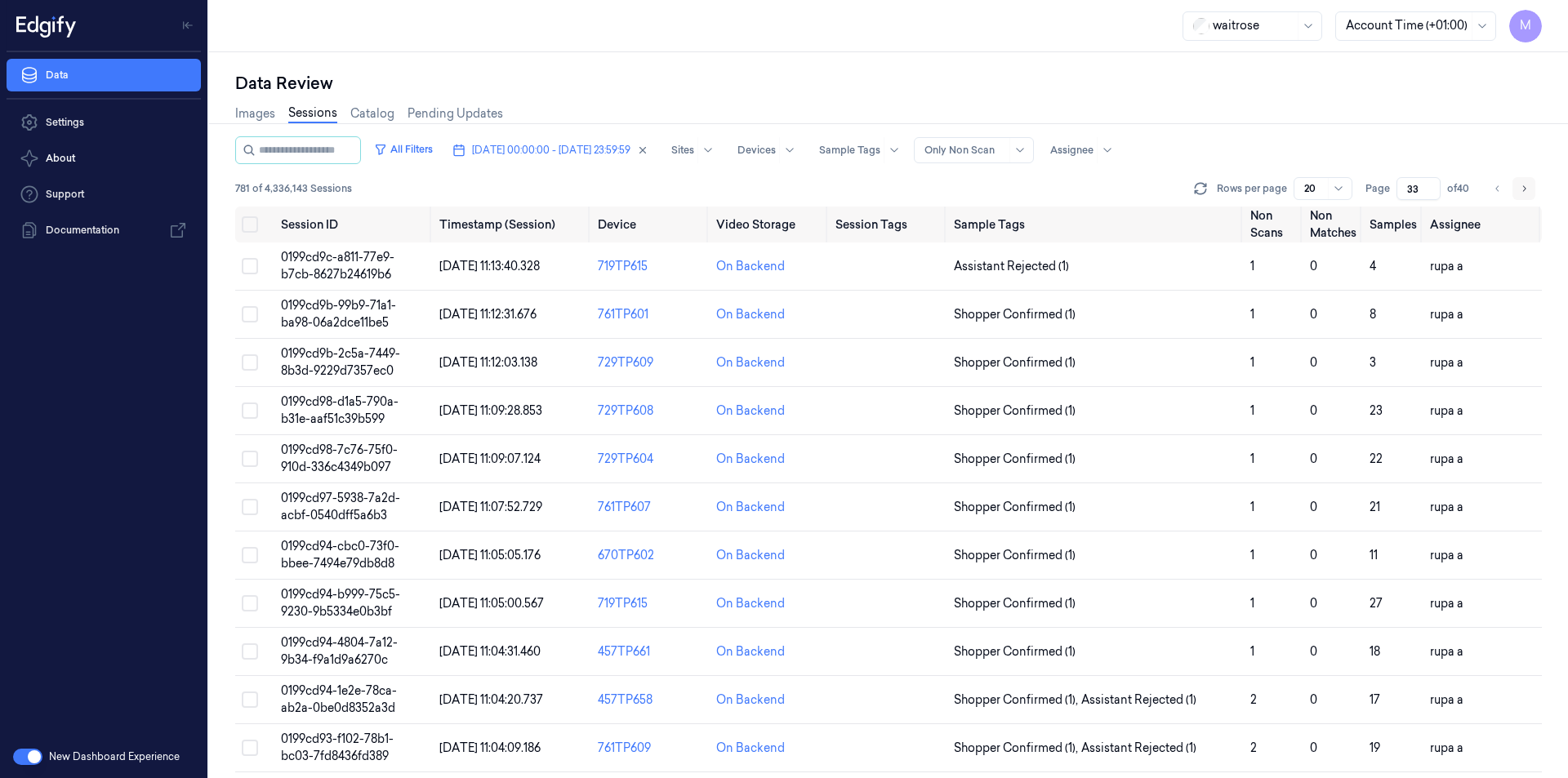
click at [1524, 193] on icon "Go to next page" at bounding box center [1523, 188] width 9 height 13
type input "34"
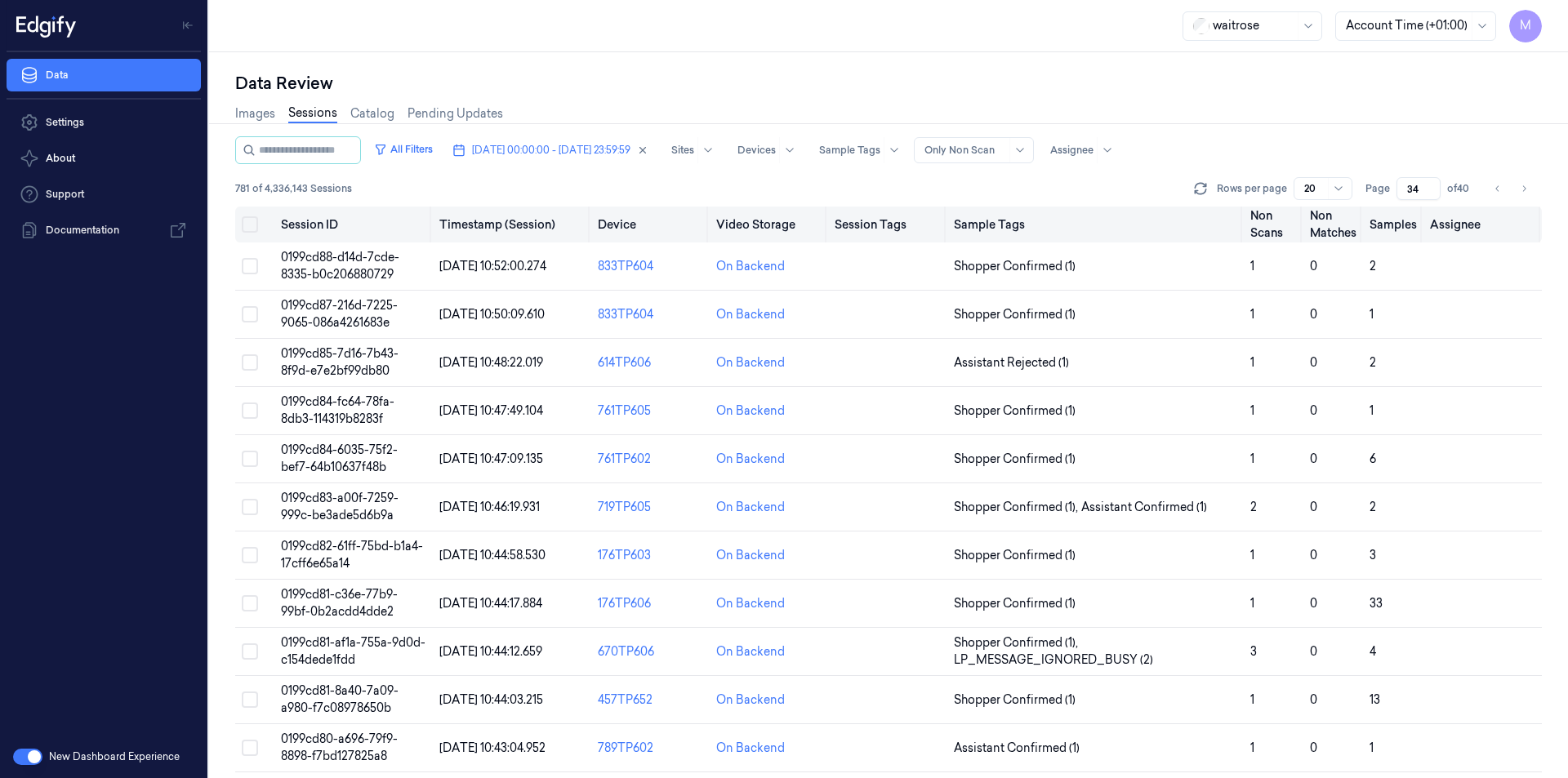
click at [253, 227] on button "Select all" at bounding box center [249, 224] width 16 height 16
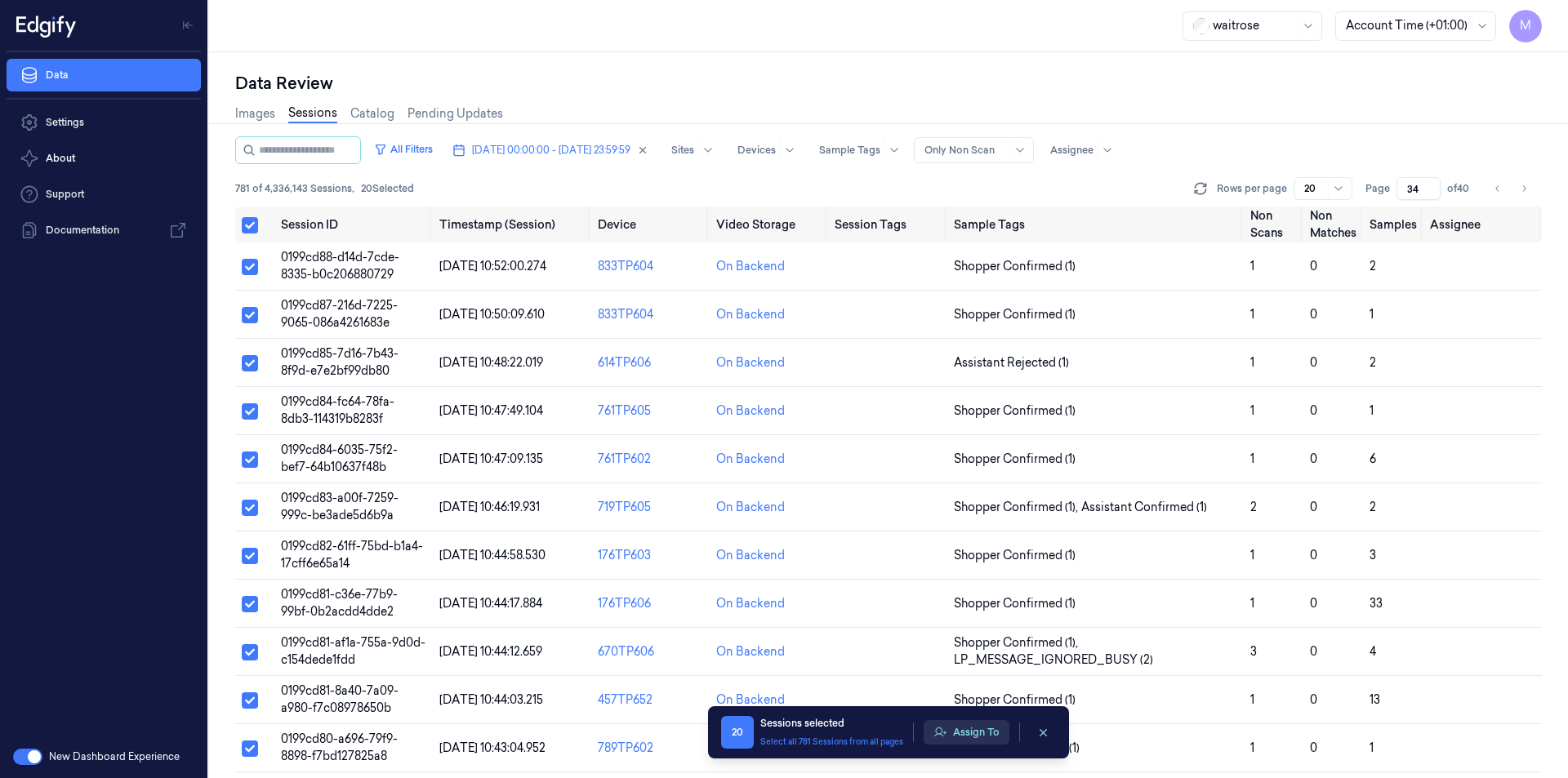
click at [942, 737] on icon "button" at bounding box center [939, 732] width 13 height 13
click at [981, 733] on button "Assign To" at bounding box center [966, 732] width 85 height 25
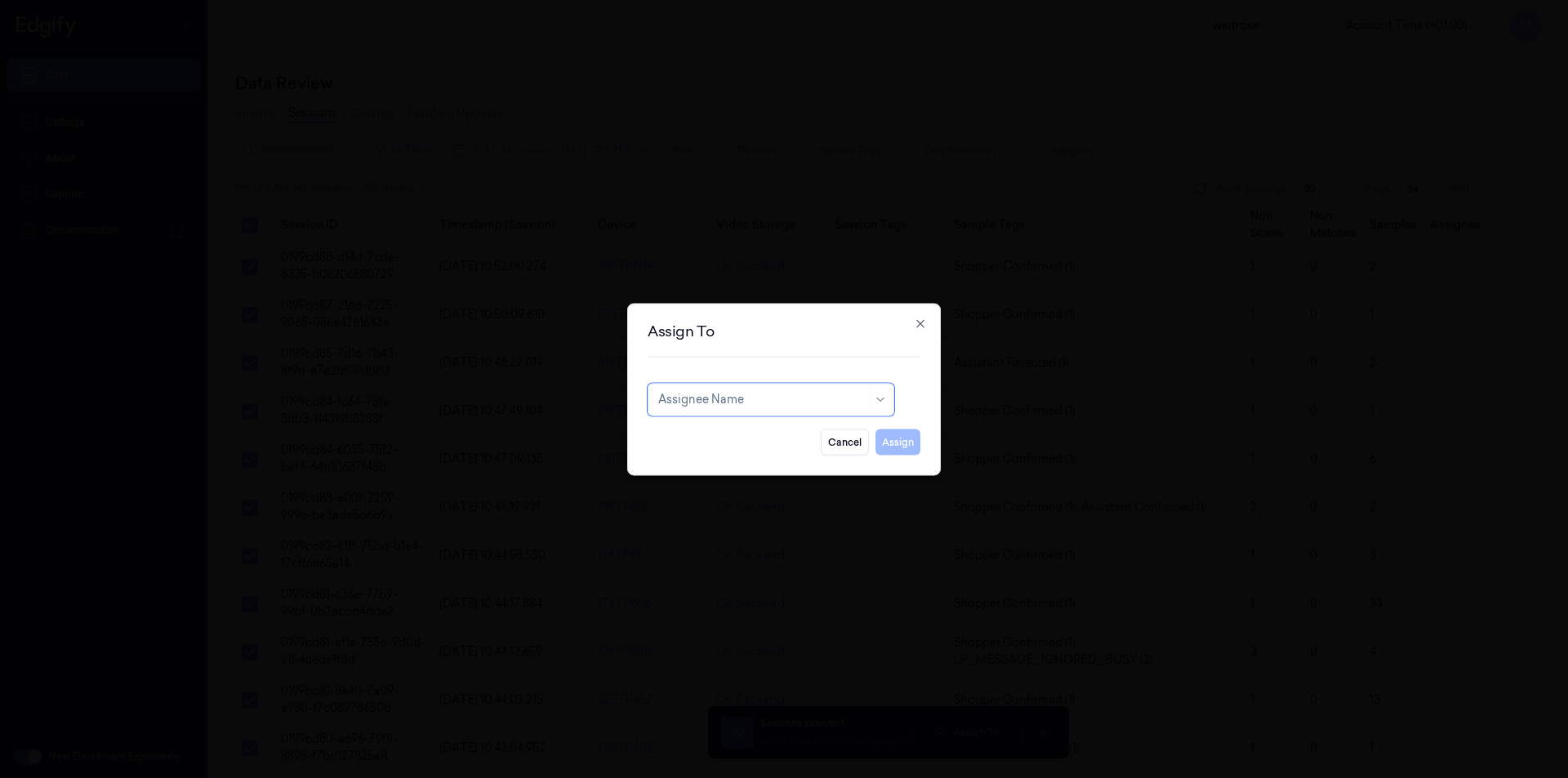
click at [828, 403] on div at bounding box center [762, 399] width 208 height 17
type input "var"
click at [694, 461] on div "[PERSON_NAME] g" at bounding box center [711, 463] width 107 height 17
click at [909, 438] on button "Assign" at bounding box center [897, 441] width 45 height 26
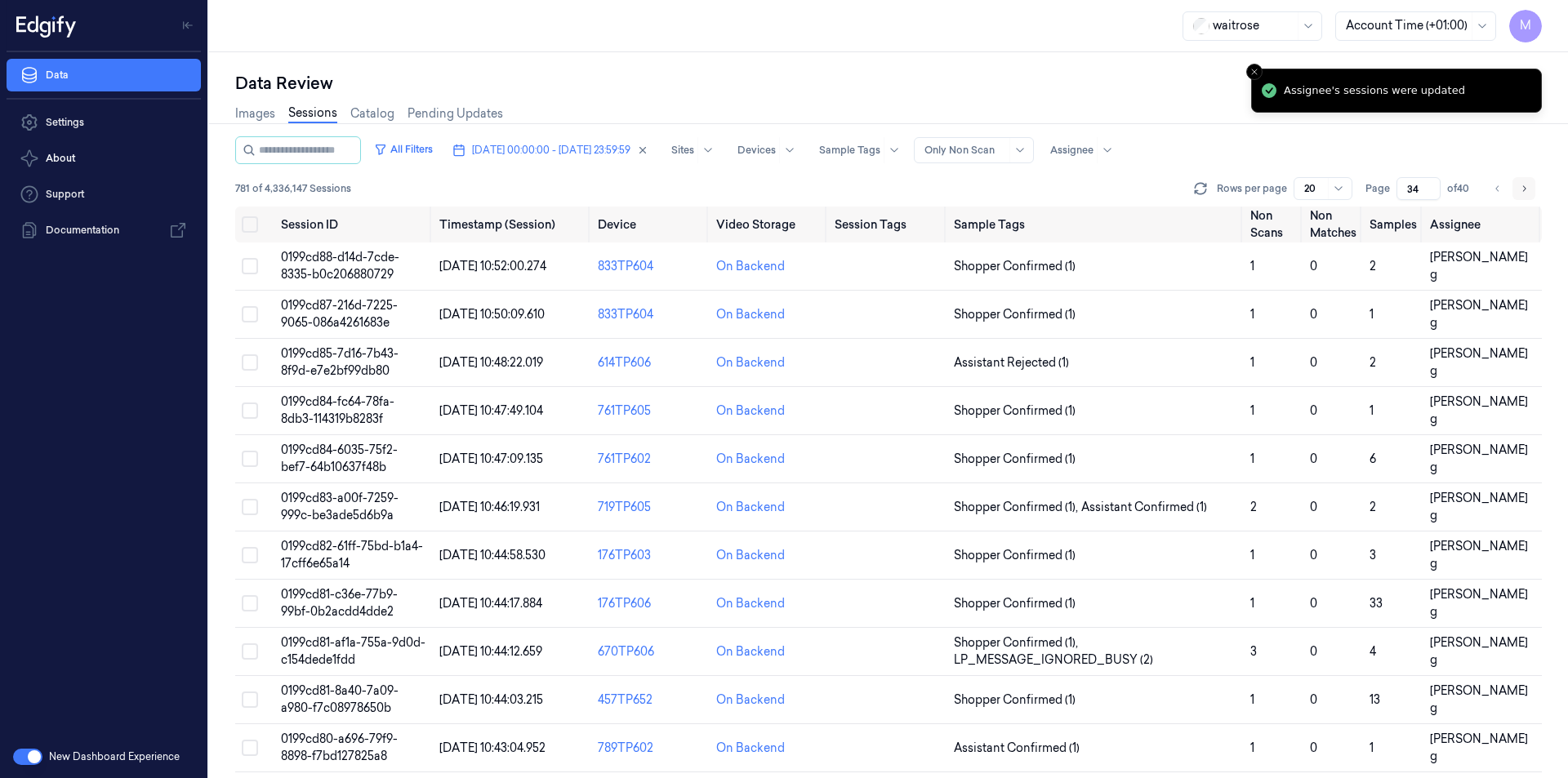
click at [1528, 191] on icon "Go to next page" at bounding box center [1523, 188] width 9 height 13
type input "35"
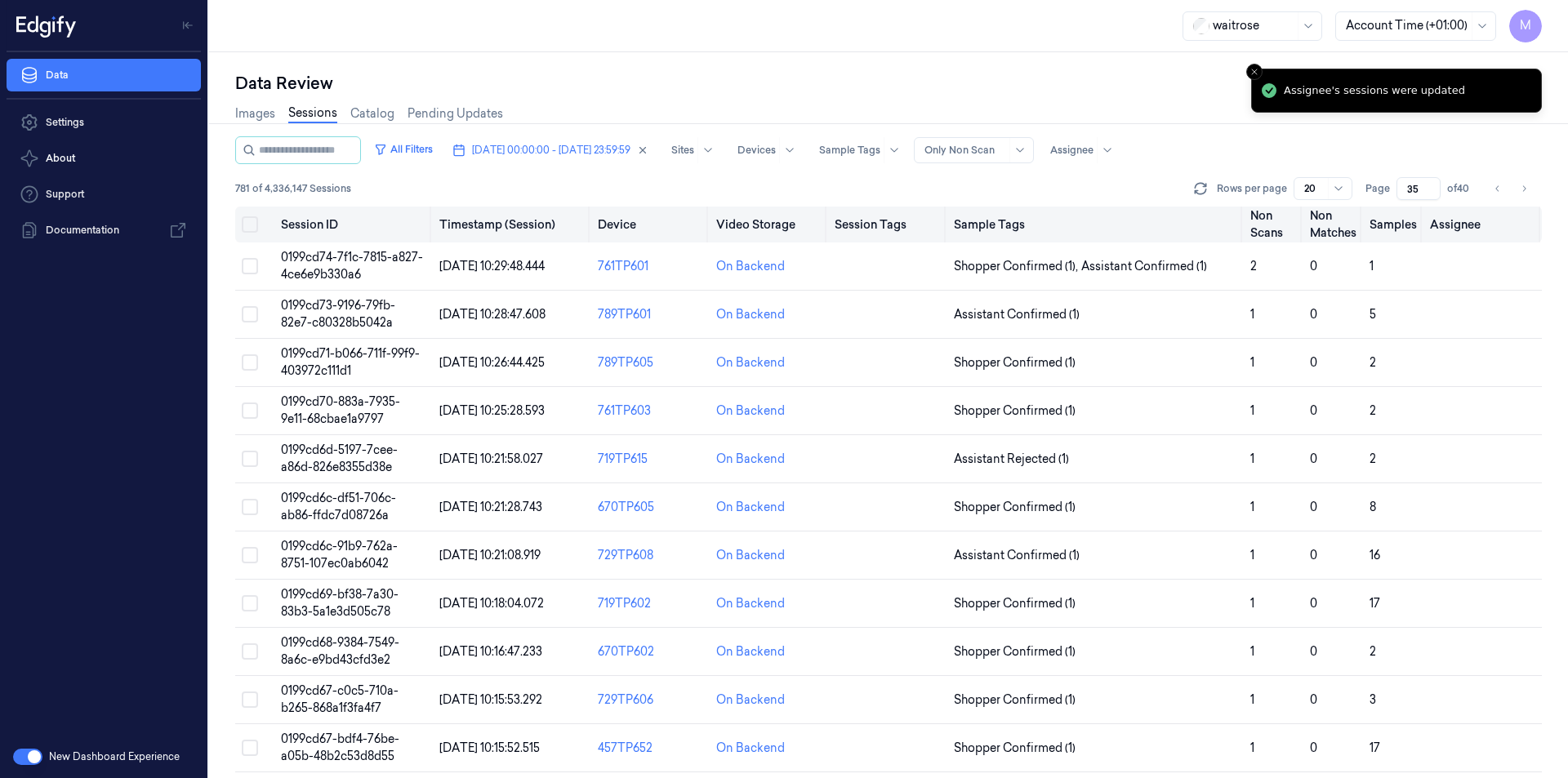
click at [249, 219] on button "Select all" at bounding box center [249, 224] width 16 height 16
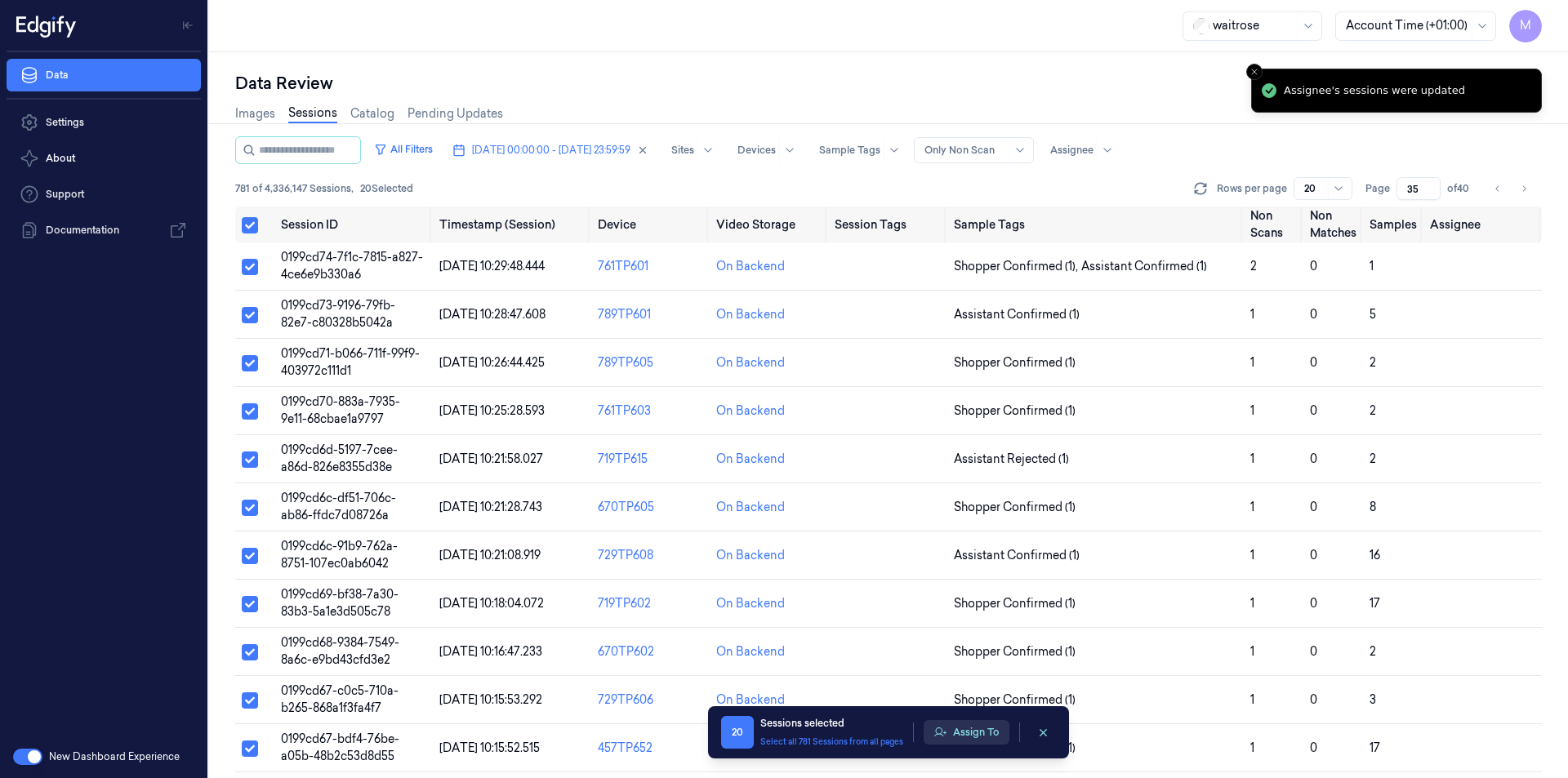
click at [979, 734] on button "Assign To" at bounding box center [966, 732] width 85 height 25
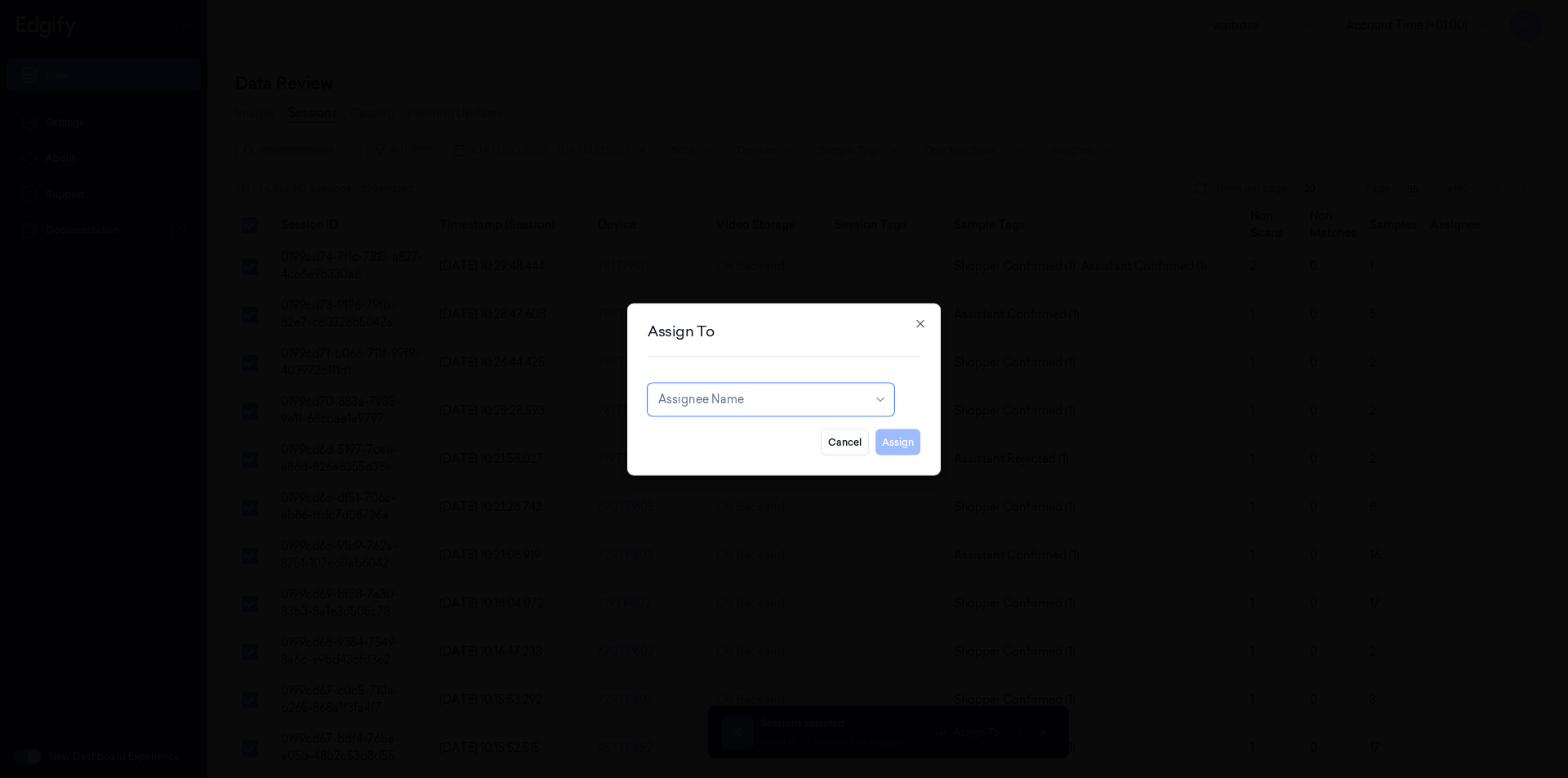
click at [797, 409] on div "Assignee Name" at bounding box center [762, 399] width 208 height 23
type input "ko"
click at [708, 433] on div "korisetty prem" at bounding box center [697, 437] width 78 height 17
click at [904, 438] on button "Assign" at bounding box center [897, 441] width 45 height 26
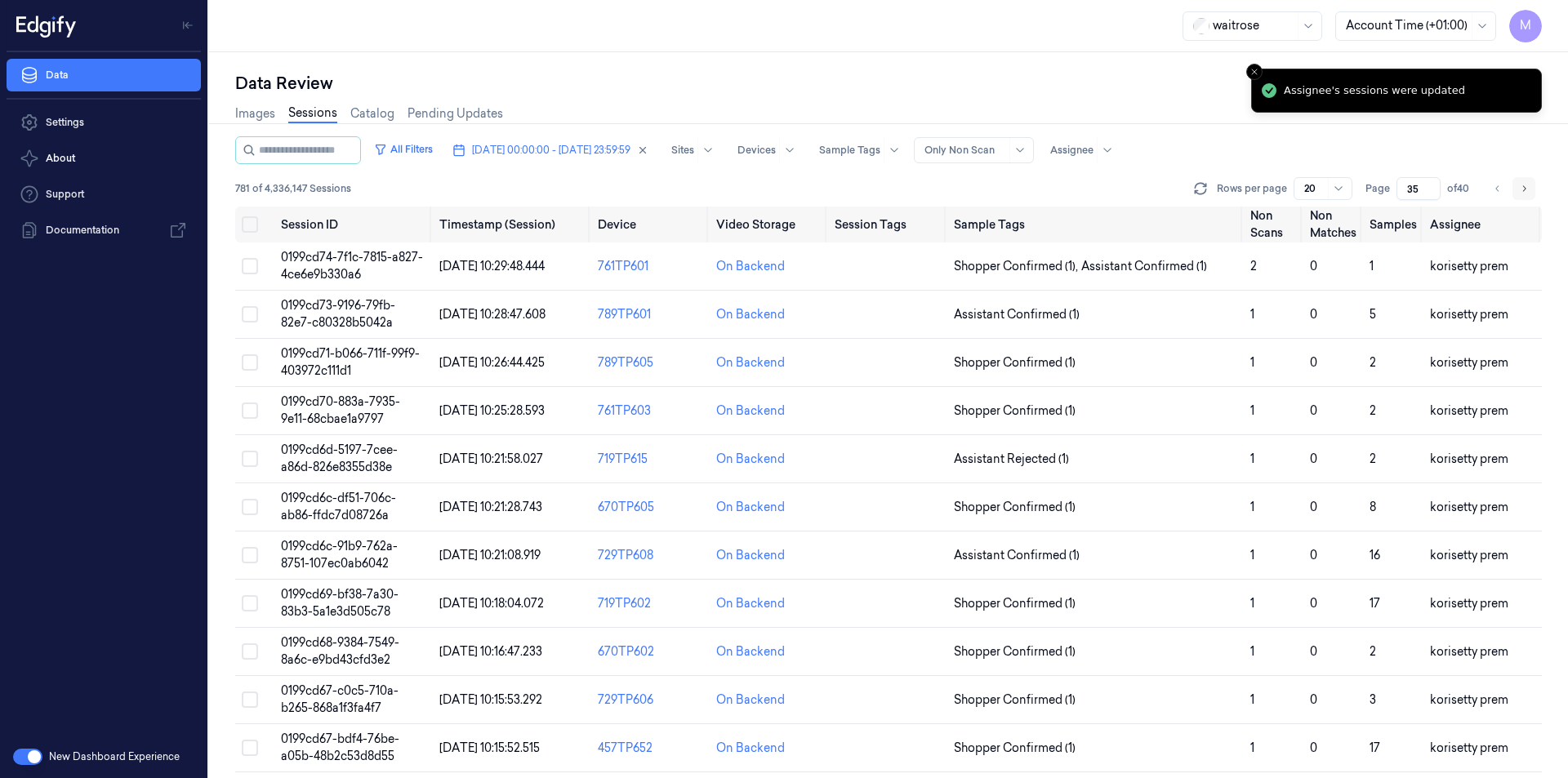
click at [1524, 190] on icon "Go to next page" at bounding box center [1524, 188] width 3 height 6
type input "36"
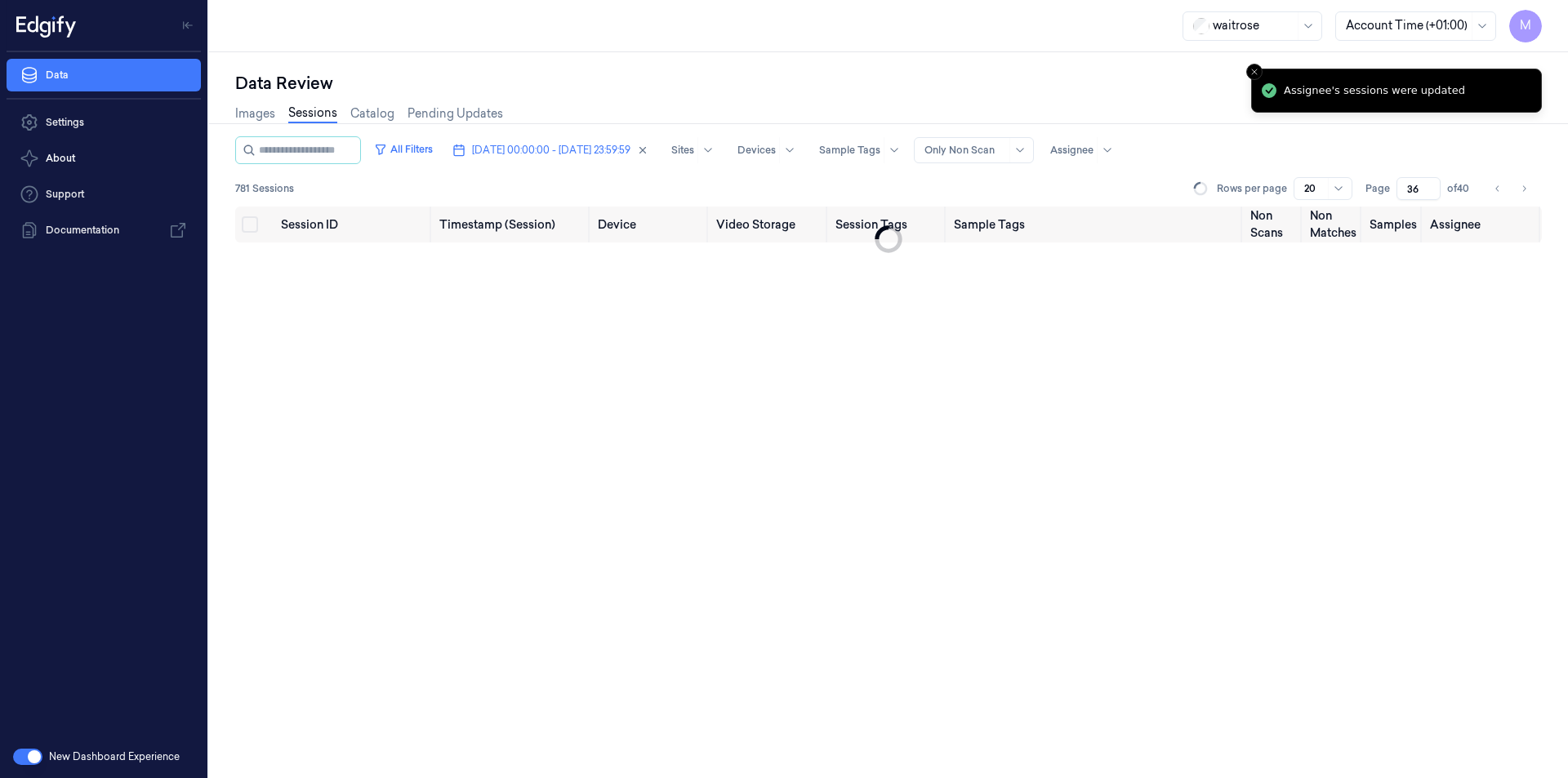
click at [904, 86] on div "Data Review" at bounding box center [888, 83] width 1306 height 23
